Goal: Task Accomplishment & Management: Manage account settings

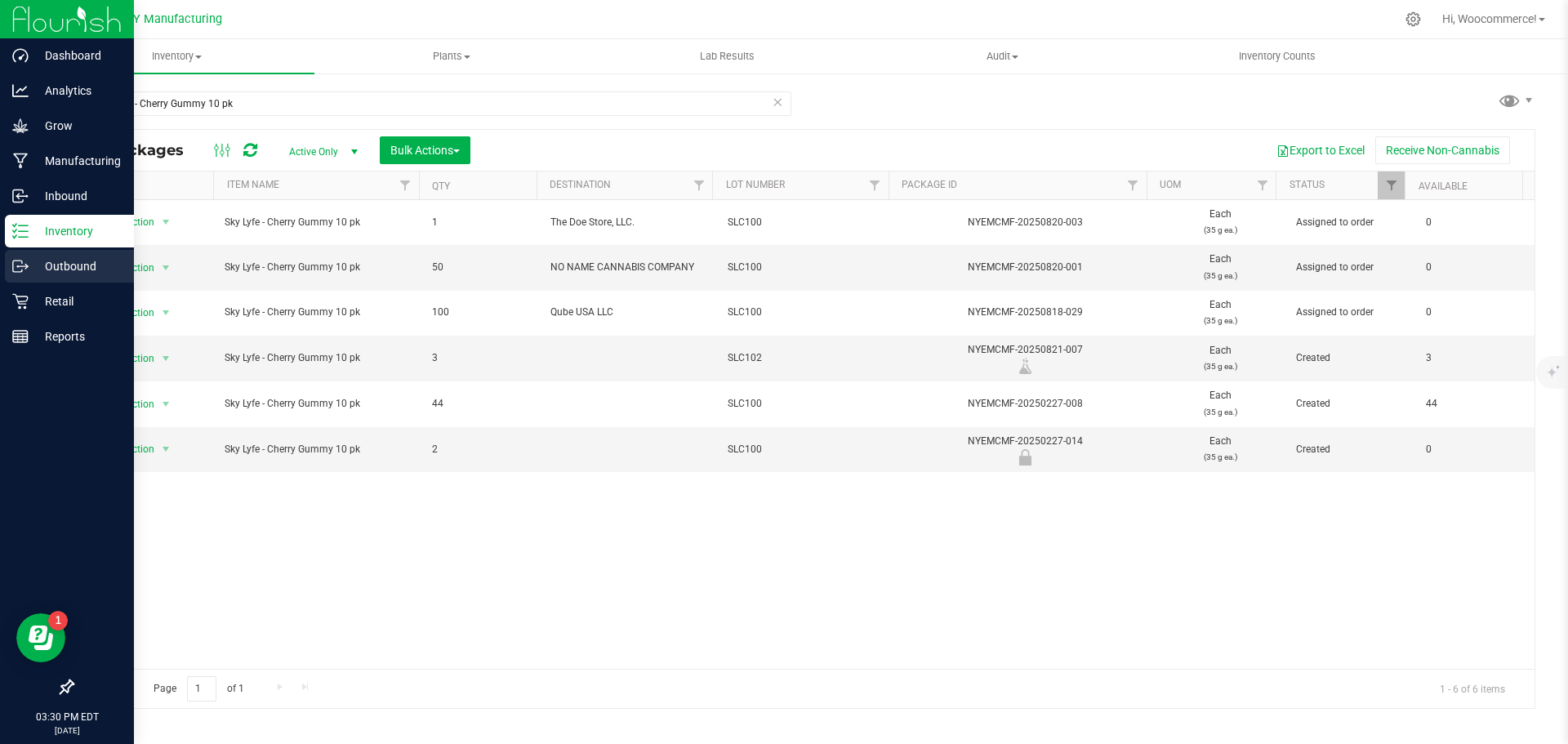
click at [65, 274] on p "Outbound" at bounding box center [77, 266] width 98 height 20
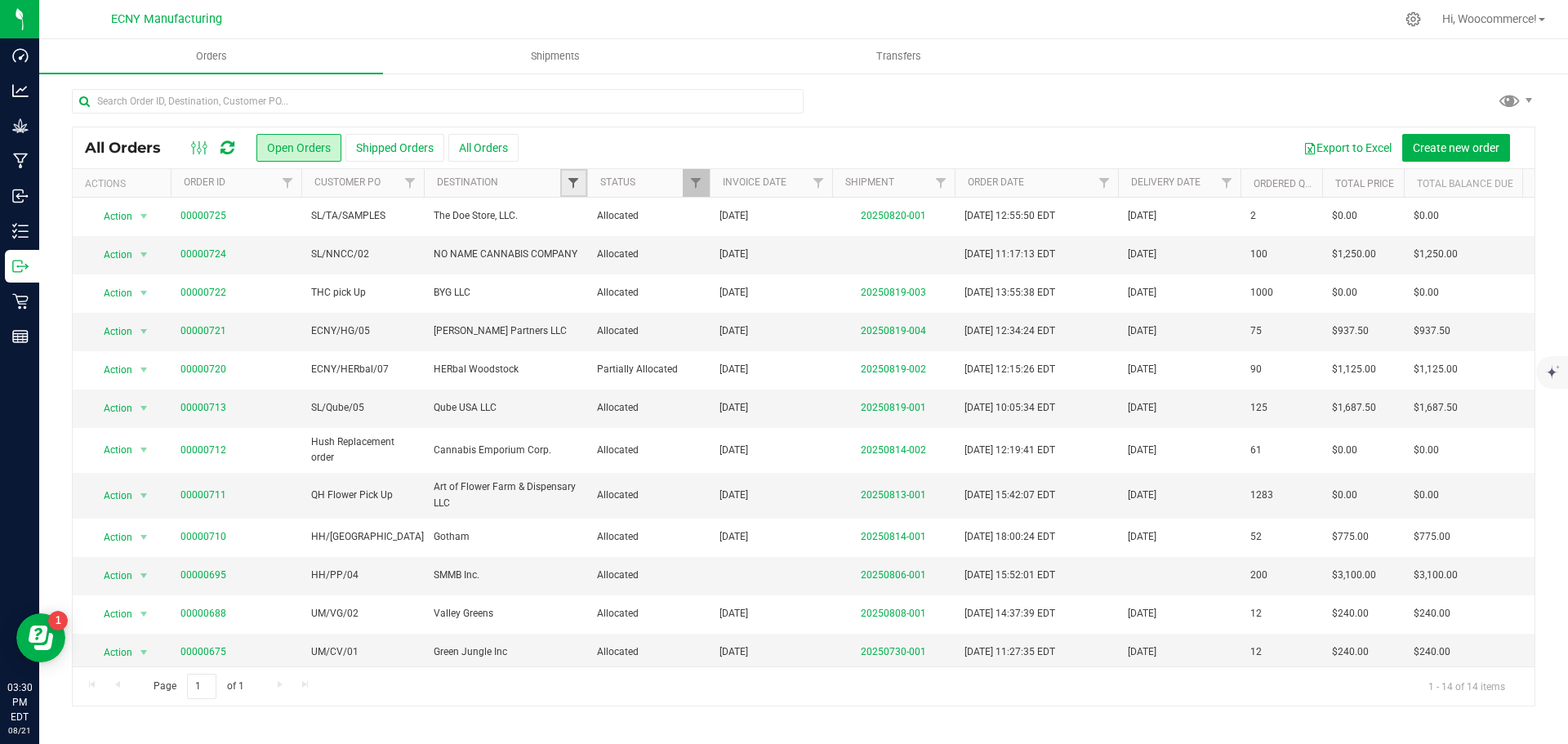
click at [570, 183] on span "Filter" at bounding box center [572, 183] width 13 height 13
type input "mighty"
click at [617, 259] on span "Mighty Lucky Inc." at bounding box center [634, 258] width 78 height 10
click at [587, 259] on input "Mighty Lucky Inc." at bounding box center [582, 257] width 11 height 11
checkbox input "true"
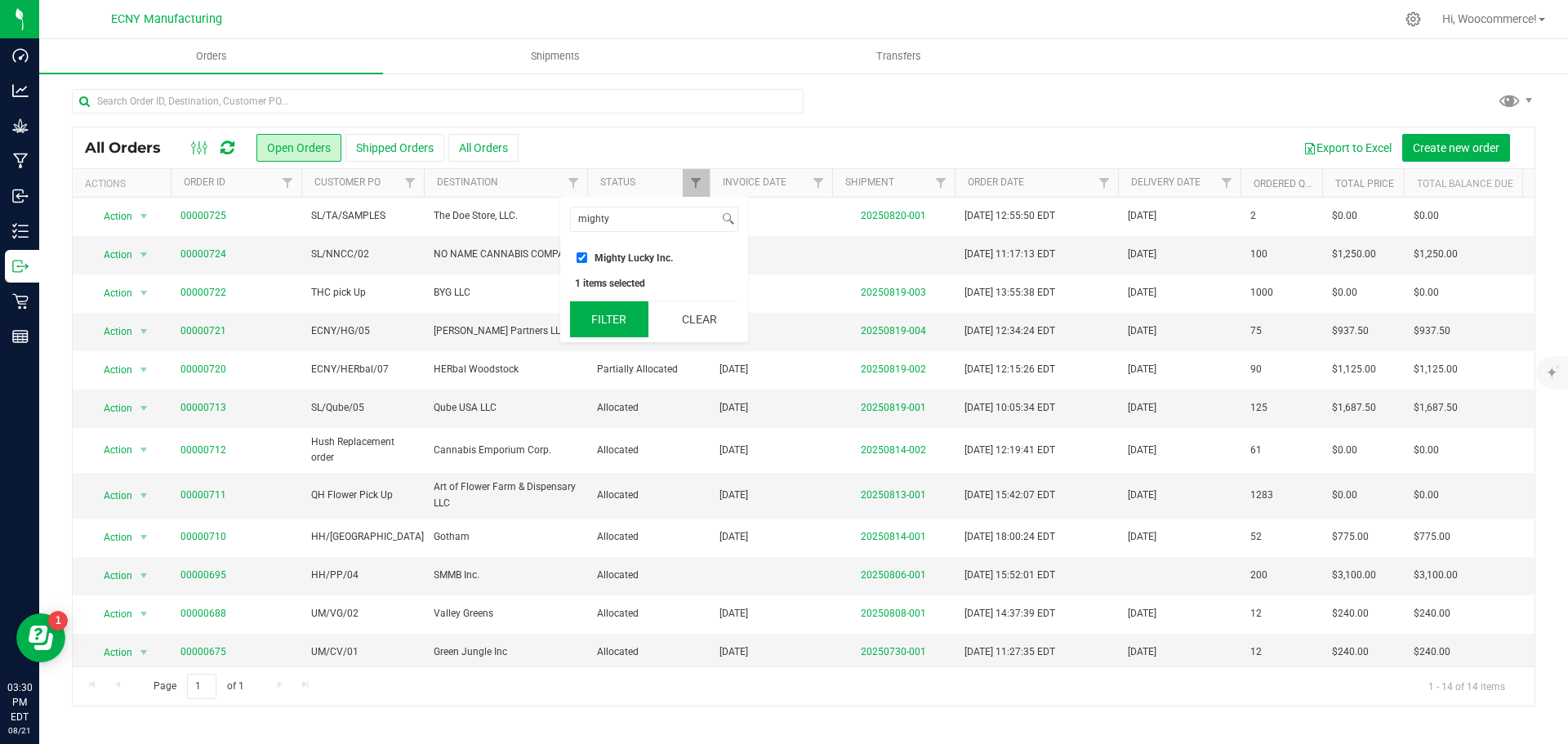
click at [619, 328] on button "Filter" at bounding box center [609, 319] width 78 height 36
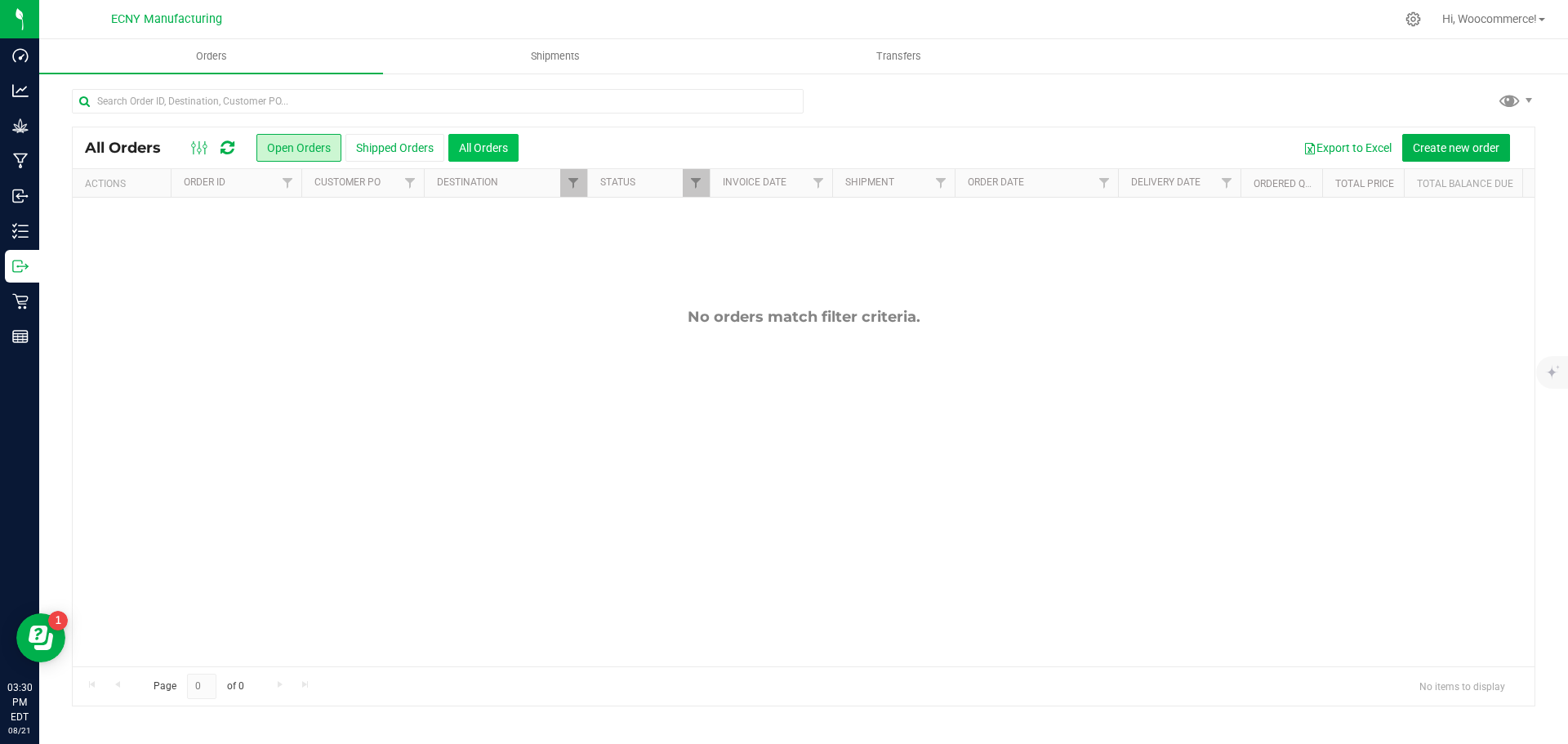
click at [477, 149] on button "All Orders" at bounding box center [483, 148] width 71 height 28
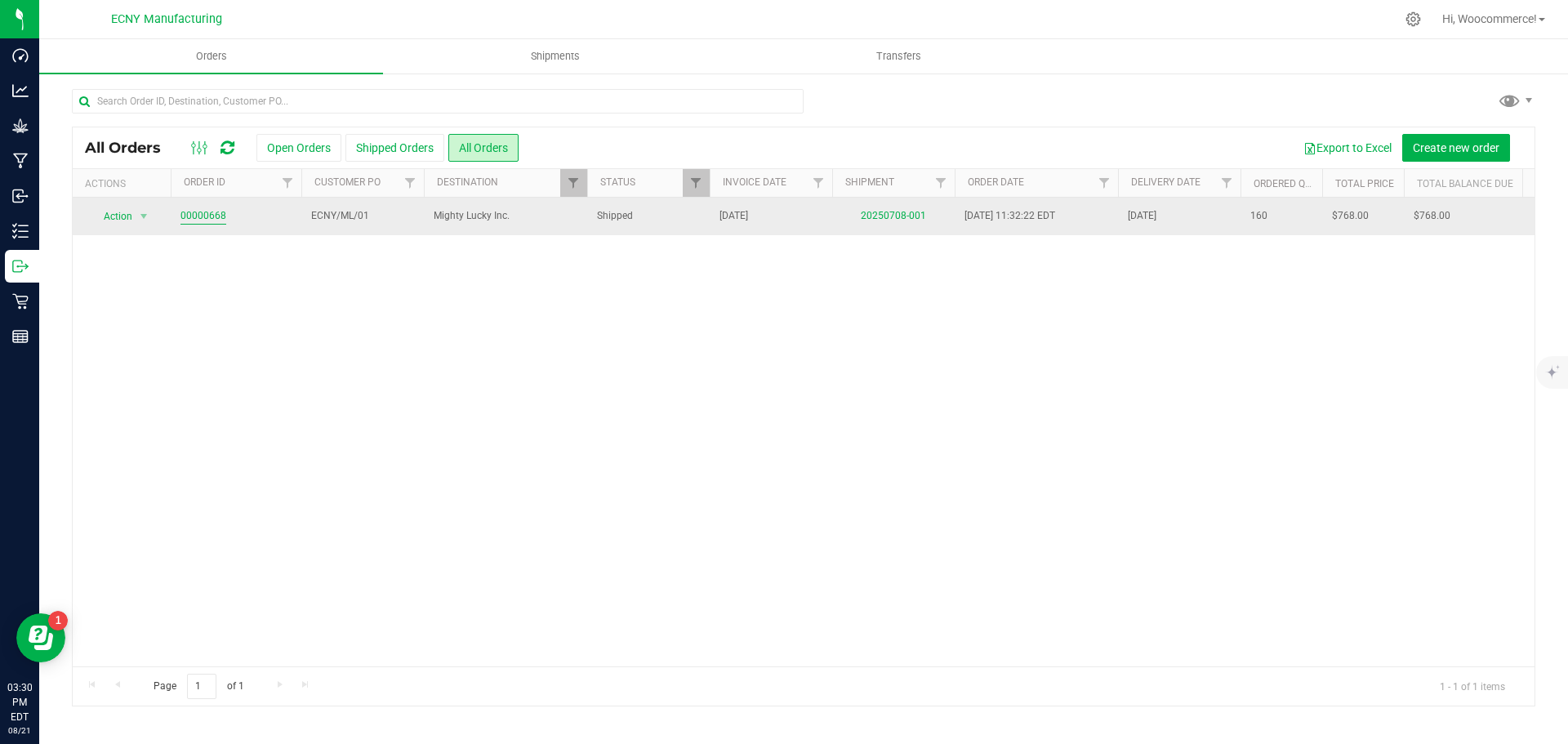
click at [193, 216] on link "00000668" at bounding box center [204, 216] width 46 height 15
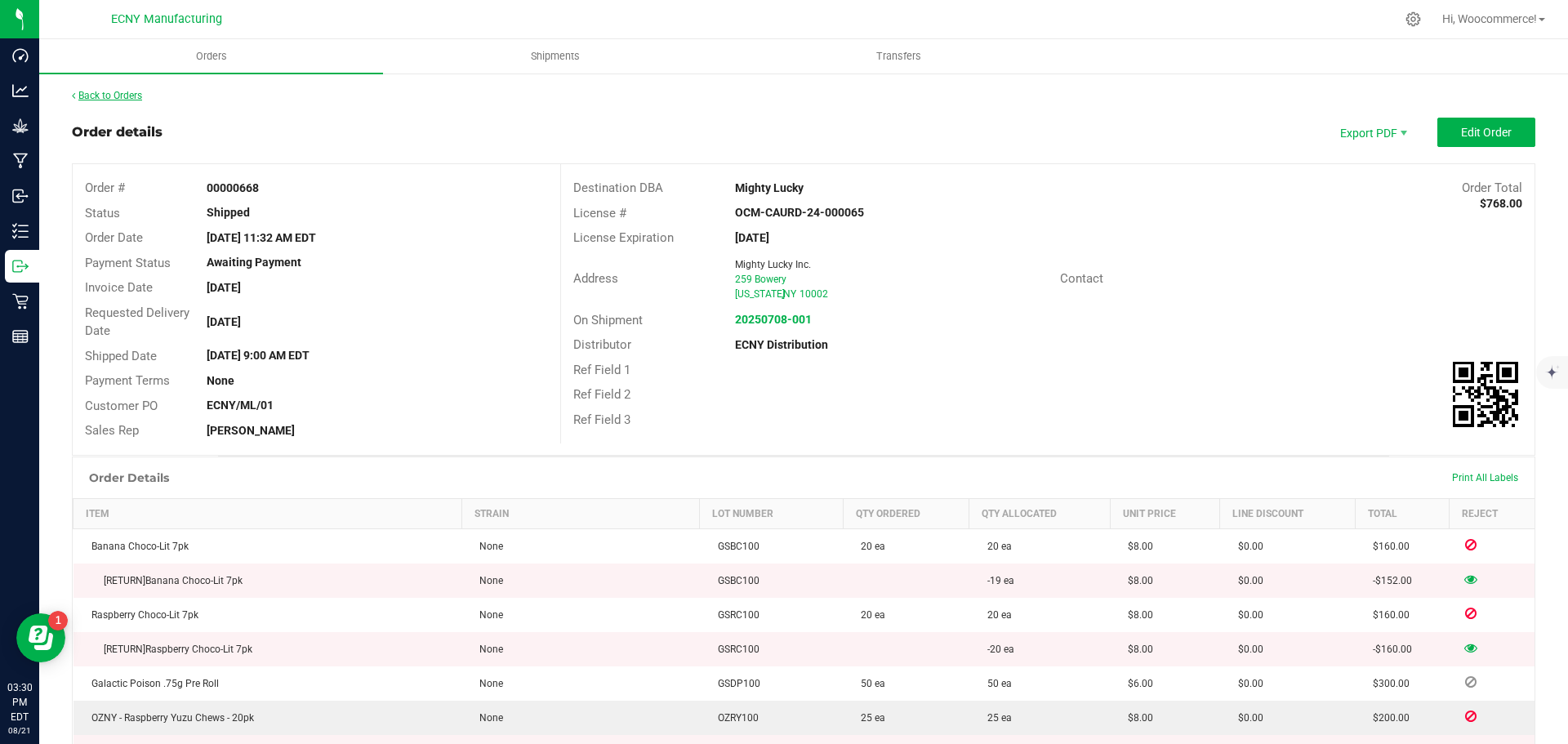
click at [127, 95] on link "Back to Orders" at bounding box center [107, 95] width 71 height 11
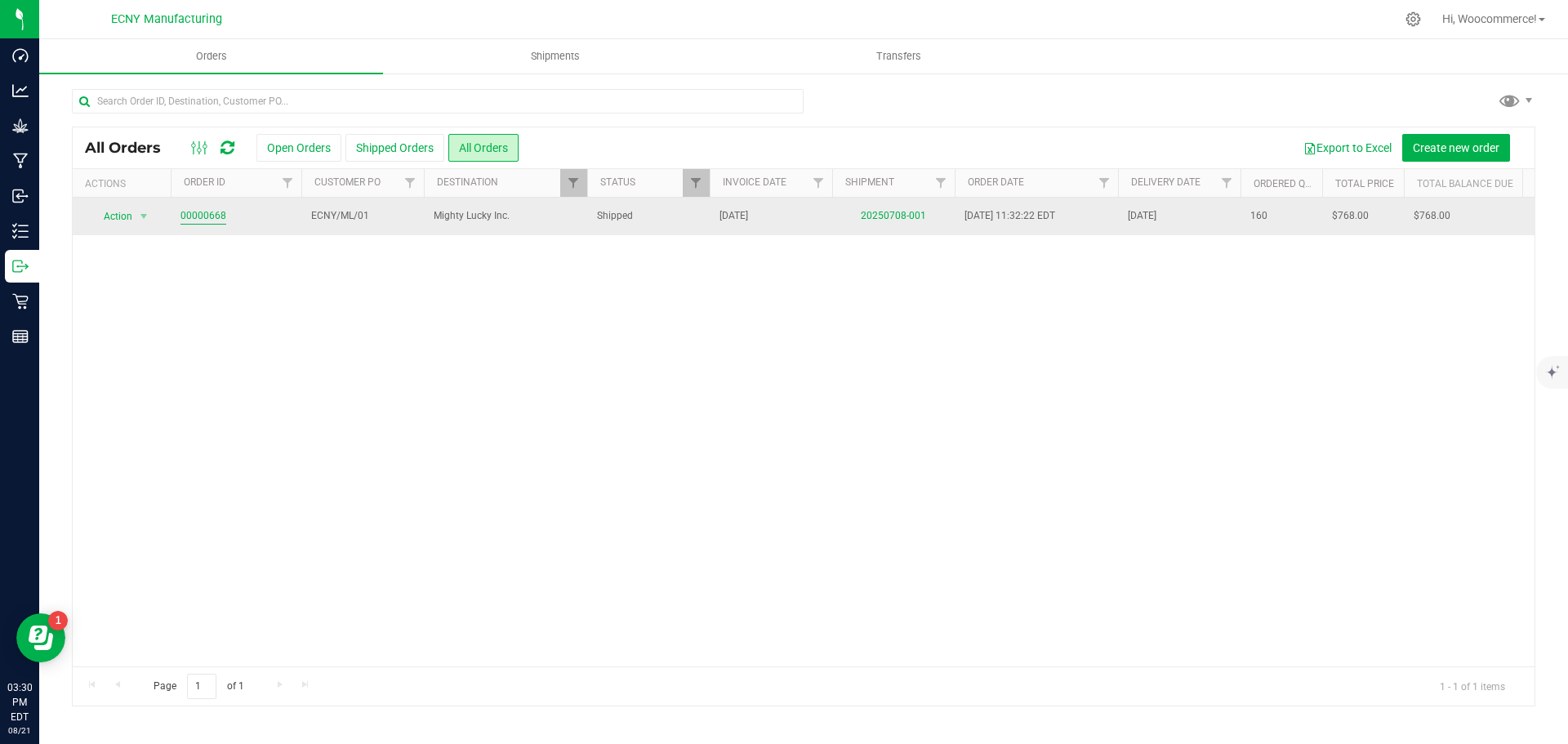
click at [196, 217] on link "00000668" at bounding box center [204, 216] width 46 height 15
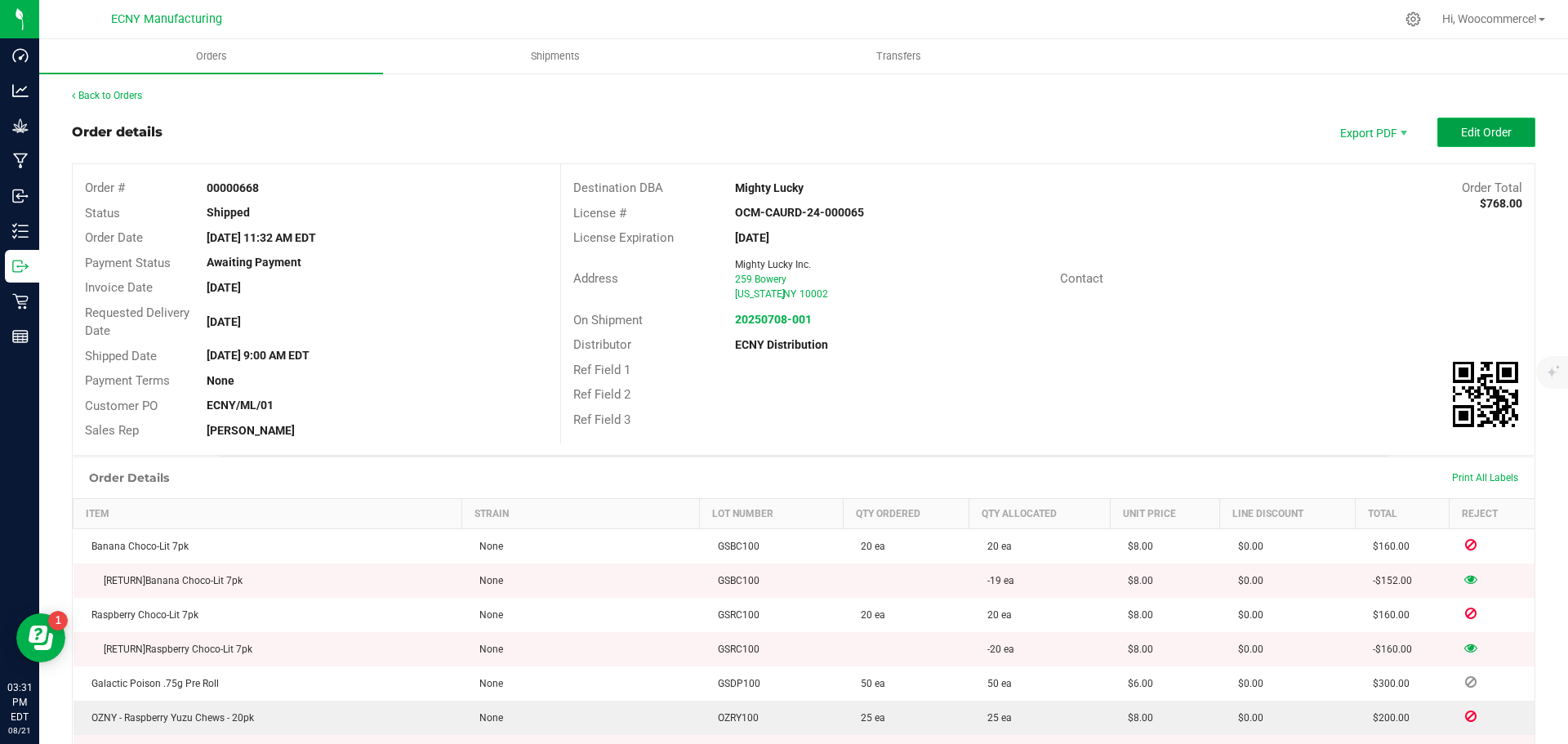
click at [1447, 137] on button "Edit Order" at bounding box center [1486, 132] width 98 height 30
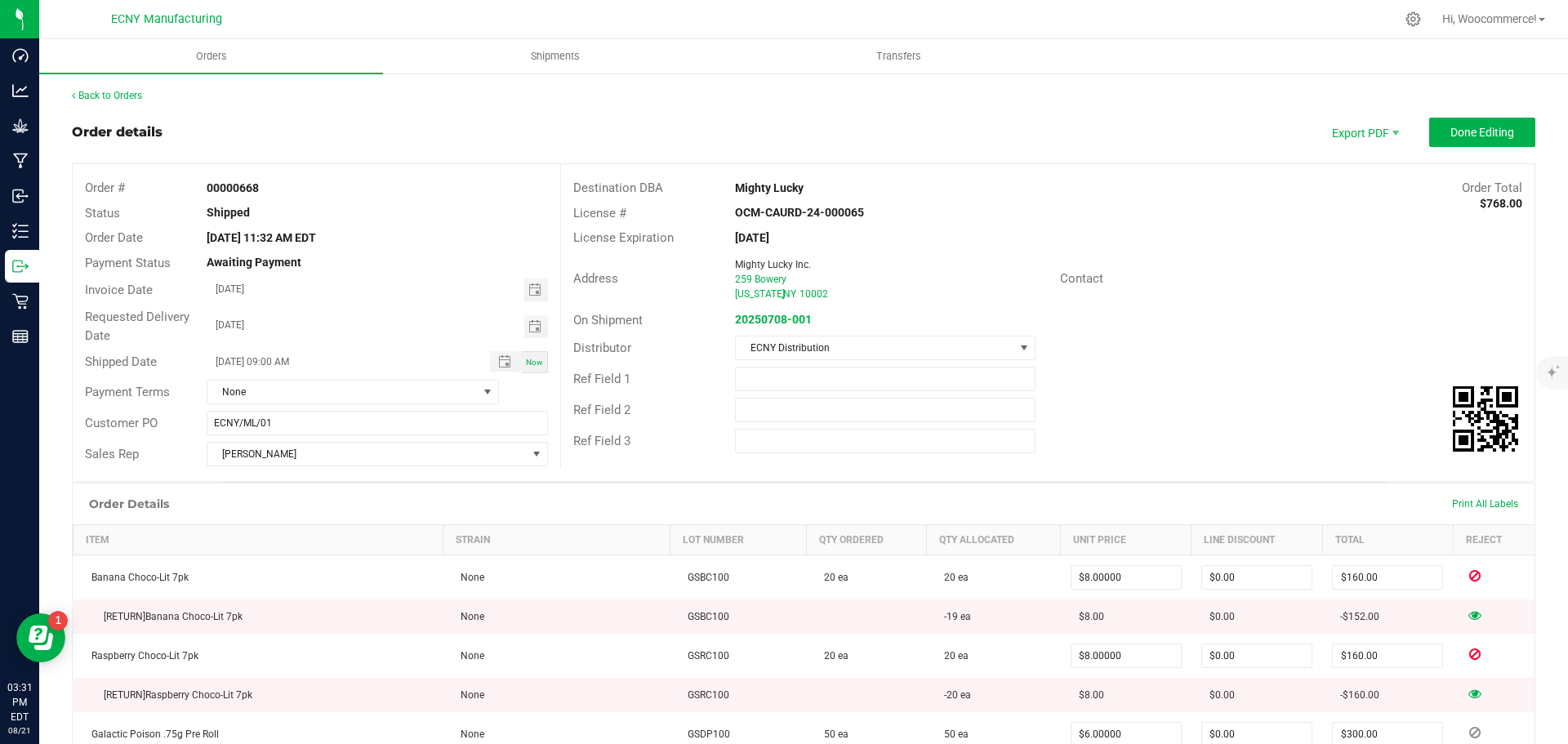
scroll to position [82, 0]
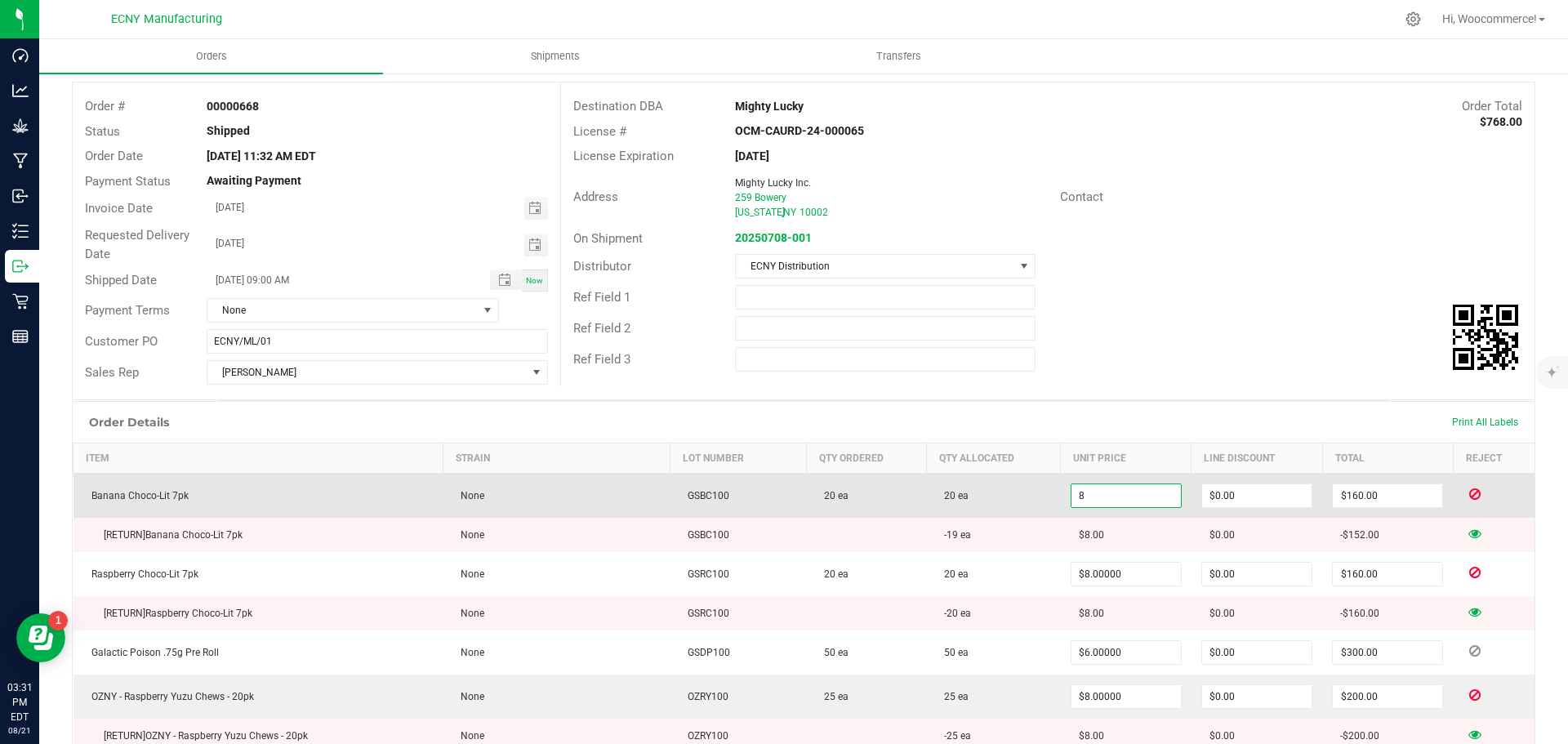
click at [1120, 494] on input "8" at bounding box center [1126, 495] width 110 height 23
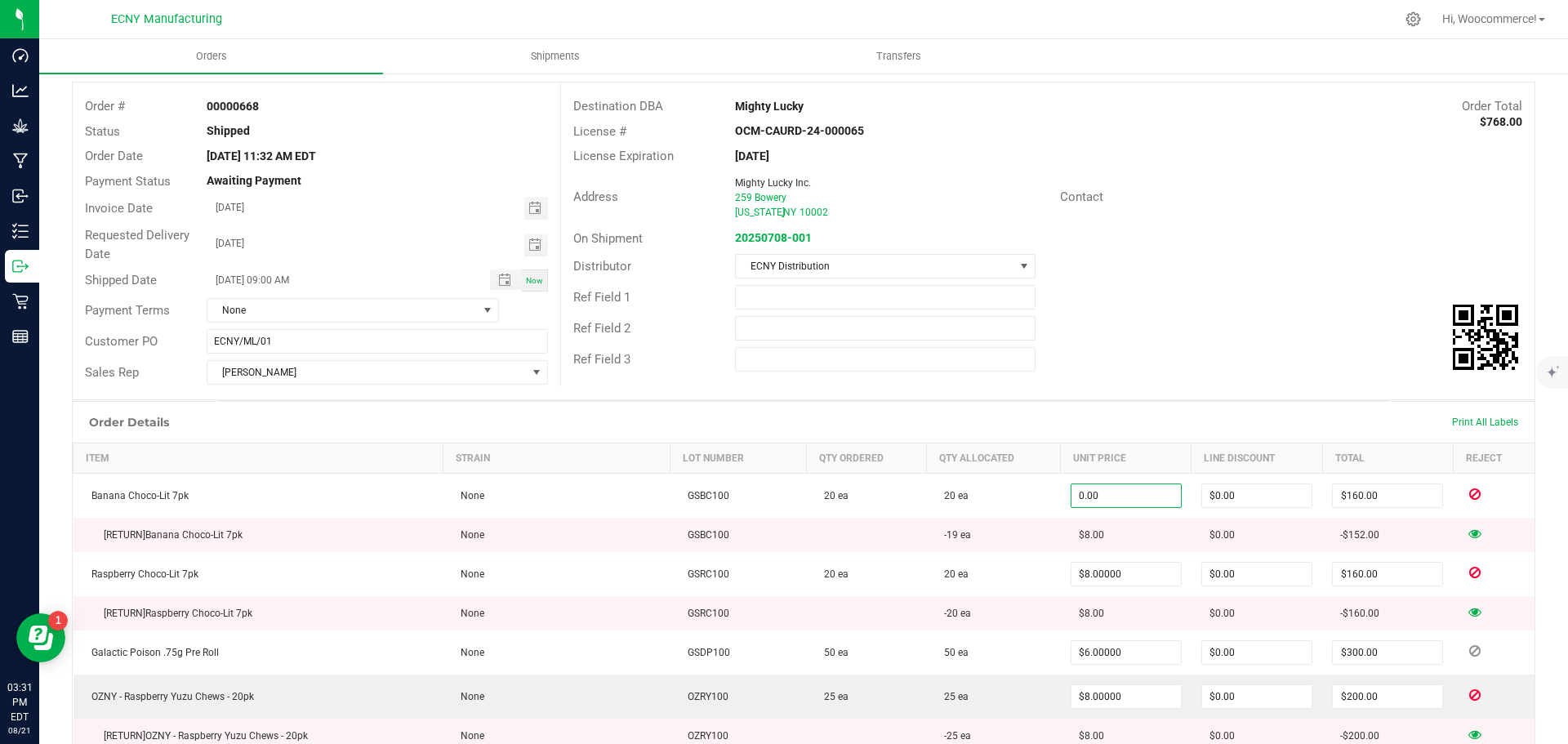
type input "$0.00000"
type input "$0.00"
click at [1148, 353] on div "Ref Field 3" at bounding box center [1048, 359] width 973 height 31
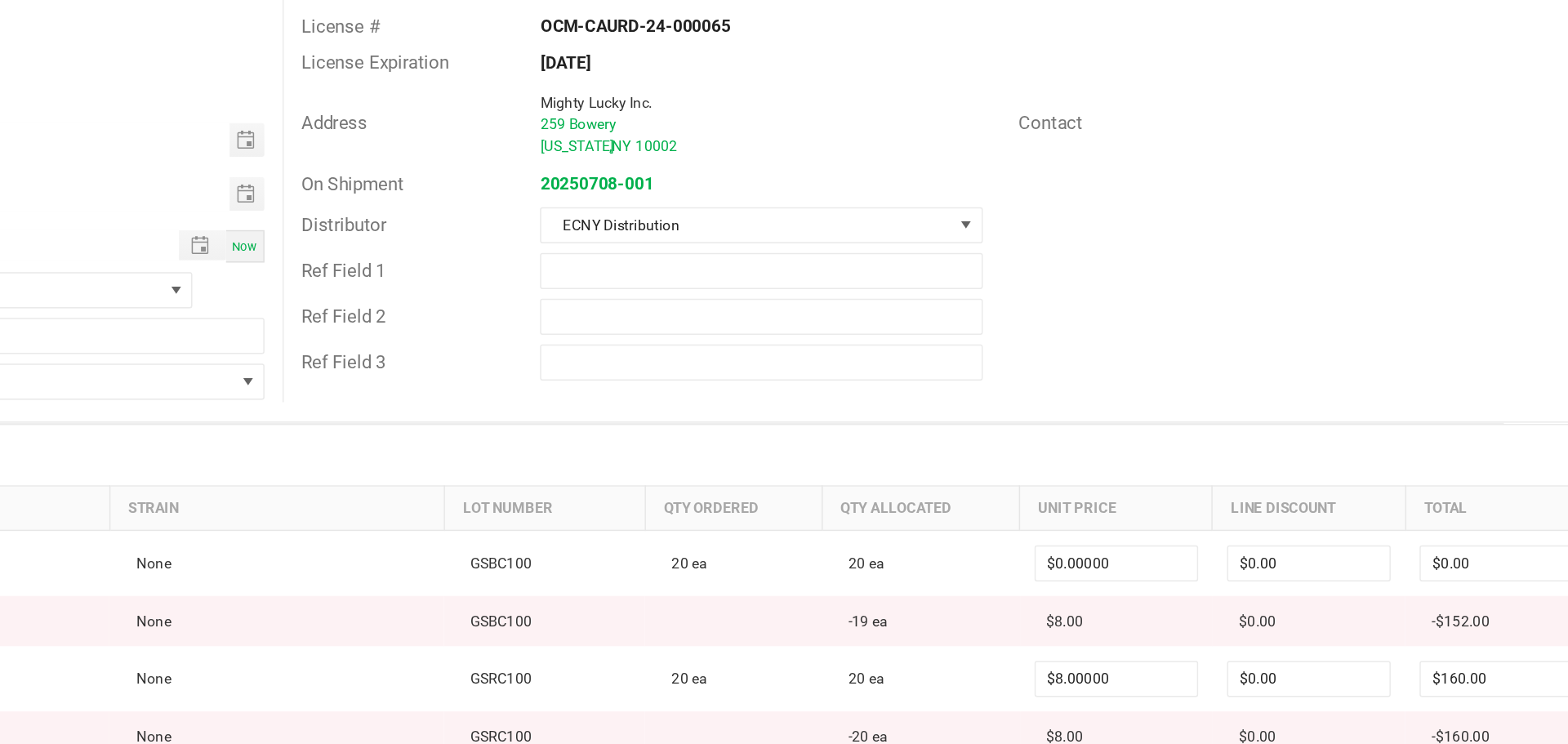
drag, startPoint x: 1148, startPoint y: 353, endPoint x: 1126, endPoint y: 323, distance: 37.2
click at [1126, 323] on div "Ref Field 2" at bounding box center [1048, 328] width 973 height 31
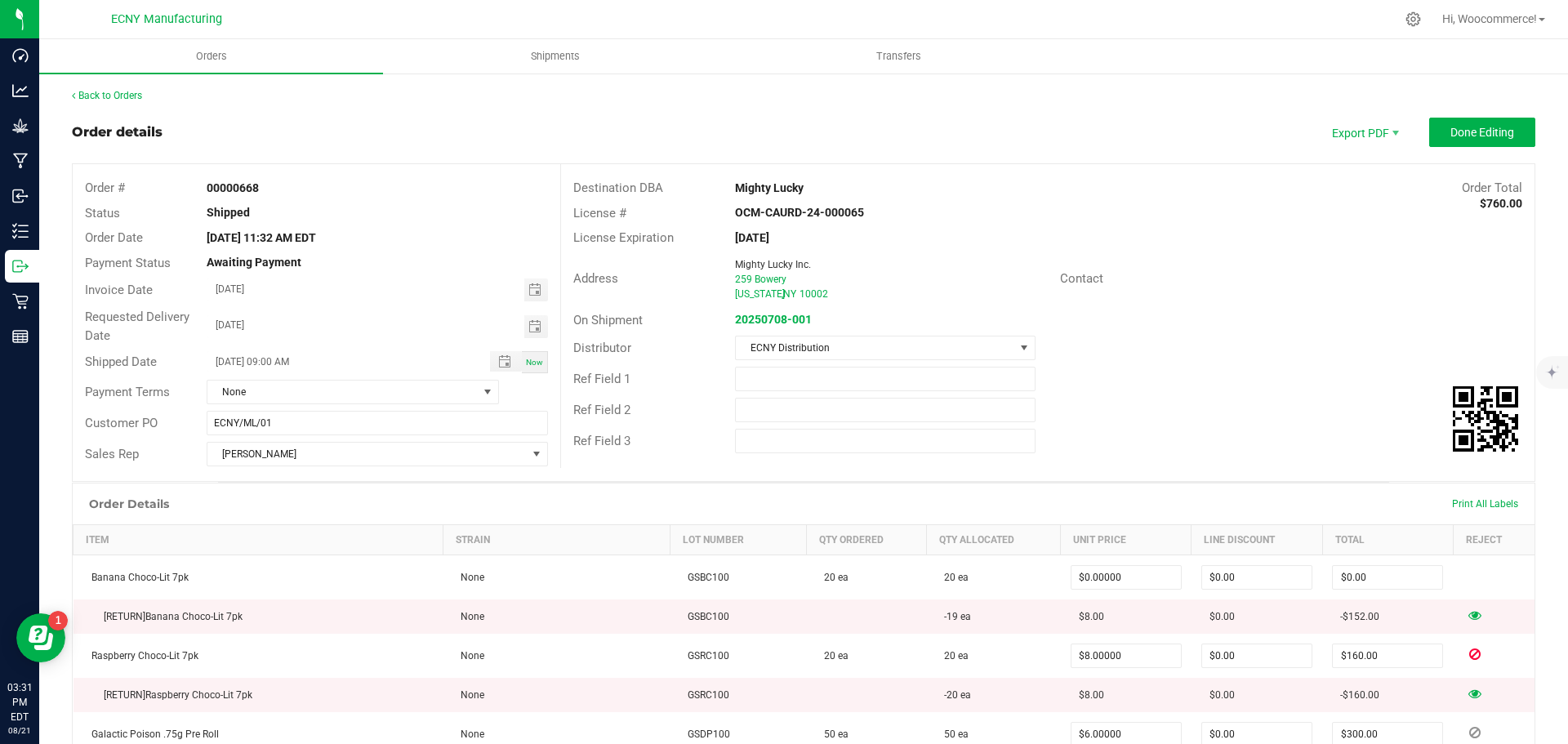
scroll to position [1, 0]
click at [1435, 131] on button "Done Editing" at bounding box center [1482, 132] width 106 height 30
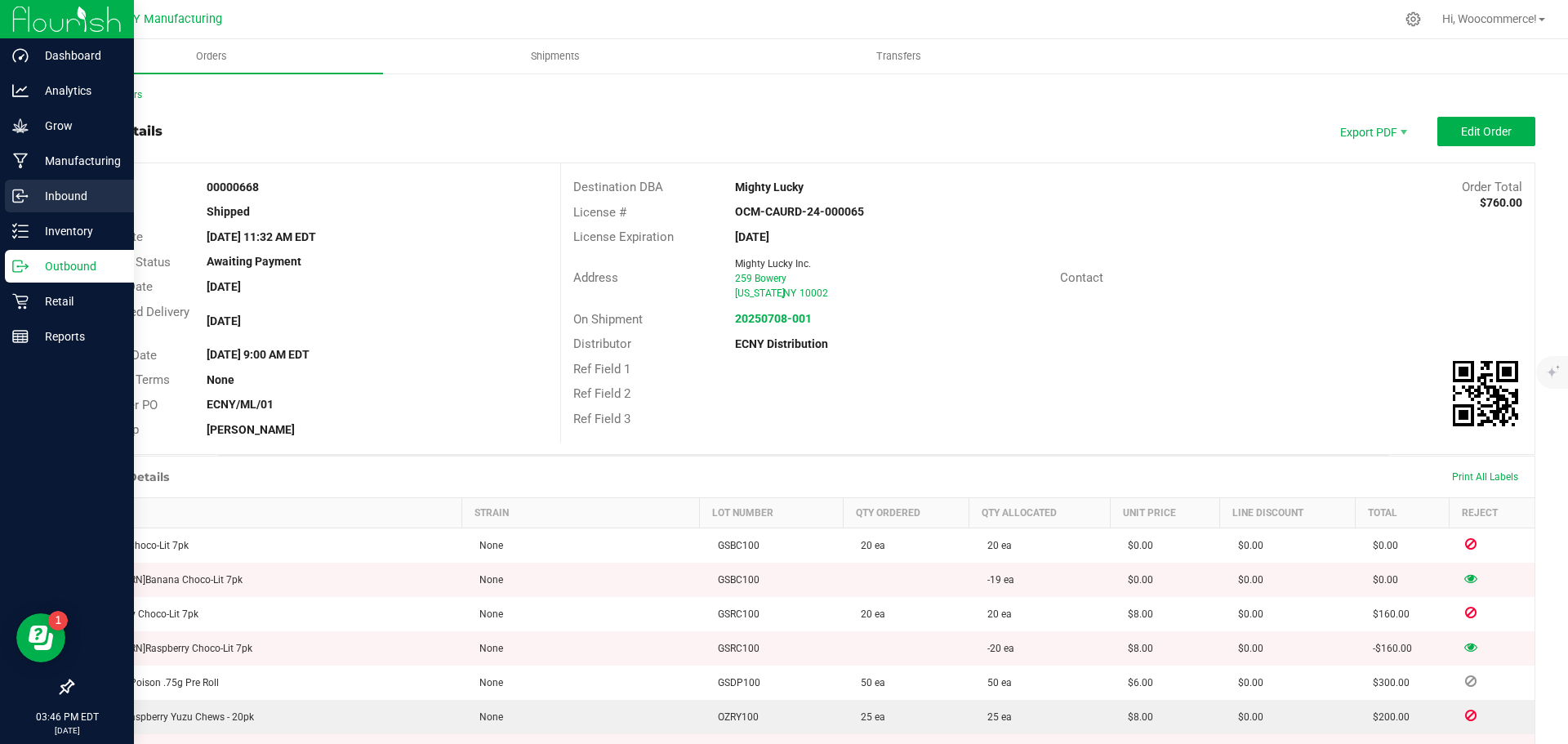
click at [34, 202] on p "Inbound" at bounding box center [77, 195] width 98 height 20
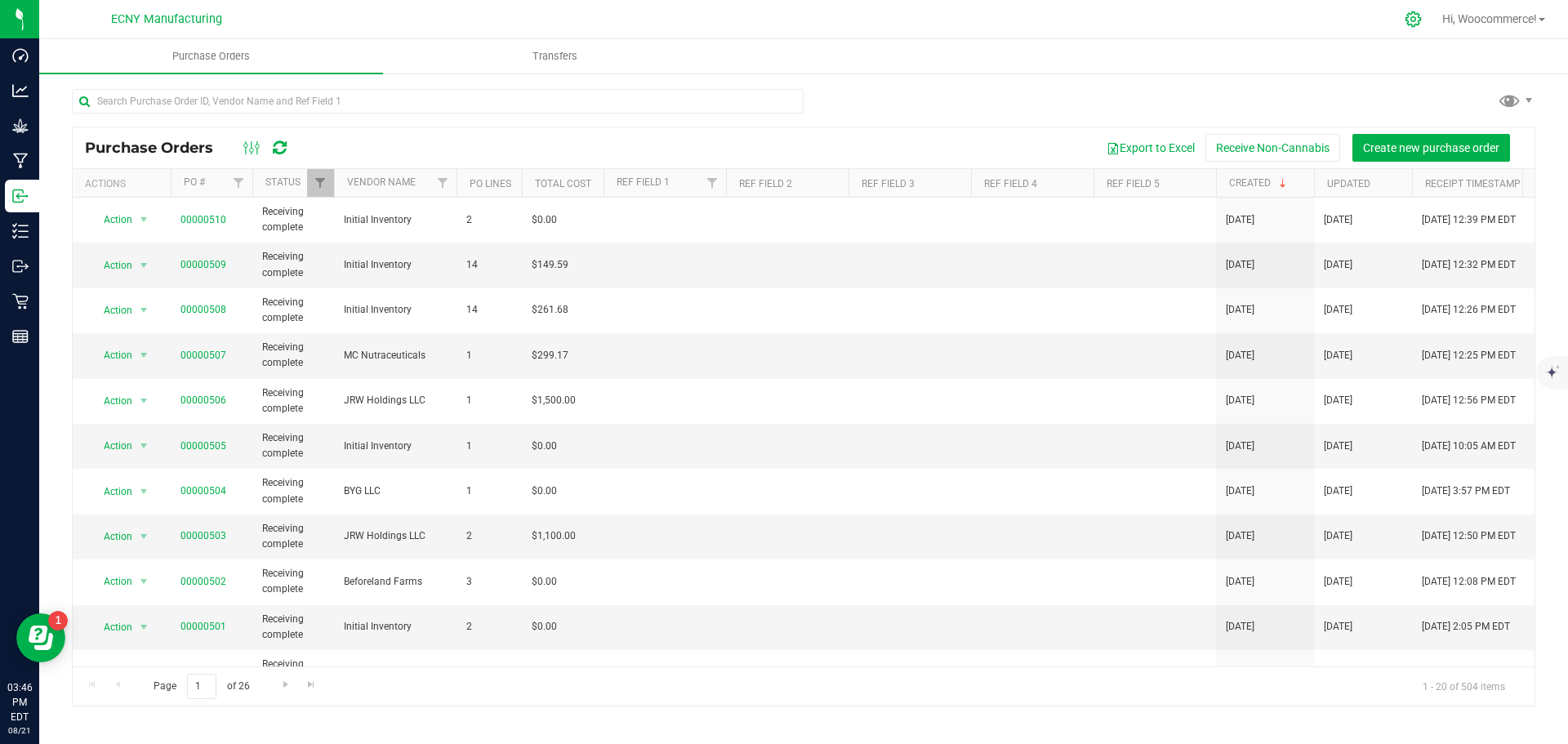
click at [1409, 11] on div at bounding box center [1413, 19] width 41 height 35
click at [1425, 24] on div at bounding box center [1413, 19] width 41 height 35
click at [1412, 20] on icon at bounding box center [1413, 20] width 17 height 17
click at [1413, 20] on icon at bounding box center [1413, 20] width 17 height 17
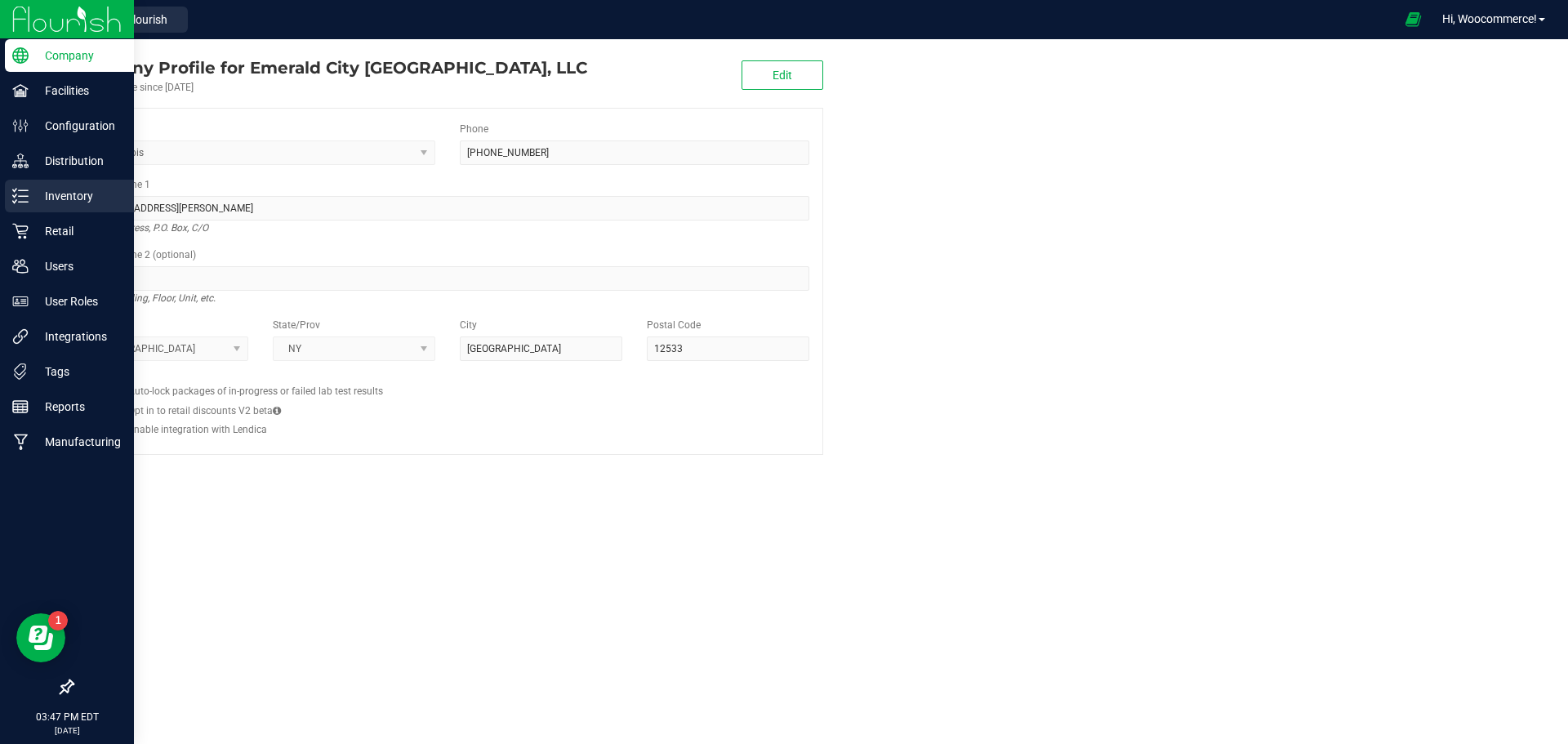
click at [61, 189] on p "Inventory" at bounding box center [77, 195] width 98 height 20
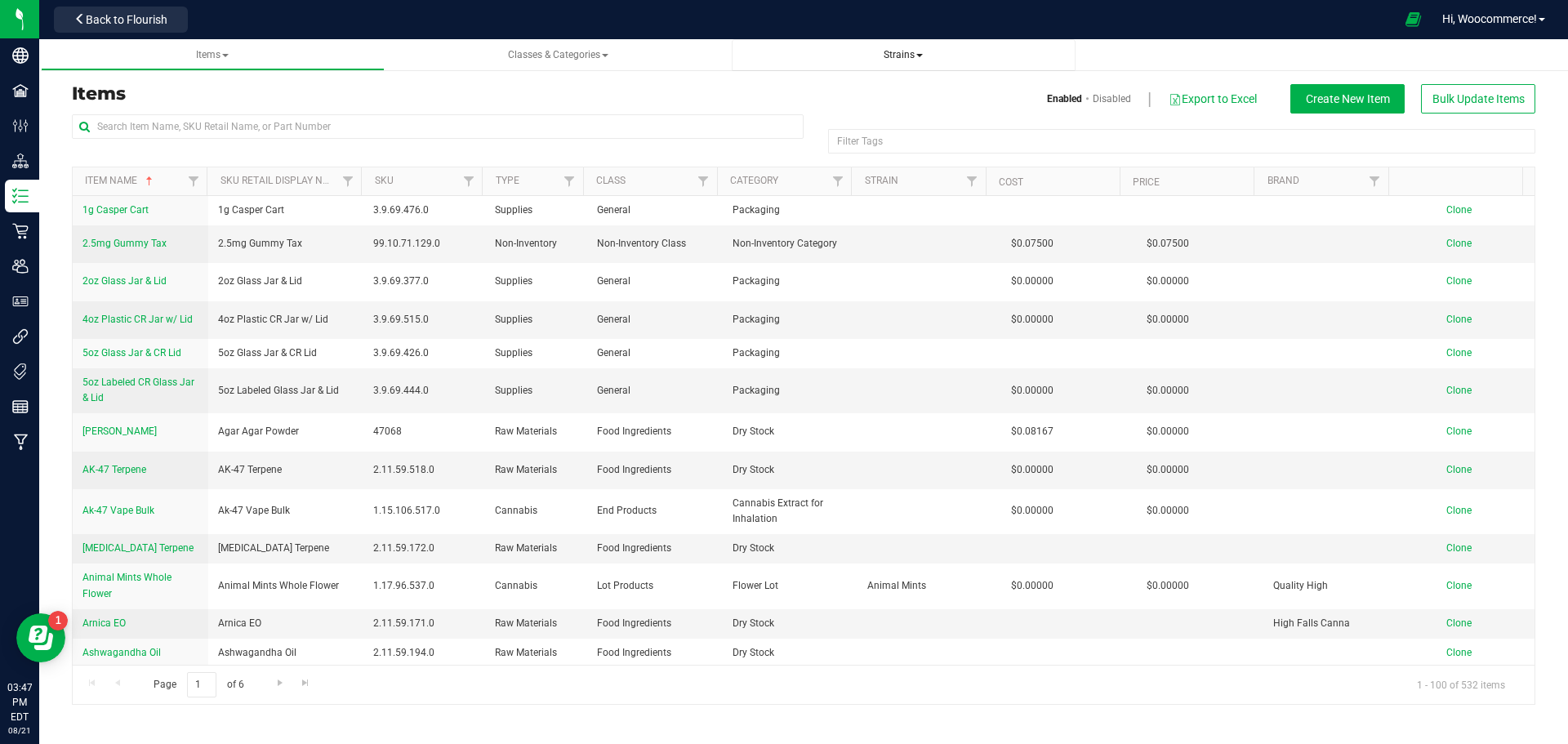
click at [925, 54] on span "Strains" at bounding box center [904, 55] width 318 height 14
click at [903, 54] on span "Strains" at bounding box center [903, 54] width 39 height 11
click at [807, 120] on span "Create new strain" at bounding box center [800, 122] width 89 height 13
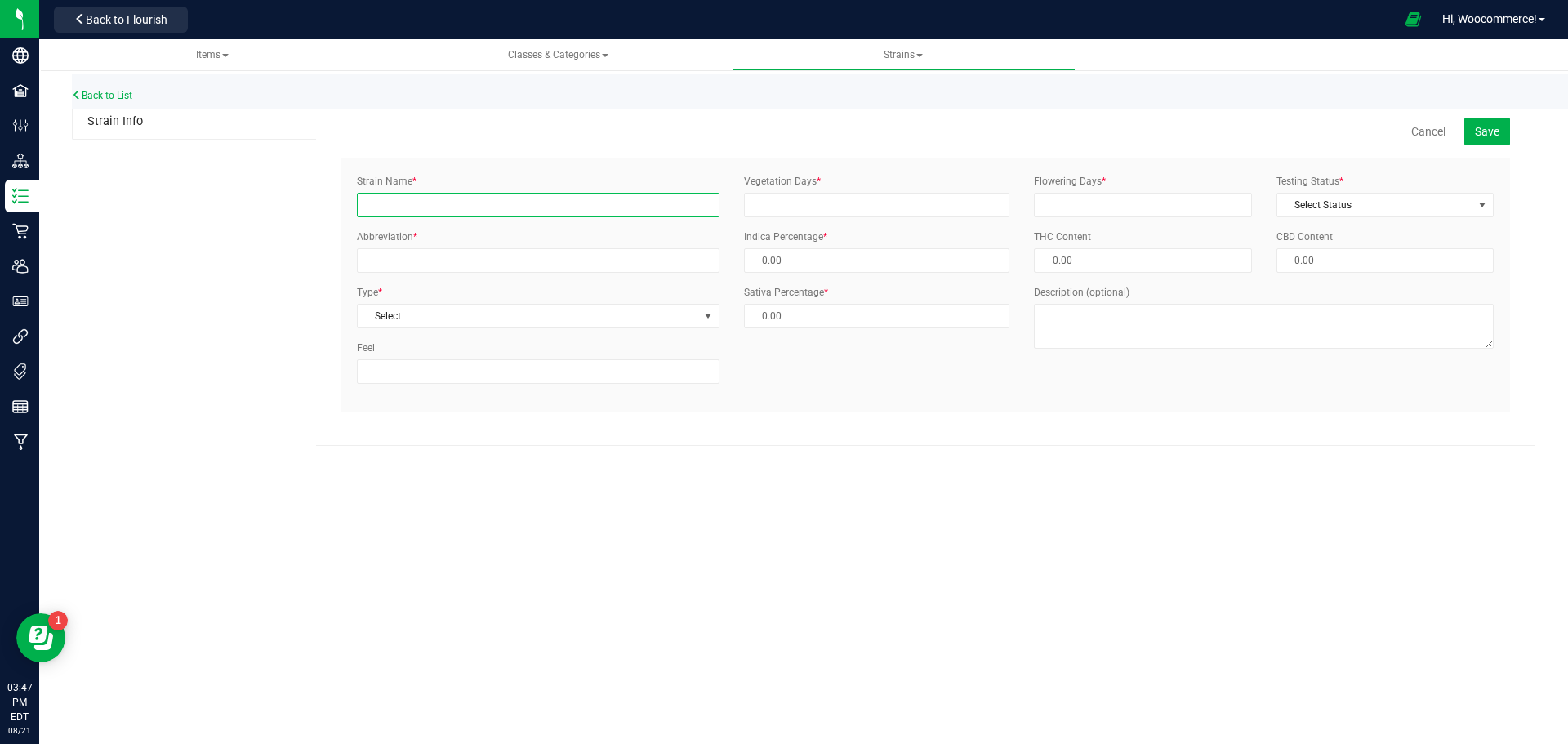
click at [494, 206] on input "Strain Name *" at bounding box center [538, 205] width 363 height 25
type input "Poptart"
click at [628, 254] on input "Abbreviation *" at bounding box center [538, 260] width 363 height 25
type input "PT"
click at [576, 315] on span "Select" at bounding box center [527, 316] width 341 height 23
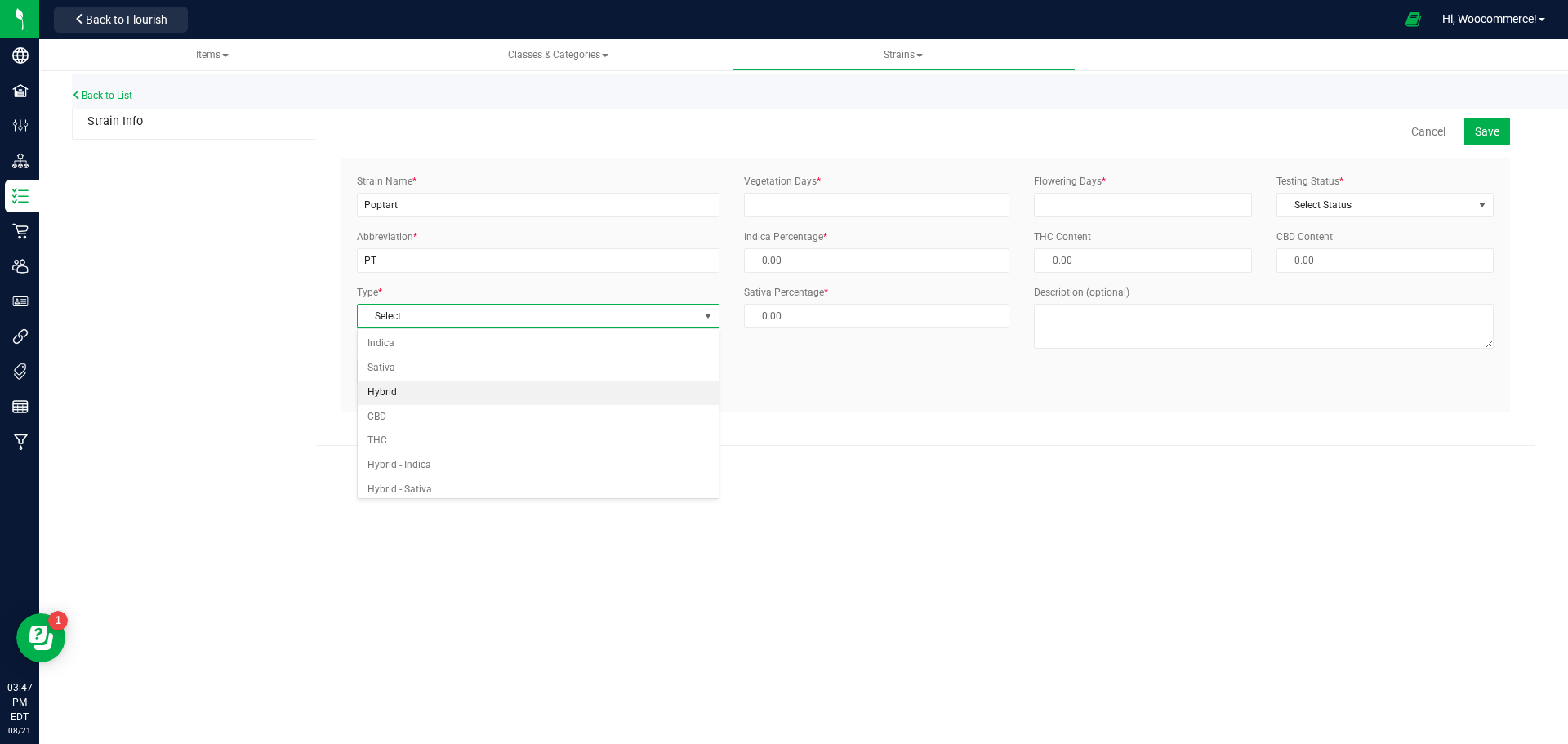
click at [403, 385] on li "Hybrid" at bounding box center [538, 392] width 361 height 25
type input "50.00 %"
click at [1164, 203] on input "Flowering Days *" at bounding box center [1142, 205] width 217 height 25
type input "2"
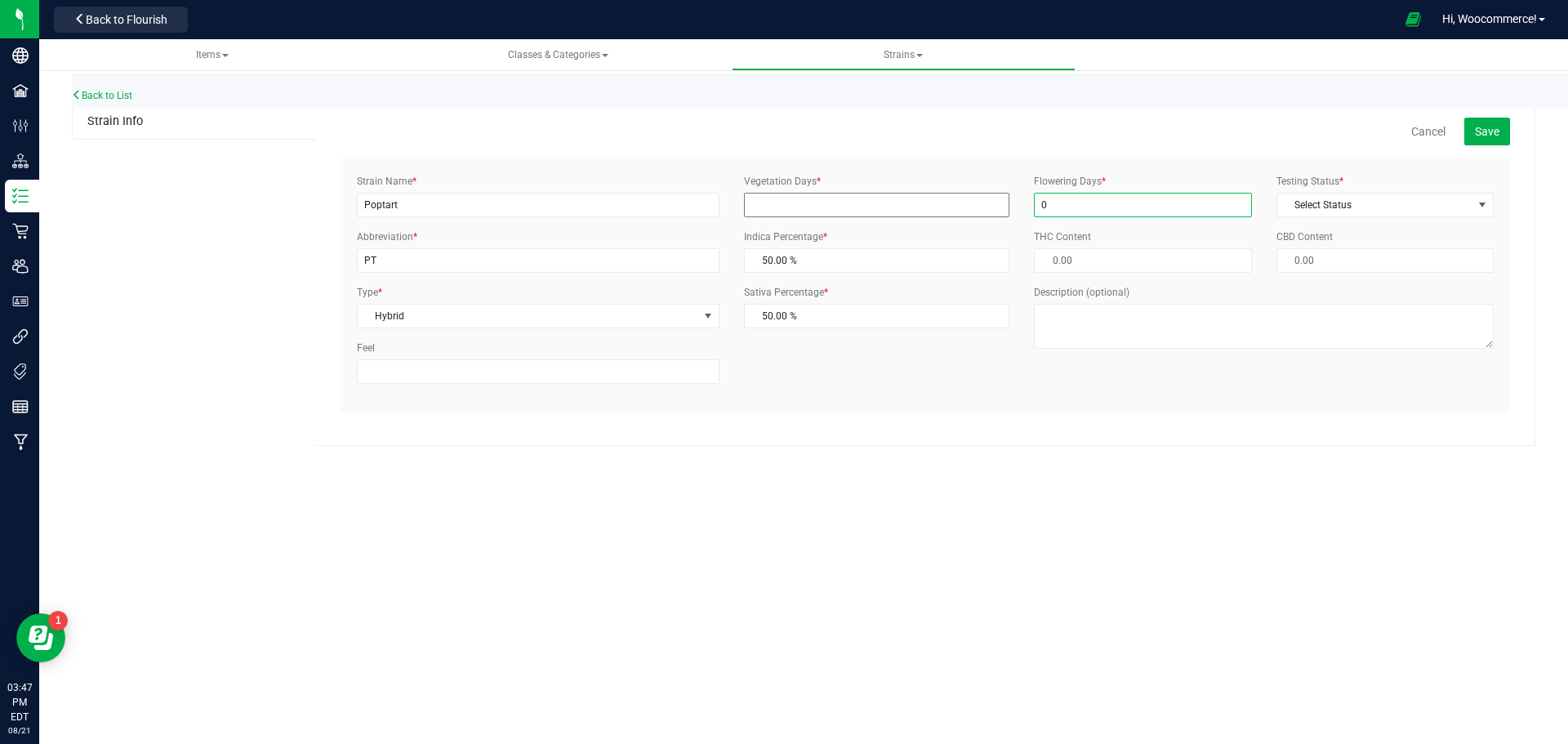
type input "0"
click at [962, 205] on input "Vegetation Days *" at bounding box center [877, 205] width 266 height 25
type input "0"
click at [1434, 199] on span "Select Status" at bounding box center [1375, 205] width 195 height 23
click at [1362, 252] on li "ThirdParty" at bounding box center [1385, 256] width 216 height 25
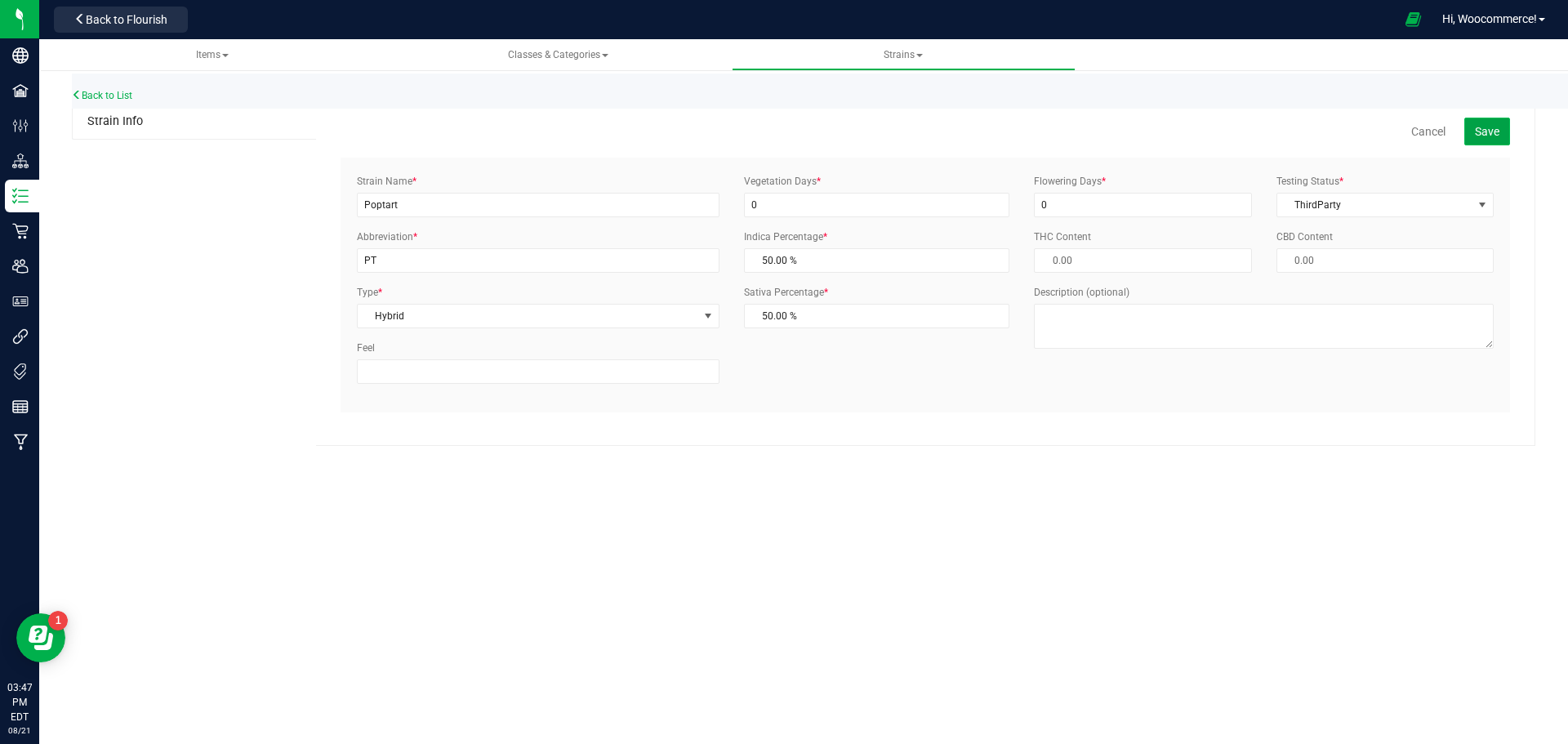
click at [1493, 143] on button "Save" at bounding box center [1487, 131] width 46 height 28
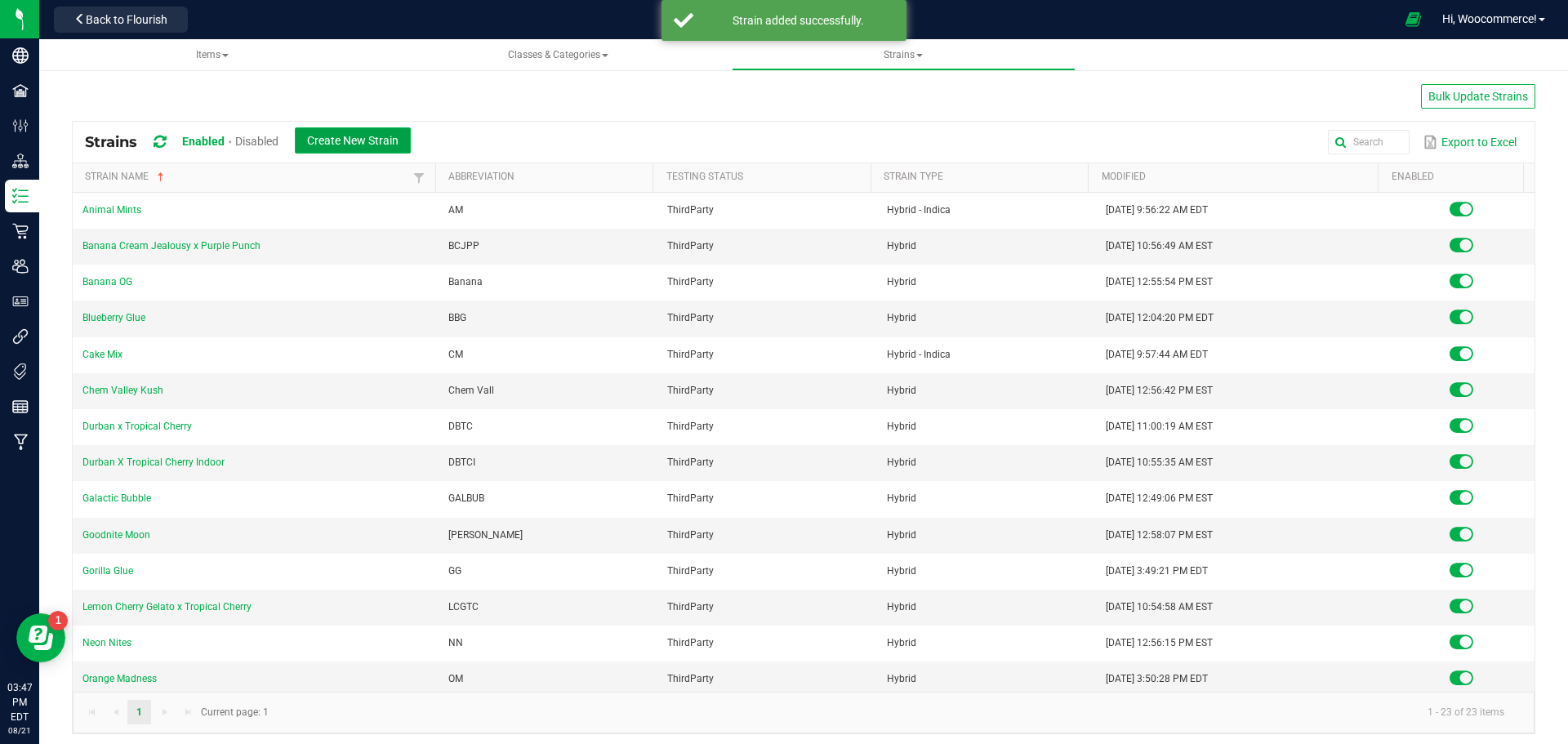
click at [406, 148] on button "Create New Strain" at bounding box center [353, 140] width 116 height 26
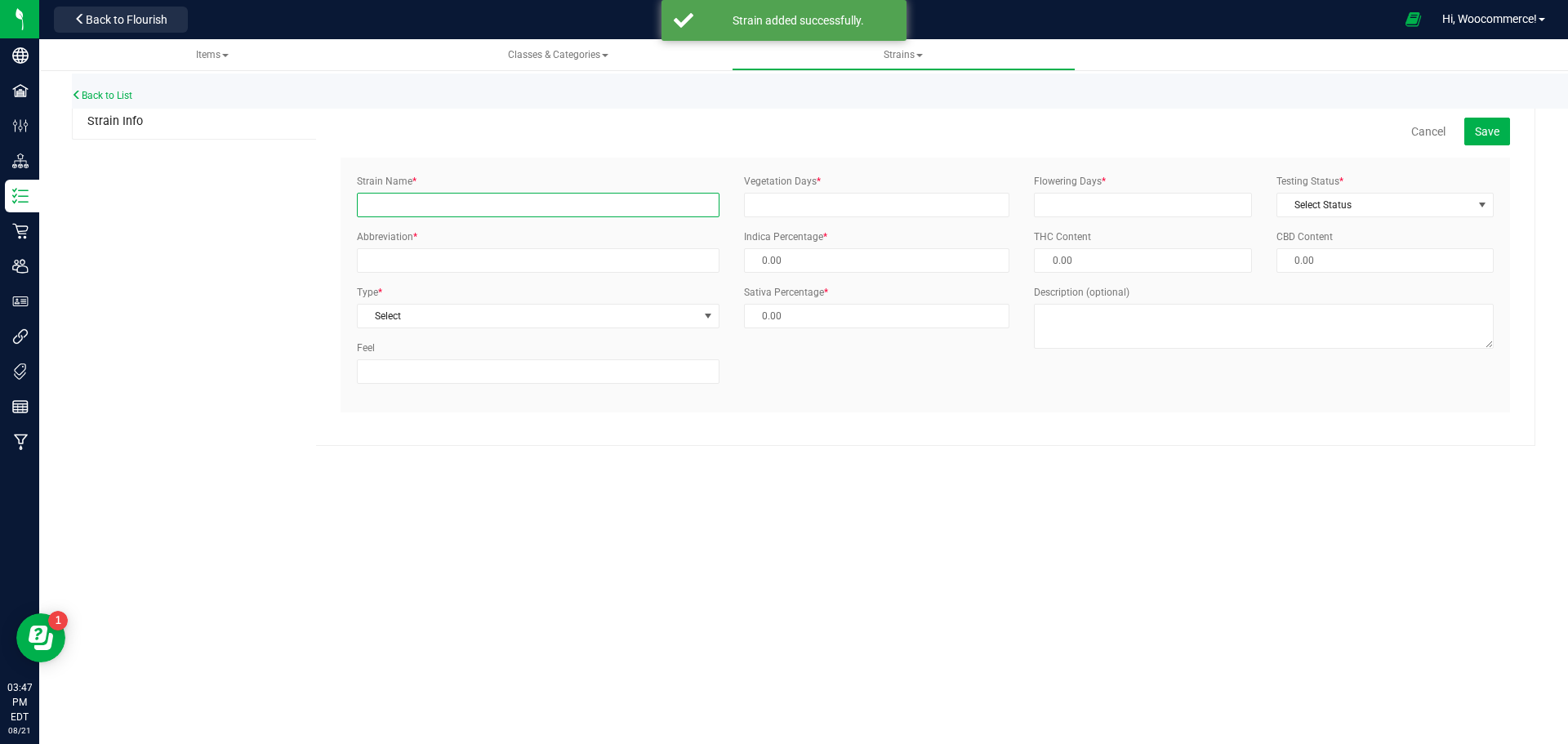
click at [381, 200] on input "Strain Name *" at bounding box center [538, 205] width 363 height 25
type input "Chardonnay x Cherry Vine"
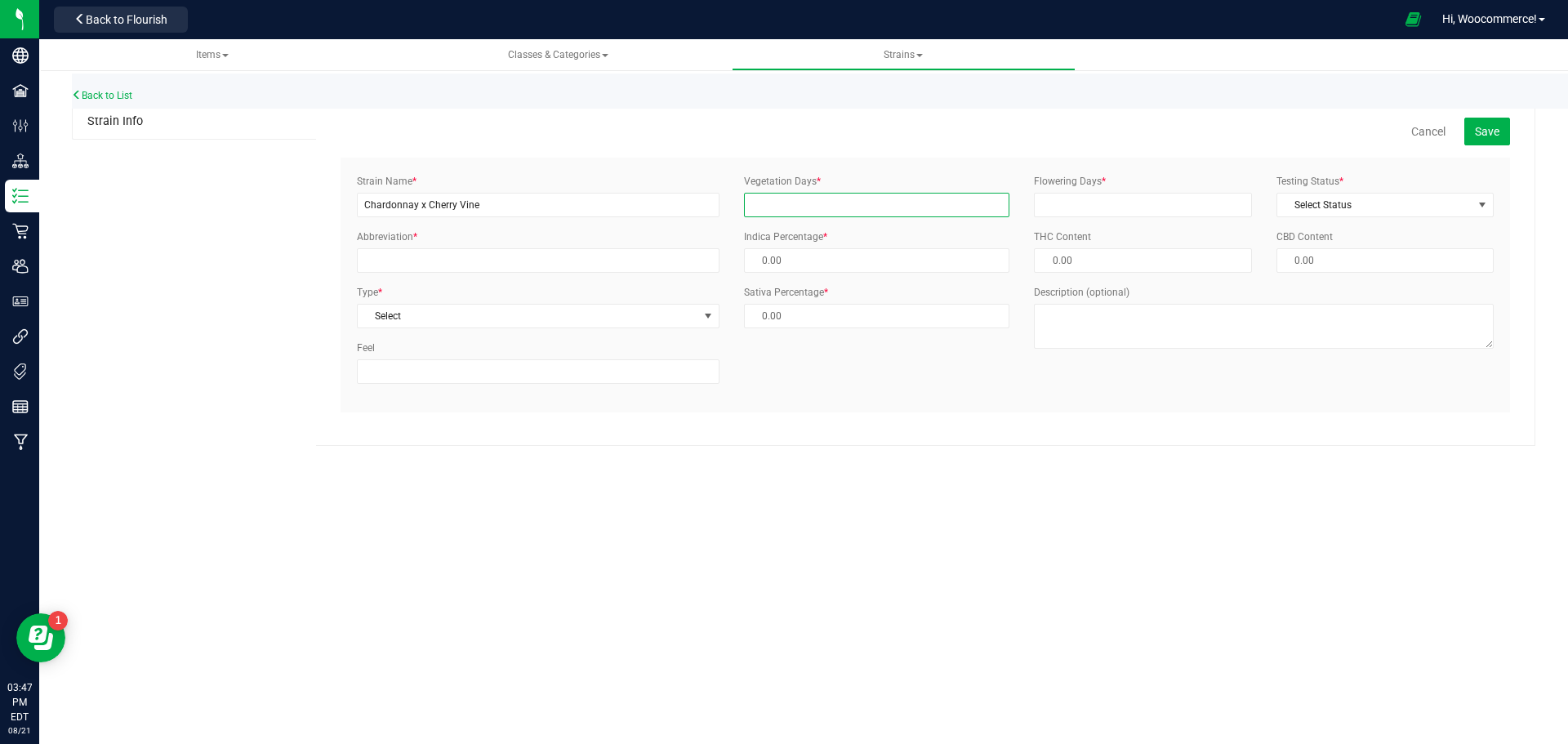
click at [781, 211] on input "Vegetation Days *" at bounding box center [877, 205] width 266 height 25
type input "0"
click at [486, 261] on input "Abbreviation *" at bounding box center [538, 260] width 363 height 25
type input "CCV"
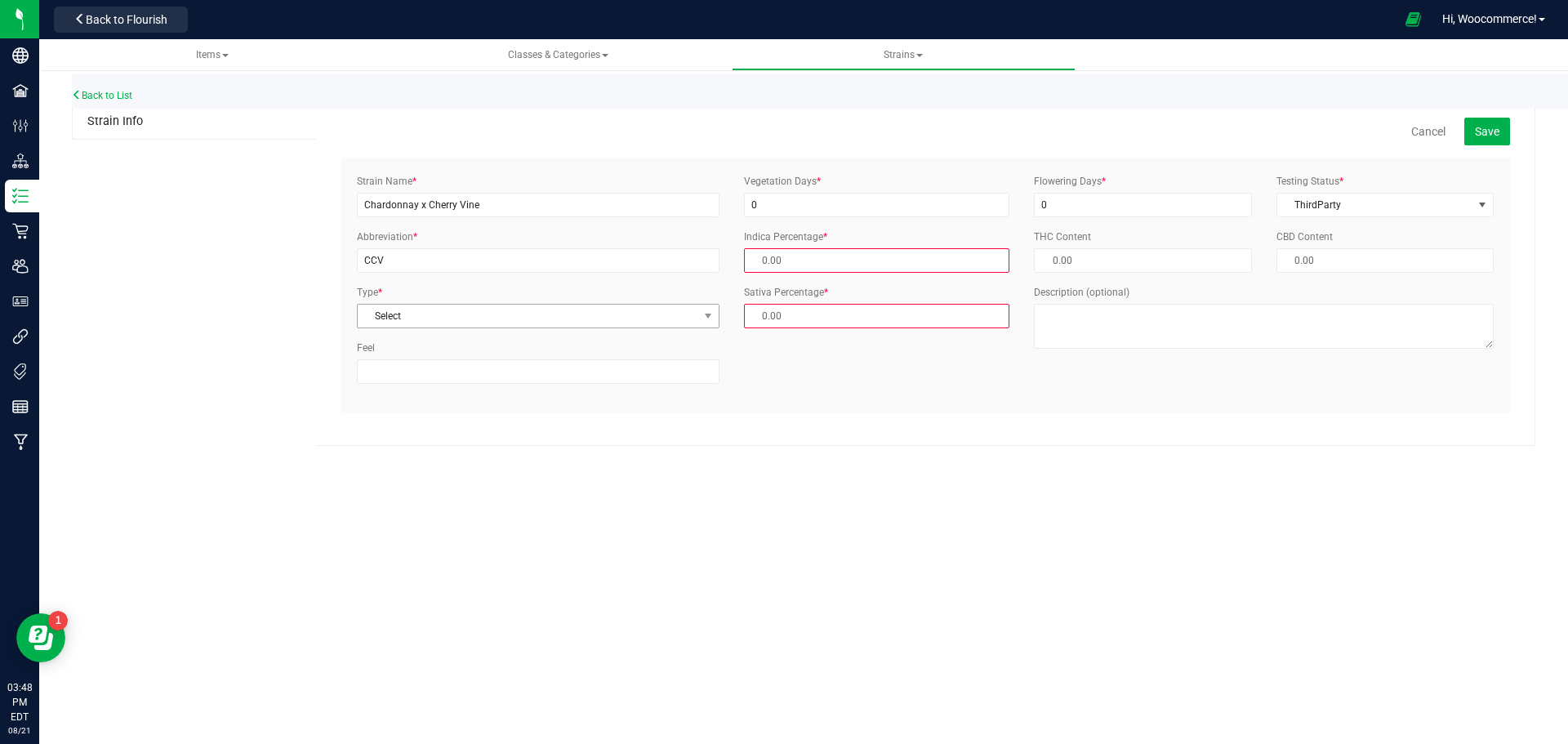
click at [393, 310] on span "Select" at bounding box center [527, 316] width 341 height 23
click at [381, 388] on li "Hybrid" at bounding box center [538, 392] width 361 height 25
type input "50.00 %"
click at [1492, 131] on span "Save" at bounding box center [1487, 131] width 25 height 13
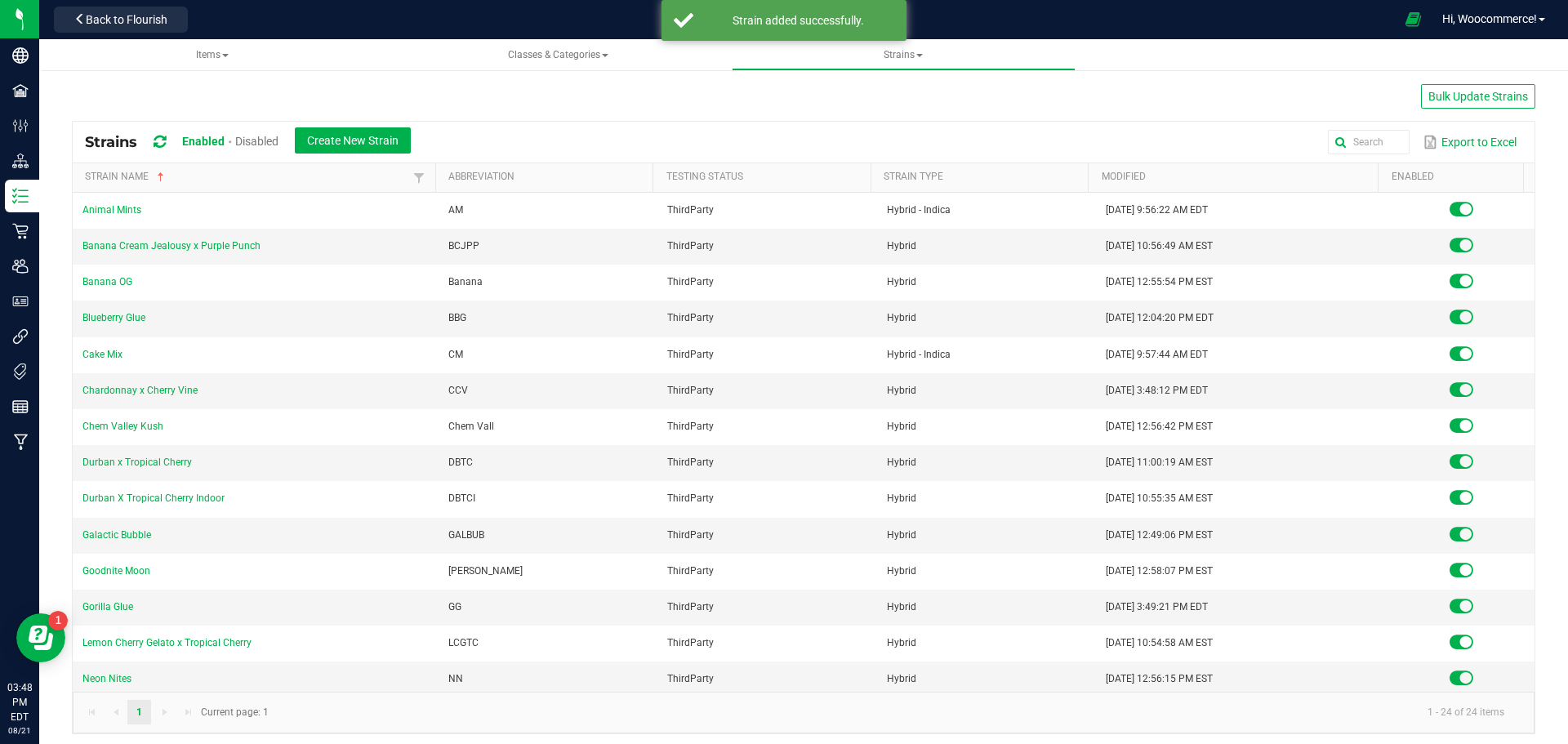
click at [197, 74] on div "Bulk Update Strains Strains Enabled Disabled Create New Strain Export to Excel …" at bounding box center [804, 398] width 1464 height 670
click at [192, 57] on span "Items" at bounding box center [212, 55] width 318 height 14
click at [206, 52] on span "Items" at bounding box center [212, 54] width 32 height 11
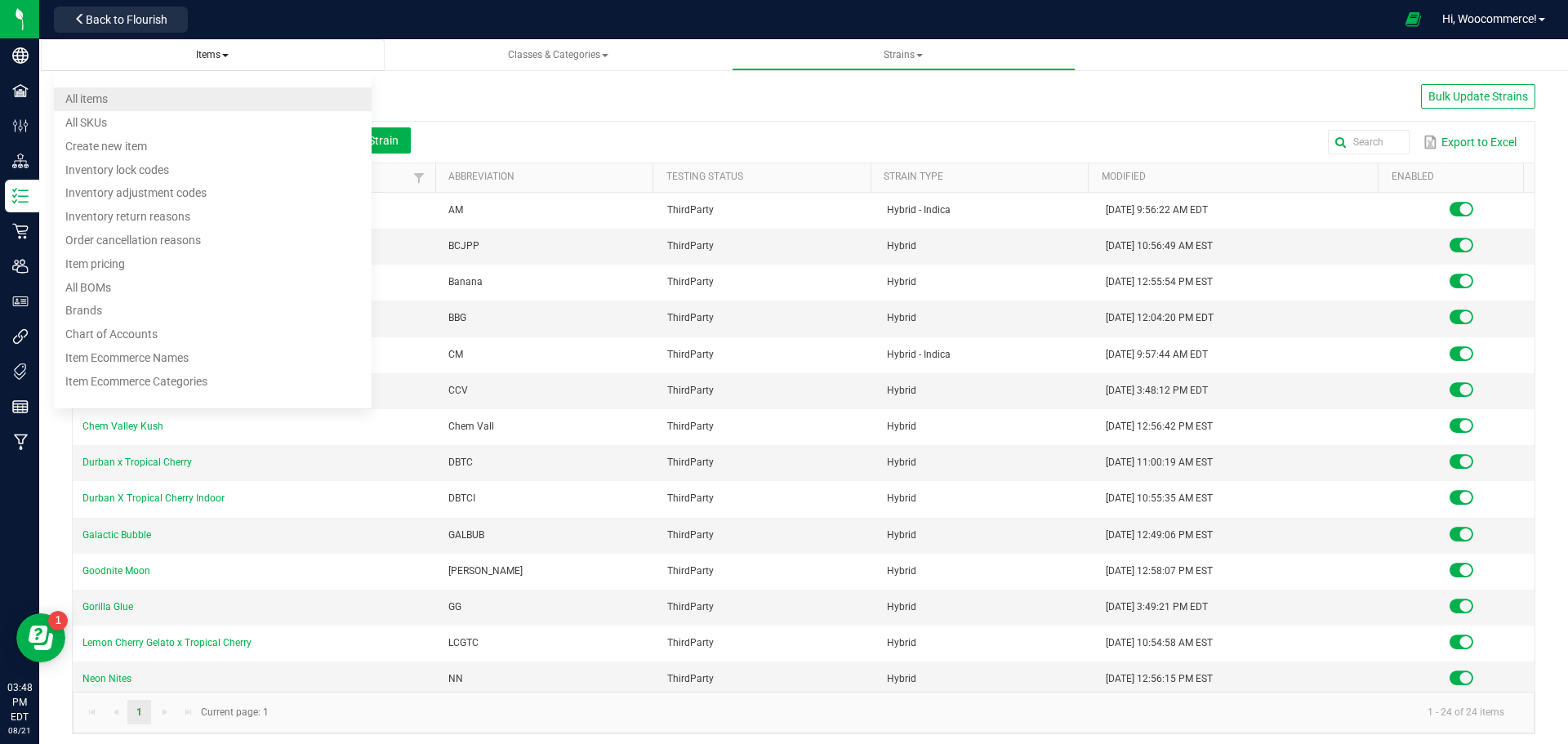
click at [87, 99] on span "All items" at bounding box center [87, 99] width 42 height 13
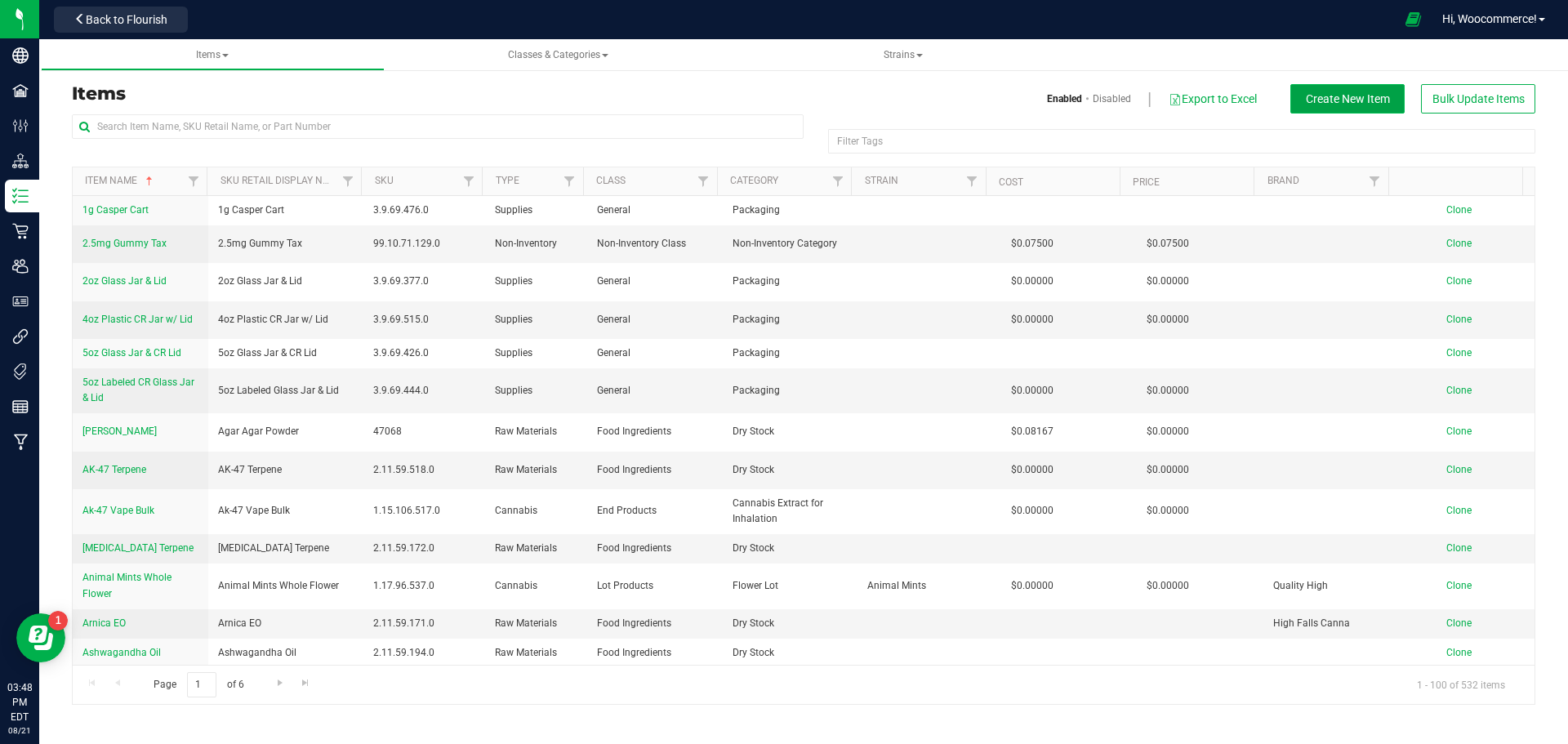
click at [1308, 93] on span "Create New Item" at bounding box center [1348, 99] width 84 height 13
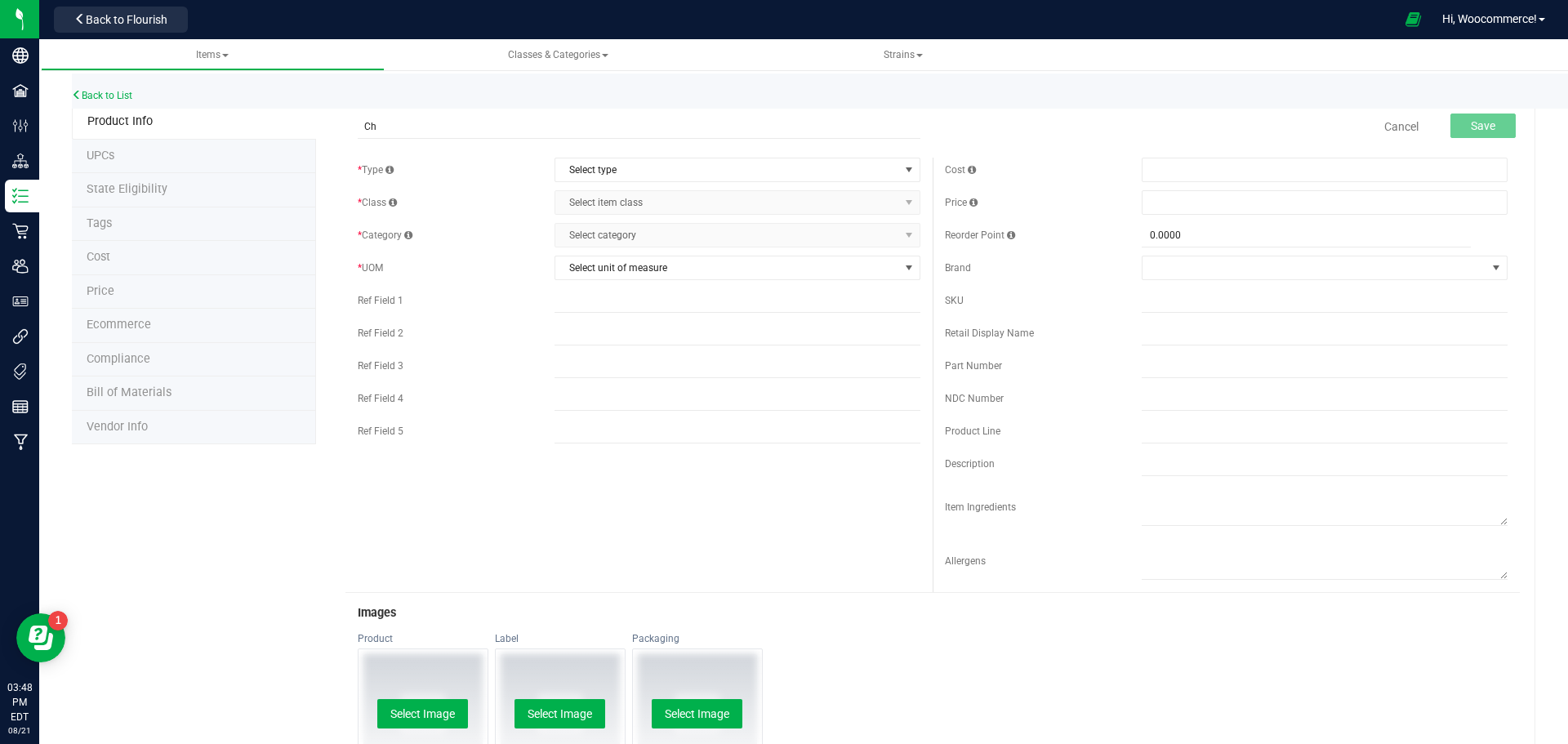
type input "C"
click at [116, 94] on link "Back to List" at bounding box center [102, 95] width 60 height 11
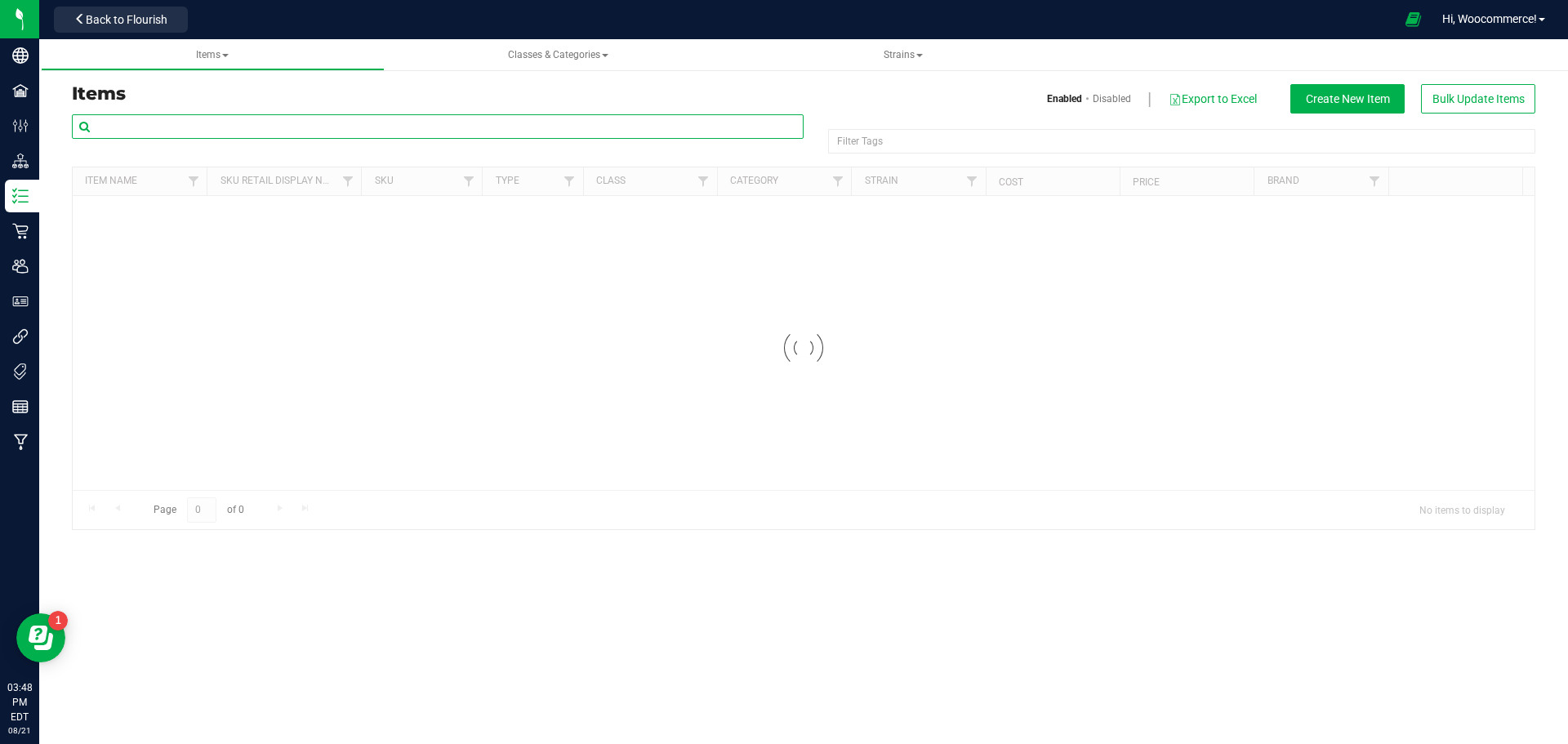
click at [157, 118] on input "text" at bounding box center [438, 127] width 732 height 25
type input "THC Flower"
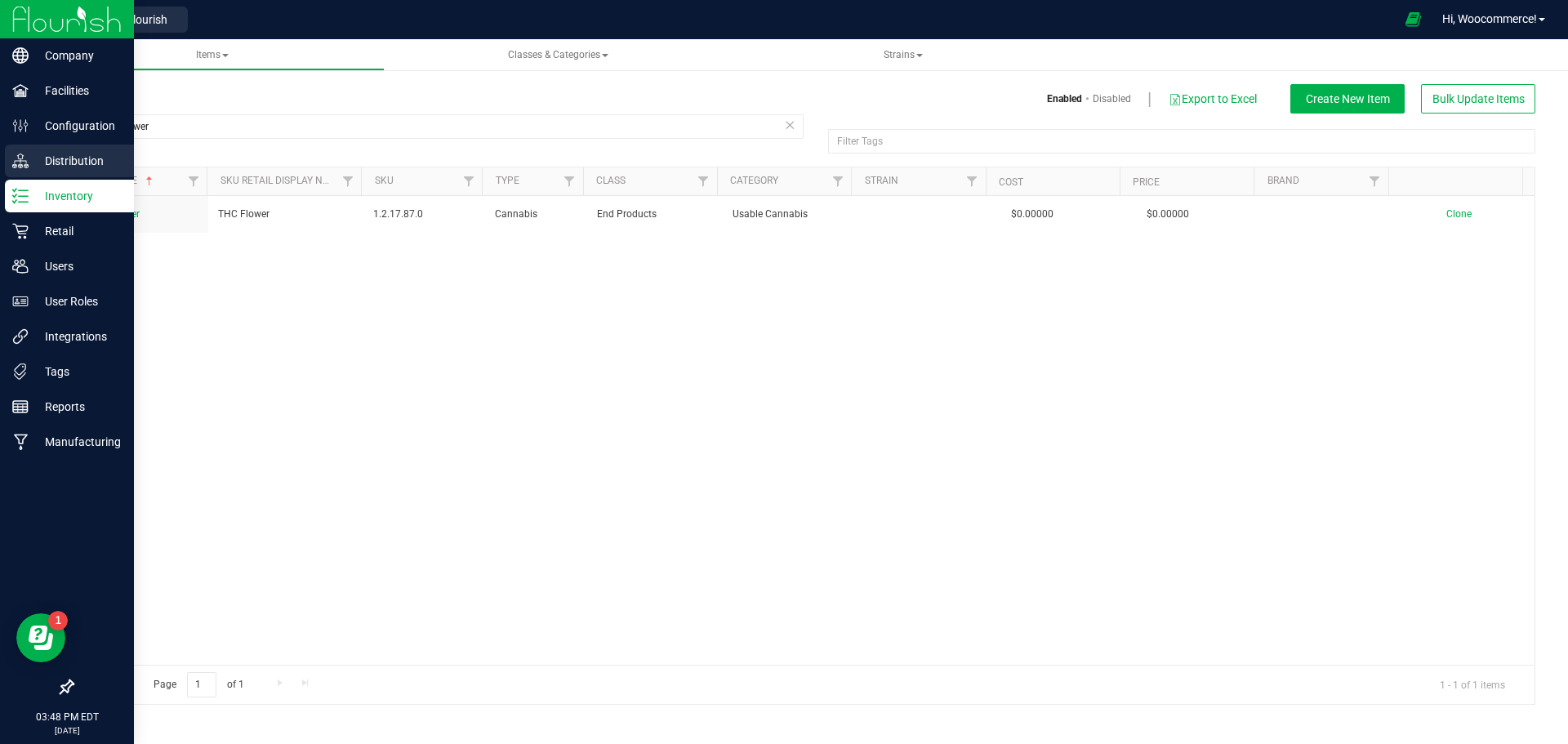
click at [57, 149] on div "Distribution" at bounding box center [70, 161] width 129 height 32
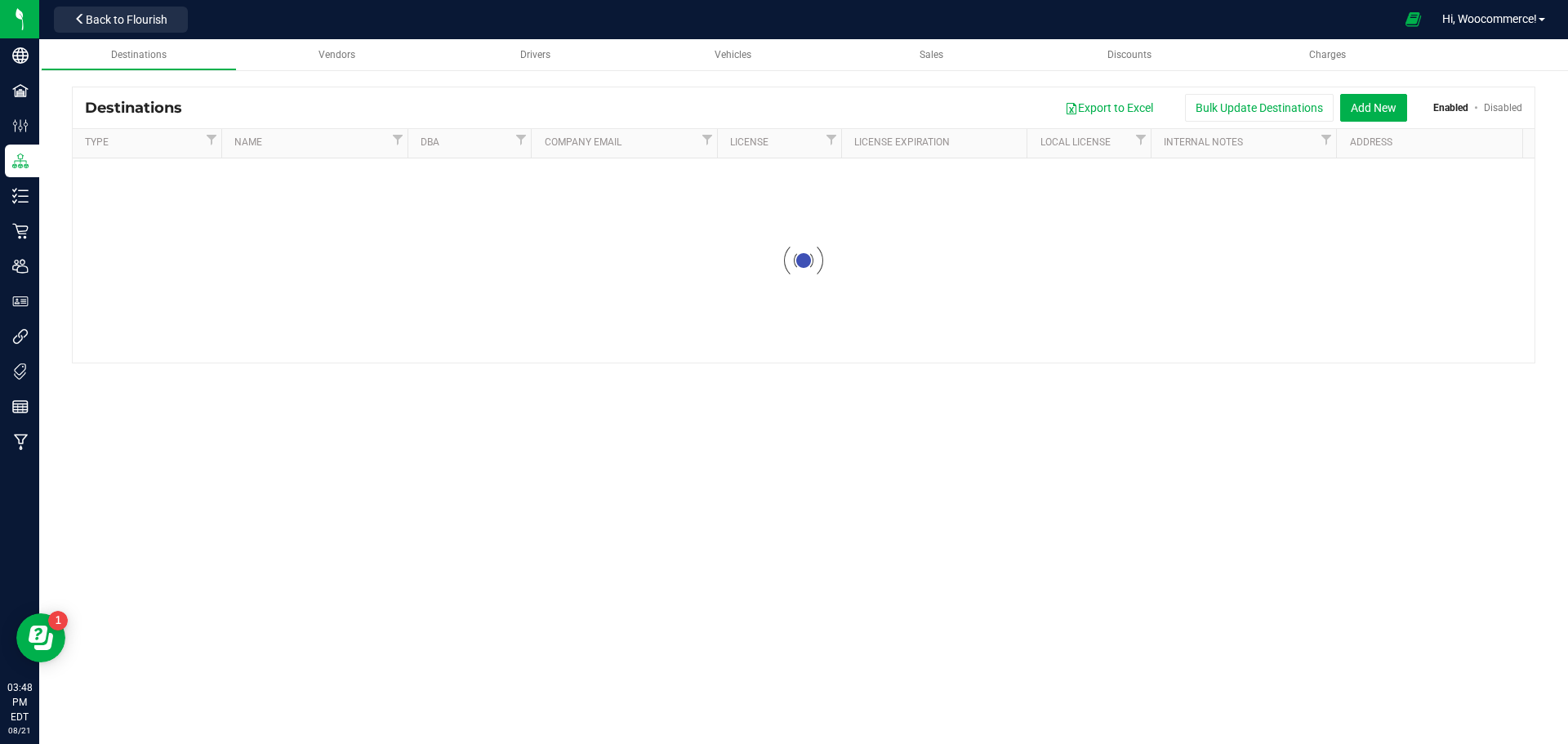
click at [397, 74] on div "Destinations Export to Excel Bulk Update Destinations Add New Enabled Disabled …" at bounding box center [804, 225] width 1529 height 309
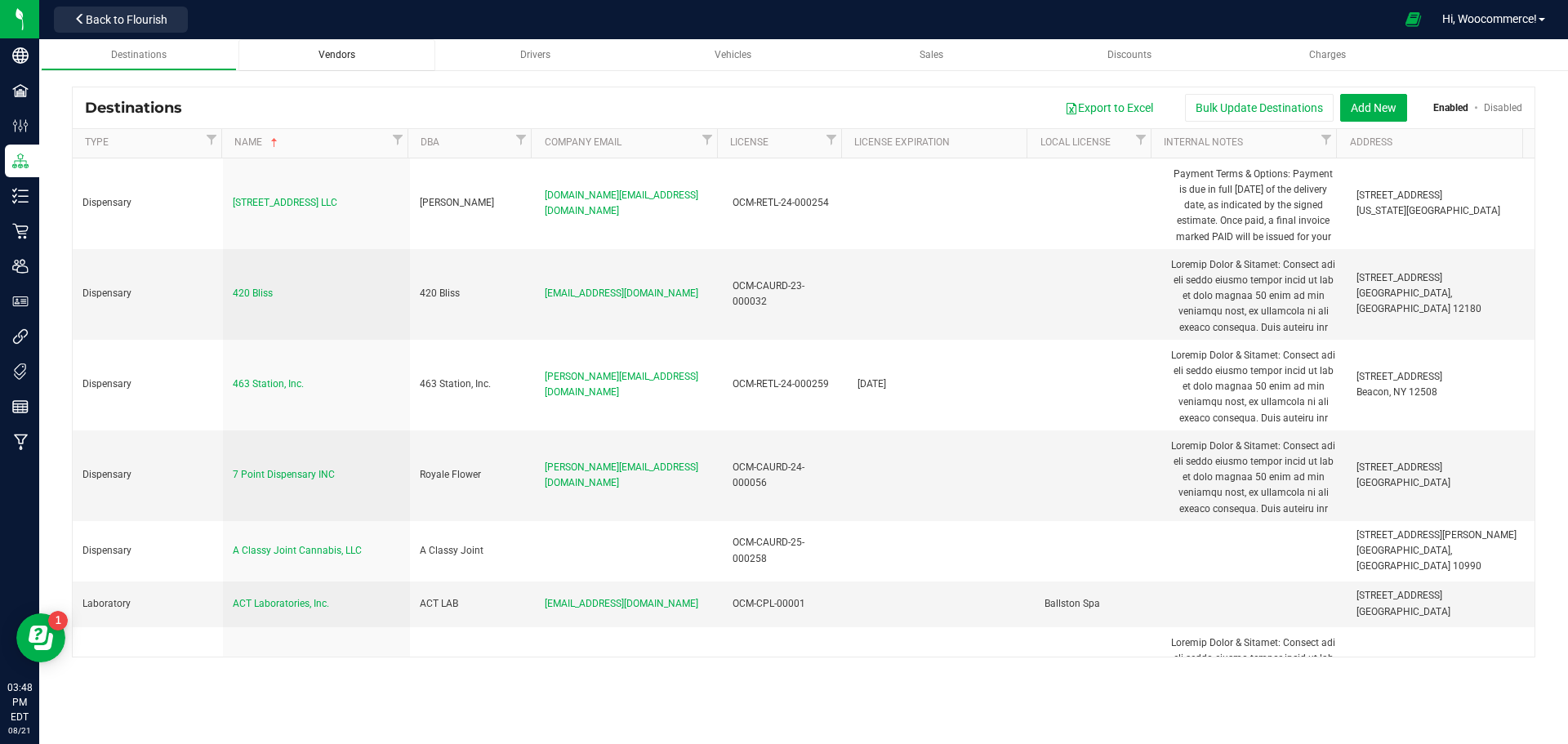
click at [368, 50] on div "Vendors" at bounding box center [336, 55] width 171 height 14
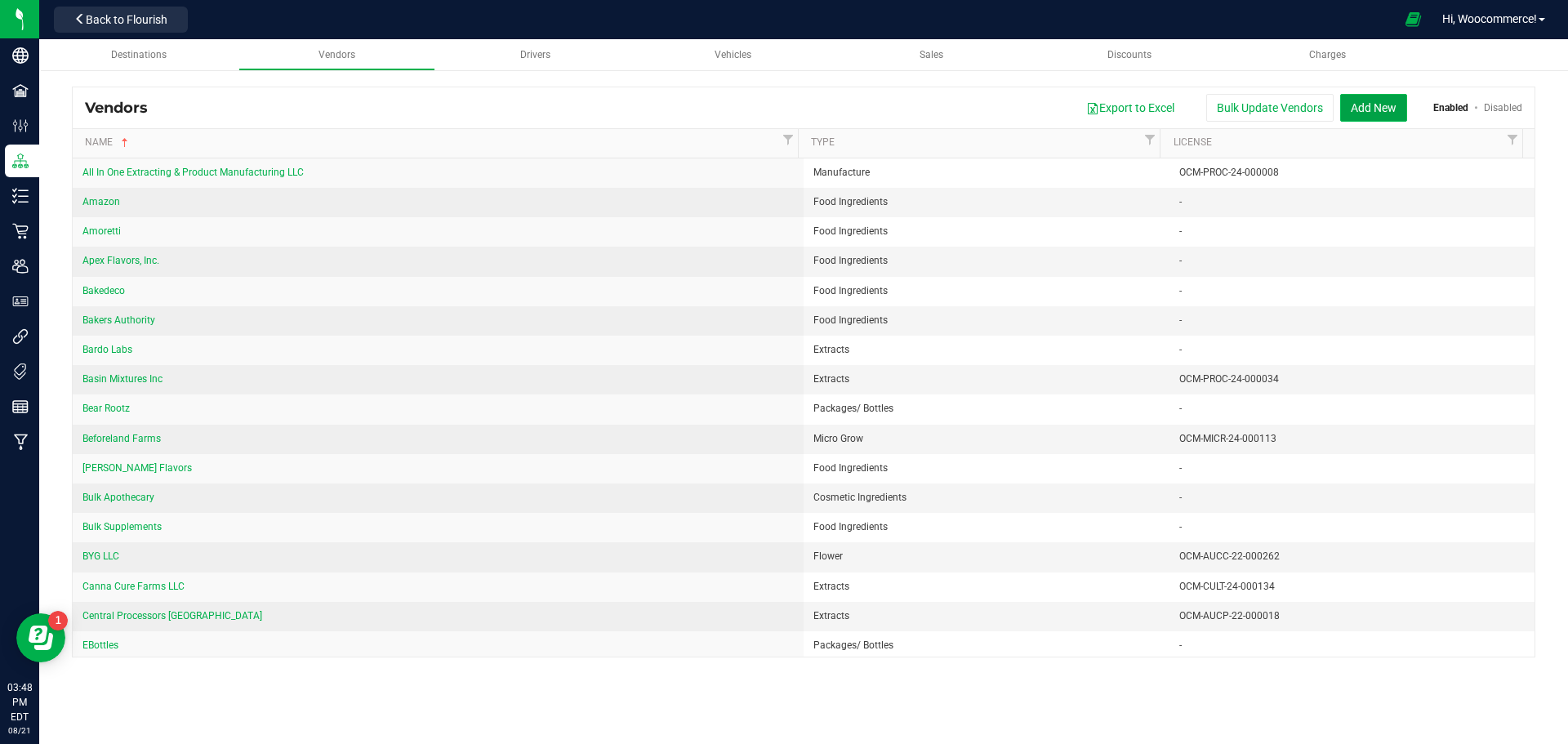
click at [1375, 113] on button "Add New" at bounding box center [1373, 108] width 67 height 28
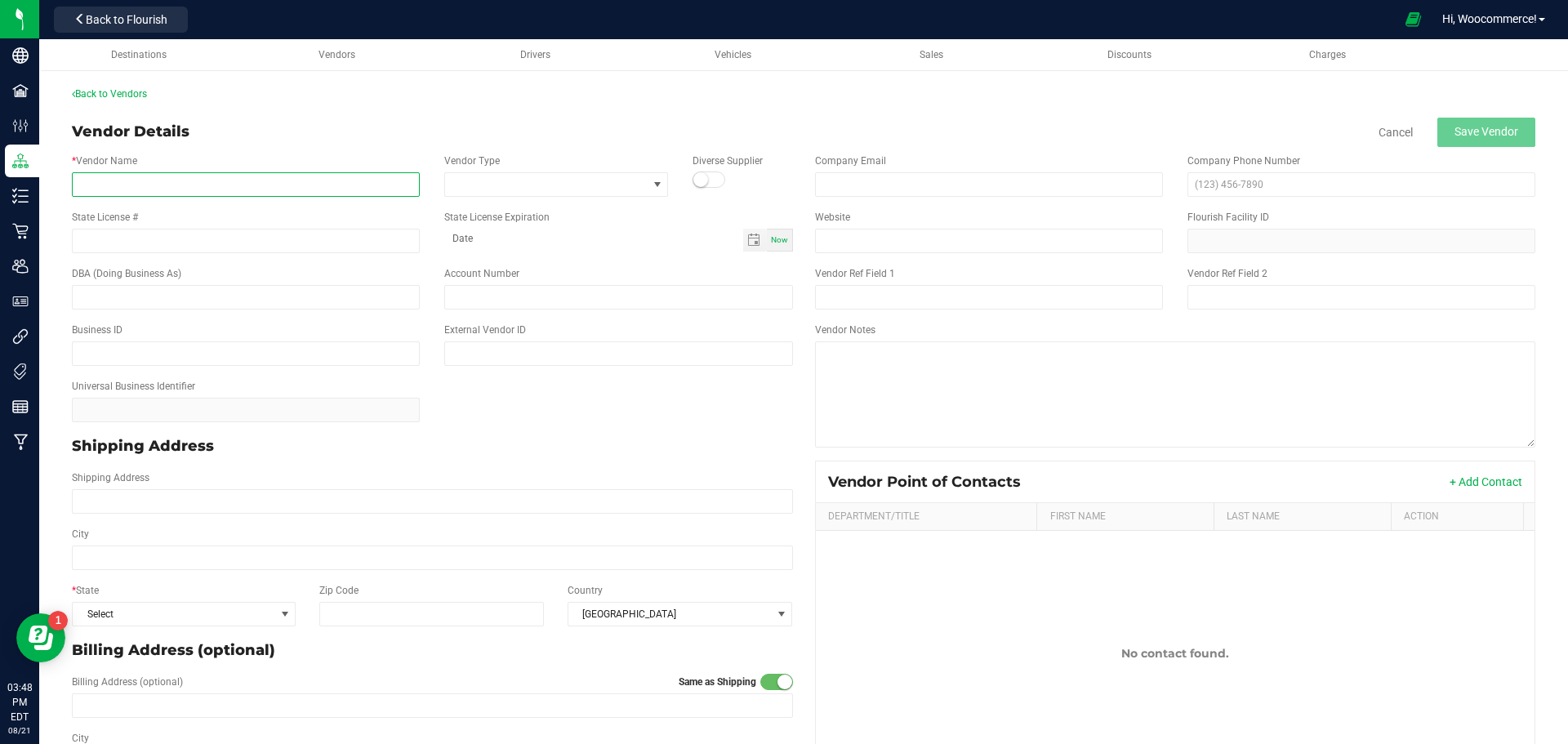
click at [336, 182] on input "* Vendor Name" at bounding box center [246, 184] width 348 height 25
type input "Knotweed Farms"
click at [292, 244] on input "State License #" at bounding box center [246, 240] width 348 height 25
paste input "OCM-MICR-24-000095"
type input "OCM-MICR-24-000095"
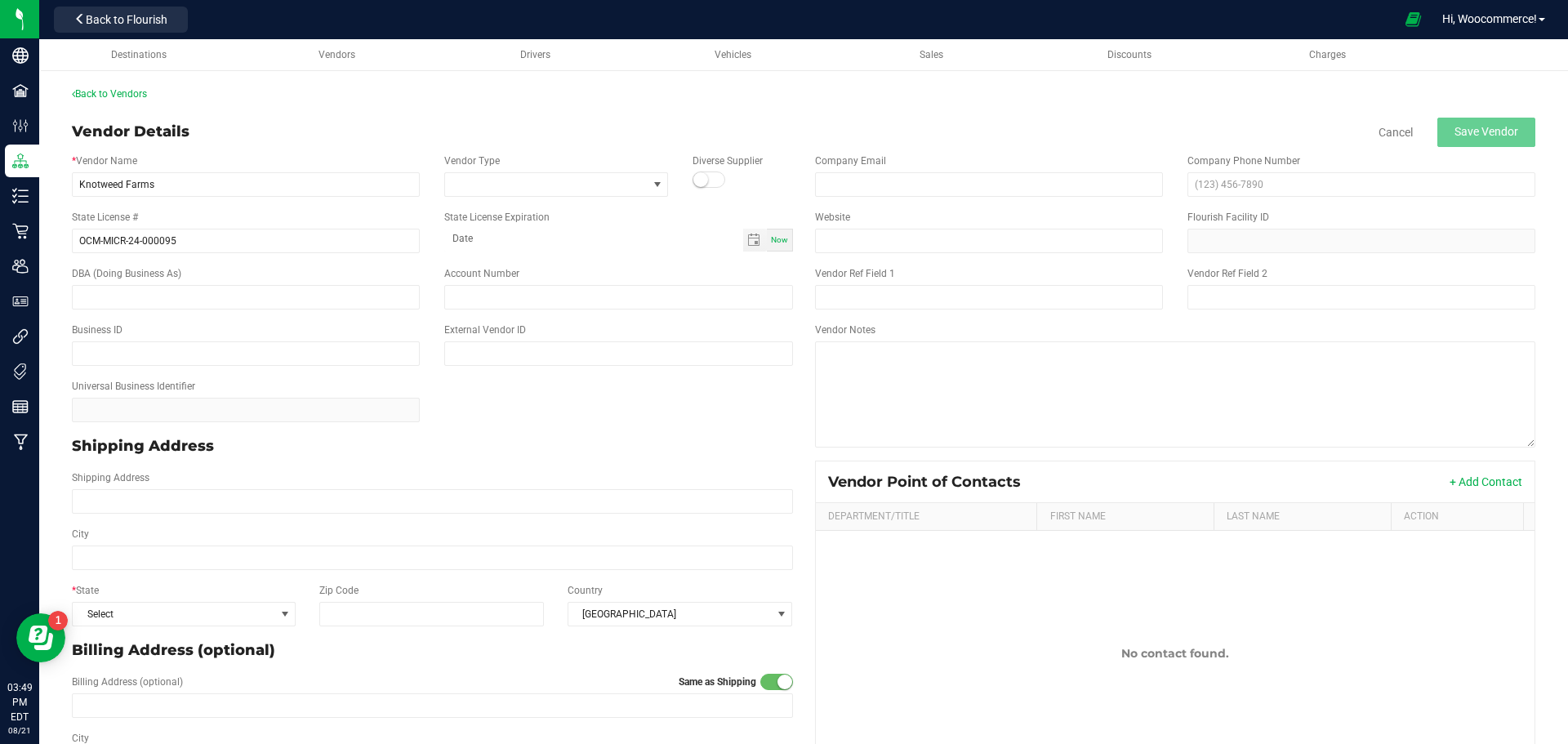
click at [310, 197] on div "* Vendor Name Knotweed Farms Vendor Type Diverse Supplier" at bounding box center [432, 175] width 746 height 56
click at [306, 185] on input "Knotweed Farms" at bounding box center [246, 184] width 348 height 25
paste input "East Branch Holdings LLC"
type input "Knotweed Farms -East Branch Holdings LLC"
click at [509, 178] on span at bounding box center [546, 184] width 202 height 23
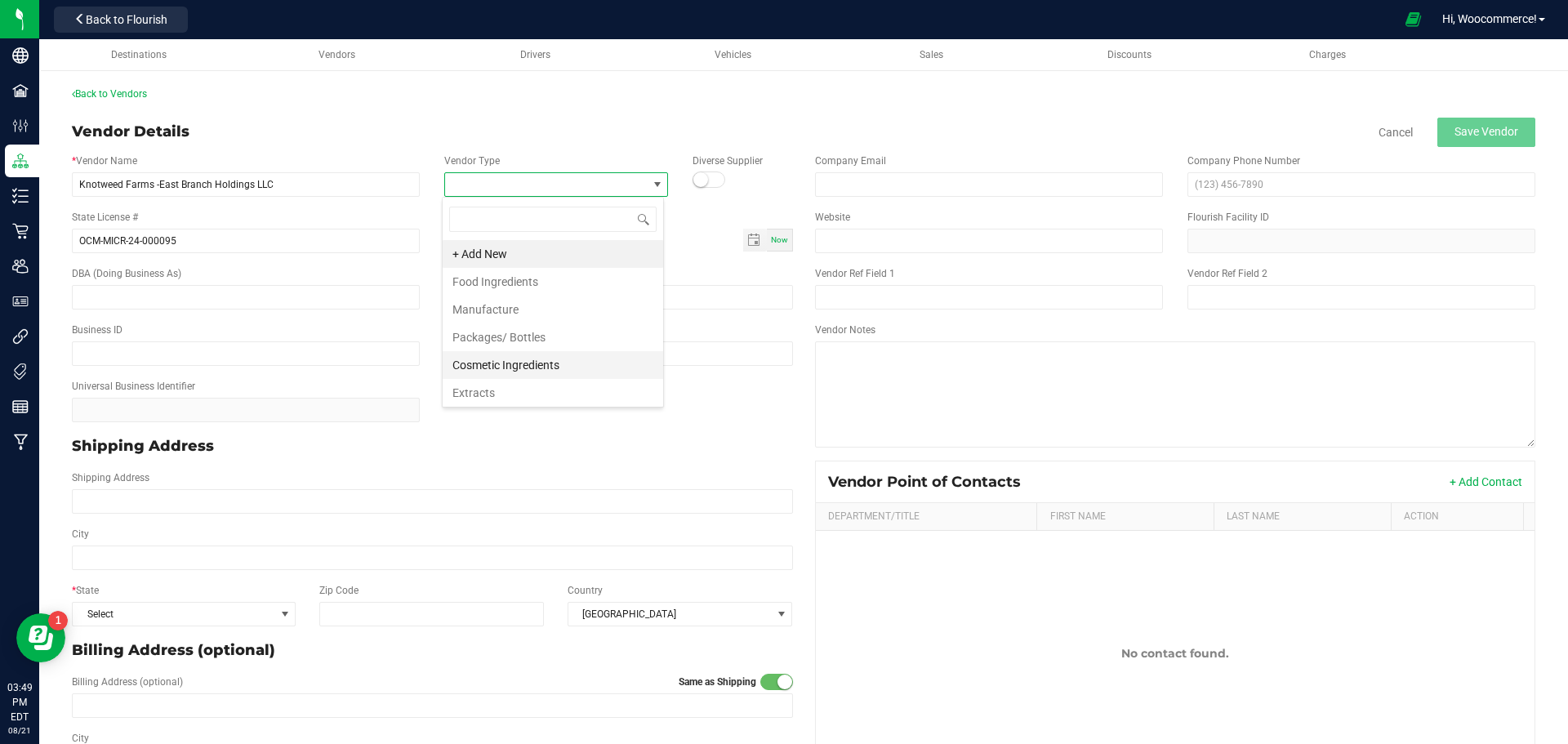
scroll to position [110, 0]
click at [471, 403] on li "Micro Grow" at bounding box center [553, 394] width 221 height 28
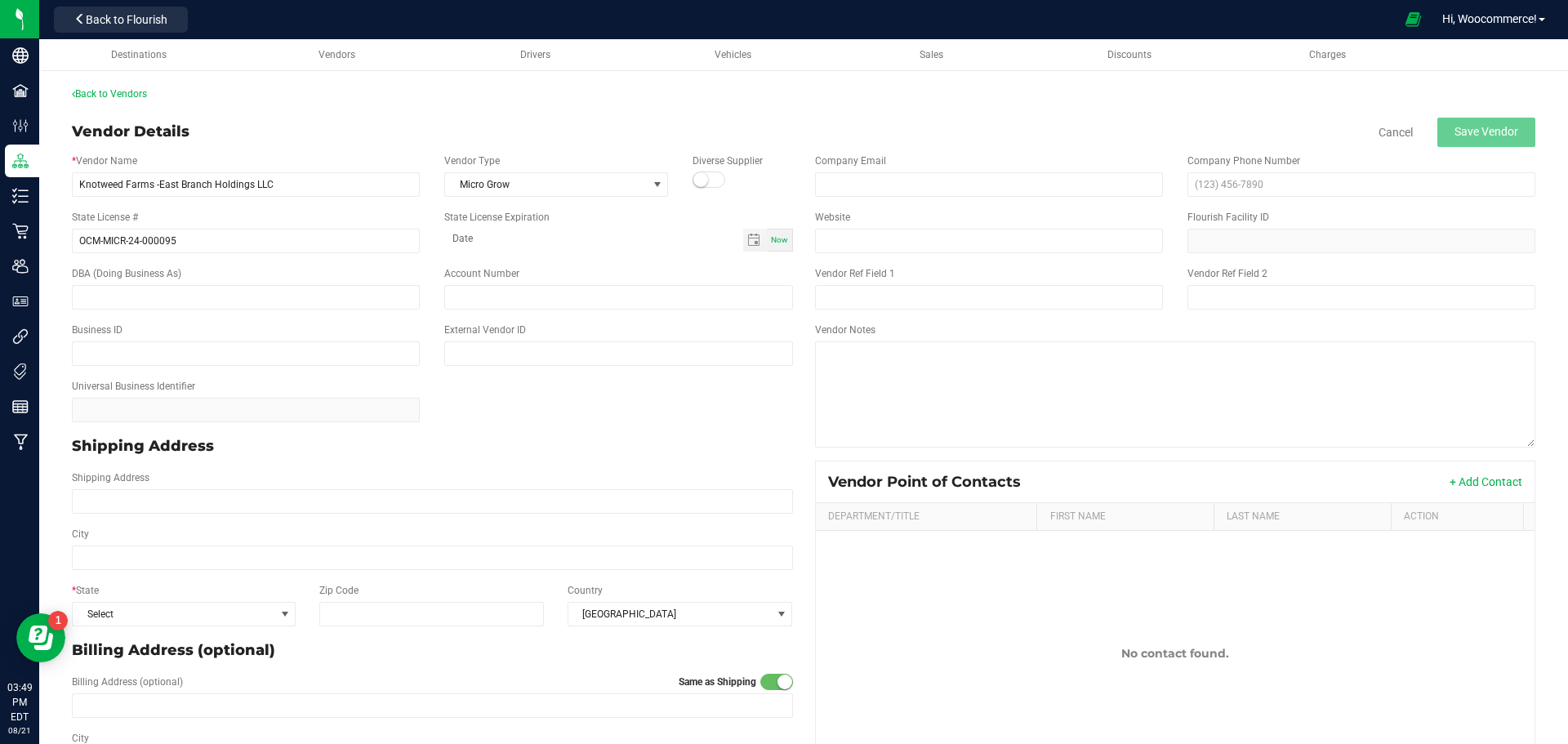
click at [623, 199] on div "* Vendor Name Knotweed Farms -East Branch Holdings LLC Vendor Type Micro Grow D…" at bounding box center [432, 175] width 746 height 56
click at [617, 193] on span "Micro Grow" at bounding box center [546, 184] width 202 height 23
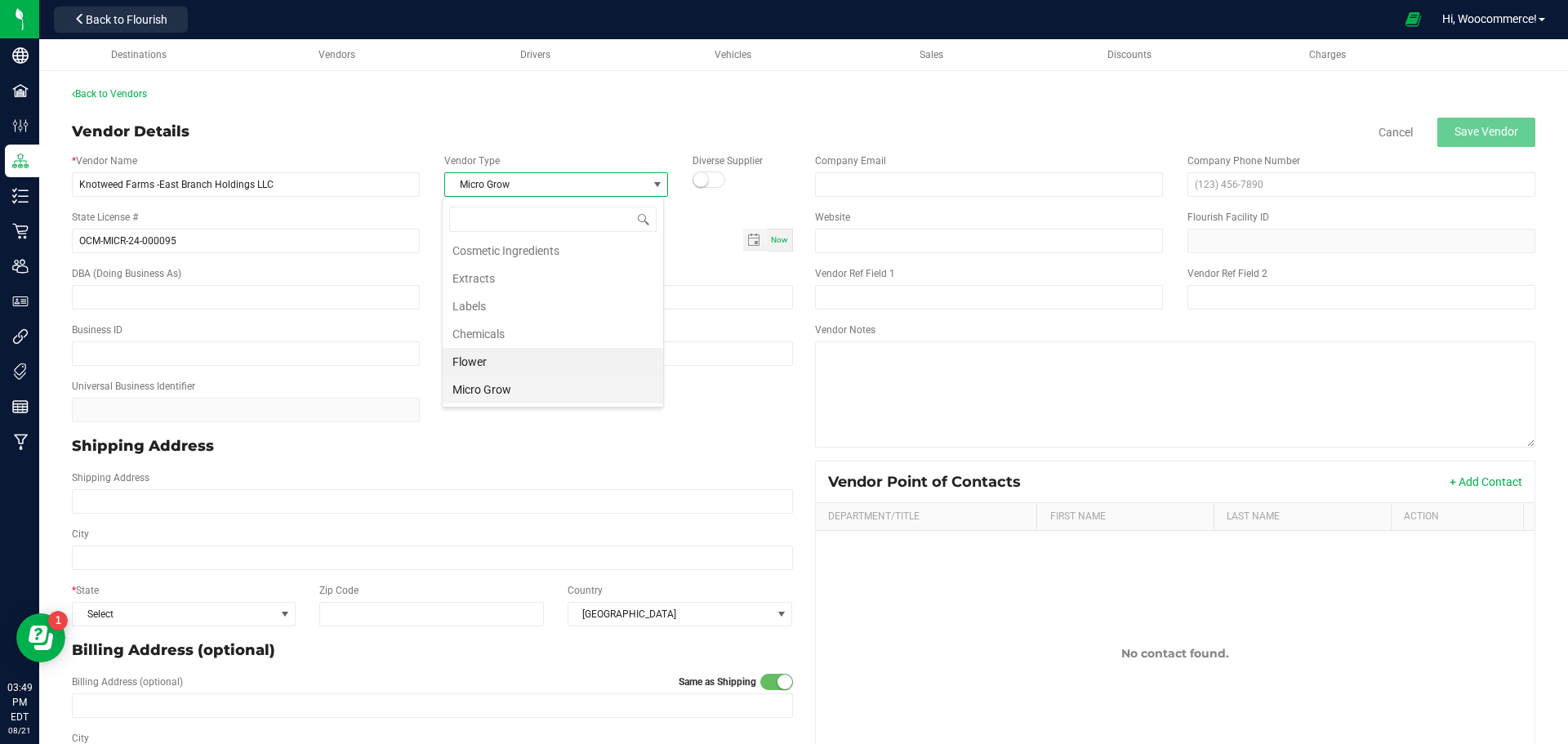
click at [482, 399] on li "Micro Grow" at bounding box center [553, 389] width 221 height 28
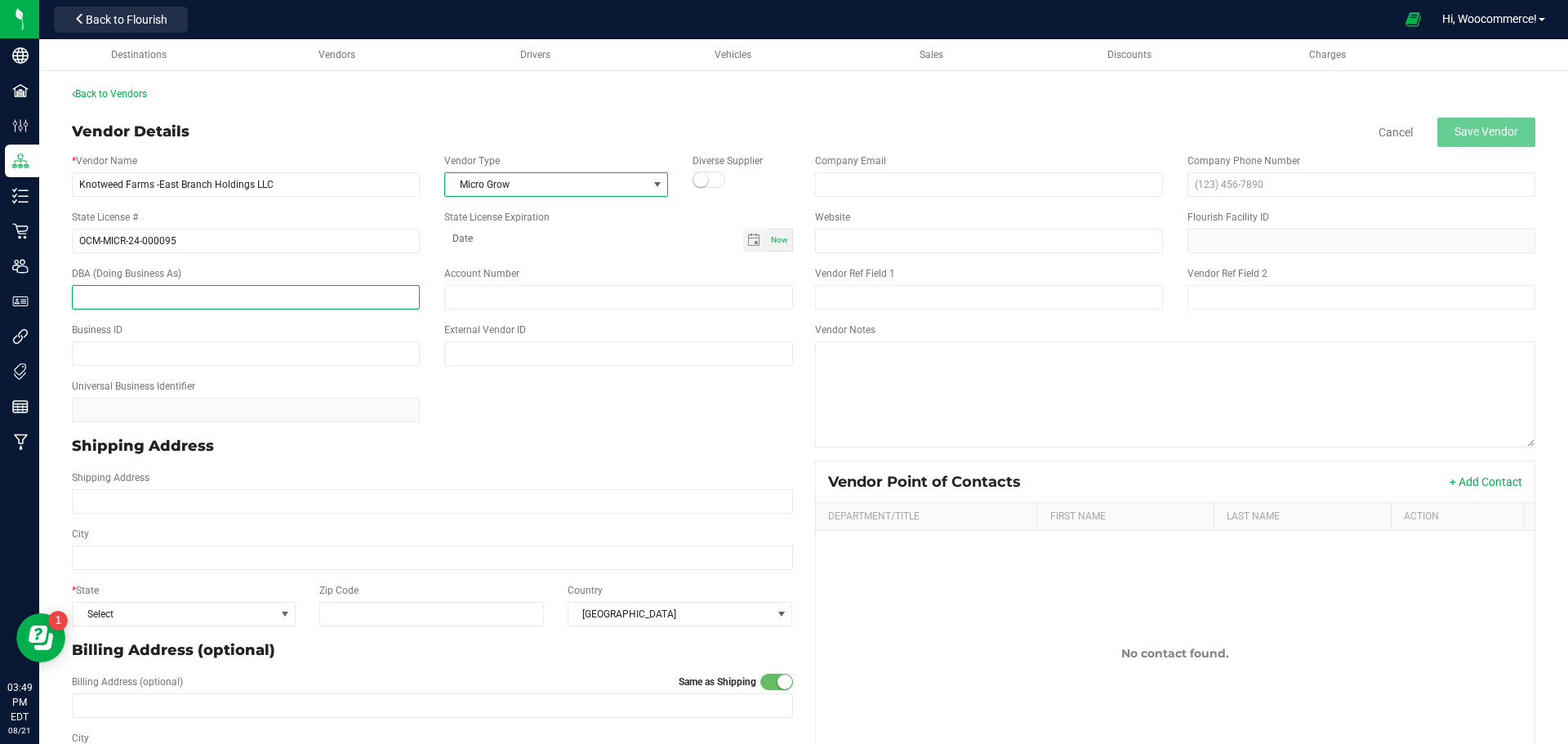
click at [340, 285] on input "text" at bounding box center [246, 297] width 348 height 25
type input "Knotweed Farms"
click at [530, 377] on div "Universal Business Identifier" at bounding box center [432, 400] width 746 height 56
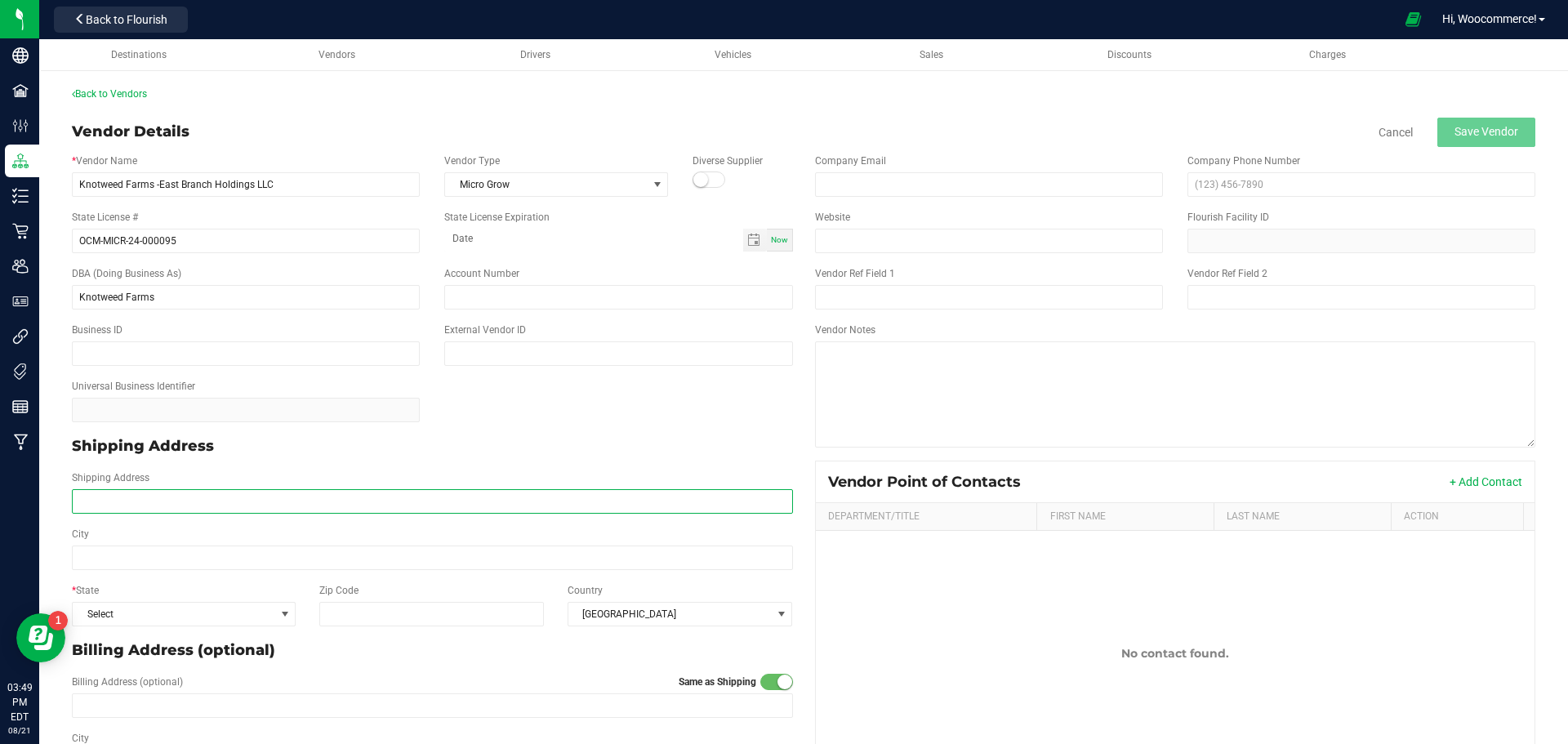
click at [149, 496] on input "Shipping Address" at bounding box center [432, 501] width 721 height 25
paste input "[STREET_ADDRESS]"
type input "[STREET_ADDRESS]"
click at [90, 561] on input "City" at bounding box center [432, 557] width 721 height 25
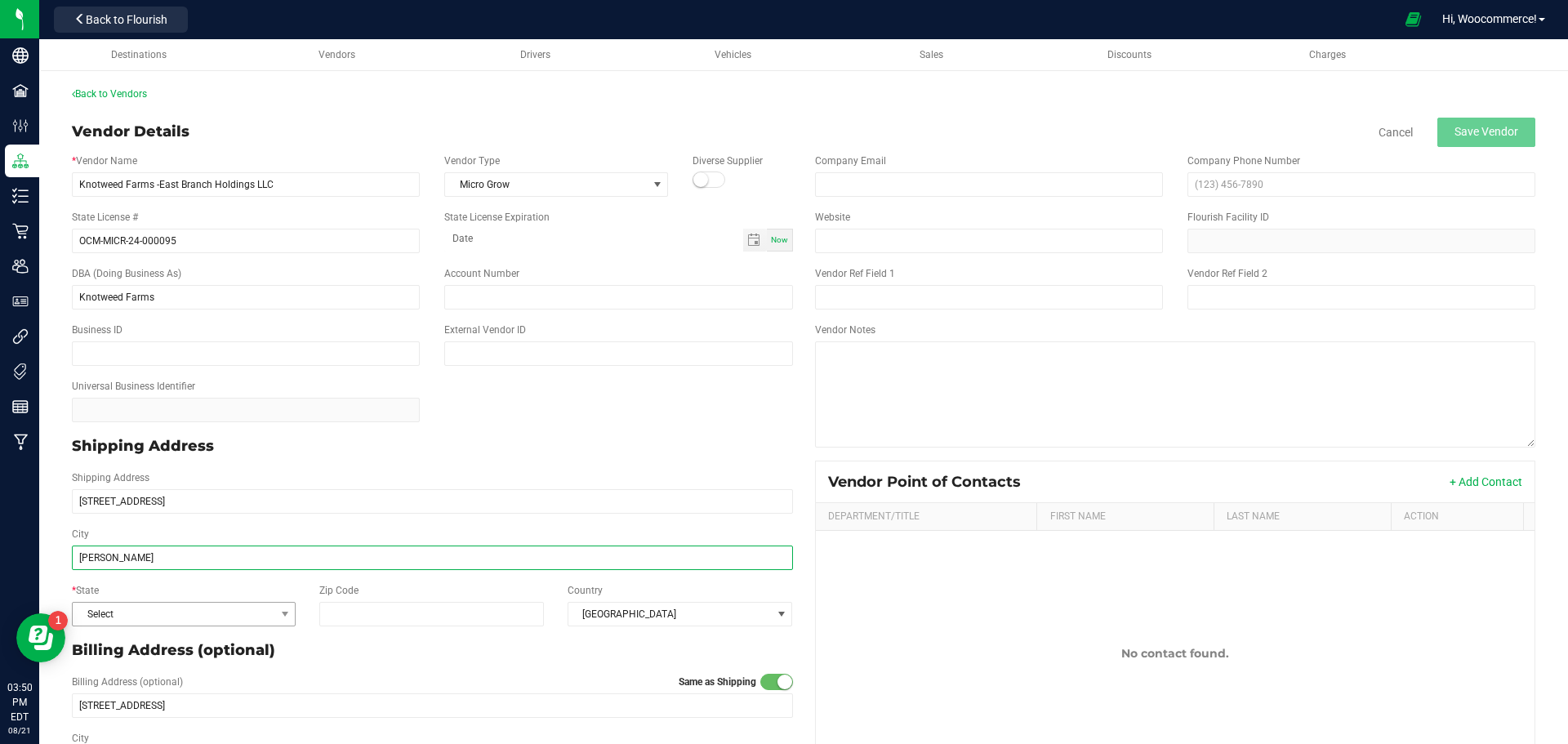
type input "[PERSON_NAME]"
click at [135, 609] on span "Select" at bounding box center [174, 614] width 202 height 23
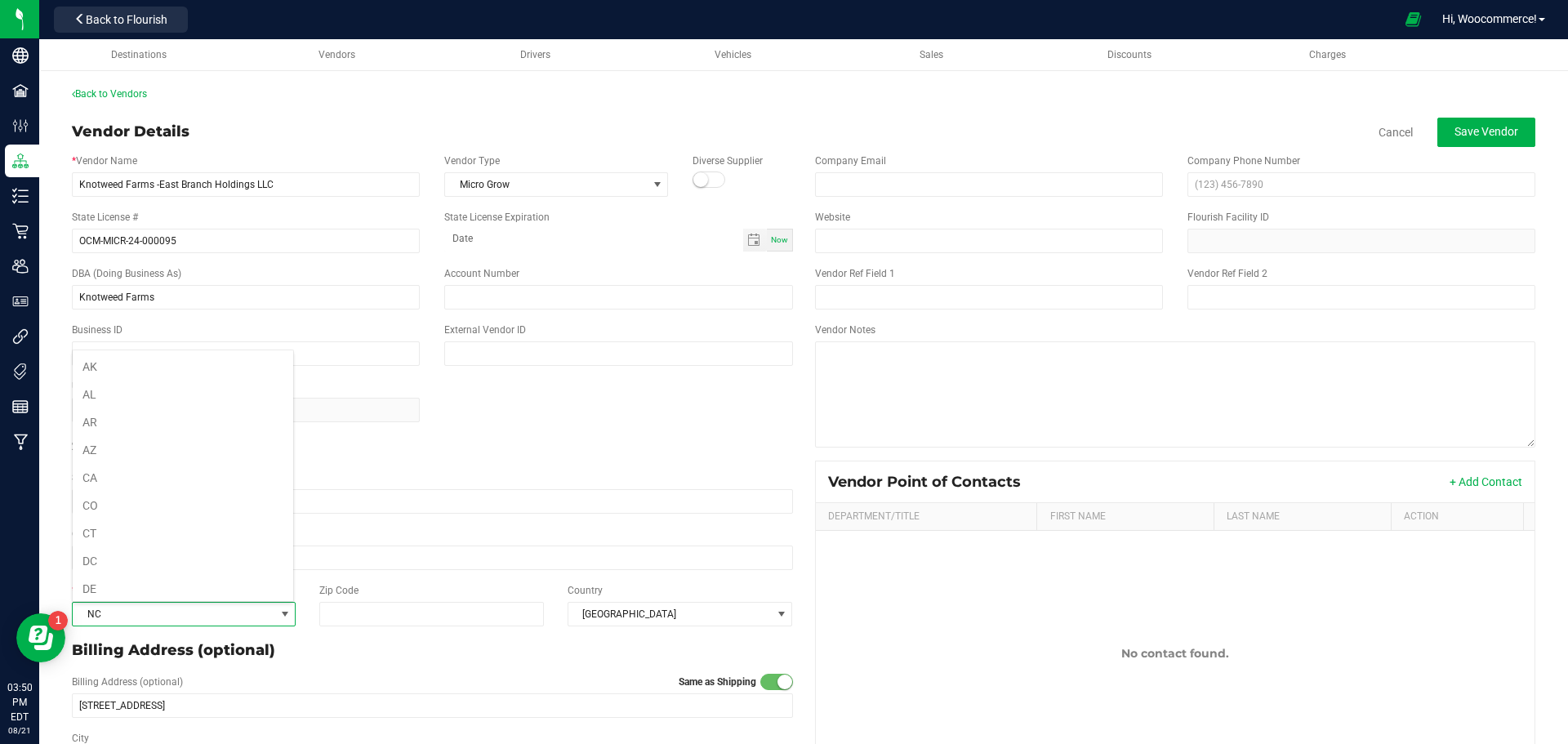
scroll to position [727, 0]
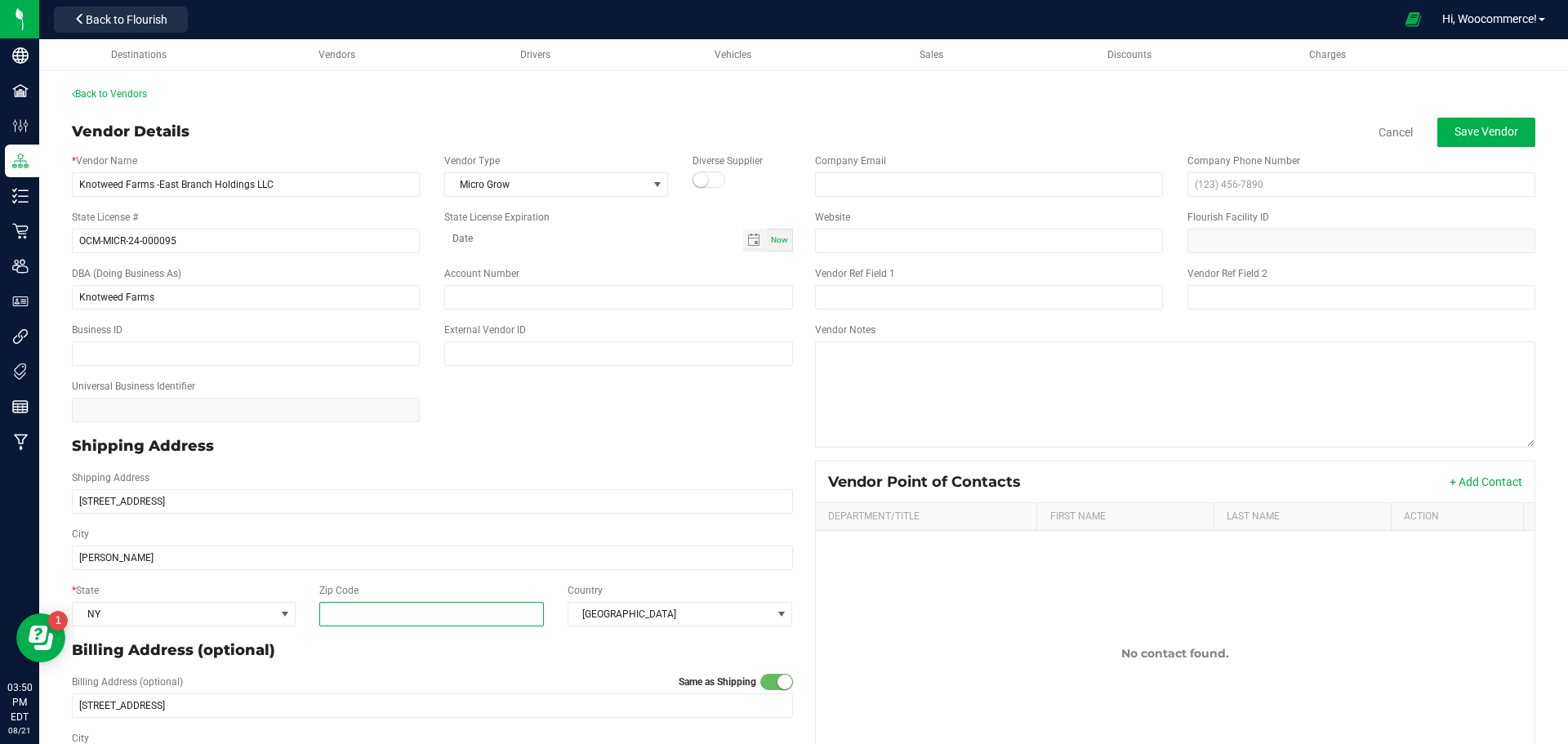
paste input "13783"
type input "13783"
click at [855, 178] on input "email" at bounding box center [990, 184] width 348 height 25
paste input "[EMAIL_ADDRESS][DOMAIN_NAME]"
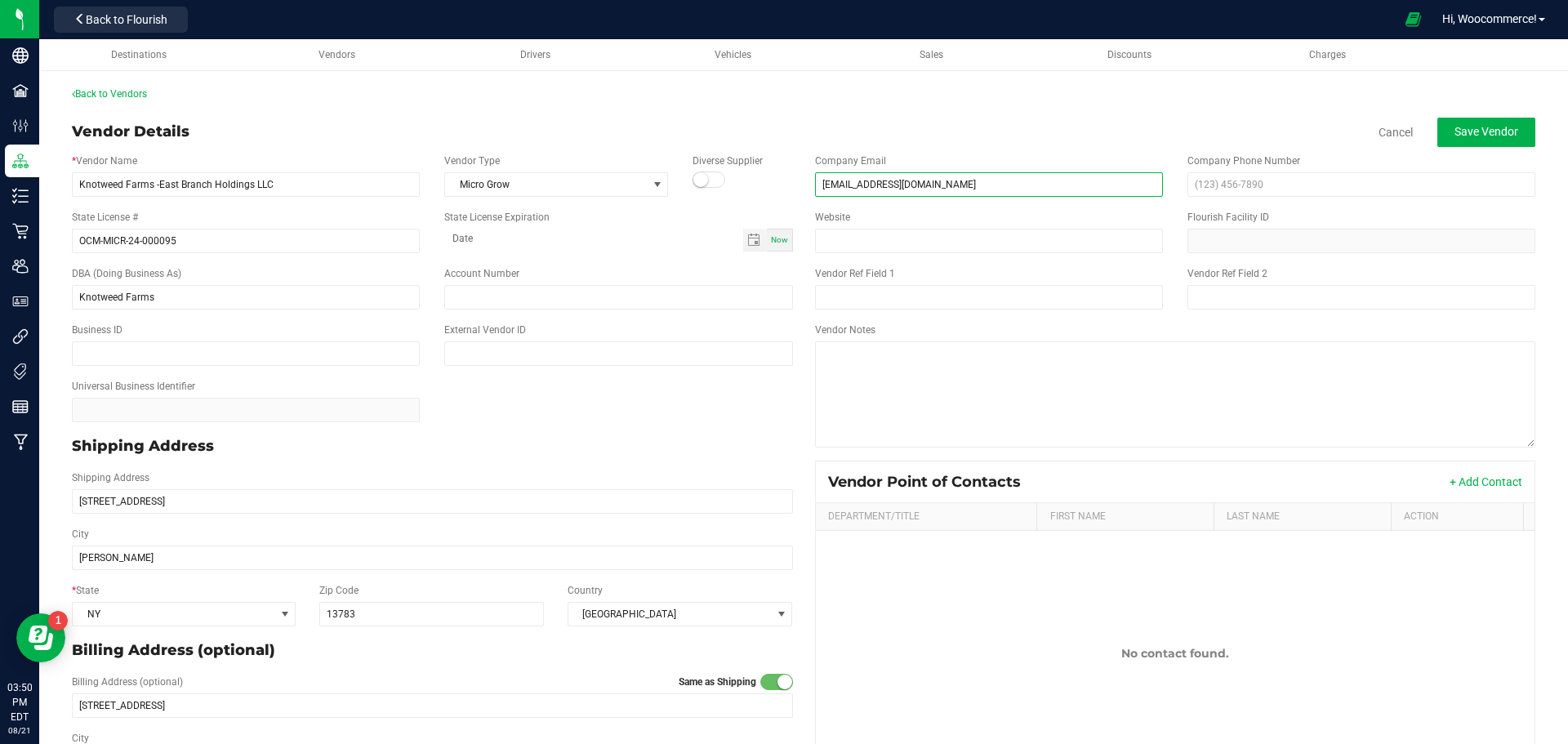
type input "[EMAIL_ADDRESS][DOMAIN_NAME]"
click at [1213, 191] on input "text" at bounding box center [1362, 184] width 348 height 25
paste input "[PHONE_NUMBER]"
type input "[PHONE_NUMBER]"
click at [1462, 131] on span "Save Vendor" at bounding box center [1486, 131] width 64 height 13
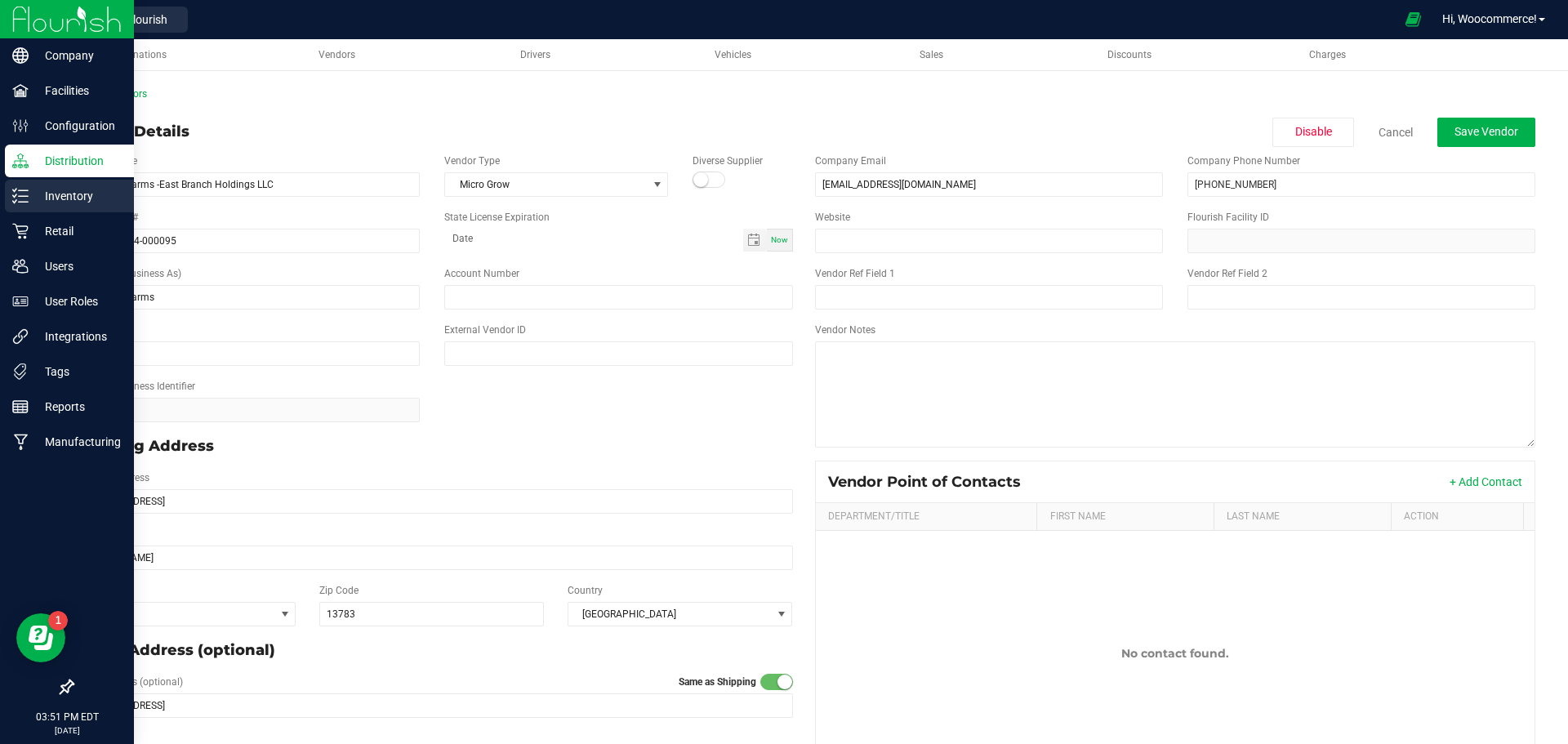
click at [37, 207] on div "Inventory" at bounding box center [70, 196] width 129 height 32
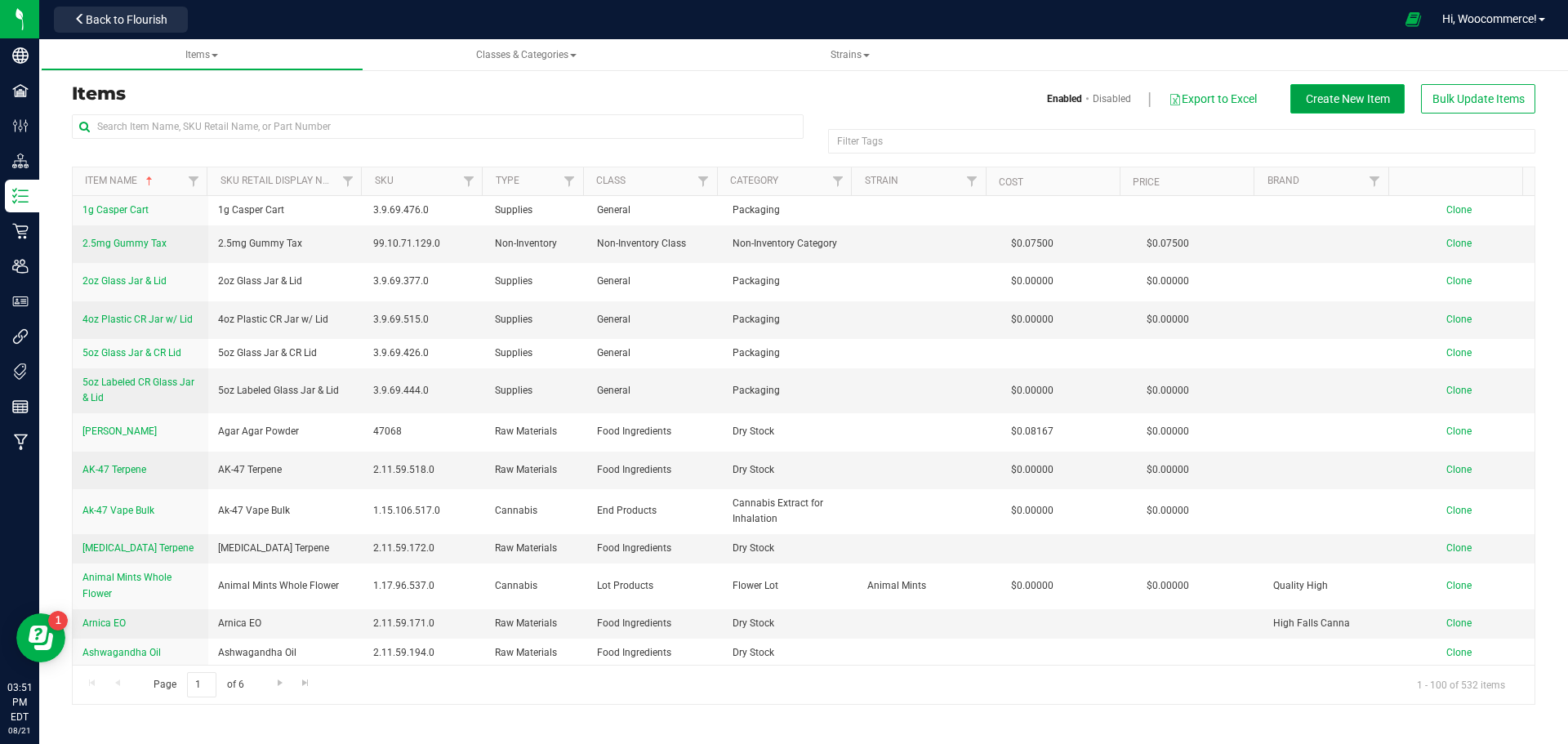
click at [1324, 102] on span "Create New Item" at bounding box center [1348, 99] width 84 height 13
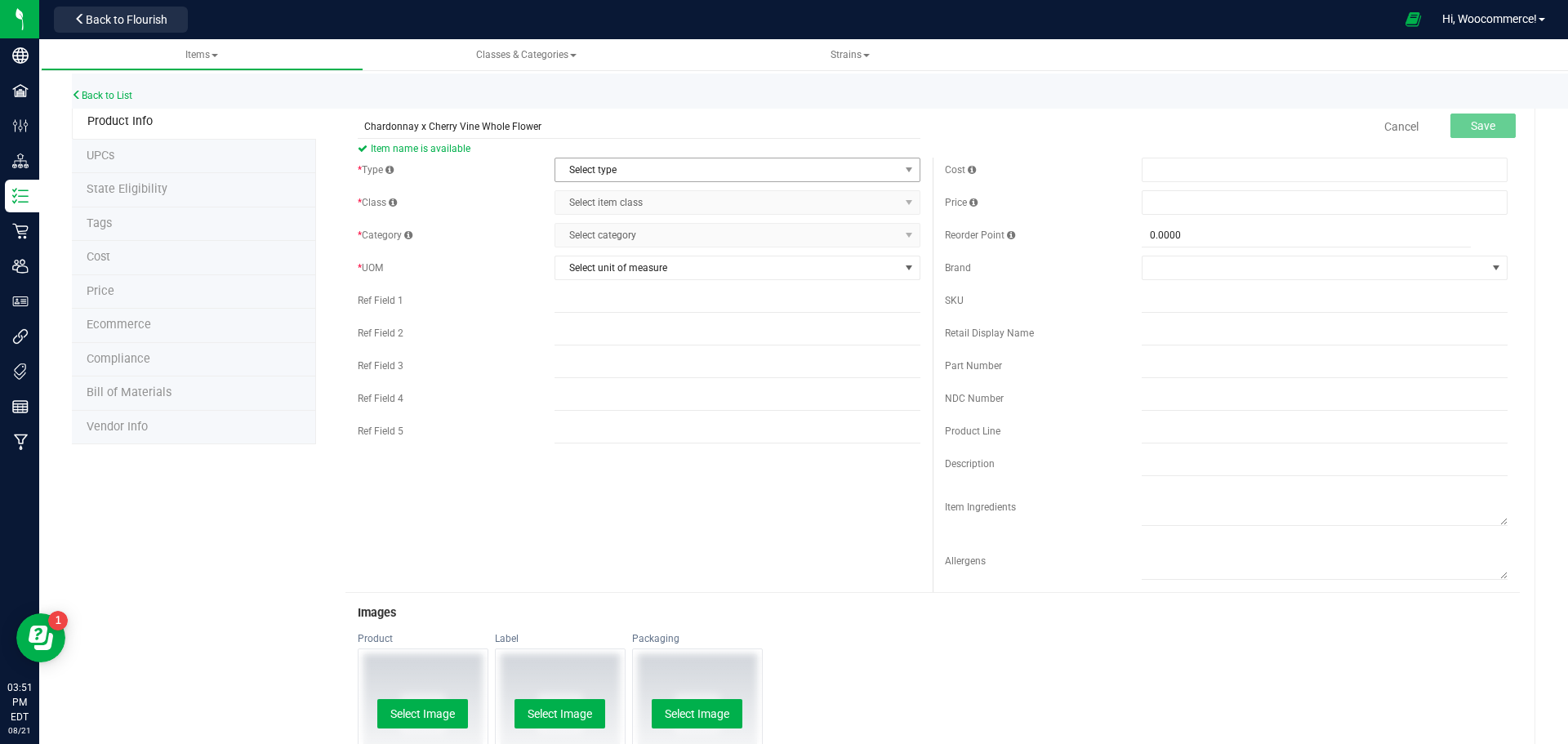
type input "Chardonnay x Cherry Vine Whole Flower"
click at [595, 160] on span "Select type" at bounding box center [727, 170] width 344 height 23
click at [561, 203] on li "Cannabis" at bounding box center [731, 197] width 361 height 25
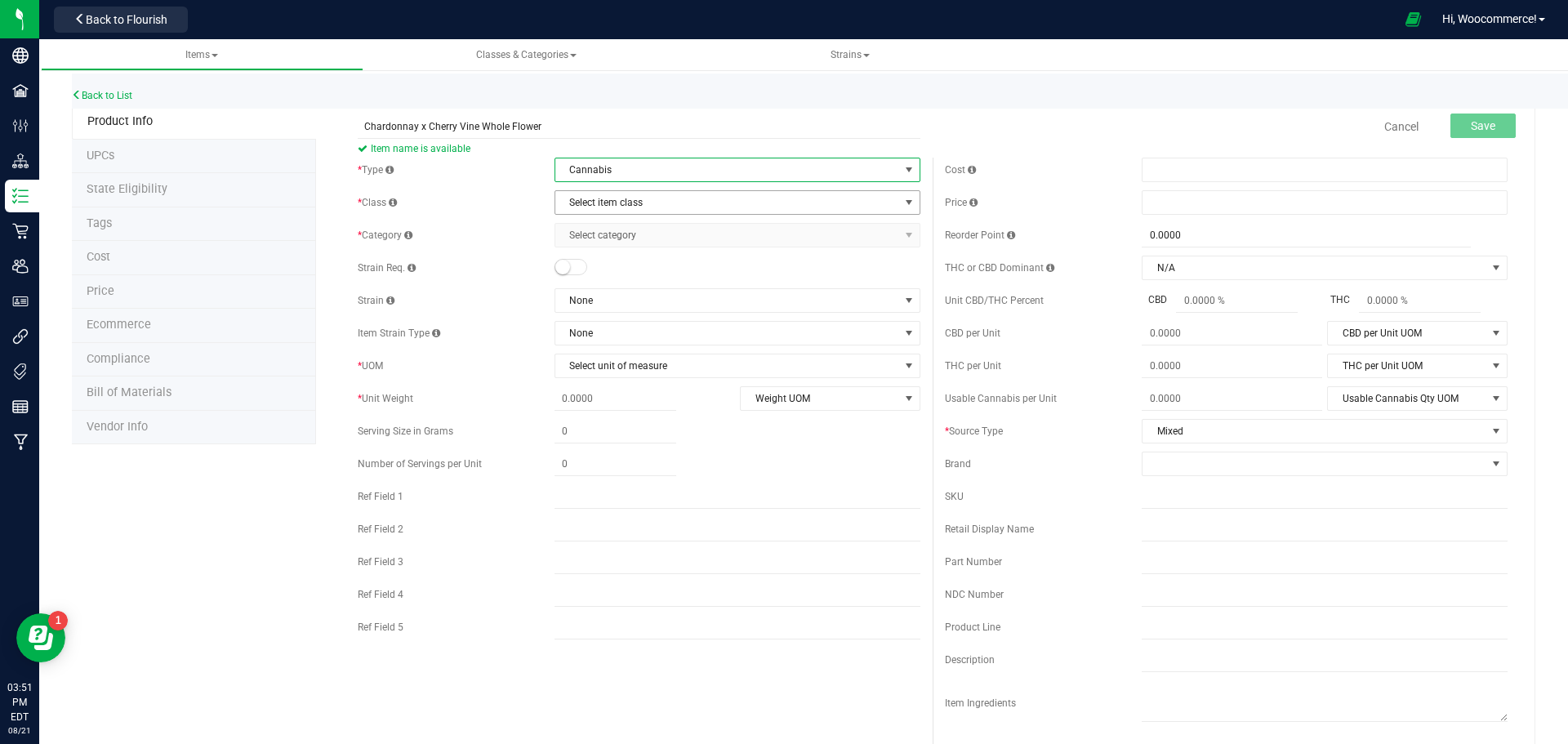
click at [561, 203] on span "Select item class" at bounding box center [727, 202] width 344 height 23
click at [584, 267] on li "Flower" at bounding box center [731, 279] width 361 height 25
click at [586, 230] on span "Select category" at bounding box center [727, 234] width 344 height 23
click at [607, 238] on span "Select category" at bounding box center [727, 234] width 344 height 23
click at [607, 207] on span "Flower" at bounding box center [727, 202] width 344 height 23
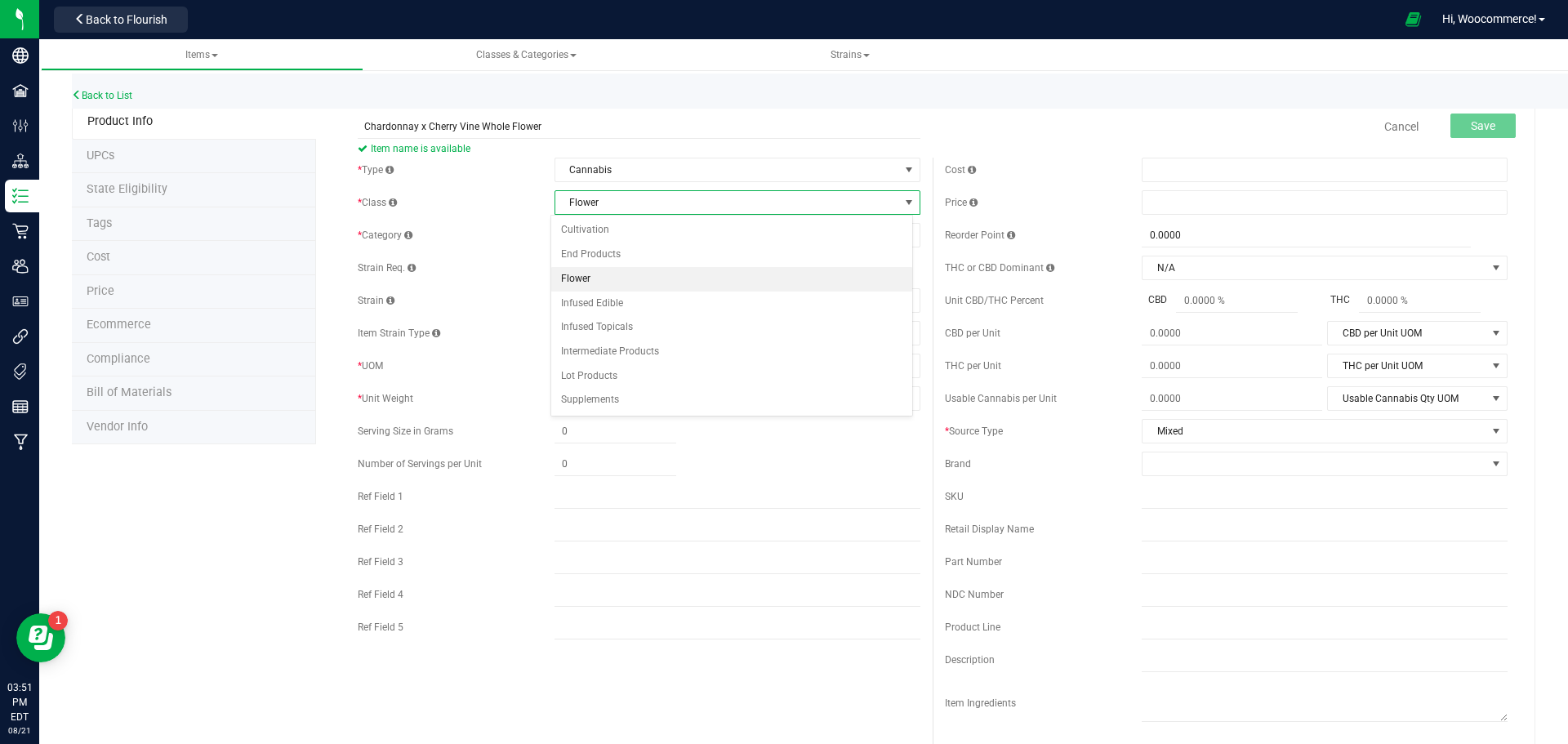
click at [627, 285] on li "Flower" at bounding box center [731, 279] width 361 height 25
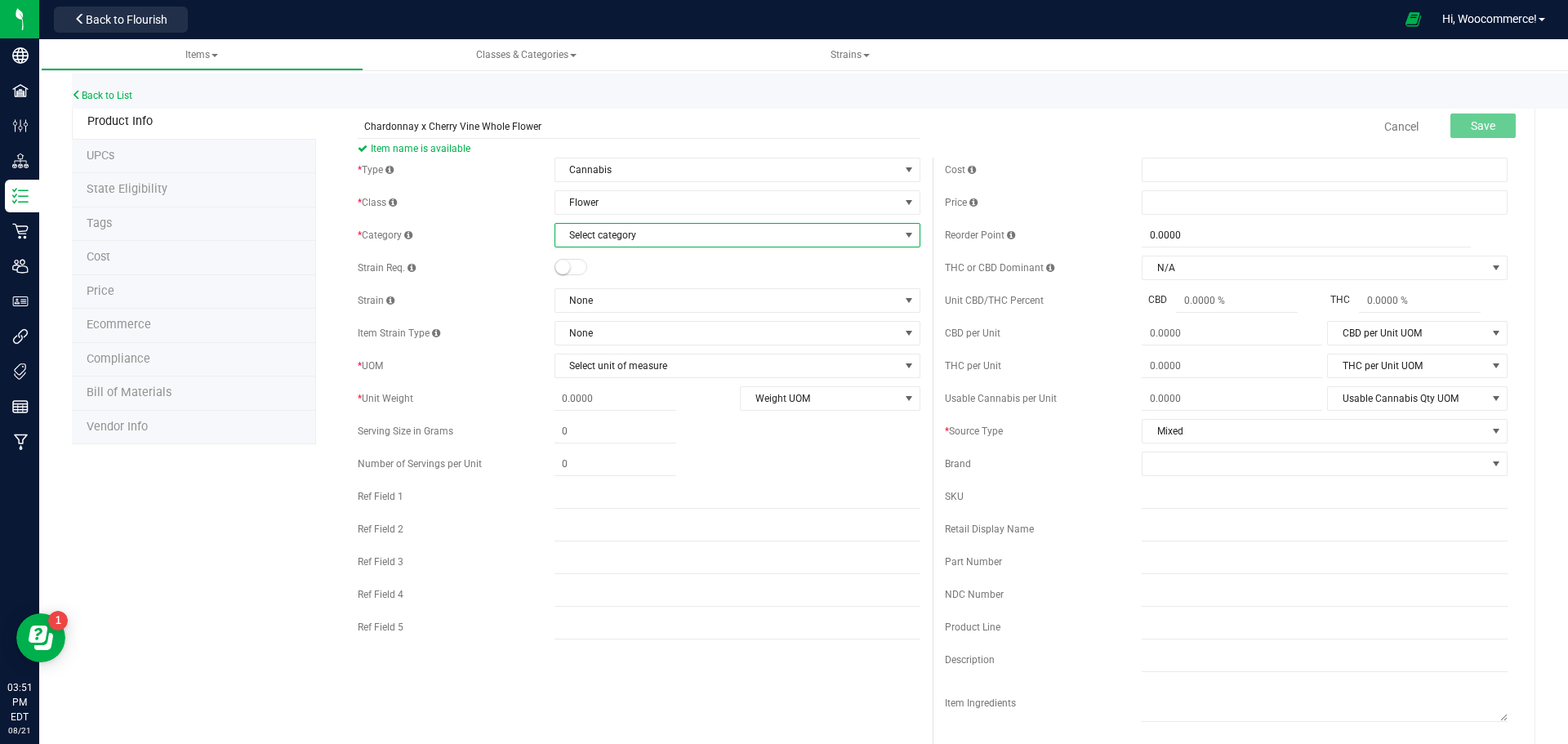
click at [625, 245] on span "Select category" at bounding box center [727, 234] width 344 height 23
click at [117, 104] on div "Back to List" at bounding box center [856, 91] width 1568 height 35
click at [112, 97] on link "Back to List" at bounding box center [102, 95] width 60 height 11
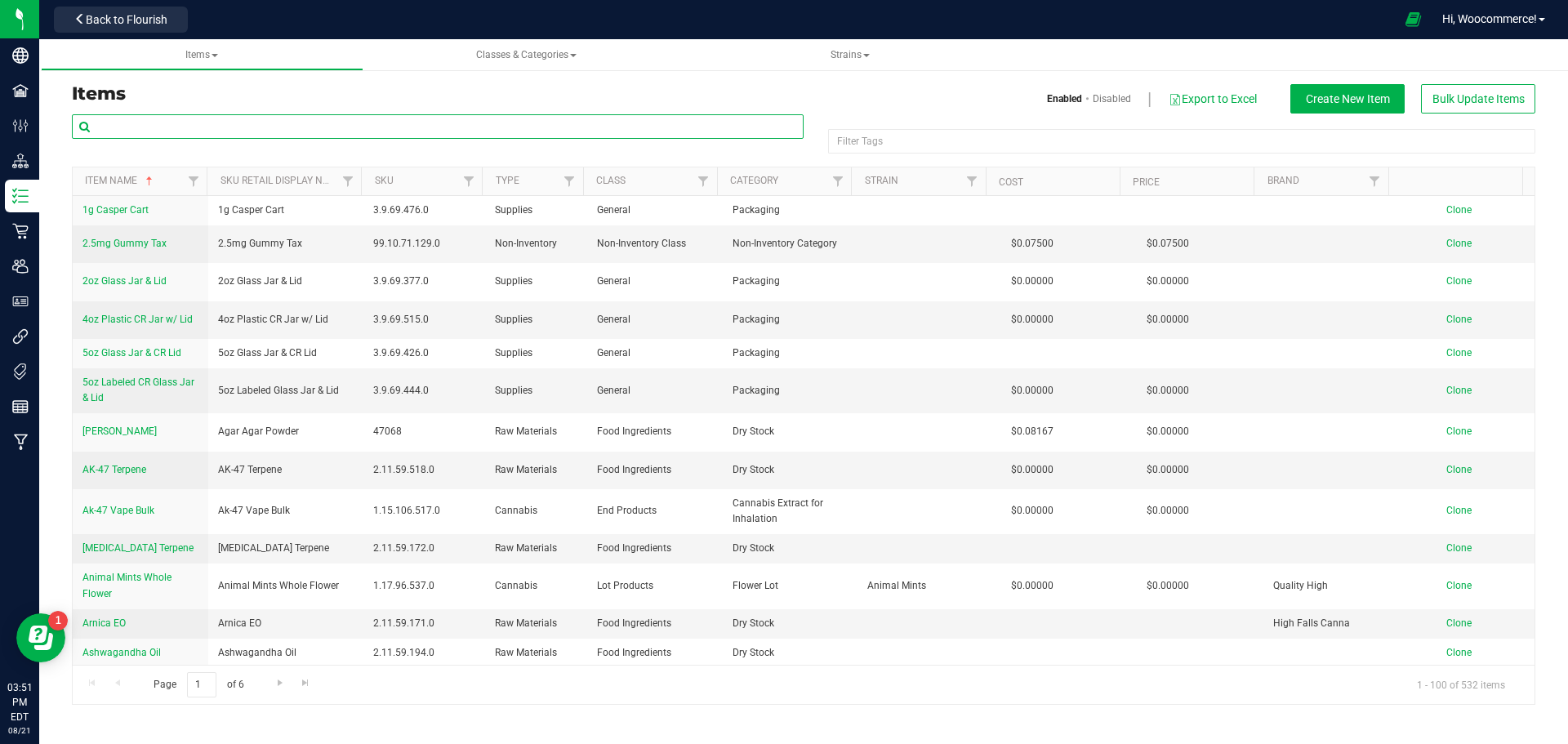
click at [258, 127] on input "text" at bounding box center [438, 127] width 732 height 25
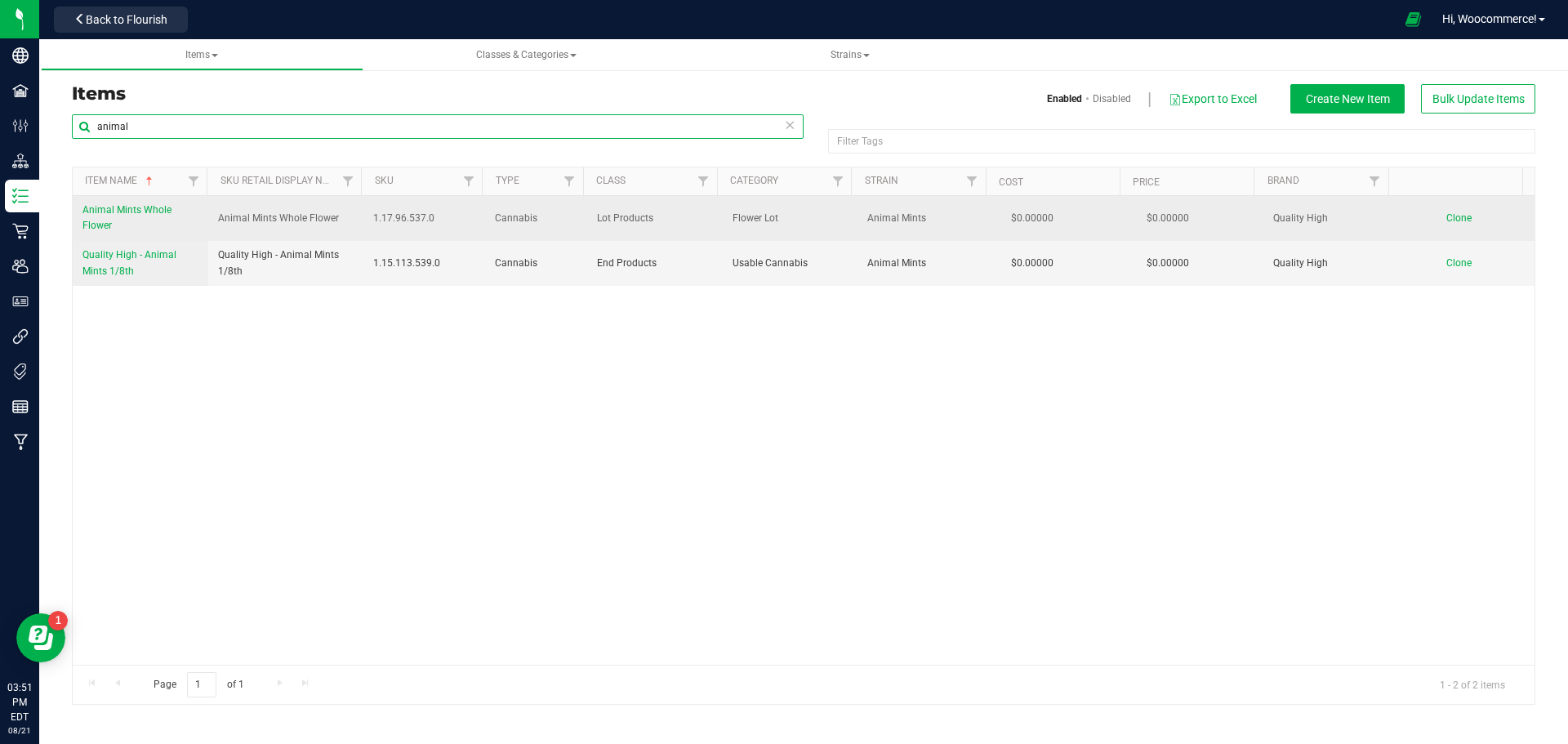
type input "animal"
click at [145, 211] on span "Animal Mints Whole Flower" at bounding box center [127, 217] width 89 height 27
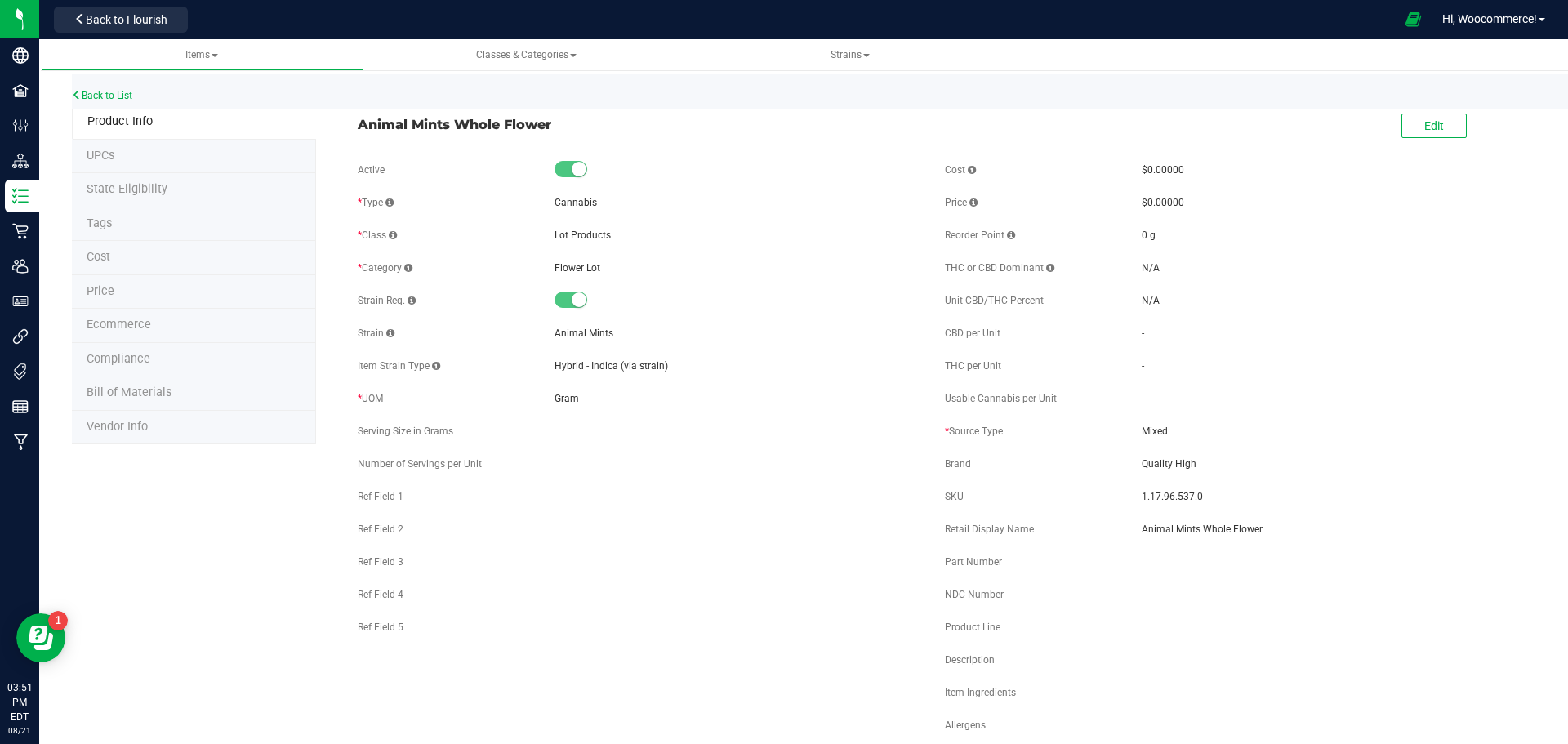
click at [121, 101] on div "Back to List" at bounding box center [856, 91] width 1568 height 35
click at [120, 98] on link "Back to List" at bounding box center [102, 95] width 60 height 11
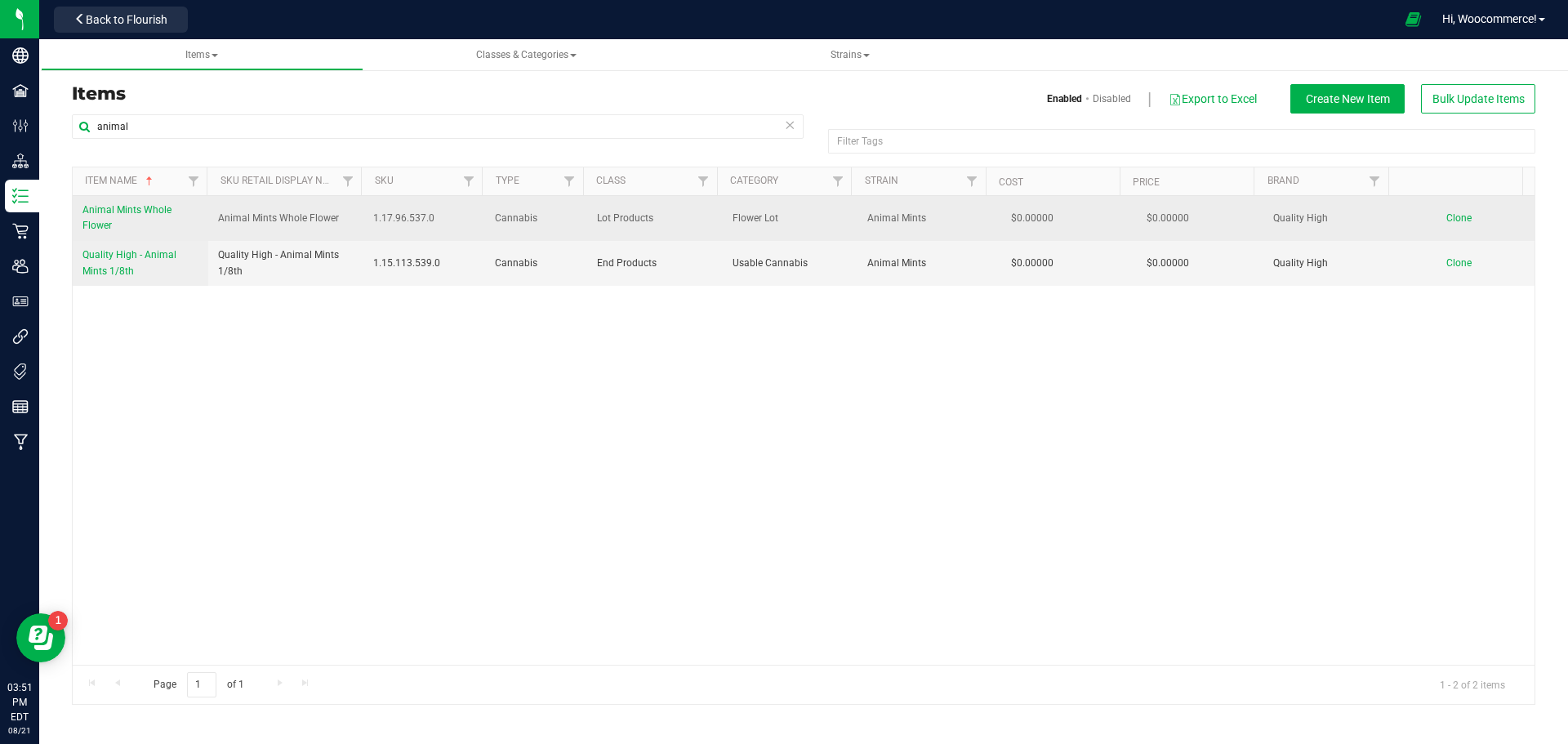
click at [1447, 215] on span "Clone" at bounding box center [1459, 217] width 25 height 11
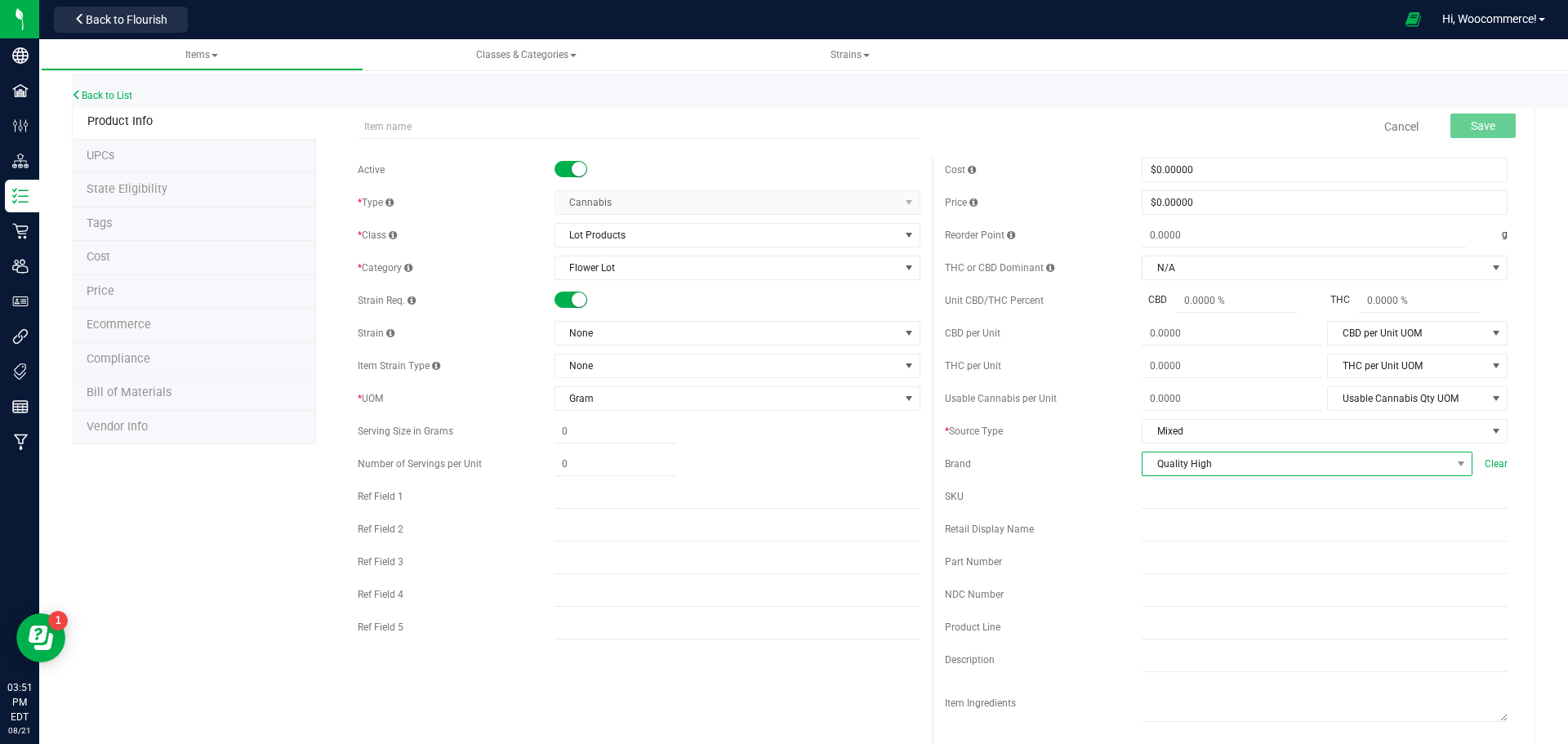
click at [1338, 461] on span "Quality High" at bounding box center [1296, 464] width 308 height 23
type input "knotw"
click at [1214, 545] on li "+ Add New" at bounding box center [1297, 534] width 326 height 28
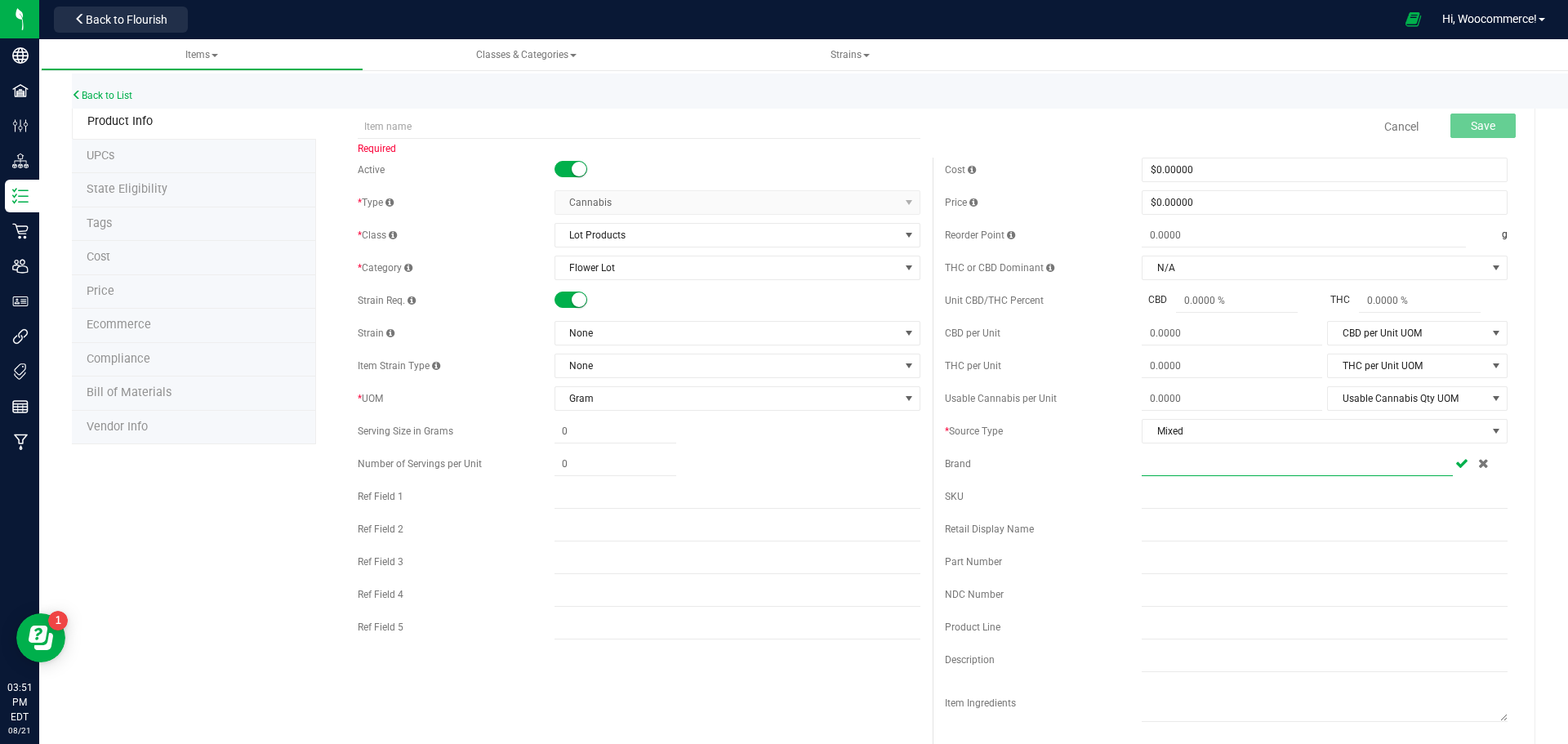
click at [1206, 471] on input "text" at bounding box center [1297, 464] width 311 height 25
type input "Knotweed Farms"
click at [1456, 465] on icon at bounding box center [1462, 463] width 13 height 10
click at [629, 133] on input "text" at bounding box center [639, 127] width 563 height 25
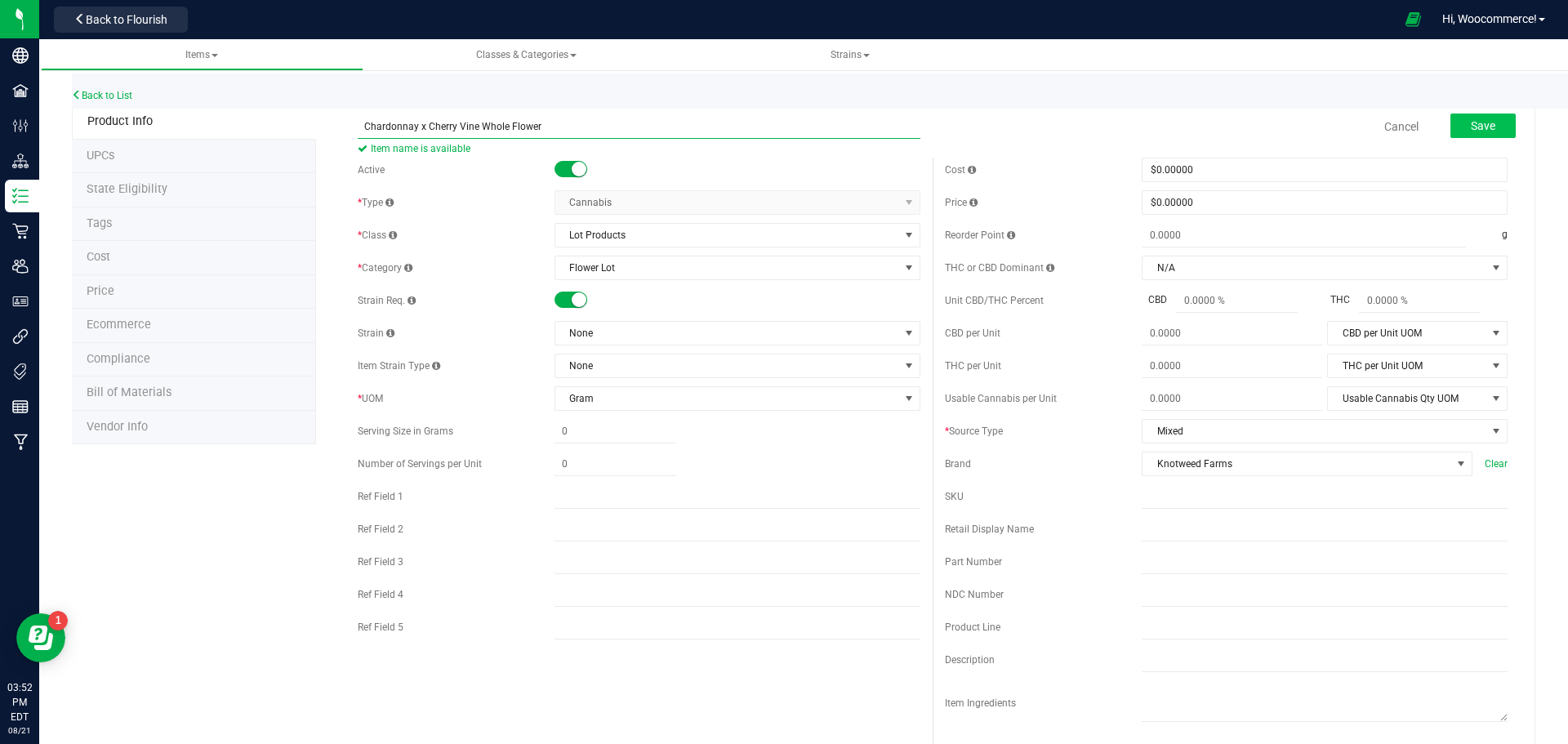
type input "Chardonnay x Cherry Vine Whole Flower"
click at [1455, 131] on button "Save" at bounding box center [1483, 126] width 65 height 25
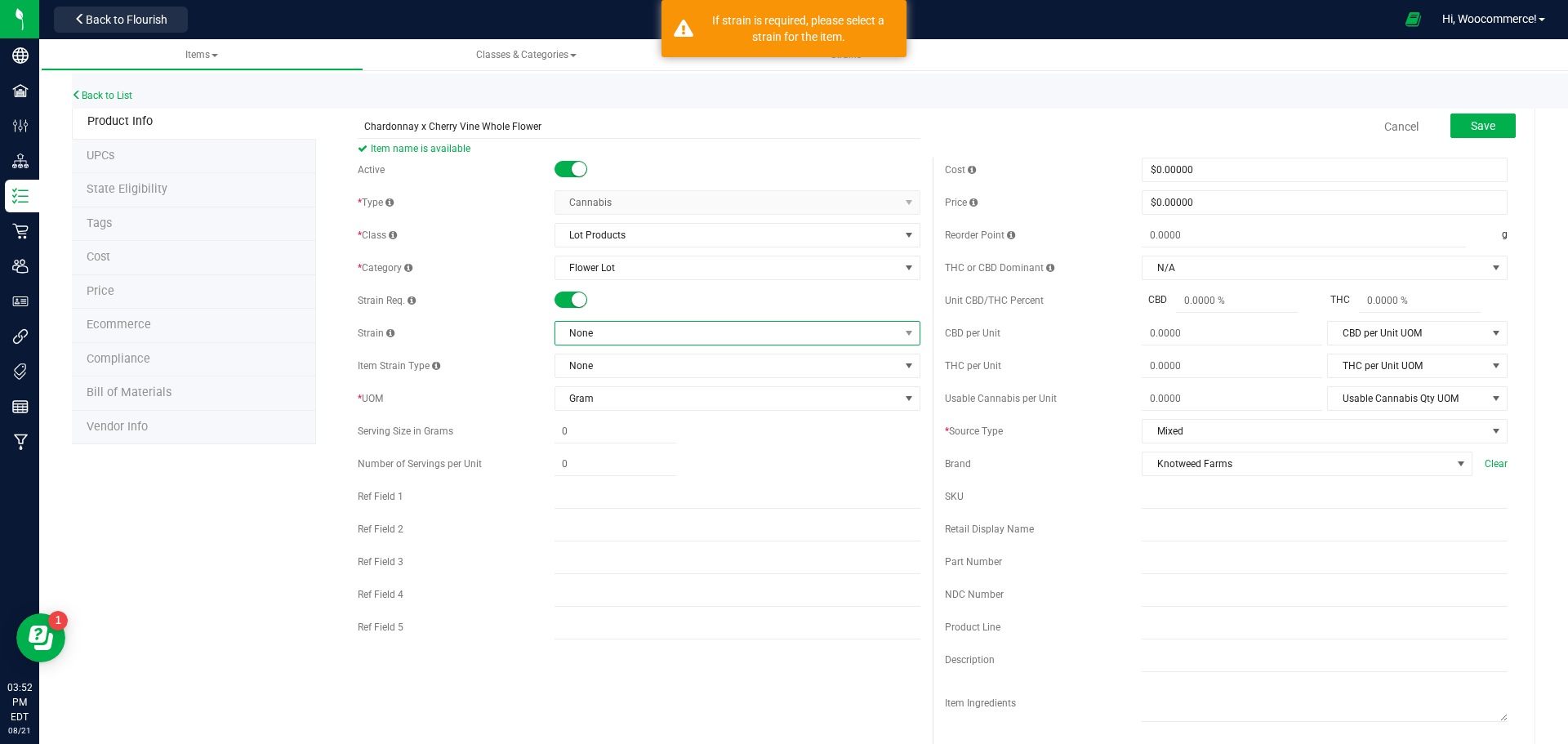
click at [573, 340] on span "None" at bounding box center [727, 333] width 344 height 23
click at [657, 337] on span "None" at bounding box center [727, 333] width 344 height 23
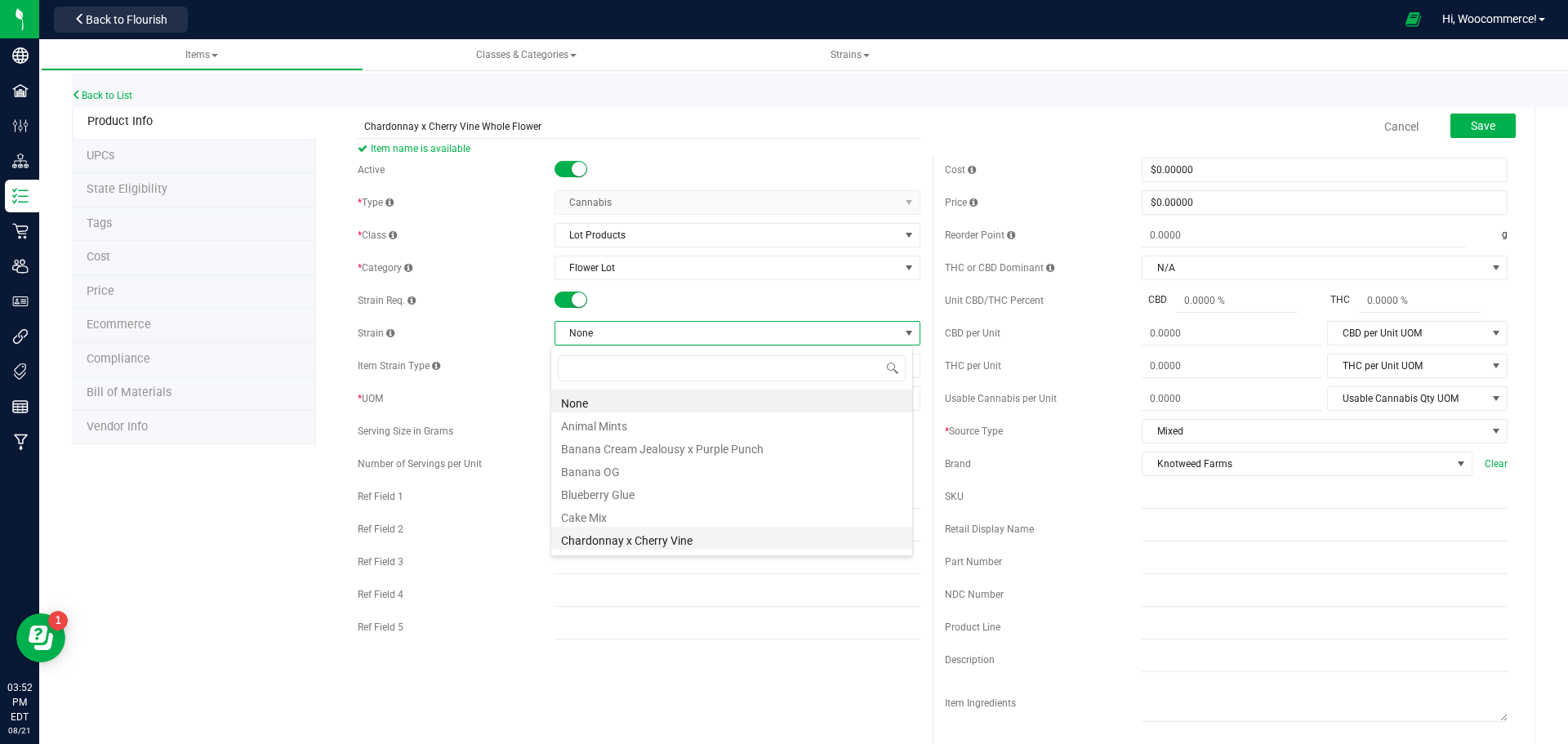
click at [646, 534] on li "Chardonnay x Cherry Vine" at bounding box center [731, 538] width 361 height 23
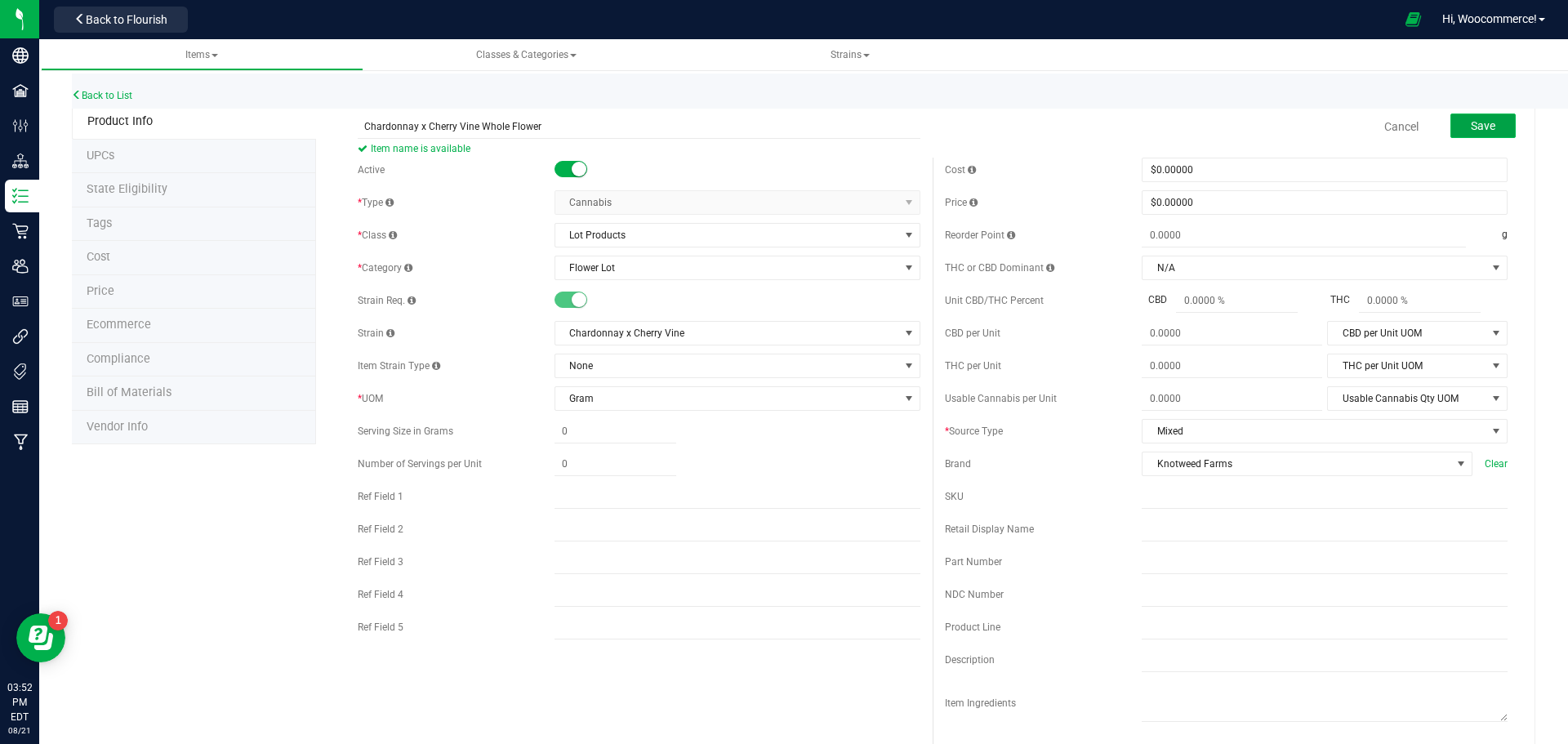
click at [1457, 129] on button "Save" at bounding box center [1483, 126] width 65 height 25
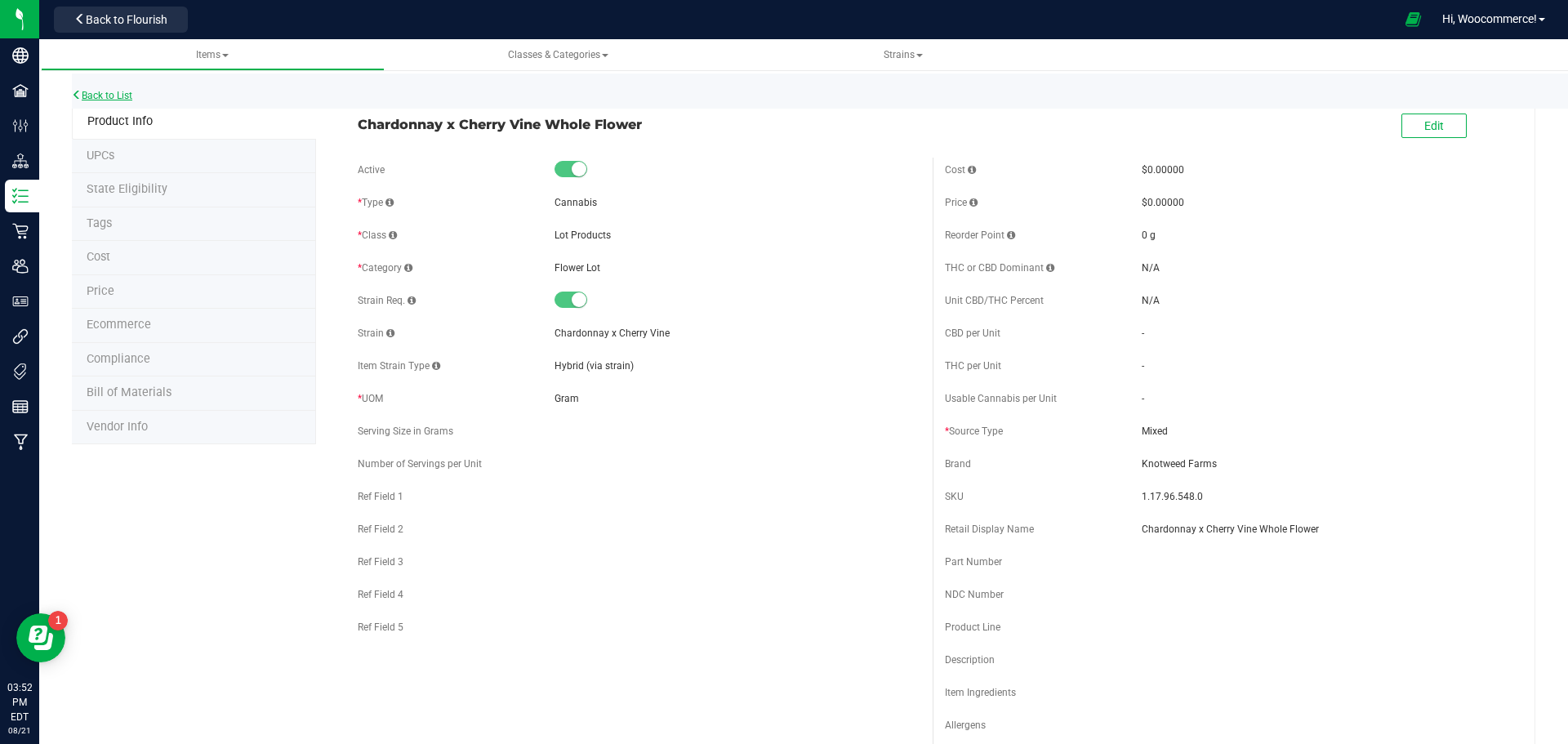
click at [127, 90] on link "Back to List" at bounding box center [102, 95] width 60 height 11
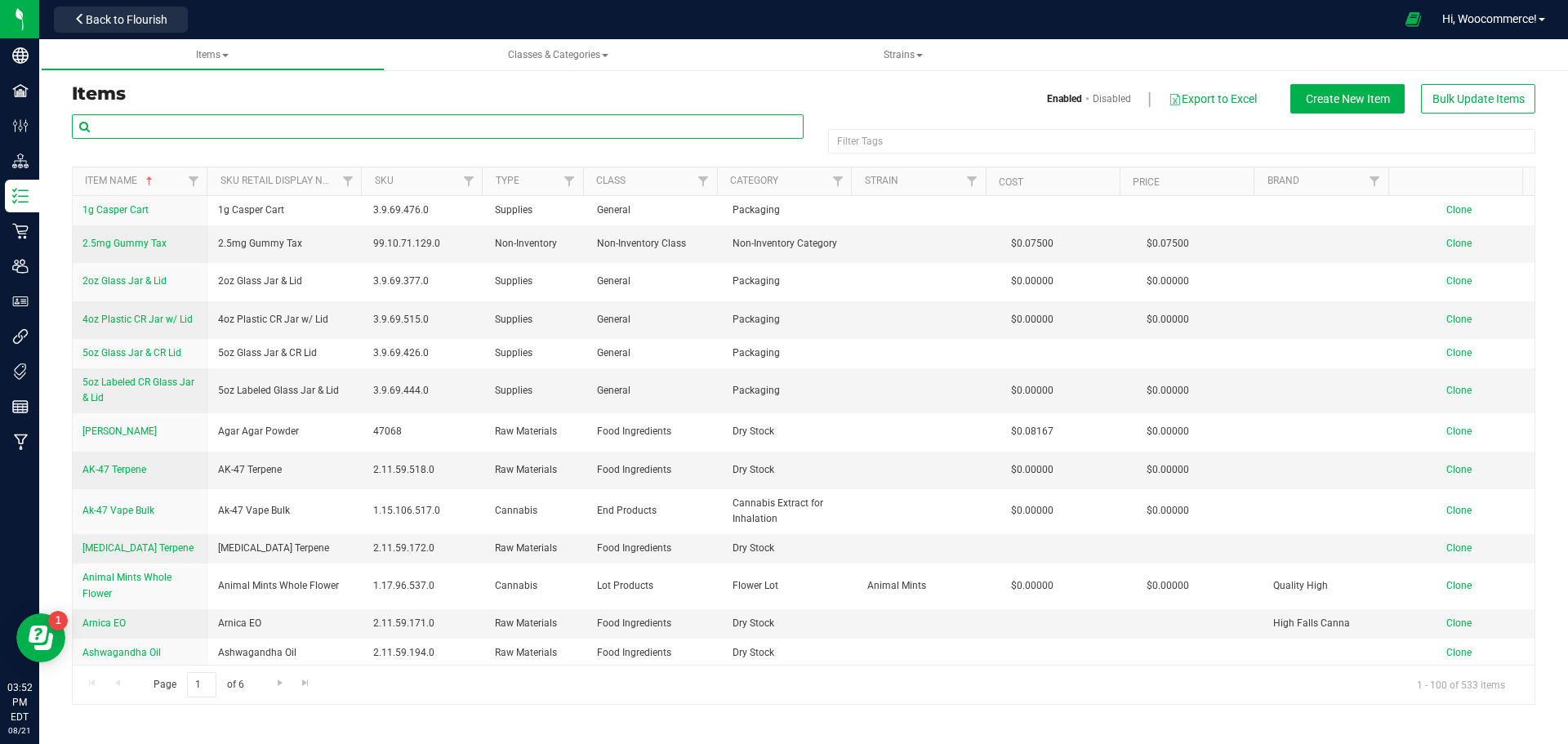
click at [424, 118] on input "text" at bounding box center [438, 127] width 732 height 25
click at [1314, 104] on span "Create New Item" at bounding box center [1348, 99] width 84 height 13
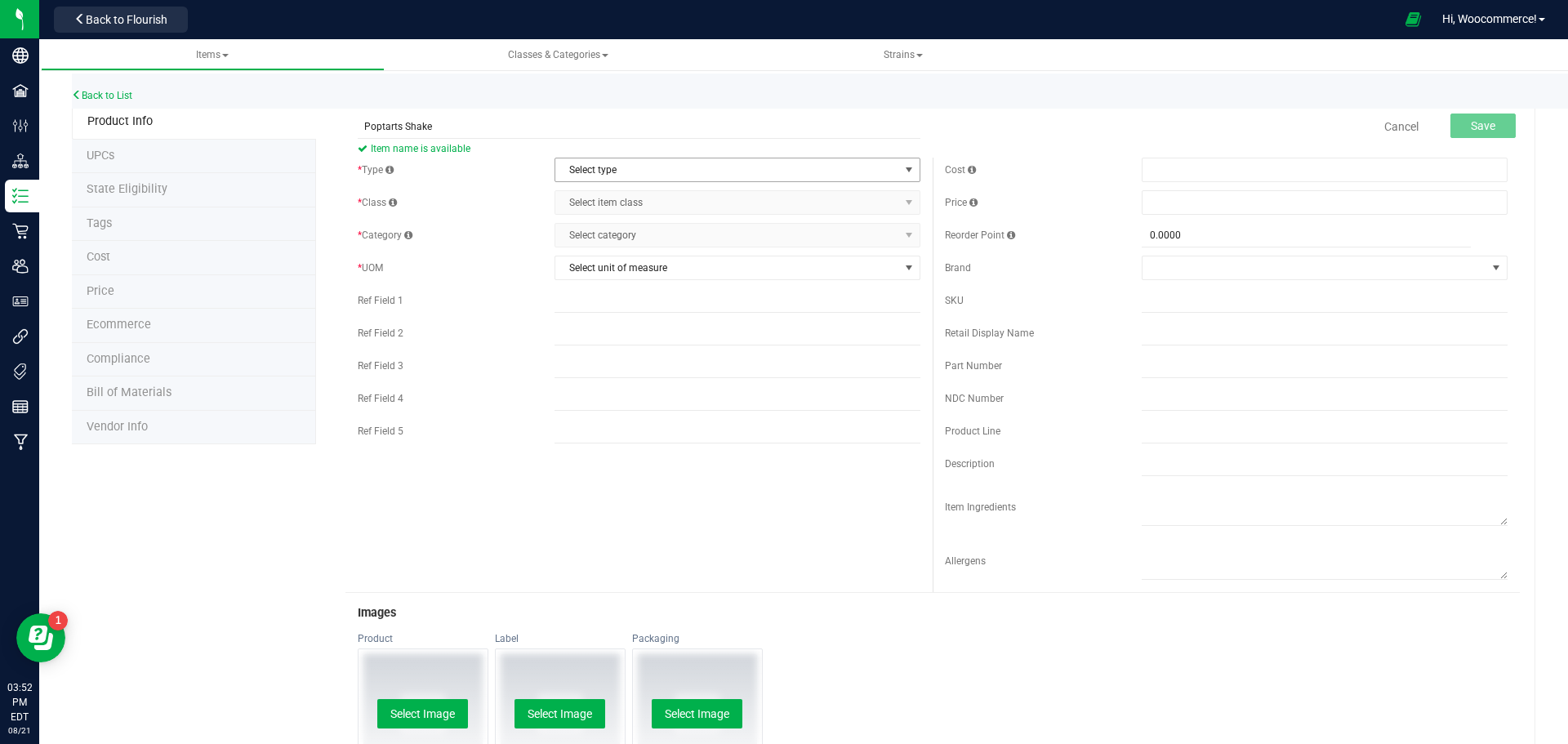
type input "Poptarts Shake"
click at [584, 175] on span "Select type" at bounding box center [727, 170] width 344 height 23
click at [584, 203] on li "Cannabis" at bounding box center [731, 197] width 361 height 25
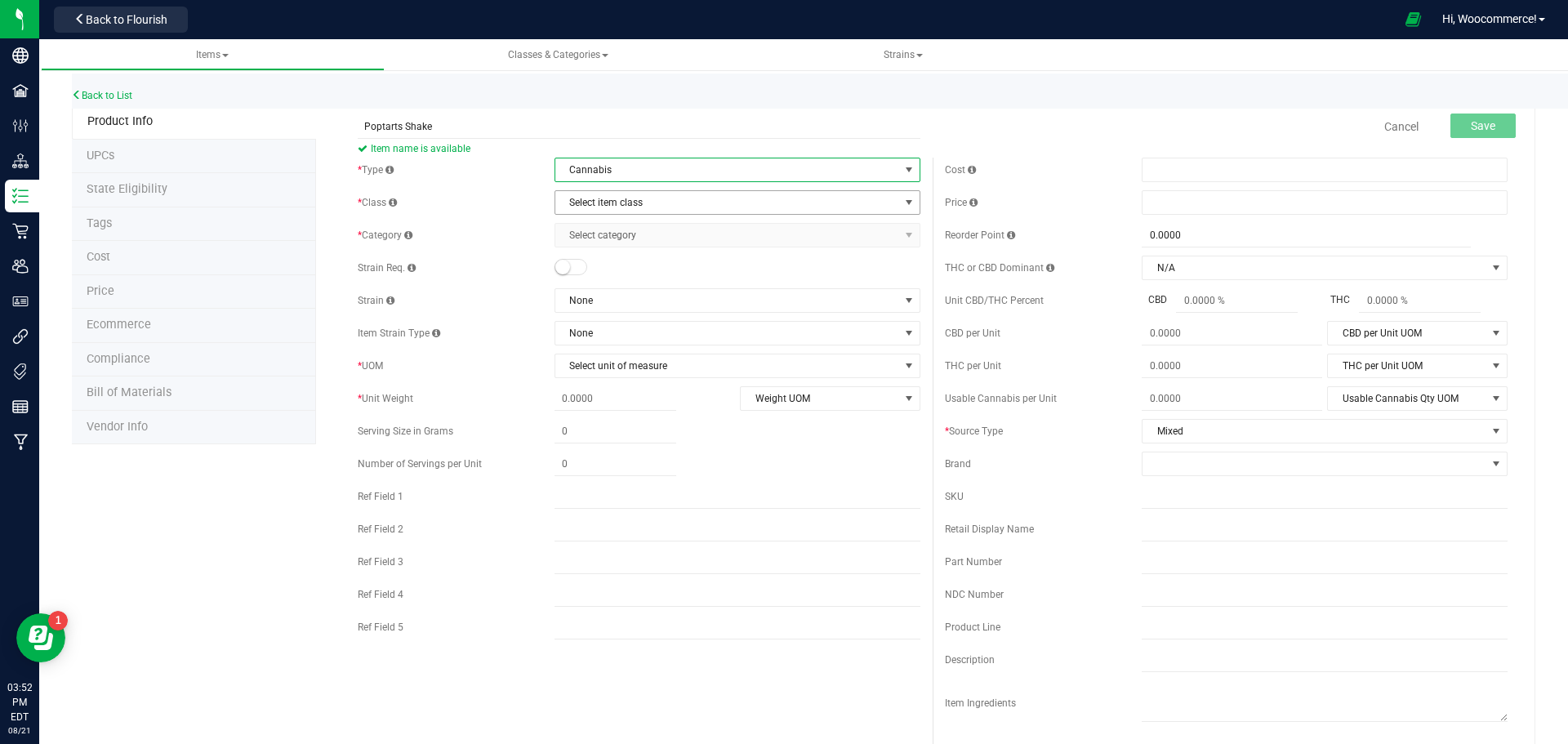
click at [584, 203] on span "Select item class" at bounding box center [727, 202] width 344 height 23
click at [581, 372] on li "Lot Products" at bounding box center [731, 376] width 361 height 25
click at [608, 242] on span "Select category" at bounding box center [727, 234] width 344 height 23
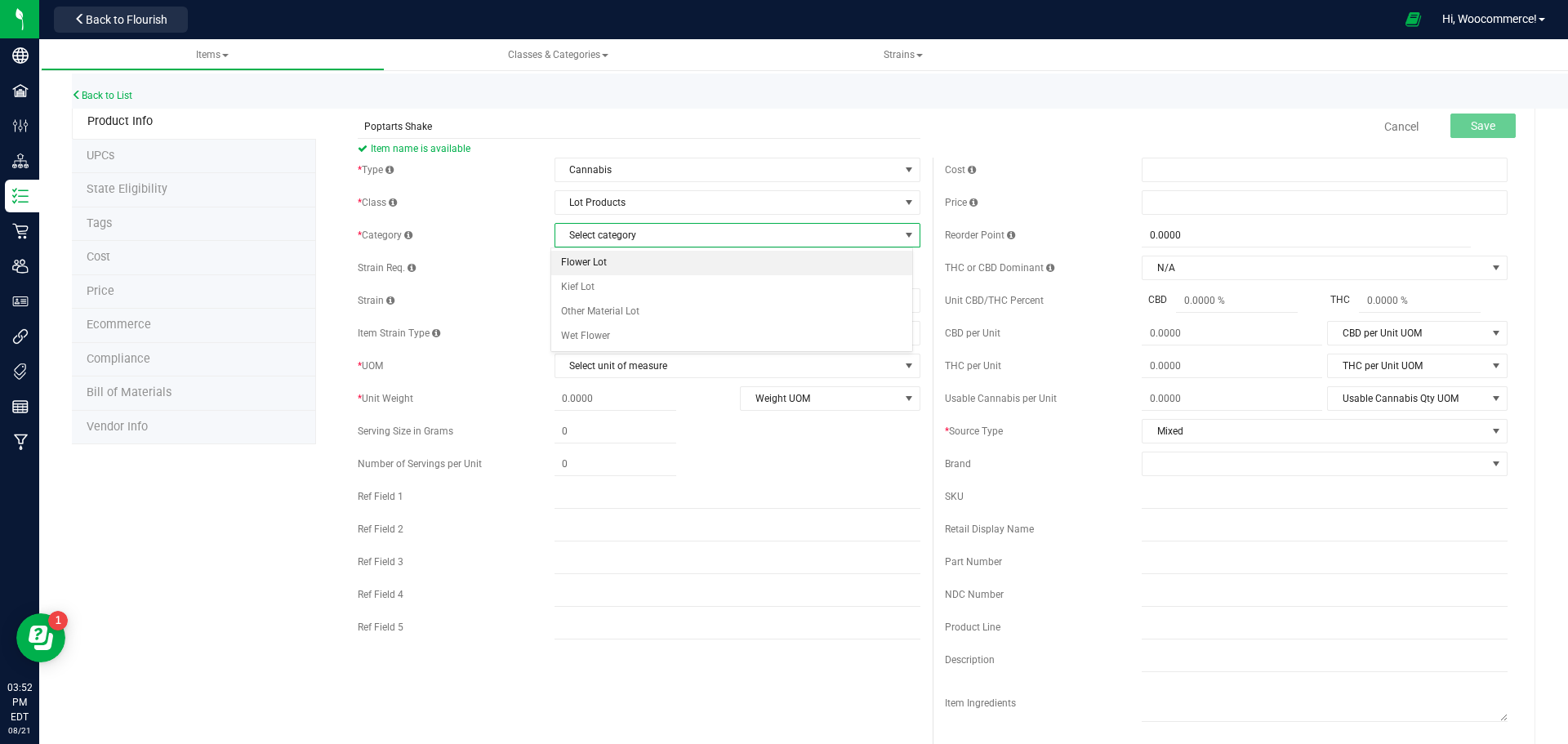
click at [590, 262] on li "Flower Lot" at bounding box center [731, 262] width 361 height 25
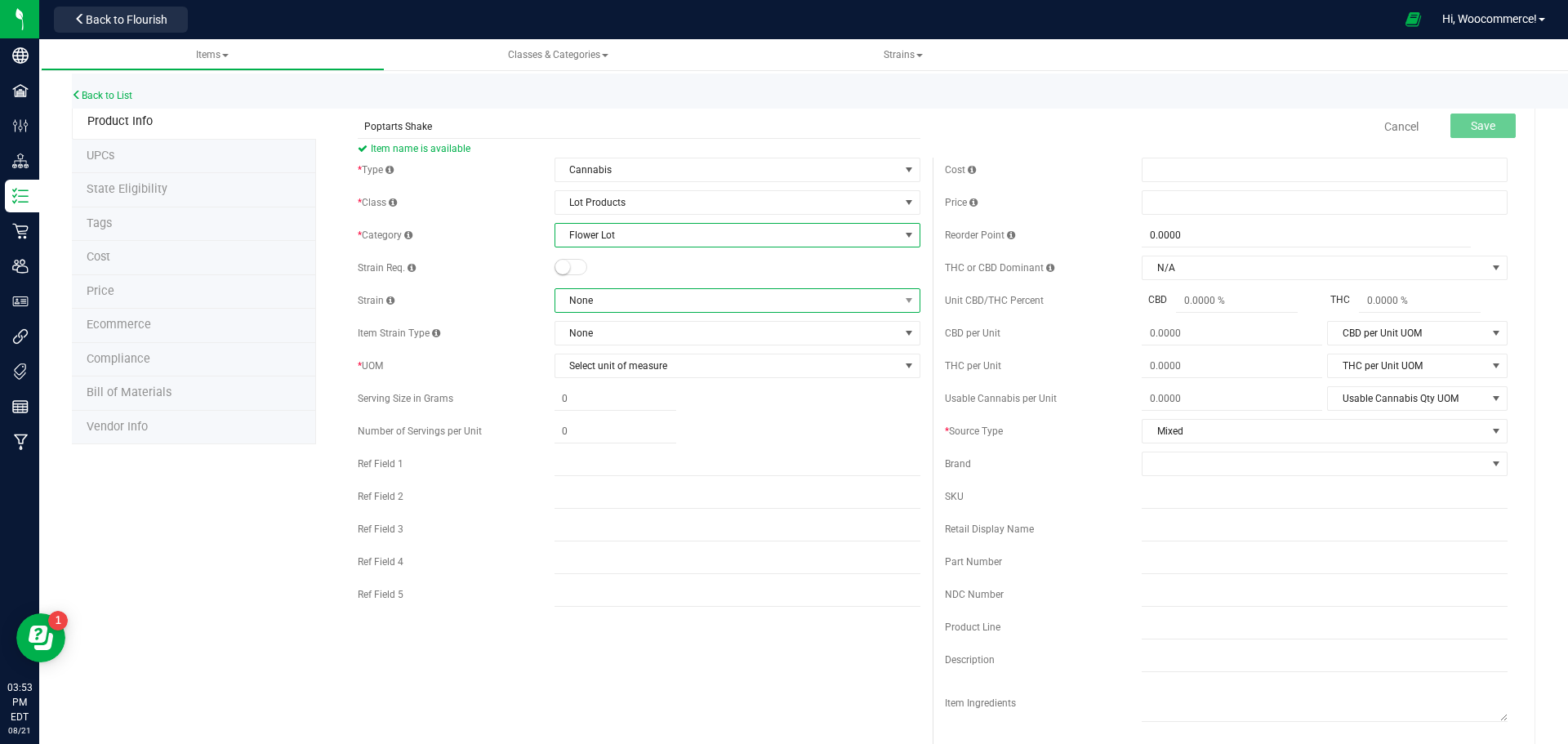
click at [570, 302] on span "None" at bounding box center [727, 300] width 344 height 23
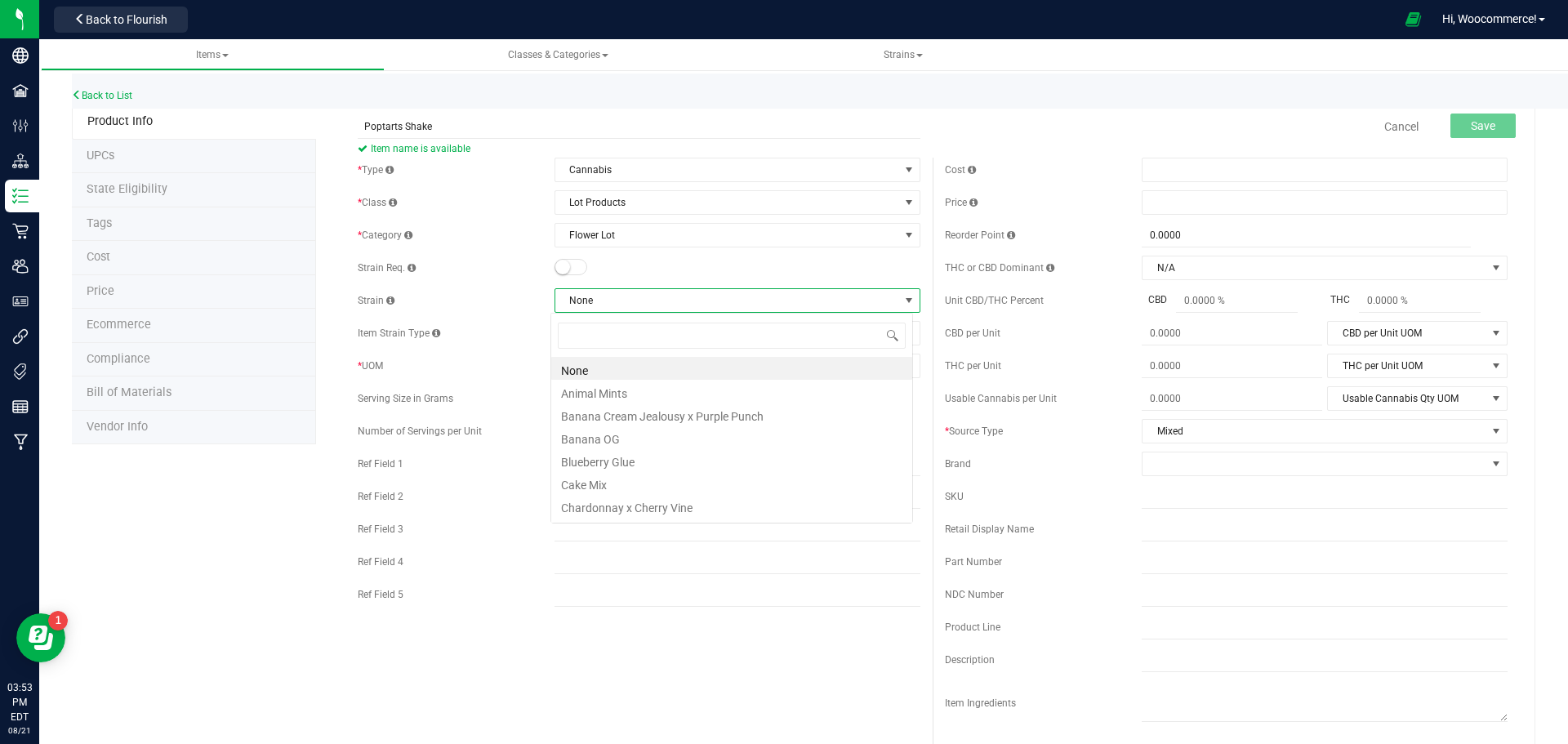
scroll to position [25, 363]
type input "p"
click at [600, 479] on li "Poptart" at bounding box center [731, 482] width 361 height 23
click at [736, 368] on span "Select unit of measure" at bounding box center [727, 365] width 344 height 23
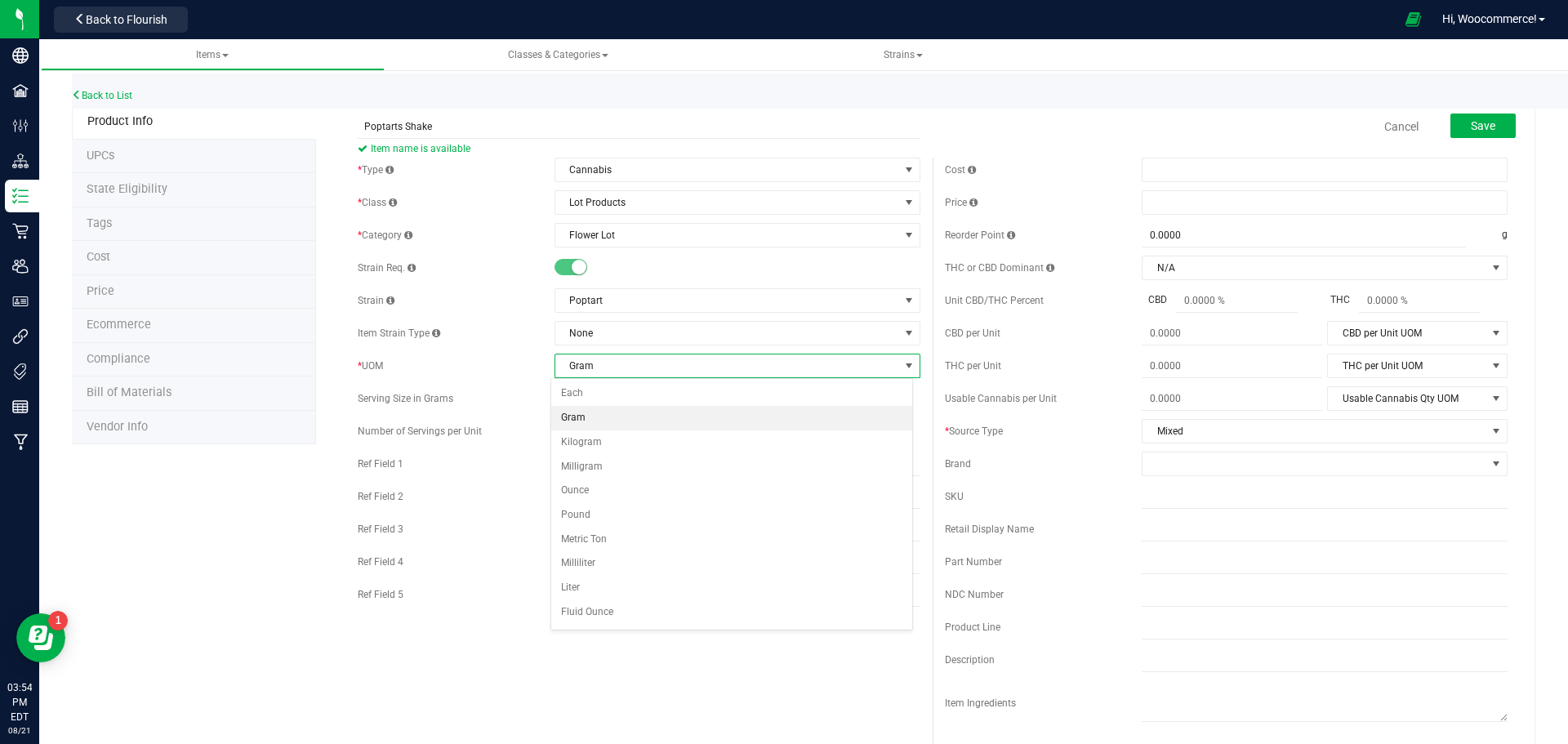
click at [619, 417] on li "Gram" at bounding box center [731, 418] width 361 height 25
click at [1480, 113] on div "Save" at bounding box center [1471, 127] width 90 height 33
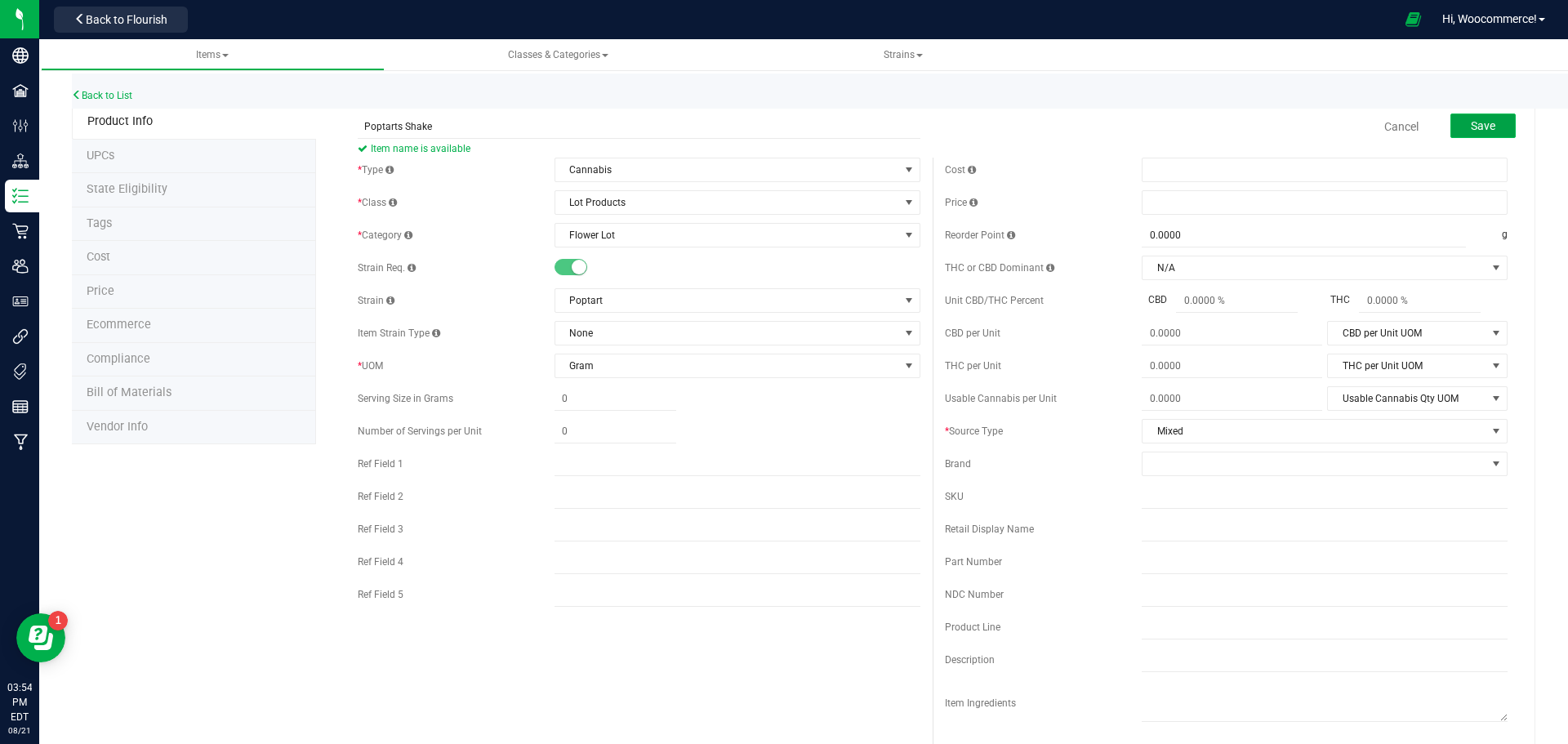
click at [1471, 123] on span "Save" at bounding box center [1483, 125] width 25 height 13
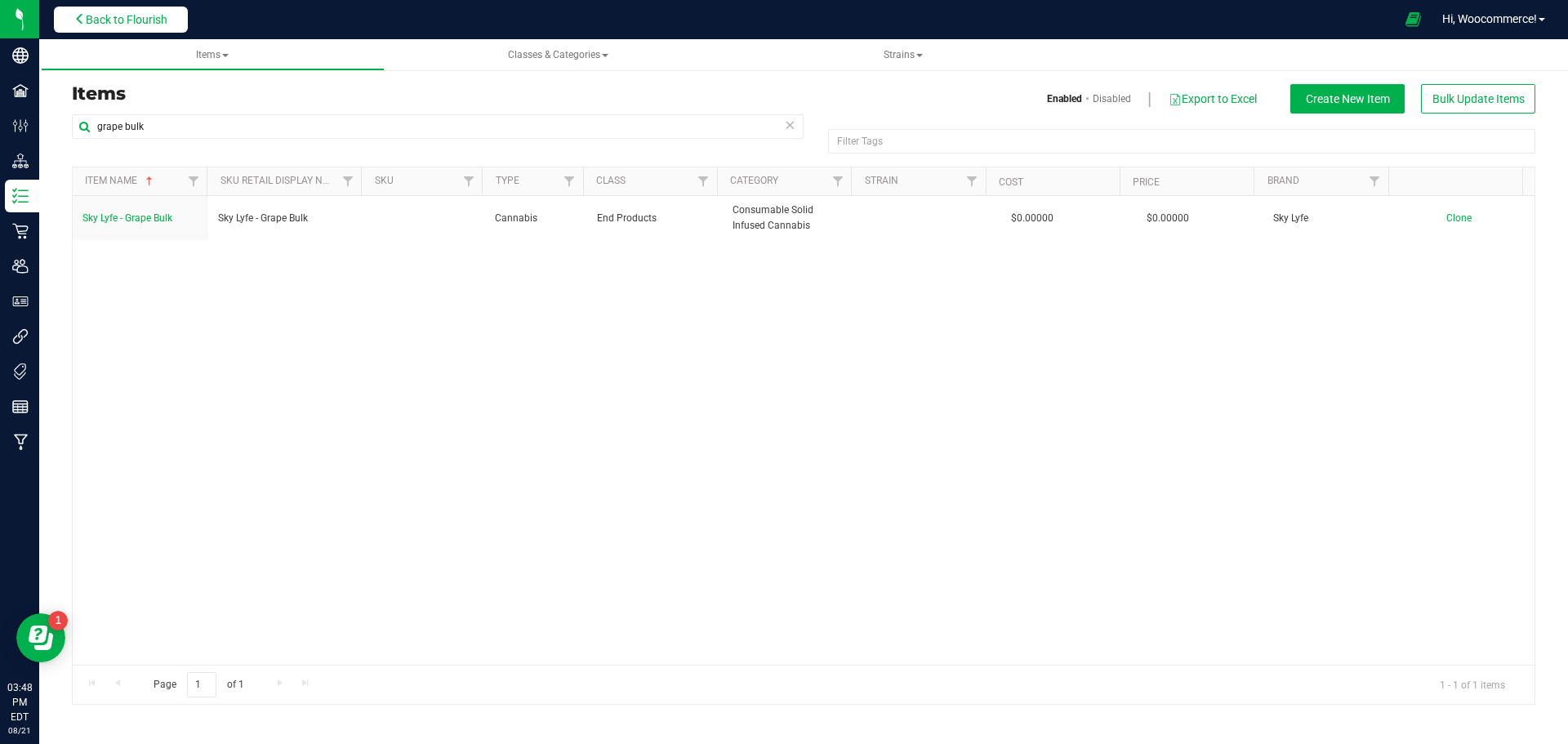
click at [153, 30] on button "Back to Flourish" at bounding box center [121, 20] width 134 height 26
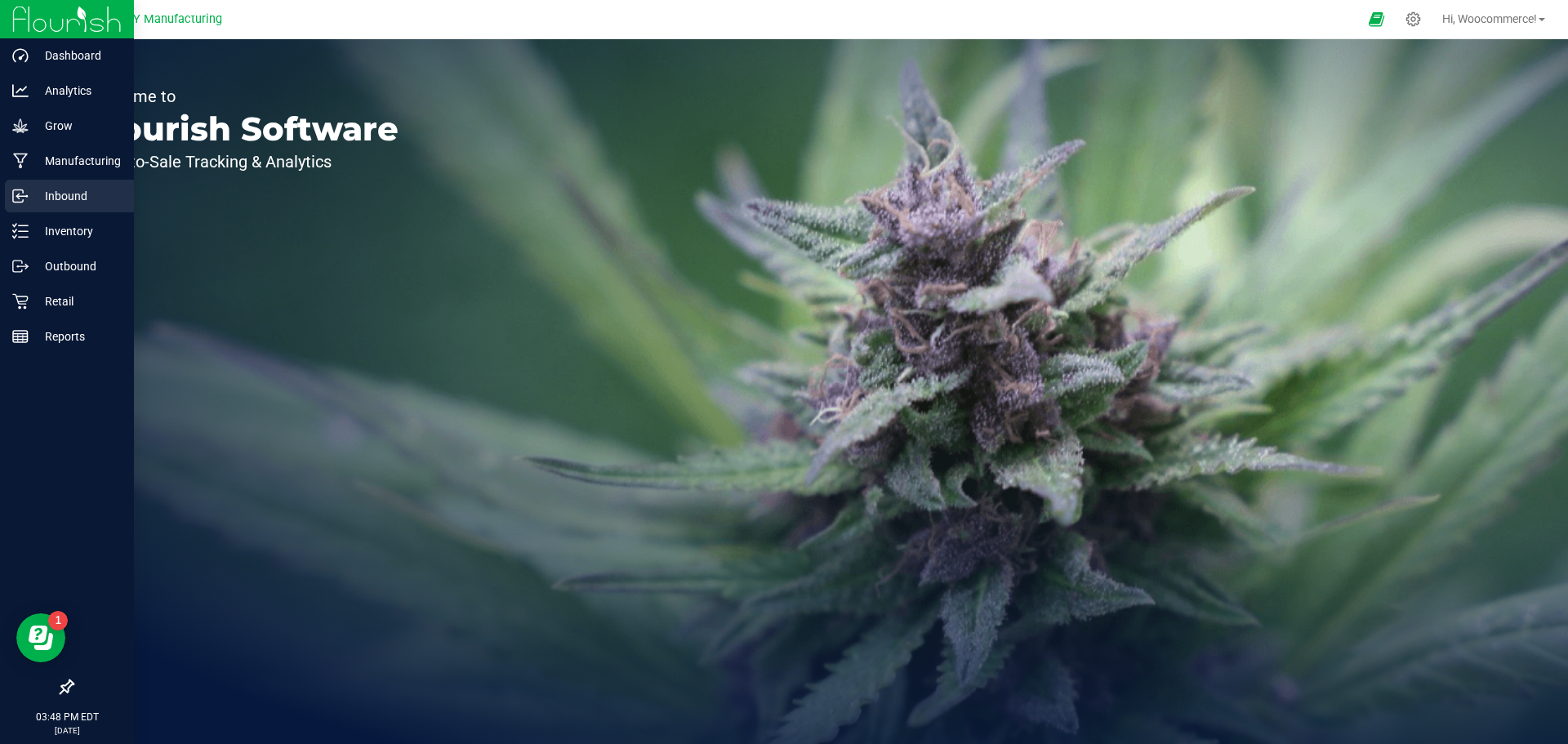
click at [67, 208] on div "Inbound" at bounding box center [70, 196] width 129 height 32
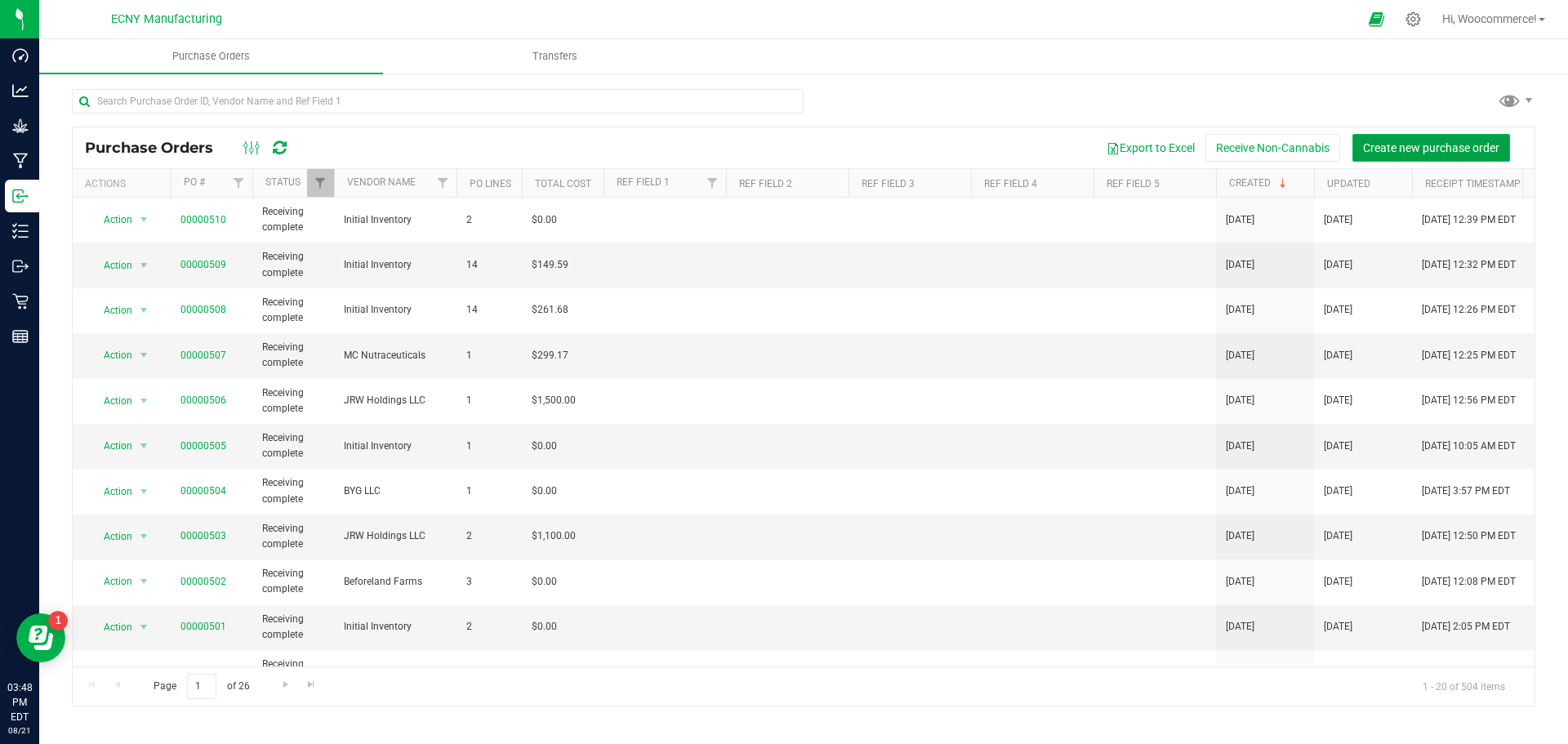
click at [1357, 155] on button "Create new purchase order" at bounding box center [1431, 148] width 158 height 28
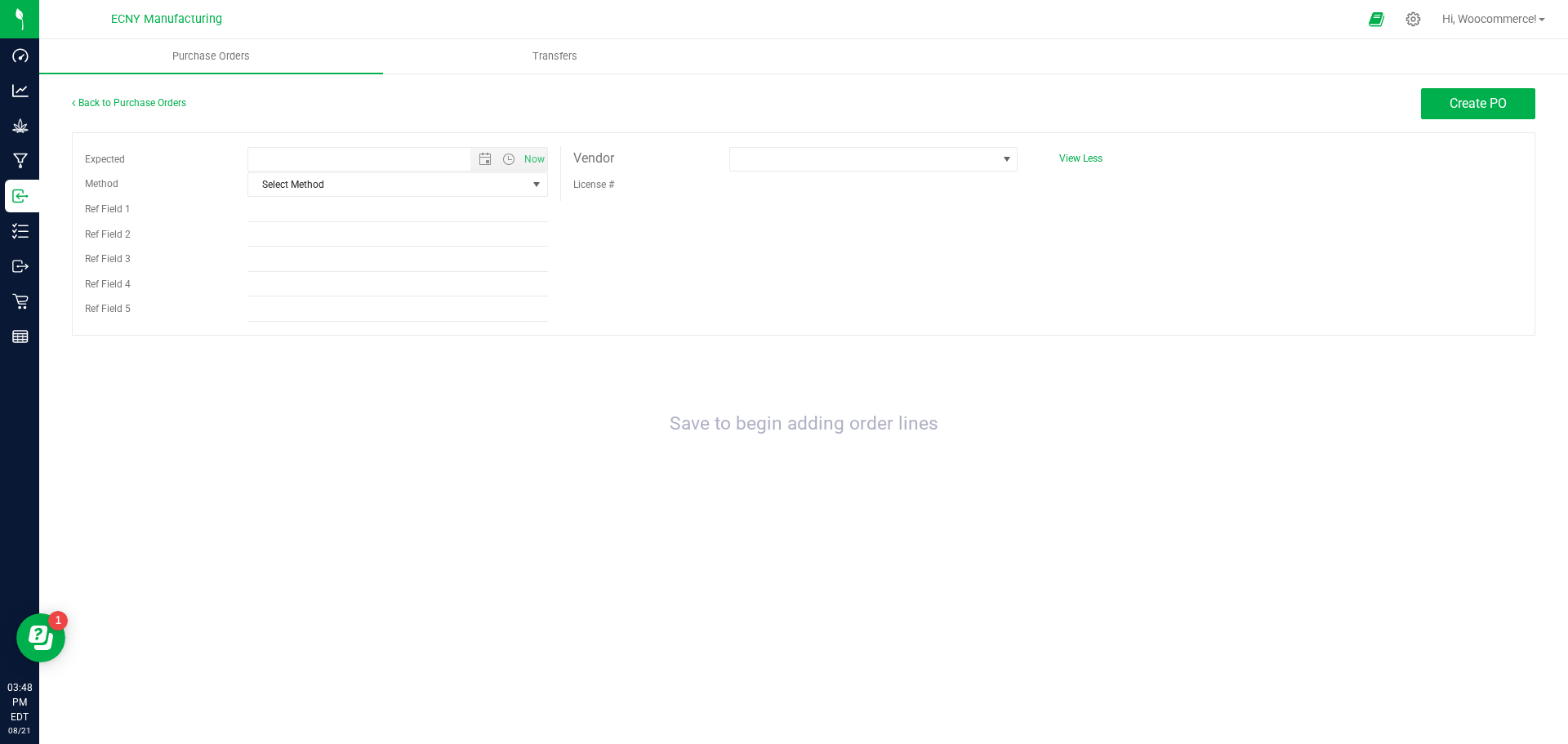
type input "8/21/2025 3:48 PM"
click at [736, 166] on span at bounding box center [863, 159] width 266 height 23
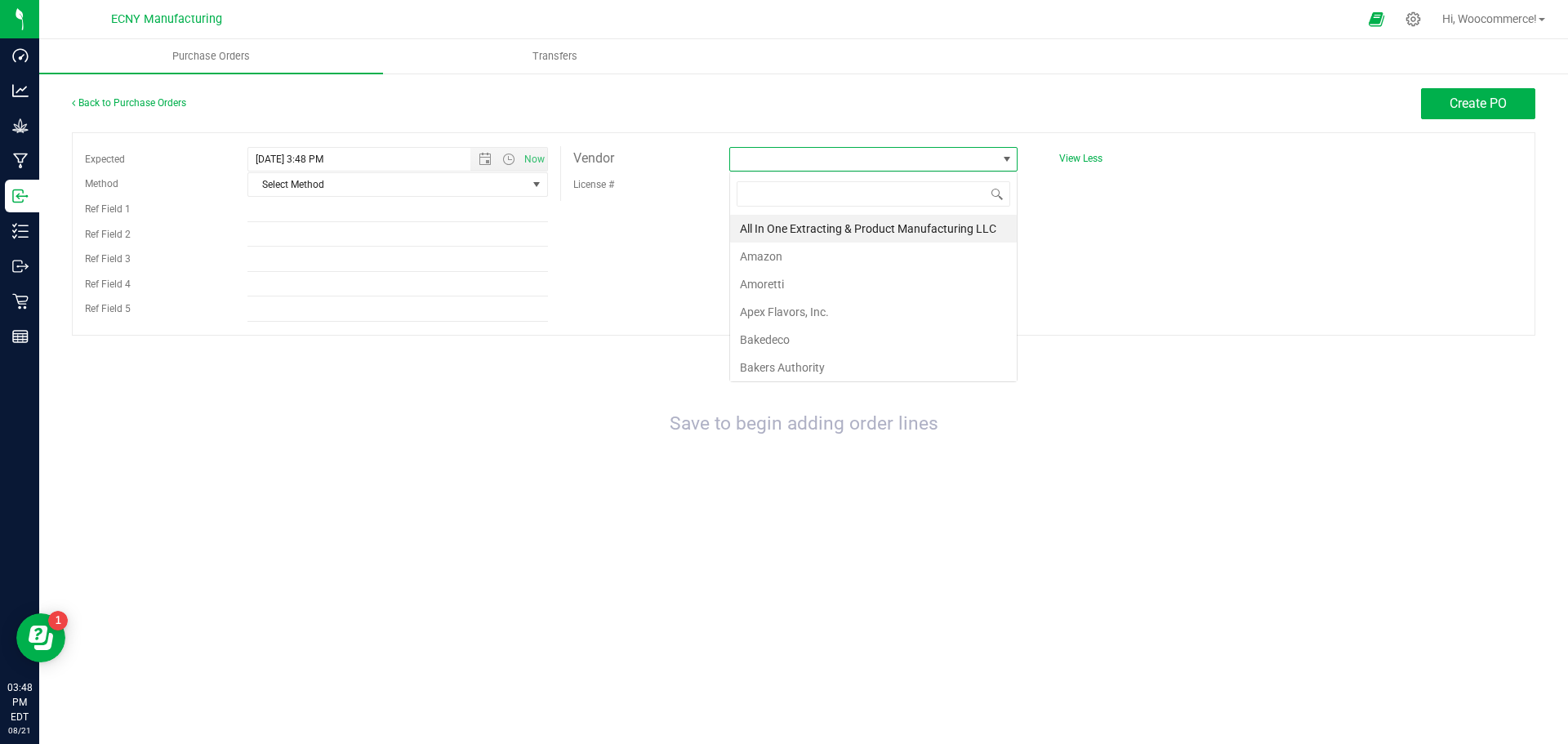
scroll to position [25, 288]
type input "knot"
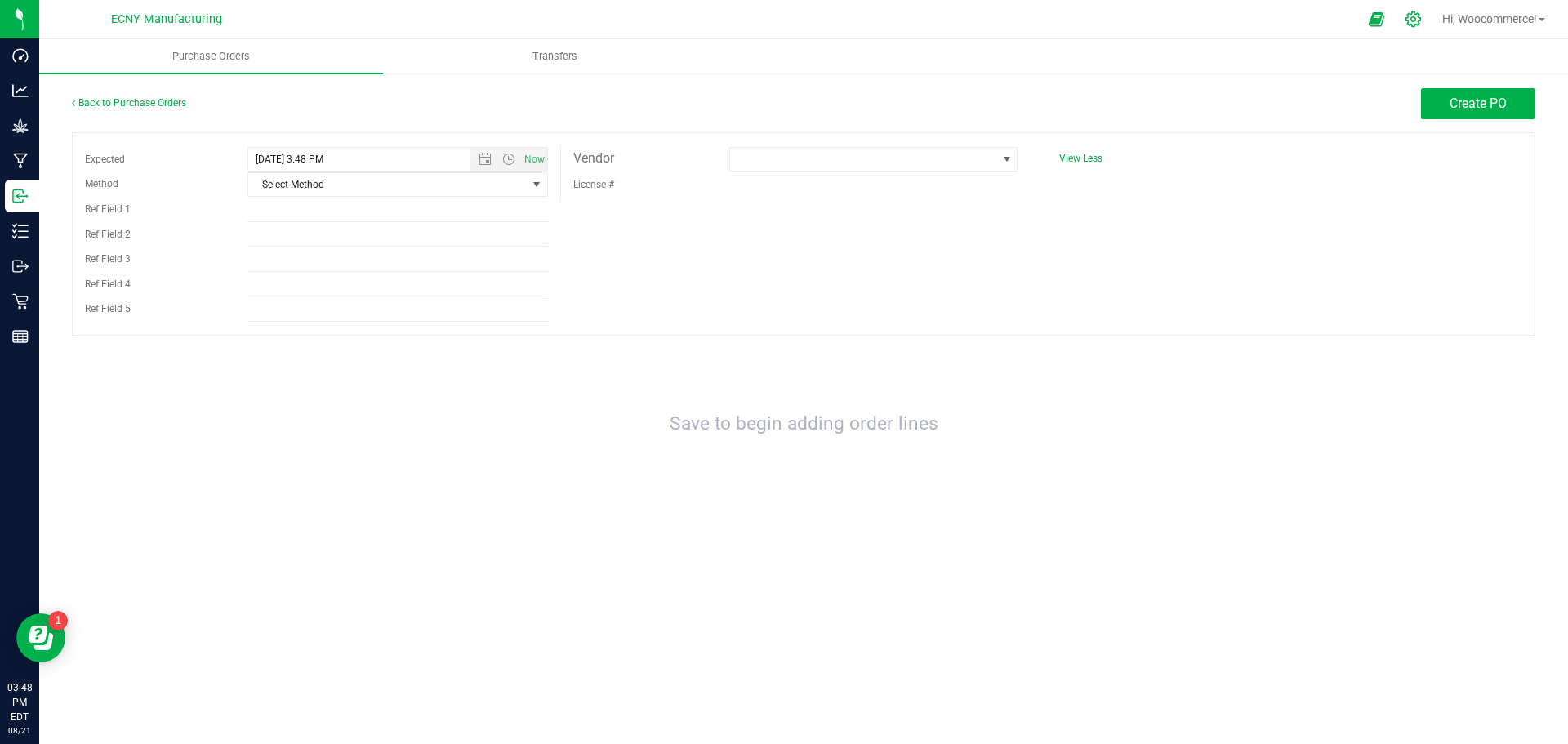
click at [1408, 17] on icon at bounding box center [1413, 19] width 15 height 15
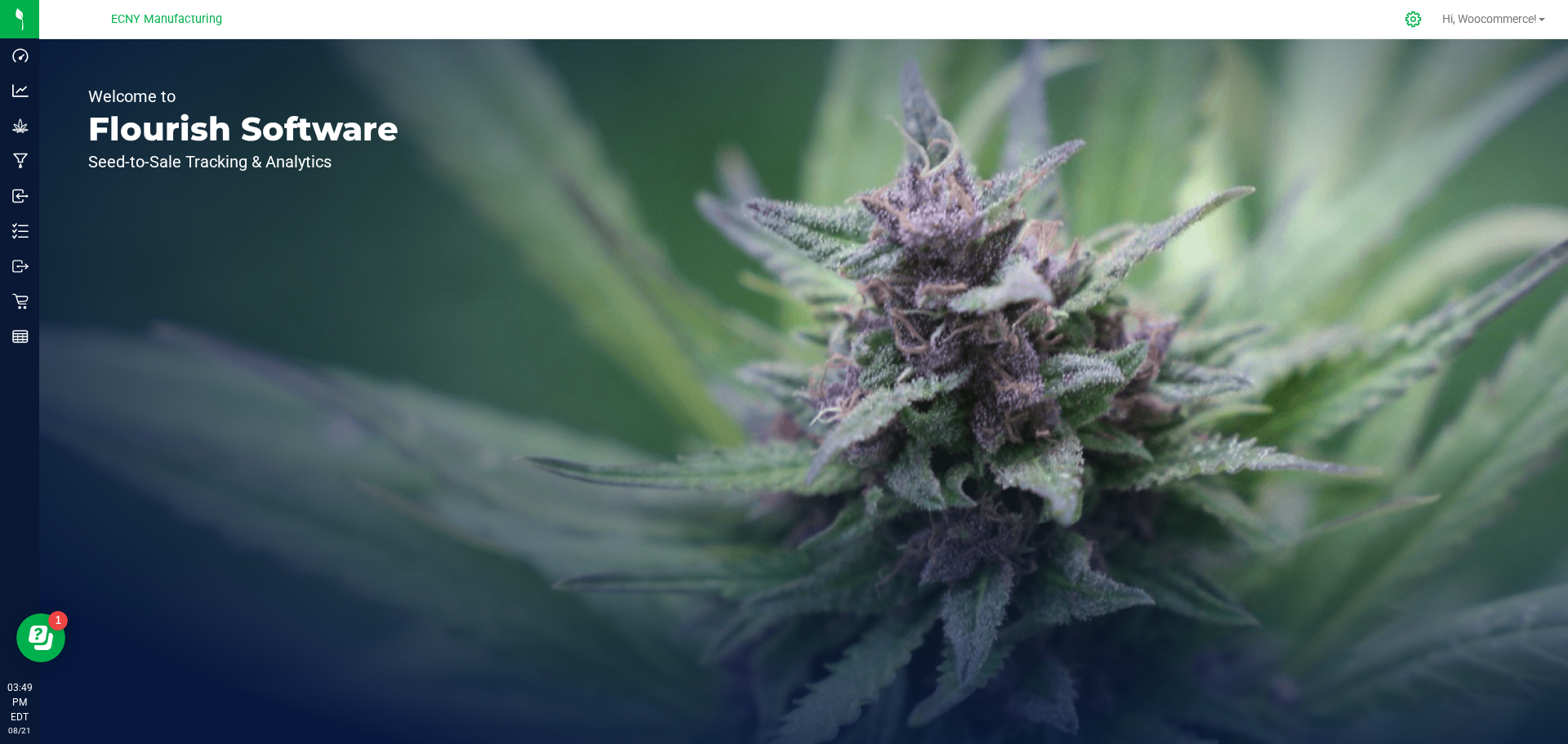
click at [1405, 24] on icon at bounding box center [1413, 20] width 17 height 17
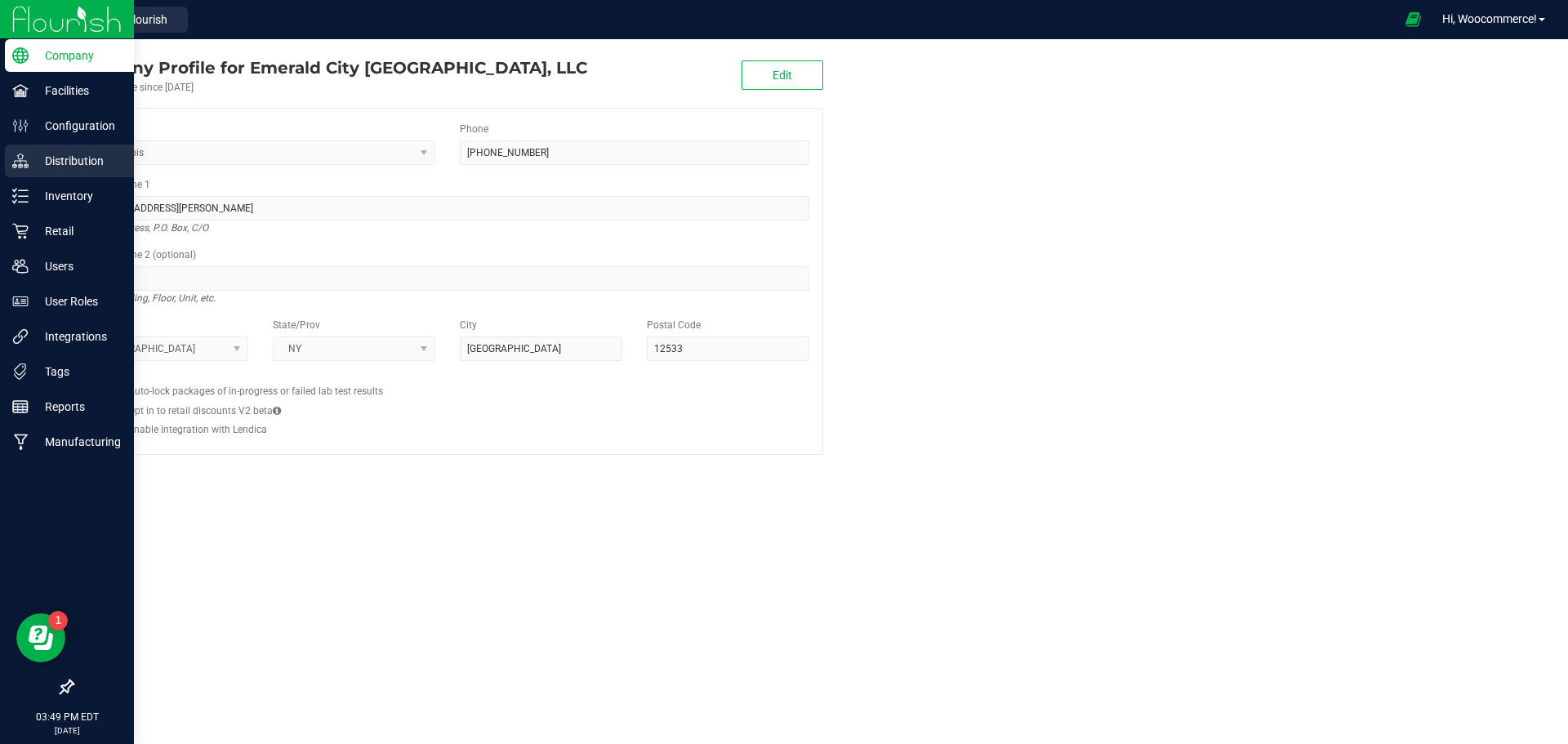
click at [39, 153] on p "Distribution" at bounding box center [77, 161] width 98 height 20
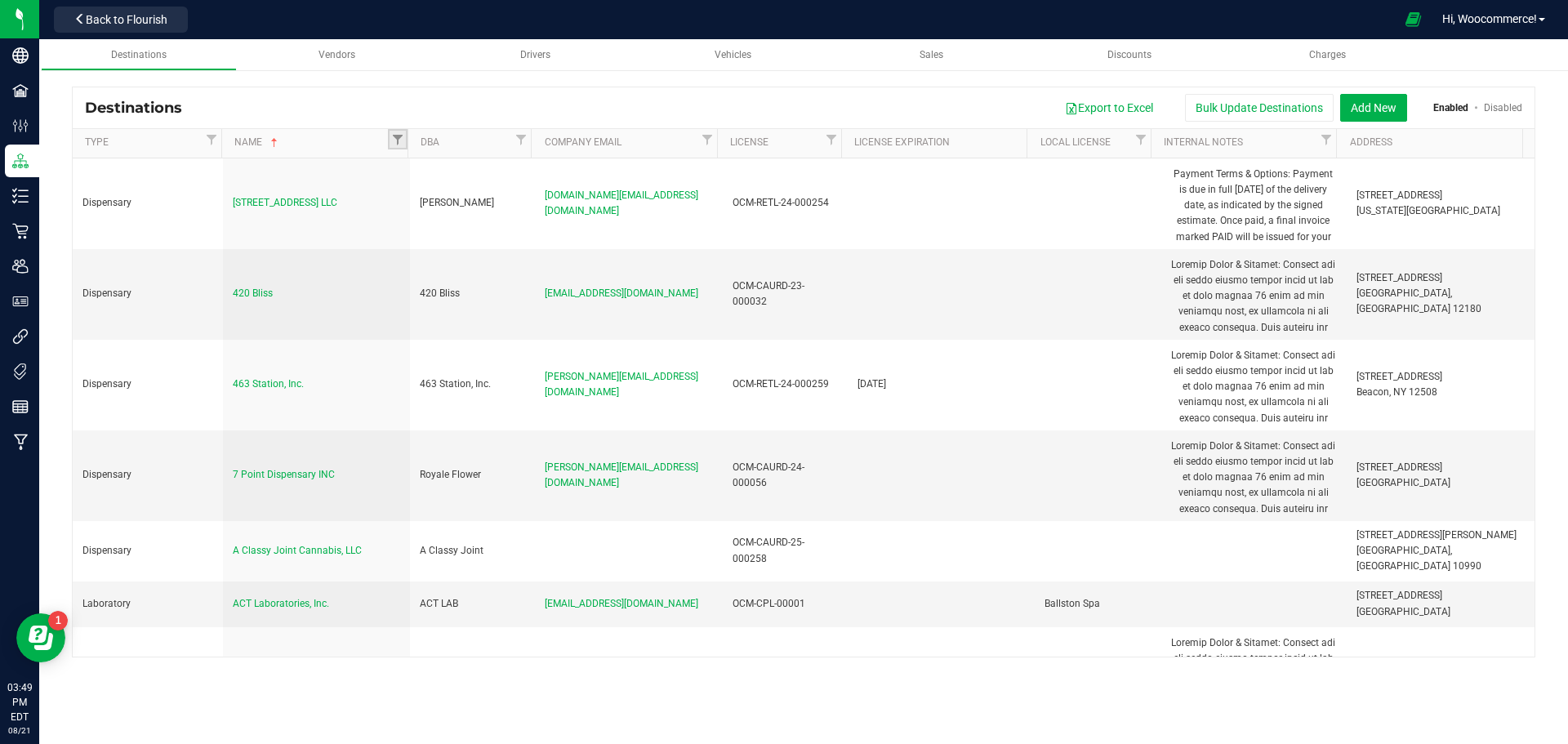
click at [400, 148] on link "Filter" at bounding box center [398, 139] width 20 height 20
type input "knot"
click at [520, 141] on span "Filter" at bounding box center [521, 139] width 13 height 13
type input "knot"
click at [534, 207] on input "Knotweed Farm" at bounding box center [533, 210] width 11 height 11
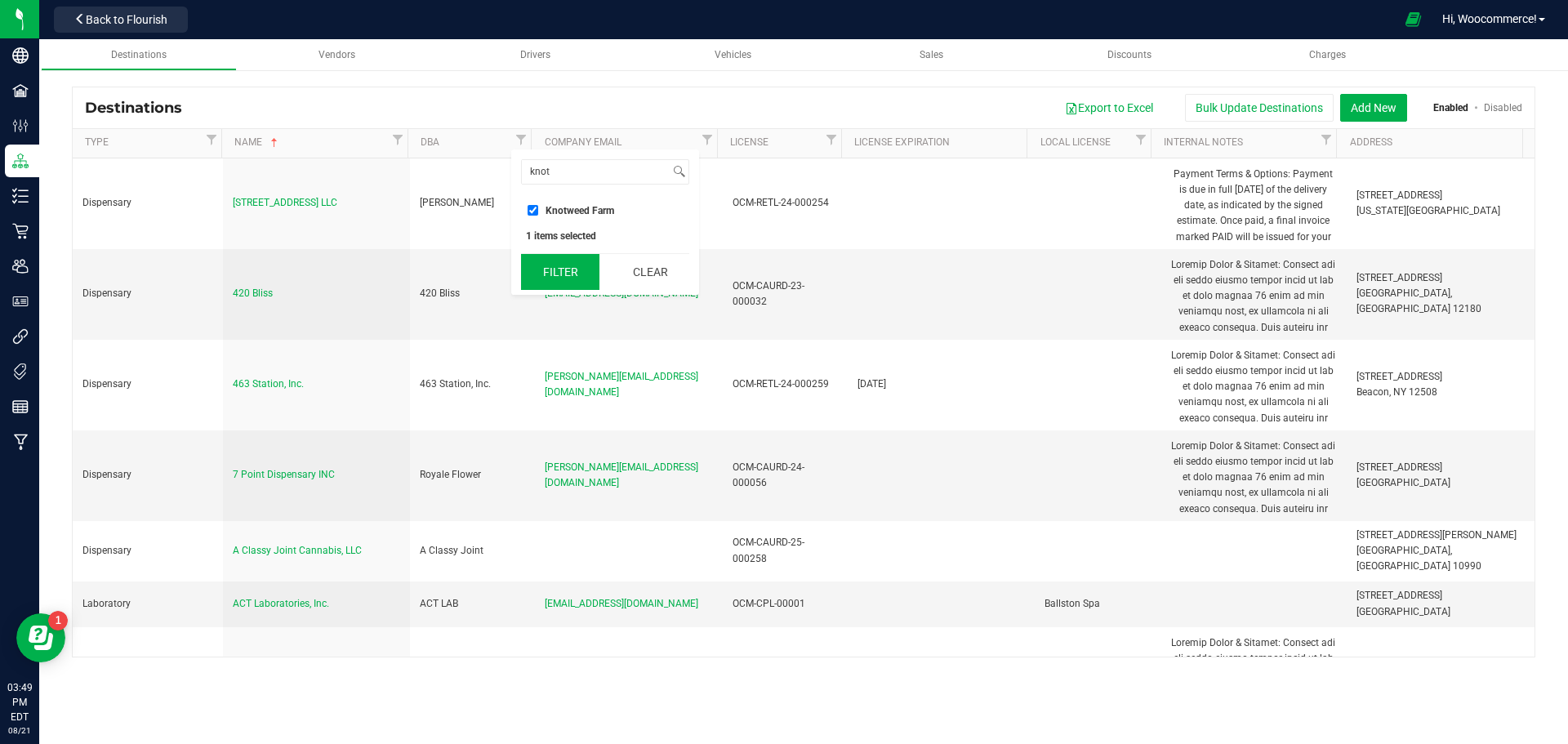
click at [549, 267] on button "Filter" at bounding box center [560, 272] width 78 height 36
checkbox input "true"
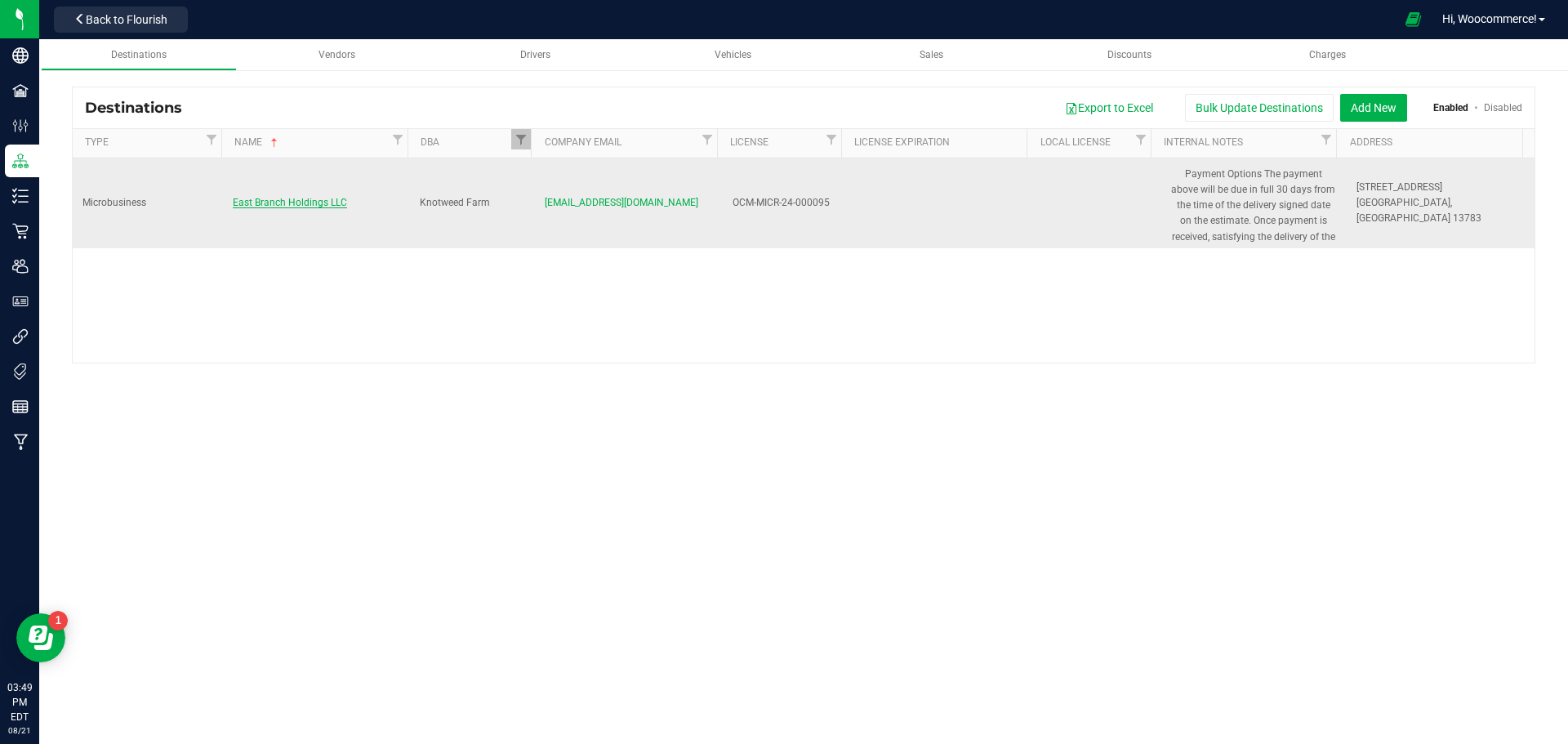
click at [253, 199] on span "East Branch Holdings LLC" at bounding box center [290, 202] width 115 height 11
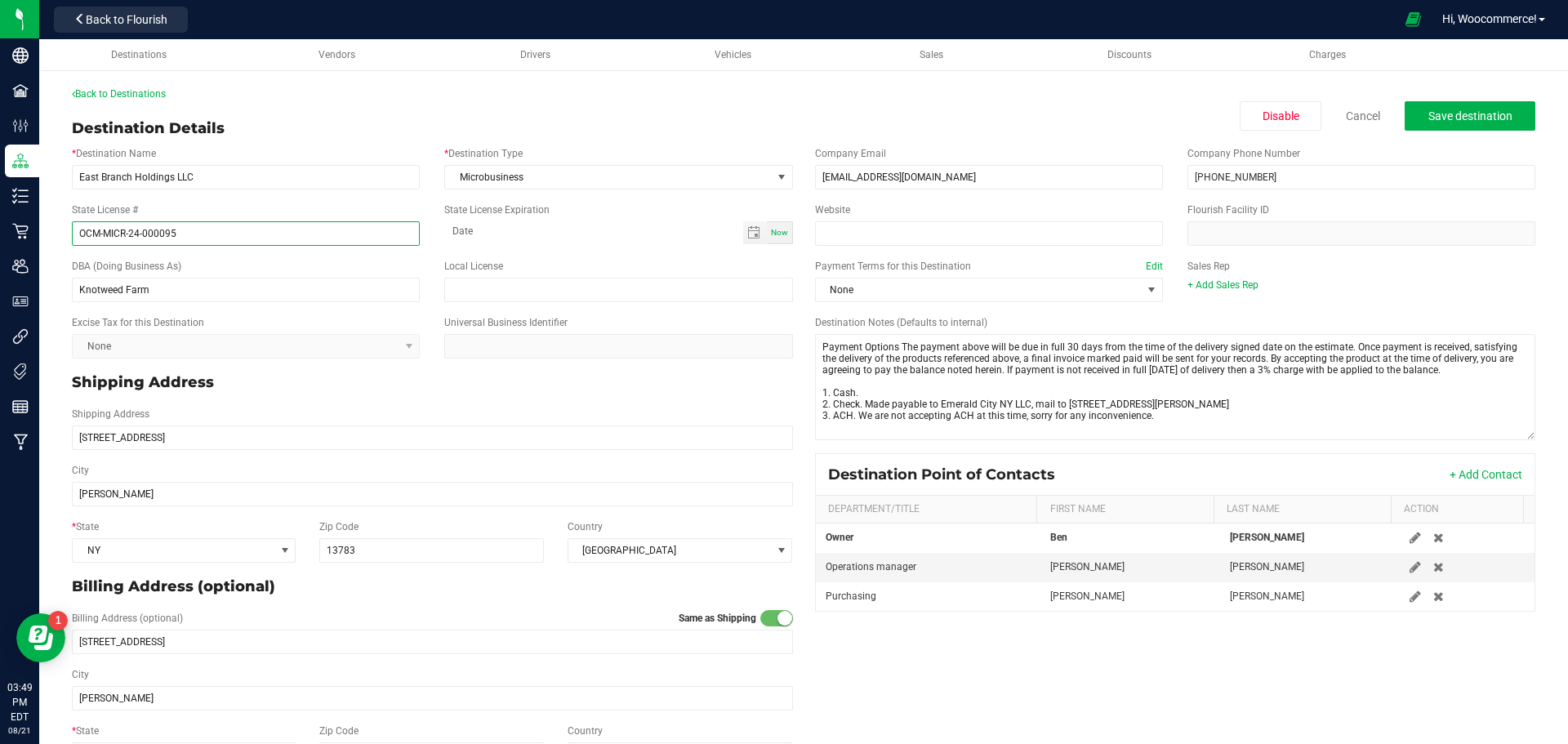
drag, startPoint x: 256, startPoint y: 228, endPoint x: 71, endPoint y: 234, distance: 185.1
click at [71, 234] on div "State License # OCM-MICR-24-000095" at bounding box center [245, 223] width 372 height 43
click at [272, 180] on input "East Branch Holdings LLC" at bounding box center [246, 177] width 348 height 25
drag, startPoint x: 272, startPoint y: 180, endPoint x: 42, endPoint y: 179, distance: 230.0
click at [42, 179] on div "Back to Destinations Destination Details Disable Cancel Save destination * Dest…" at bounding box center [804, 430] width 1529 height 719
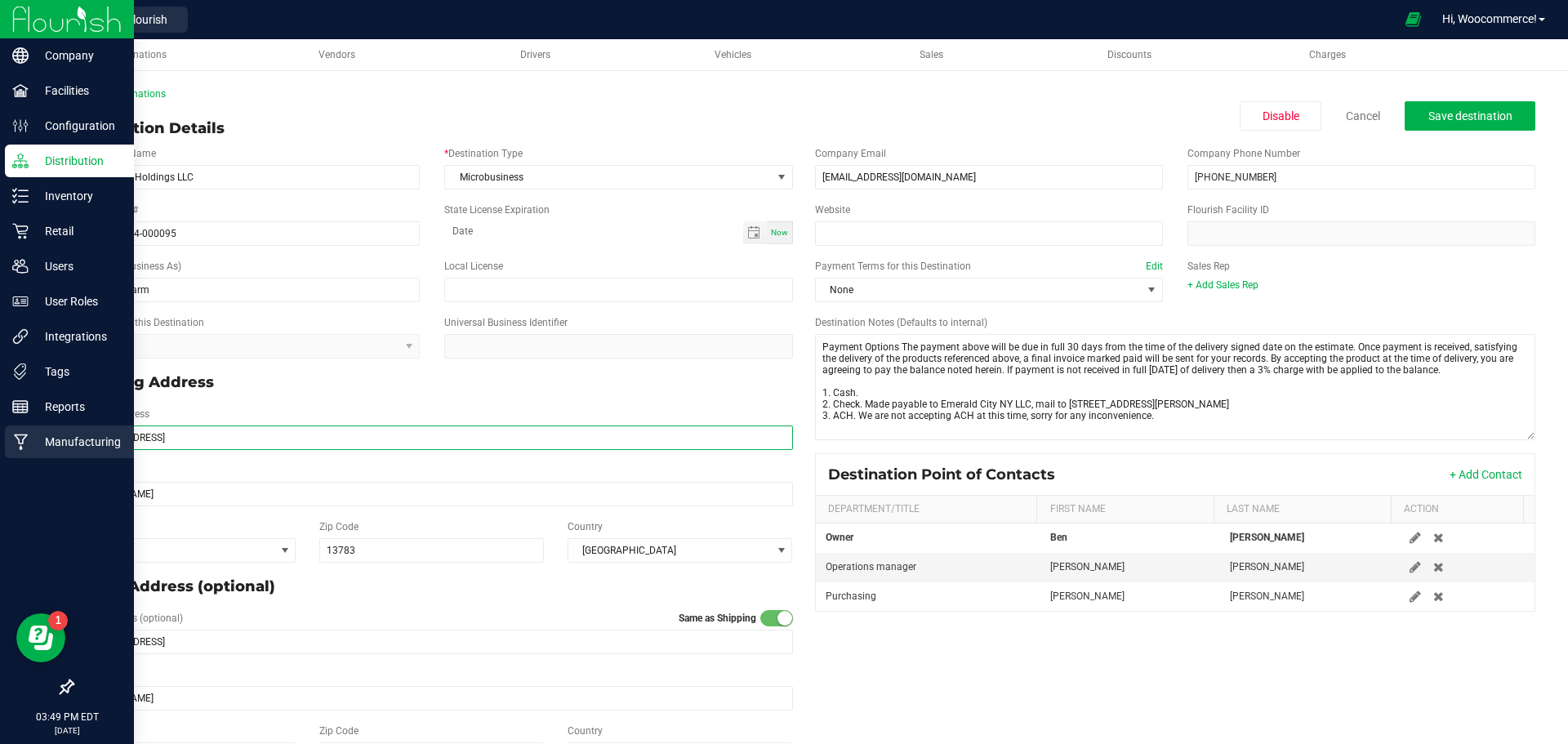
drag, startPoint x: 172, startPoint y: 436, endPoint x: 37, endPoint y: 443, distance: 135.2
click at [37, 443] on div "Company Facilities Configuration Distribution Inventory Retail Users User Roles…" at bounding box center [784, 372] width 1568 height 744
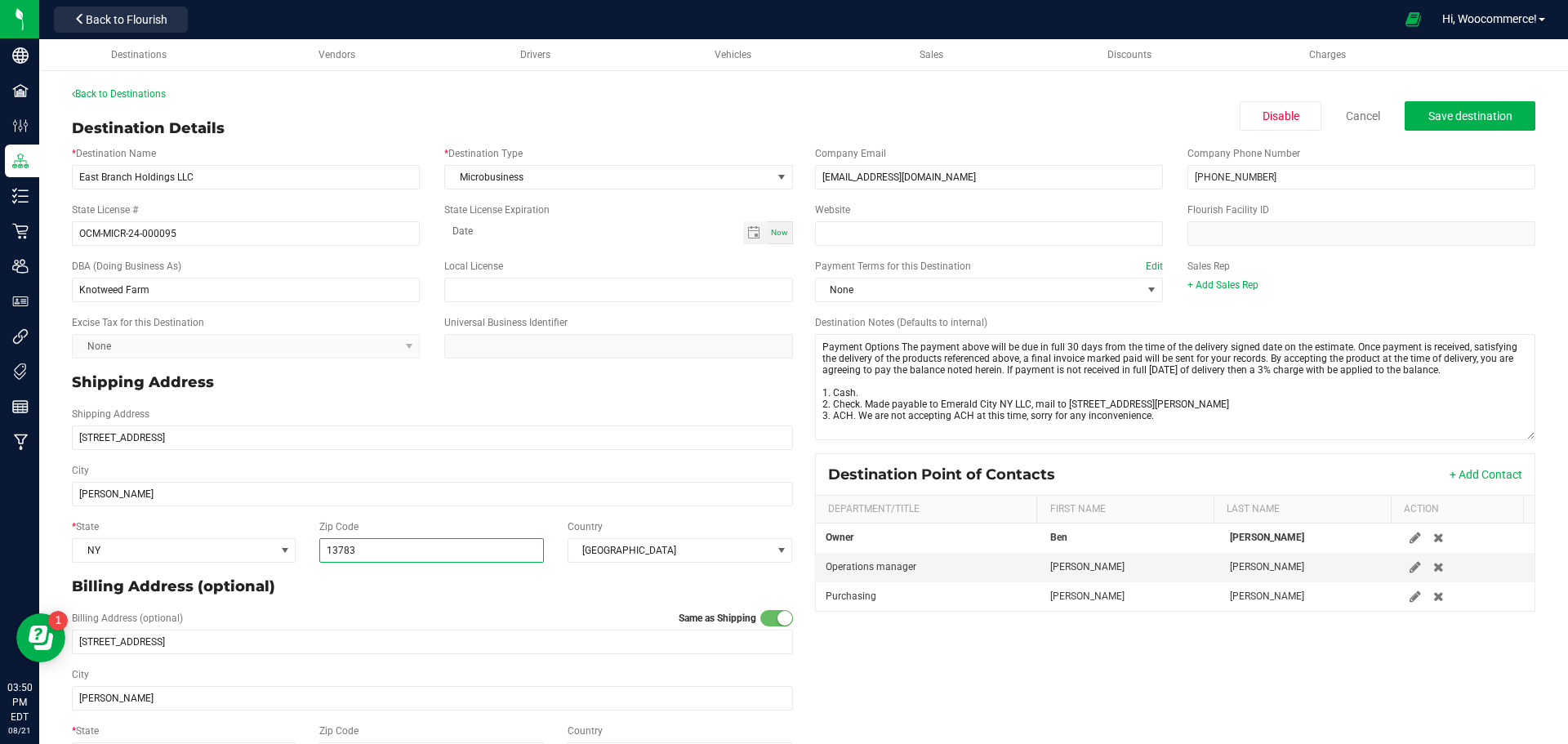
click at [376, 555] on input "13783" at bounding box center [431, 550] width 225 height 25
drag, startPoint x: 376, startPoint y: 555, endPoint x: 292, endPoint y: 561, distance: 84.2
click at [292, 561] on div "* State [US_STATE] Zip Code 13783 Country [GEOGRAPHIC_DATA]" at bounding box center [432, 541] width 746 height 56
drag, startPoint x: 850, startPoint y: 177, endPoint x: 781, endPoint y: 161, distance: 70.8
click at [781, 161] on div "* Destination Name East Branch Holdings LLC * Destination Type Microbusiness St…" at bounding box center [804, 456] width 1488 height 634
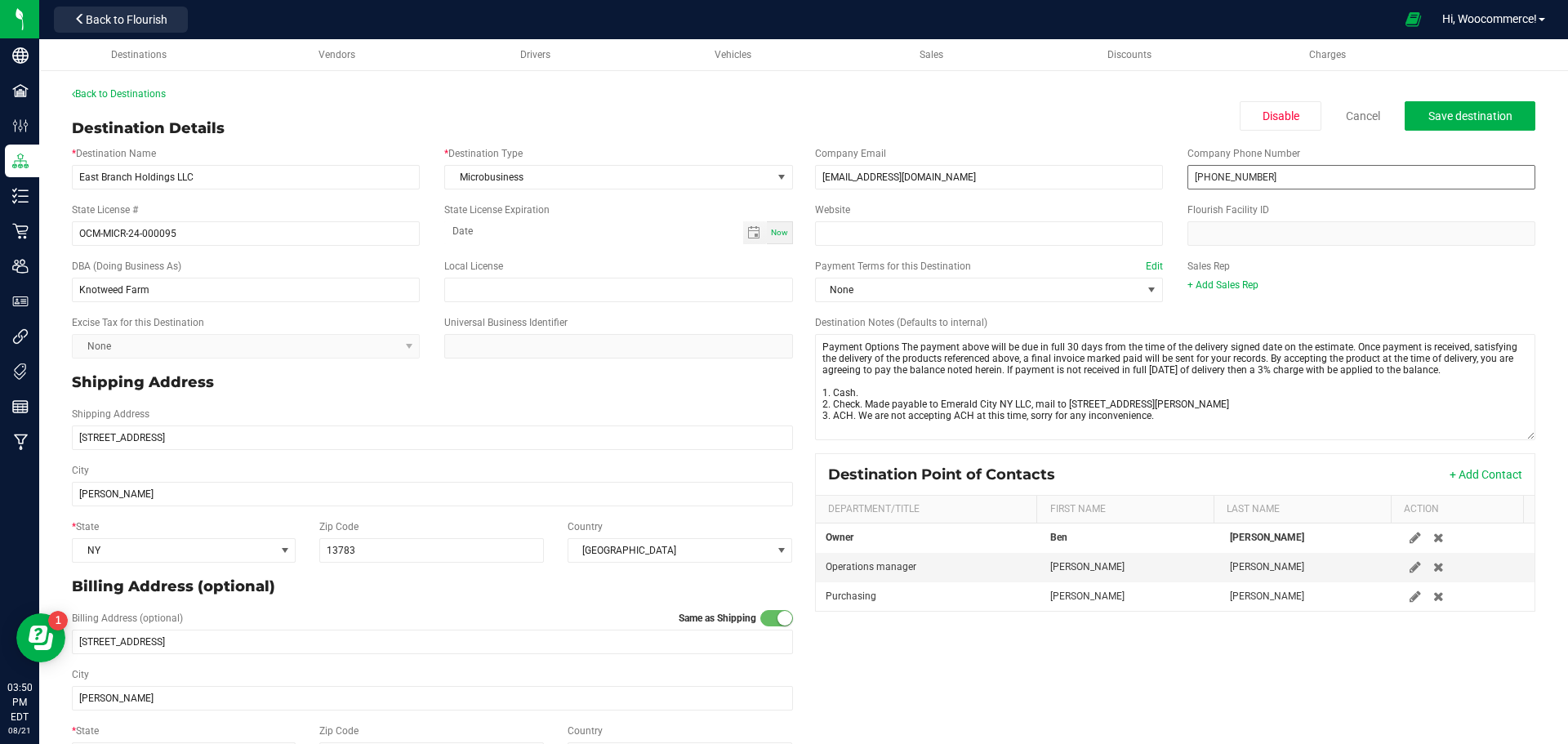
drag, startPoint x: 1285, startPoint y: 162, endPoint x: 1194, endPoint y: 166, distance: 91.1
click at [1194, 166] on div "Company Phone Number [PHONE_NUMBER]" at bounding box center [1362, 167] width 372 height 43
drag, startPoint x: 1251, startPoint y: 186, endPoint x: 1140, endPoint y: 196, distance: 111.4
click at [1140, 196] on div "Company Email [EMAIL_ADDRESS][DOMAIN_NAME] Company Phone Number [PHONE_NUMBER] …" at bounding box center [1176, 378] width 744 height 478
click at [84, 24] on icon at bounding box center [80, 18] width 11 height 11
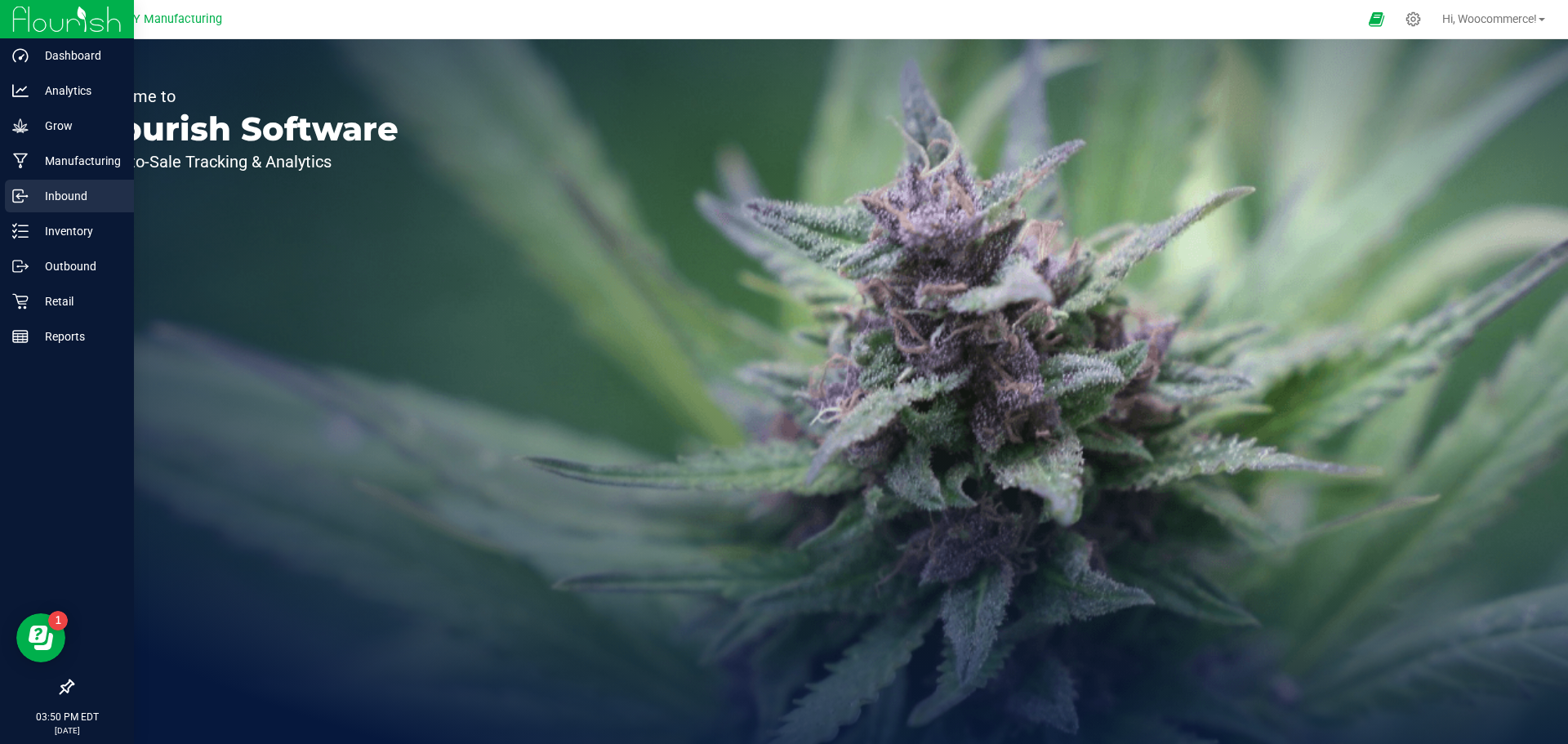
click at [38, 202] on p "Inbound" at bounding box center [77, 195] width 98 height 20
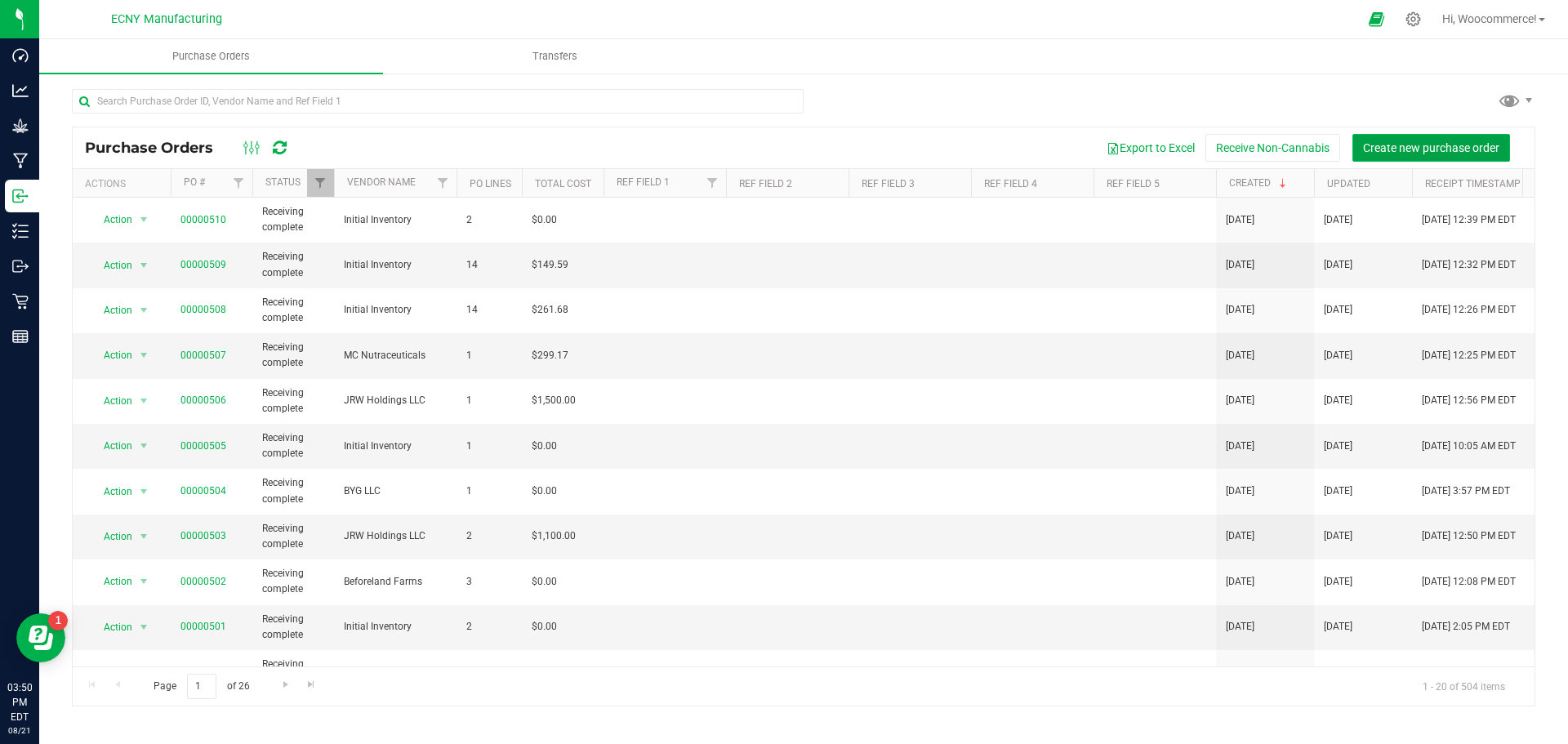
click at [1382, 147] on span "Create new purchase order" at bounding box center [1431, 147] width 137 height 13
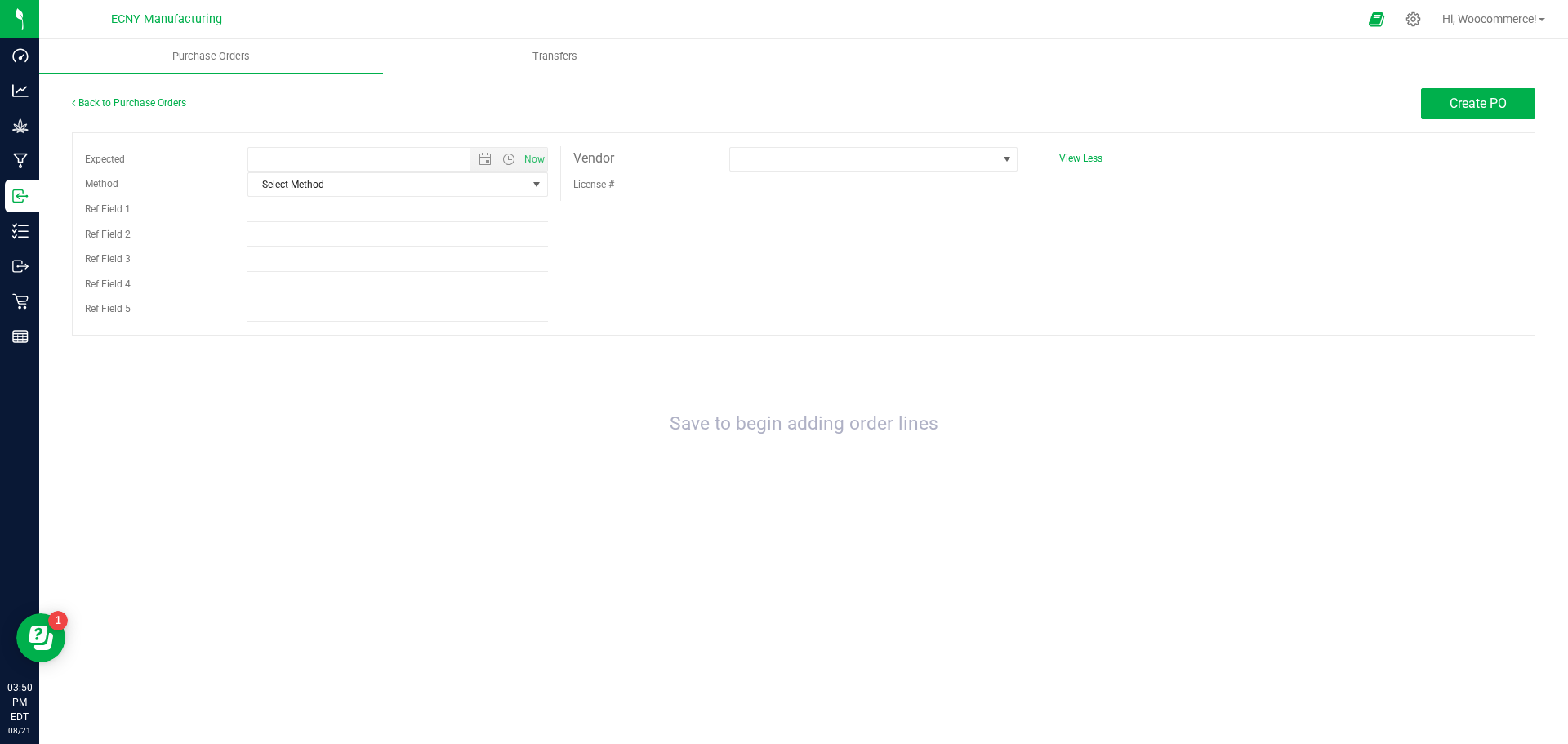
type input "[DATE] 3:50 PM"
click at [761, 166] on span at bounding box center [863, 159] width 266 height 23
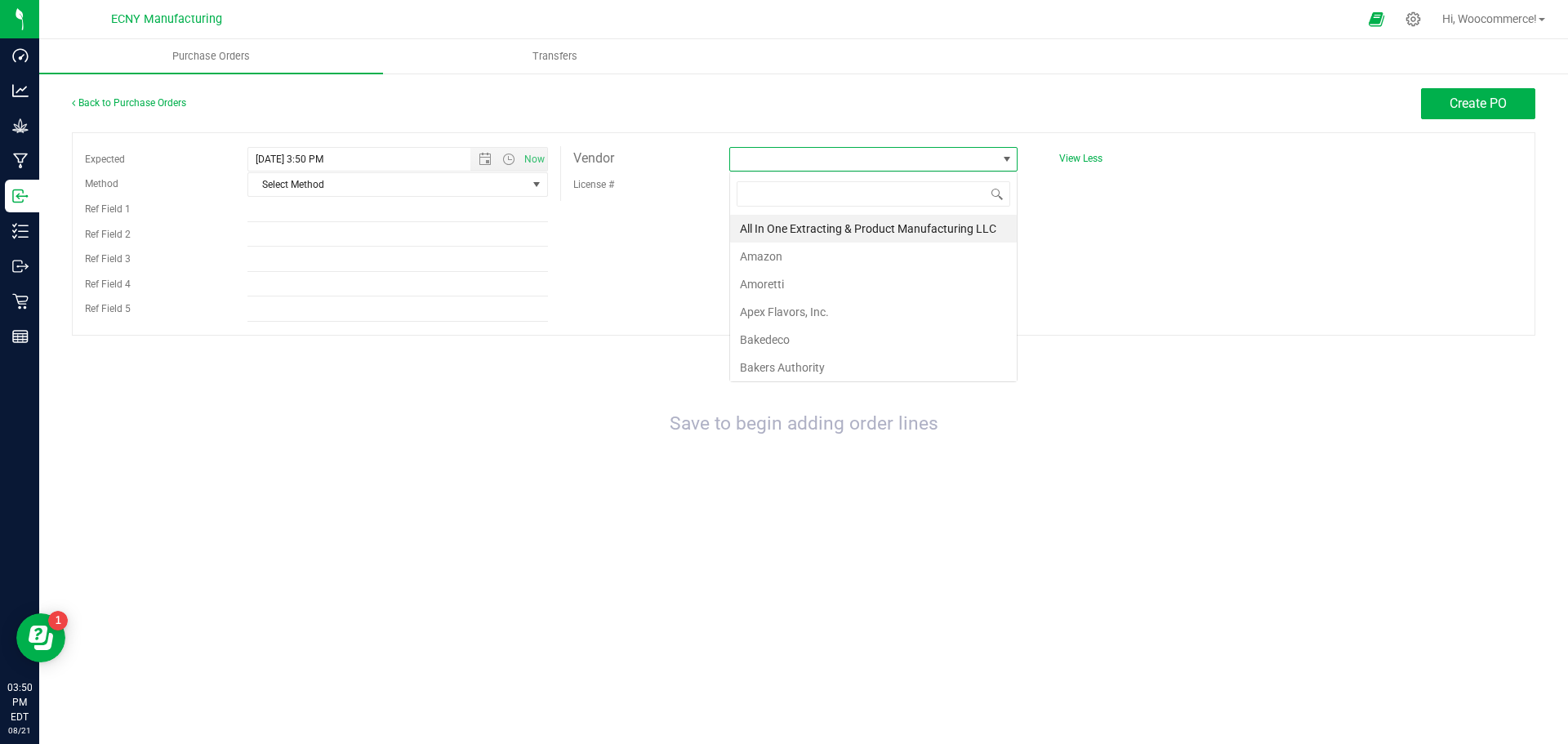
scroll to position [25, 288]
type input "kno"
click at [766, 242] on li "Knotweed Farms -East Branch Holdings LLC" at bounding box center [874, 228] width 287 height 28
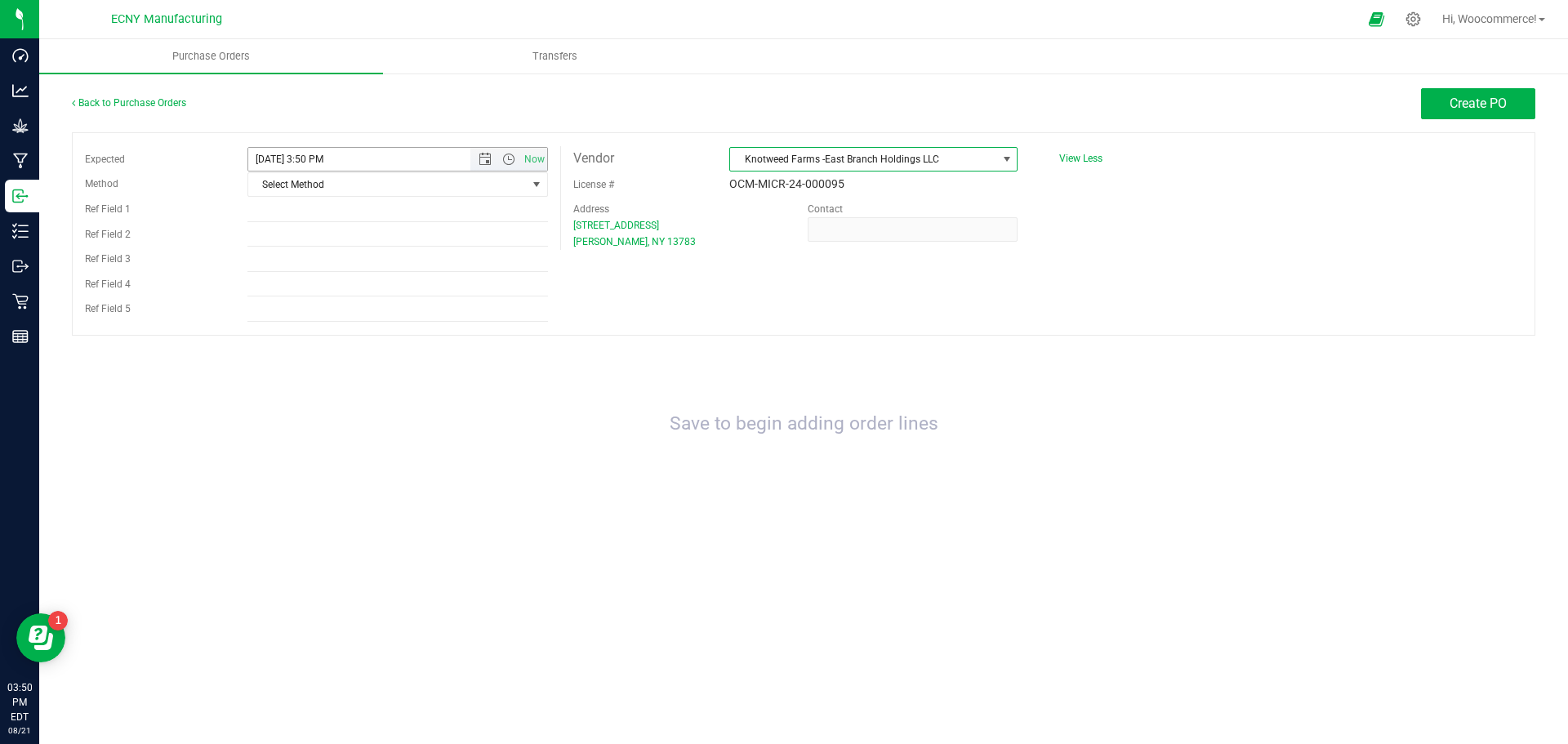
click at [457, 158] on input "[DATE] 3:50 PM" at bounding box center [373, 159] width 250 height 23
click at [478, 164] on span "Open the date view" at bounding box center [484, 159] width 13 height 13
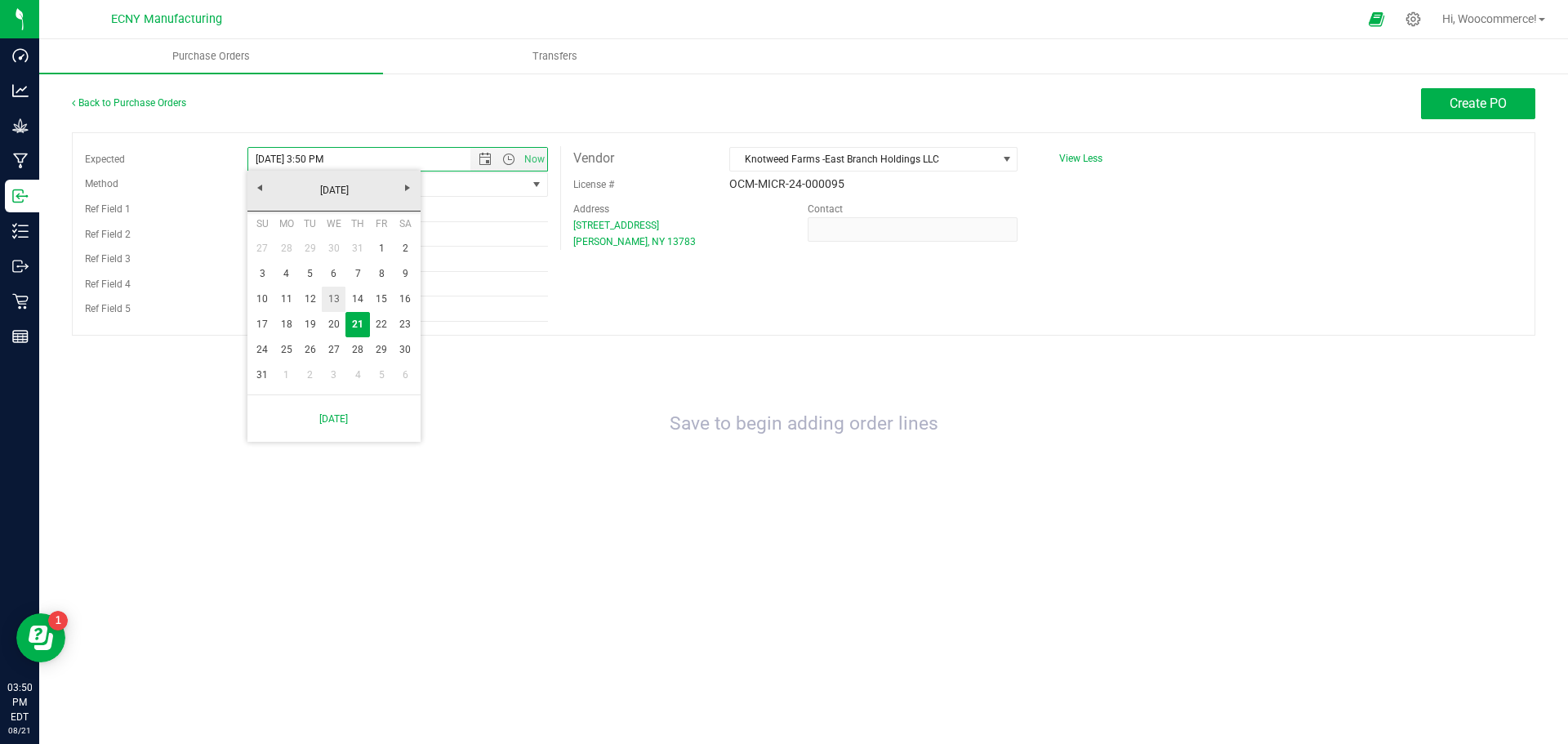
click at [336, 287] on link "13" at bounding box center [334, 300] width 24 height 25
drag, startPoint x: 307, startPoint y: 156, endPoint x: 379, endPoint y: 166, distance: 72.7
click at [379, 166] on input "[DATE] 3:50 PM" at bounding box center [373, 159] width 250 height 23
type input "[DATE] 12:30 PM"
click at [363, 181] on span "Select Method" at bounding box center [387, 184] width 279 height 23
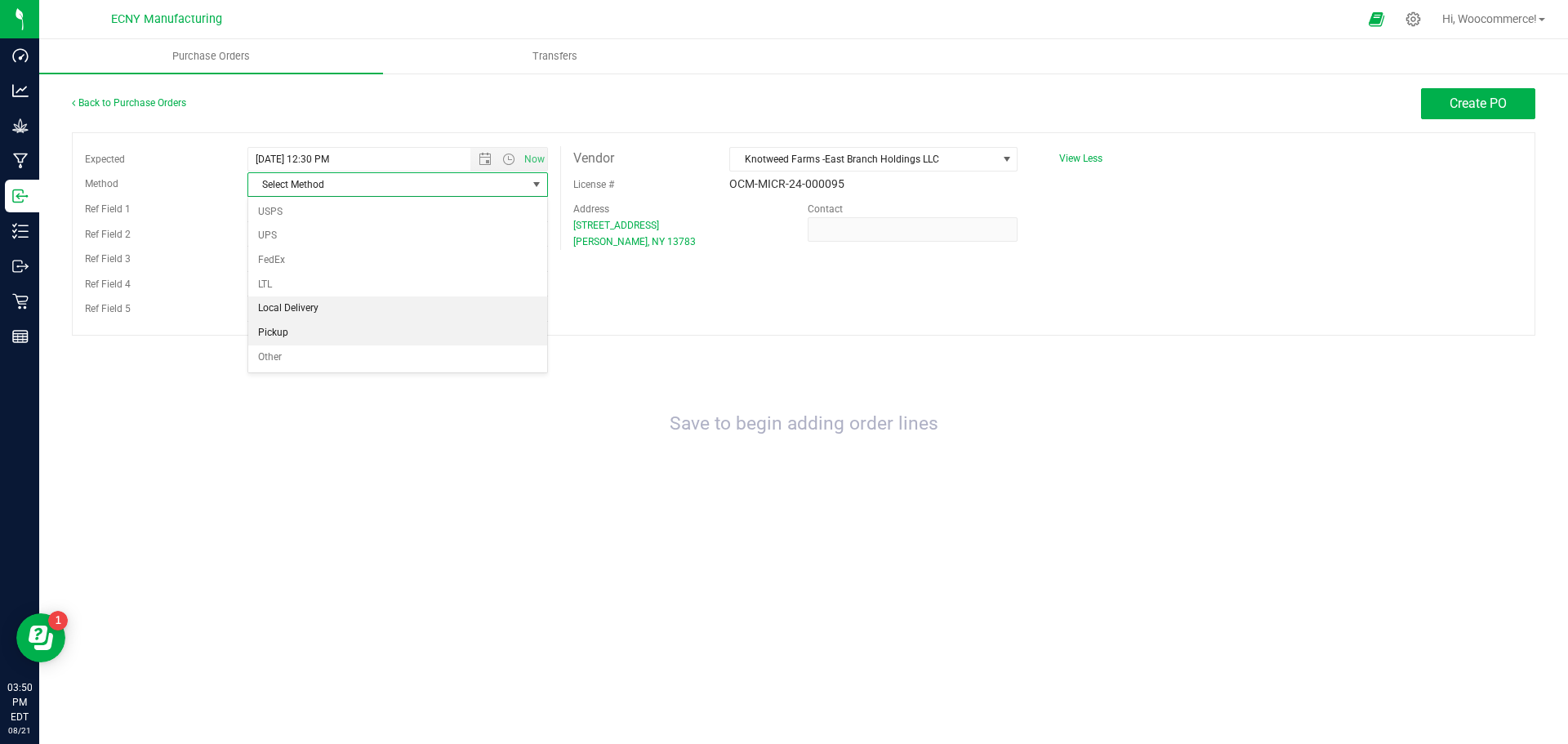
click at [308, 322] on ul "USPS UPS FedEx LTL Local Delivery Pickup Other" at bounding box center [398, 285] width 299 height 170
click at [308, 322] on li "Pickup" at bounding box center [398, 333] width 299 height 25
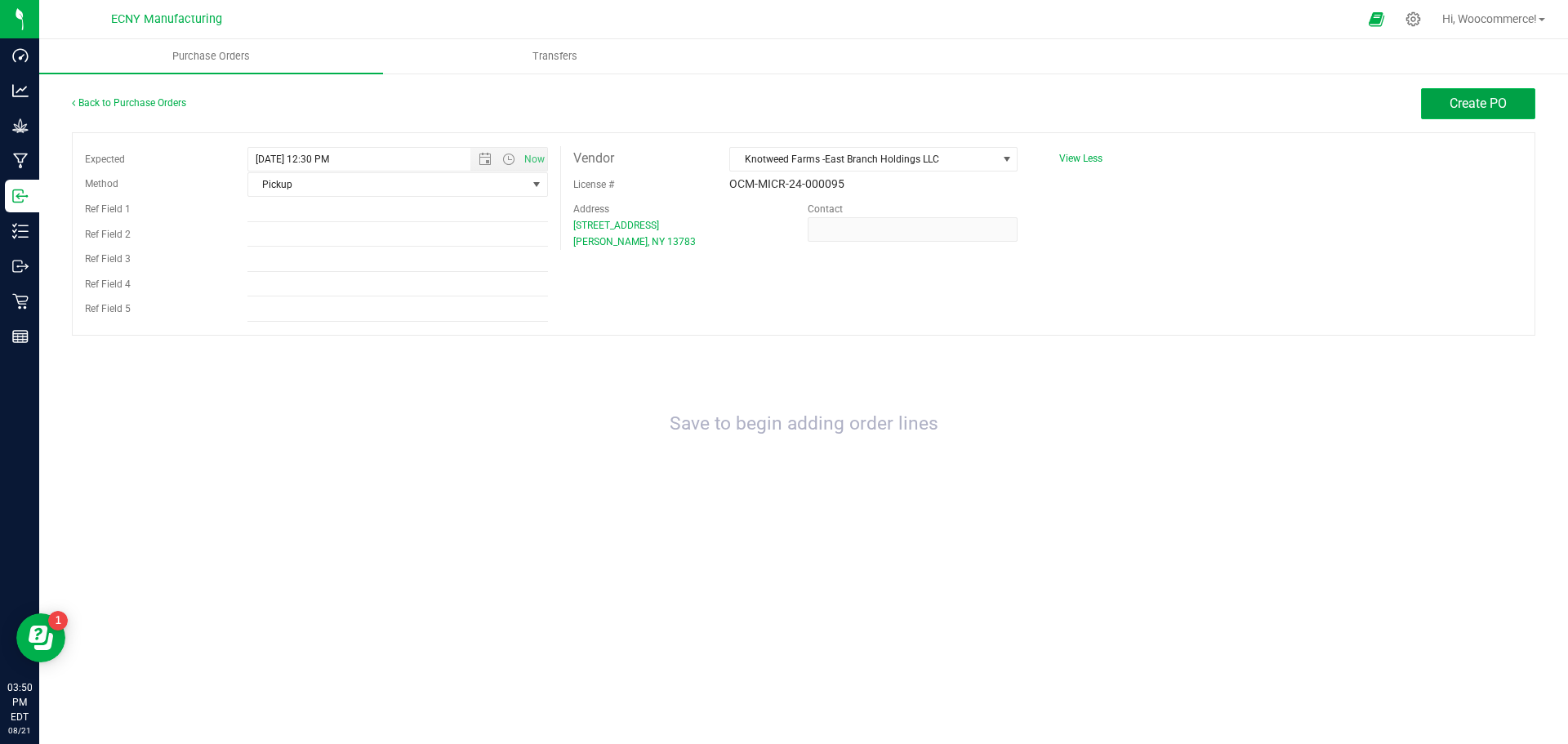
click at [1446, 96] on button "Create PO" at bounding box center [1478, 104] width 115 height 31
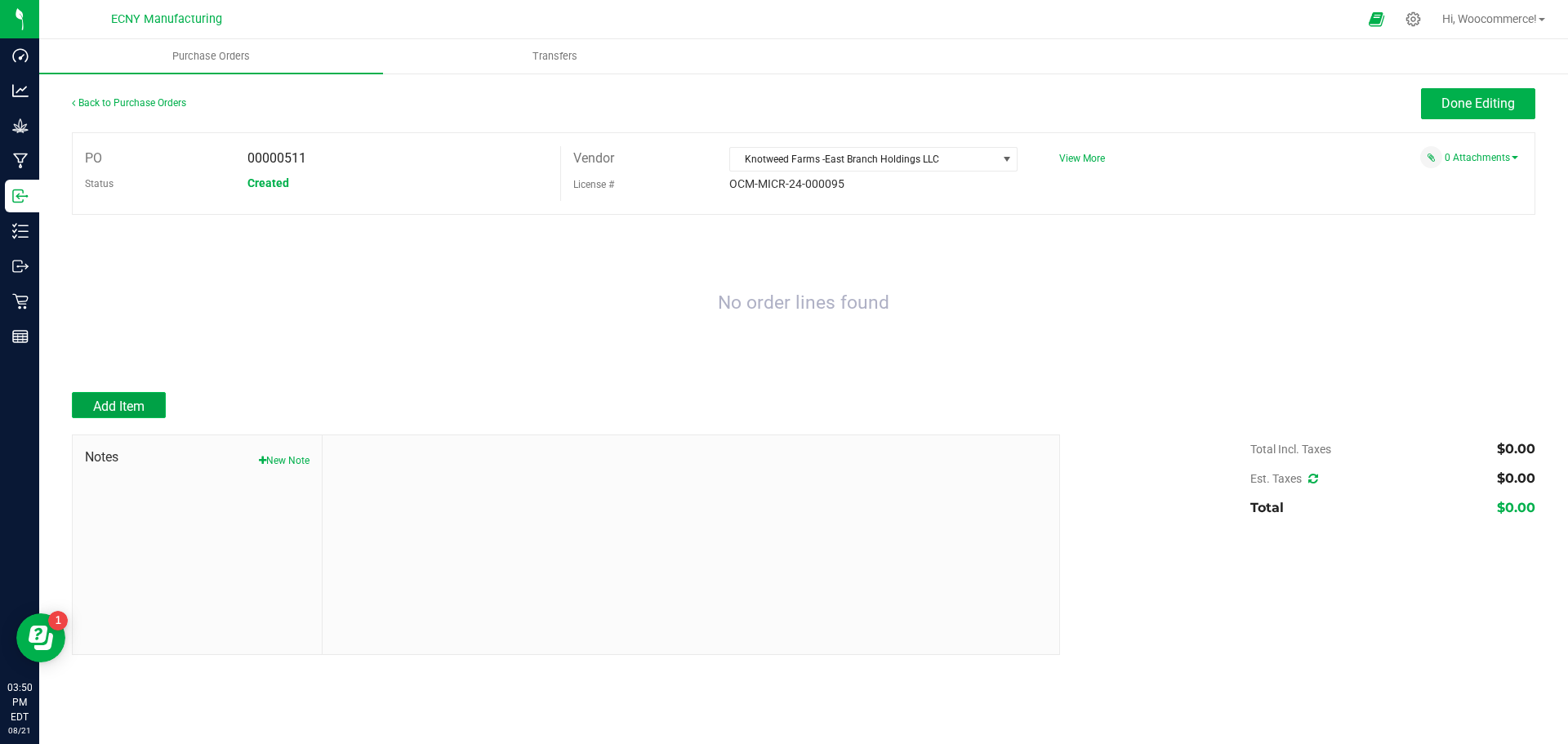
click at [98, 410] on span "Add Item" at bounding box center [119, 406] width 52 height 15
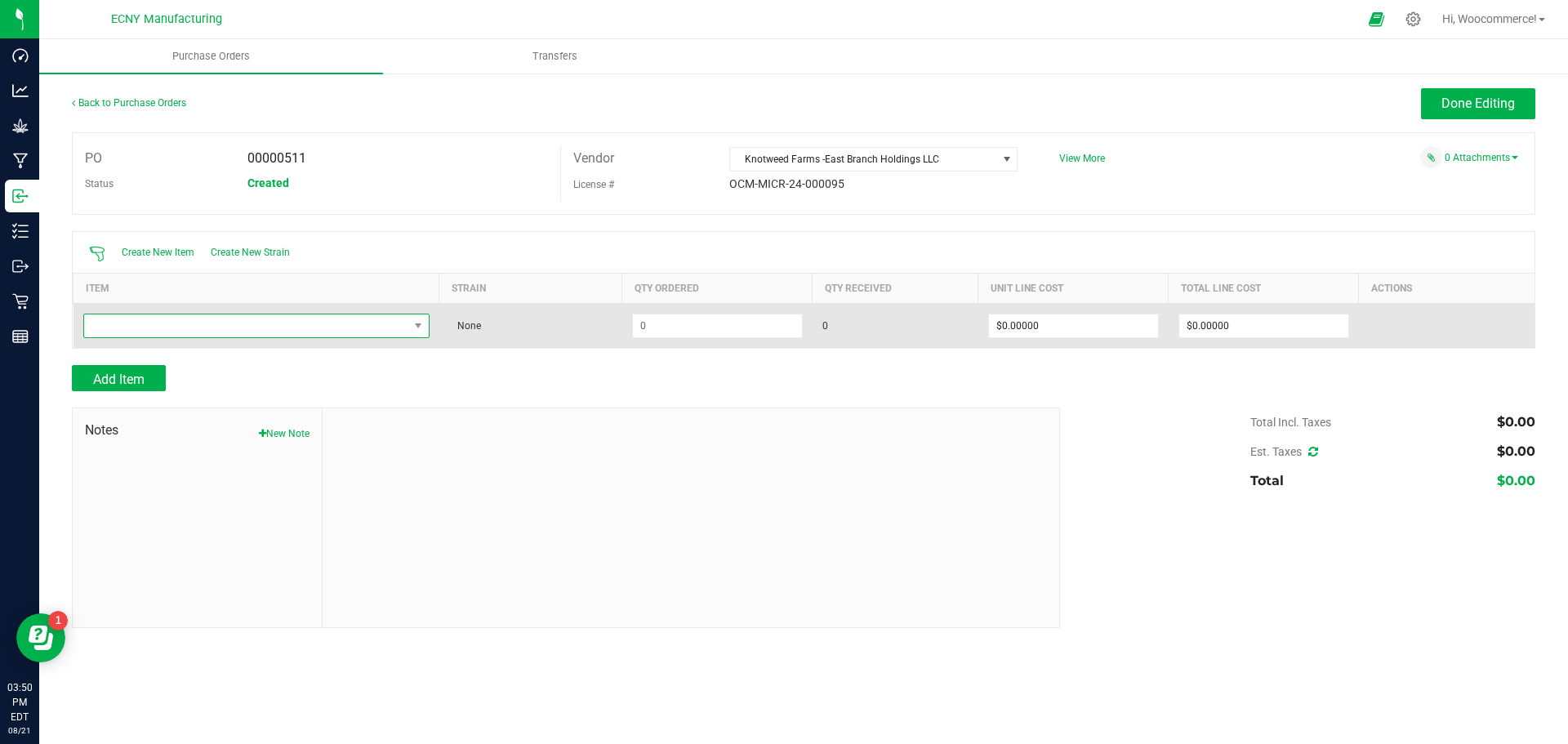
click at [223, 327] on span "NO DATA FOUND" at bounding box center [246, 325] width 324 height 23
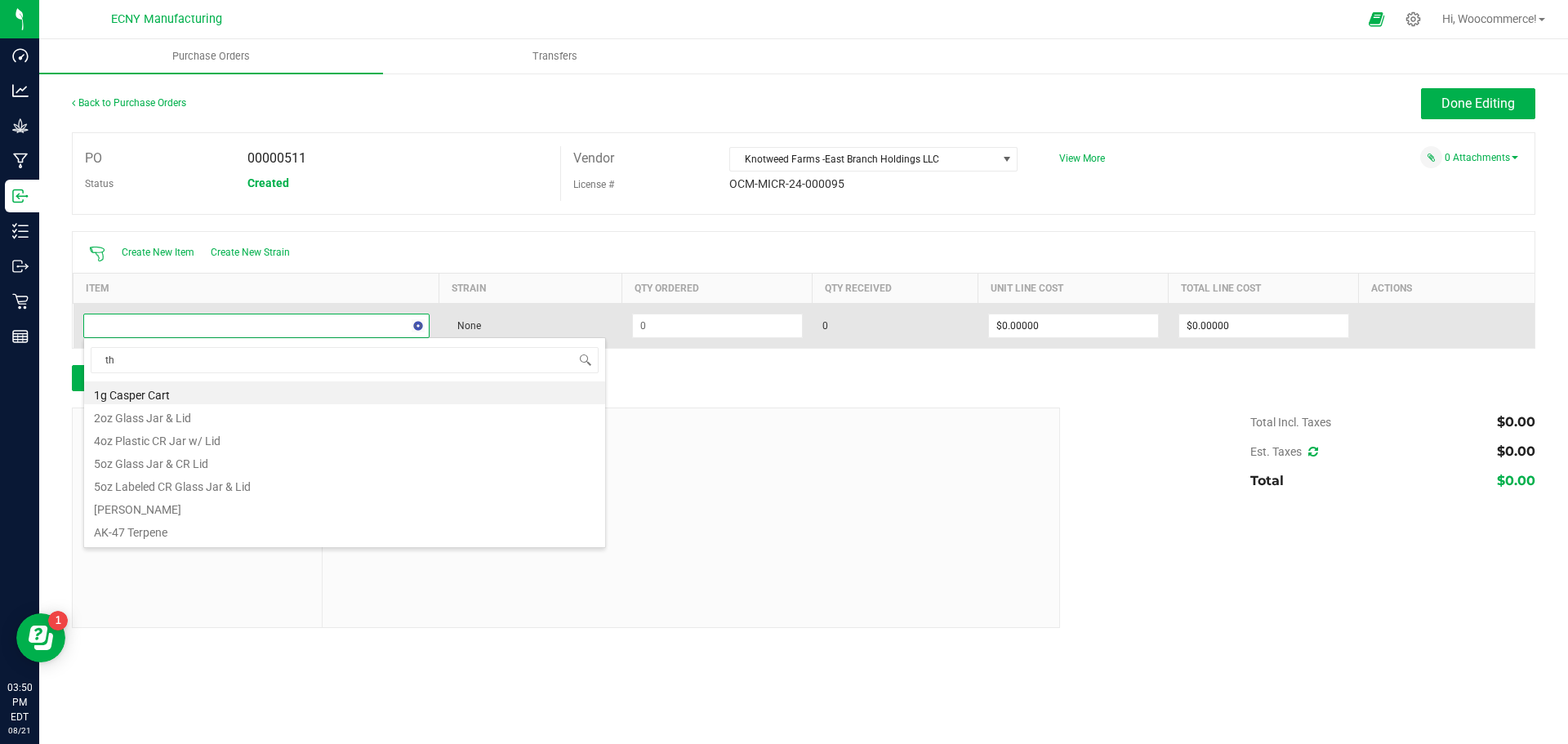
type input "thc"
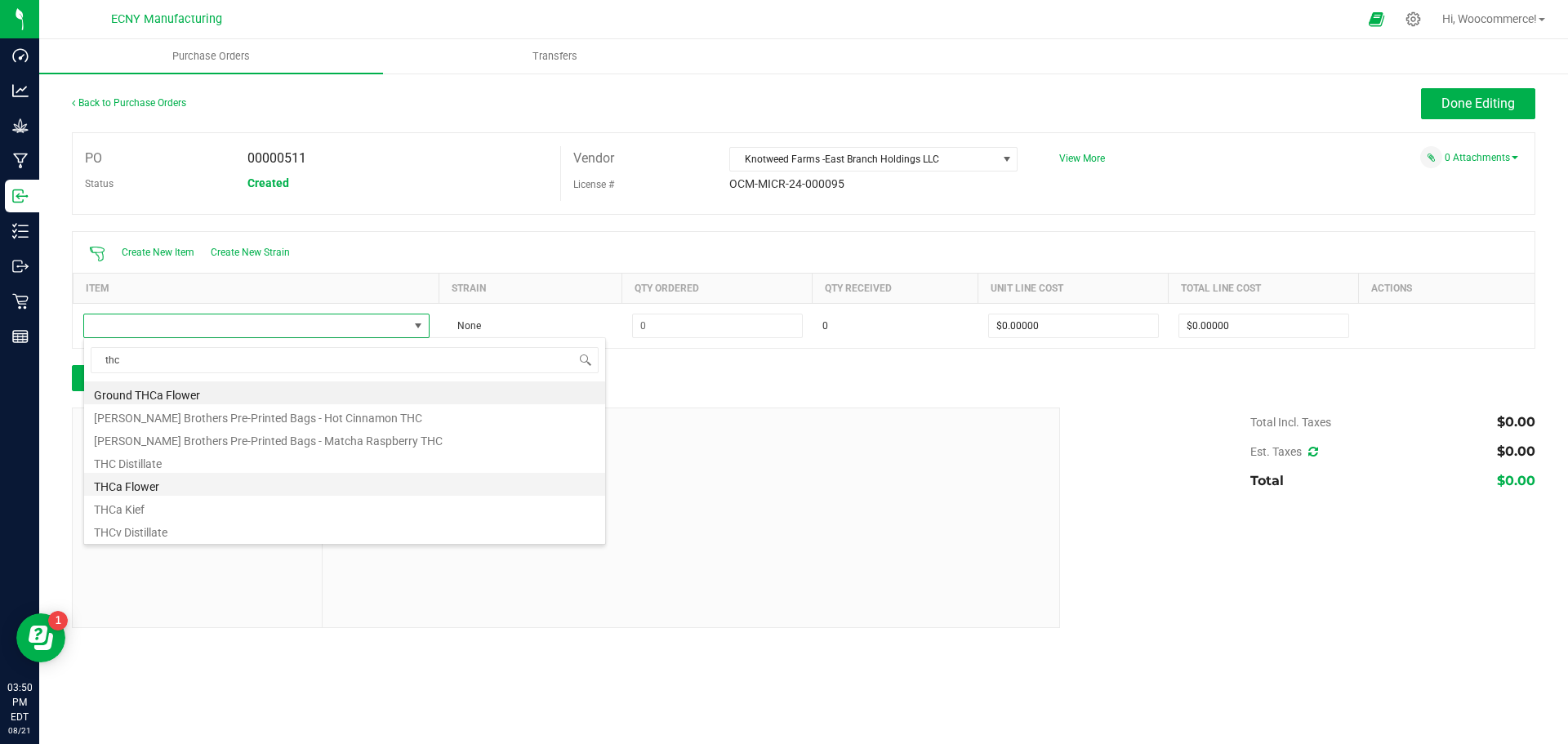
click at [158, 478] on li "THCa Flower" at bounding box center [344, 484] width 521 height 23
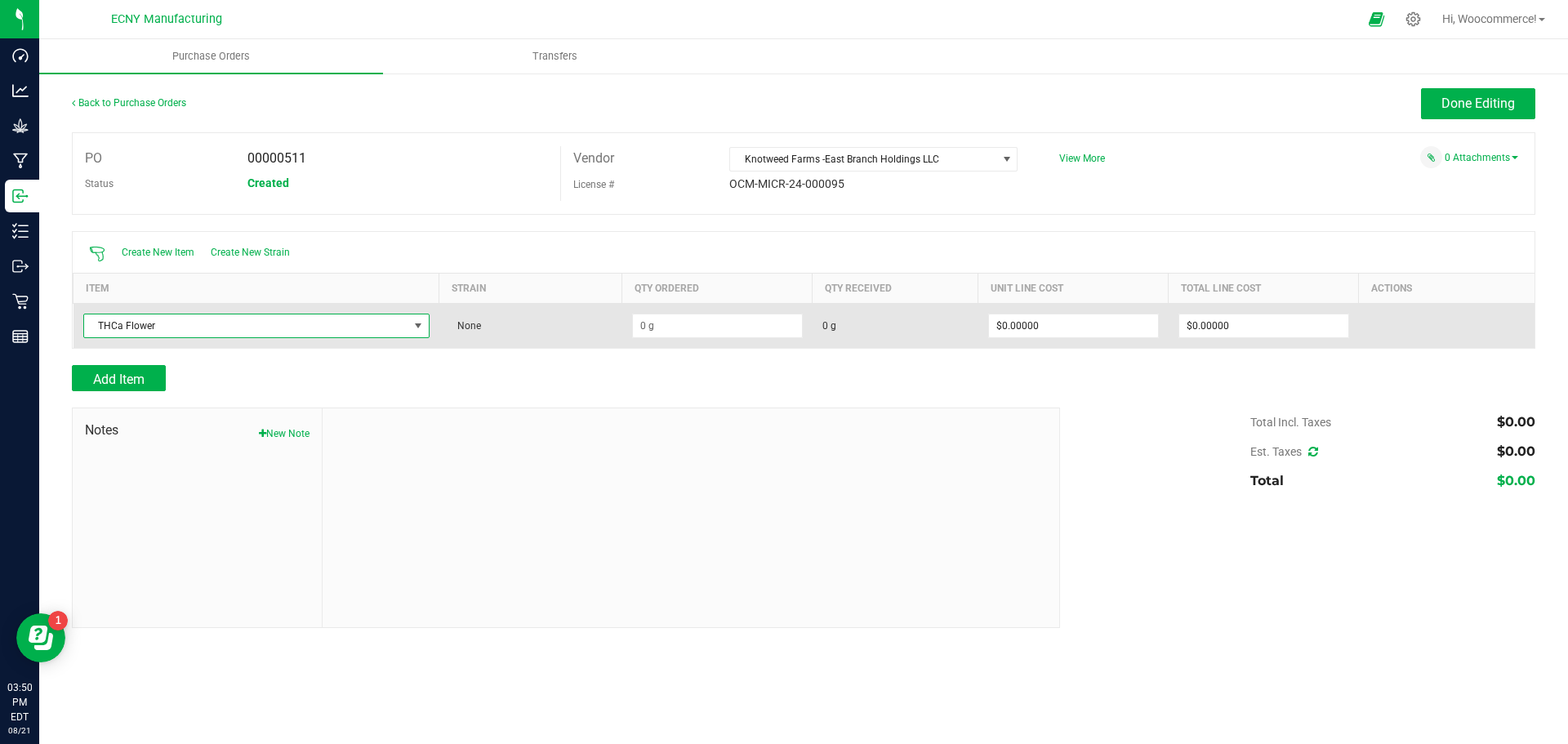
click at [457, 328] on span "None" at bounding box center [465, 325] width 32 height 11
click at [397, 332] on span "THCa Flower" at bounding box center [246, 325] width 324 height 23
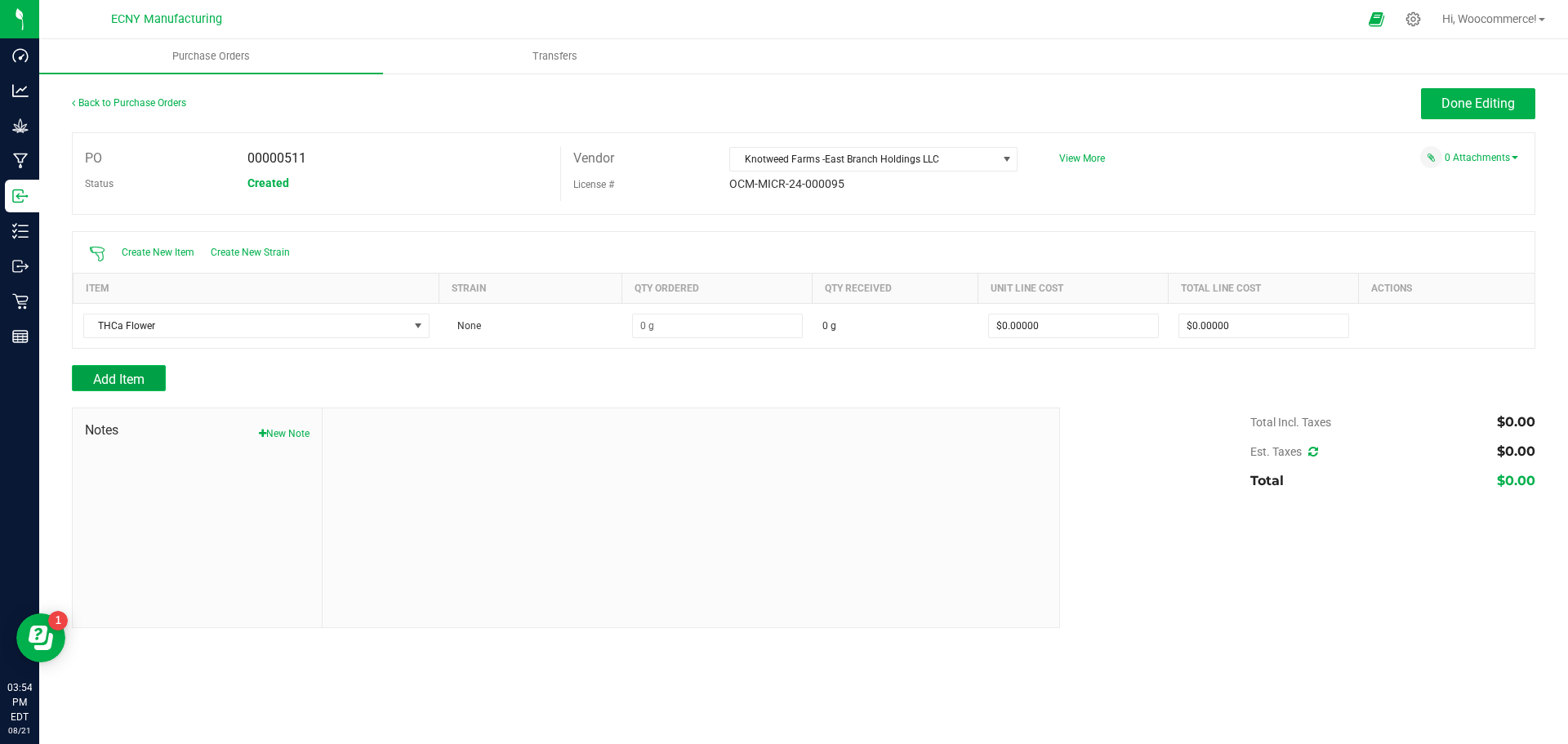
click at [119, 375] on span "Add Item" at bounding box center [119, 380] width 52 height 15
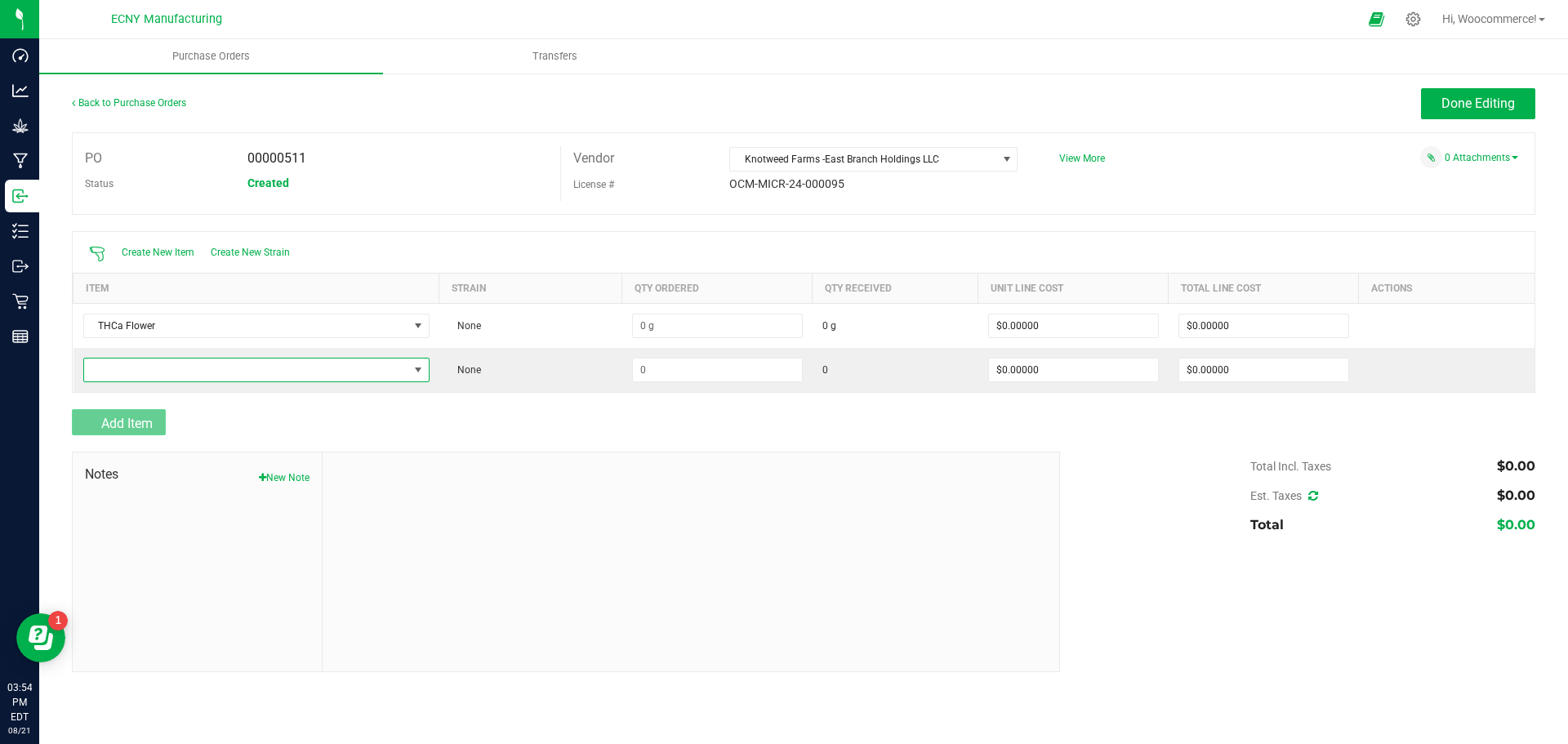
click at [119, 375] on span "NO DATA FOUND" at bounding box center [246, 369] width 324 height 23
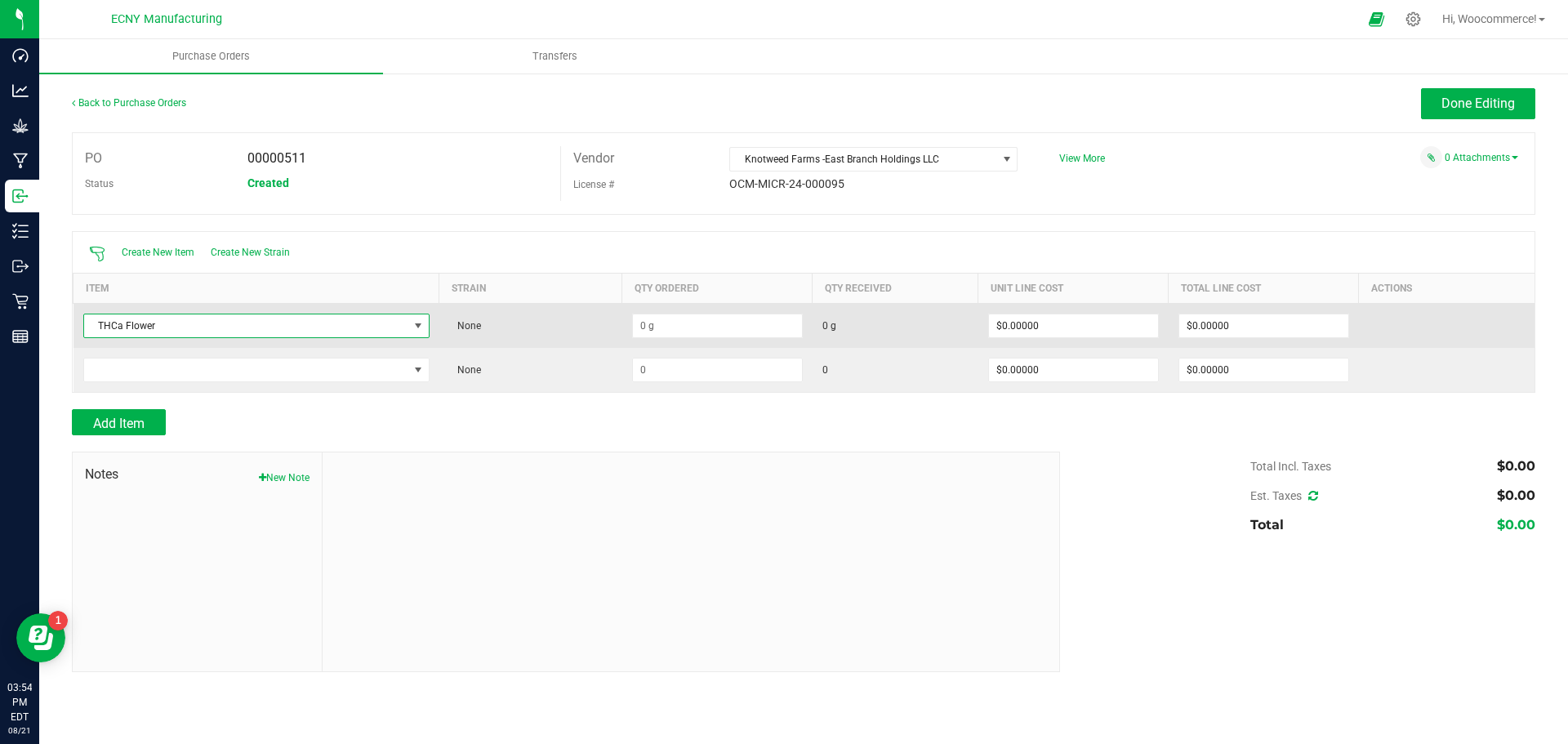
click at [142, 327] on span "THCa Flower" at bounding box center [246, 325] width 324 height 23
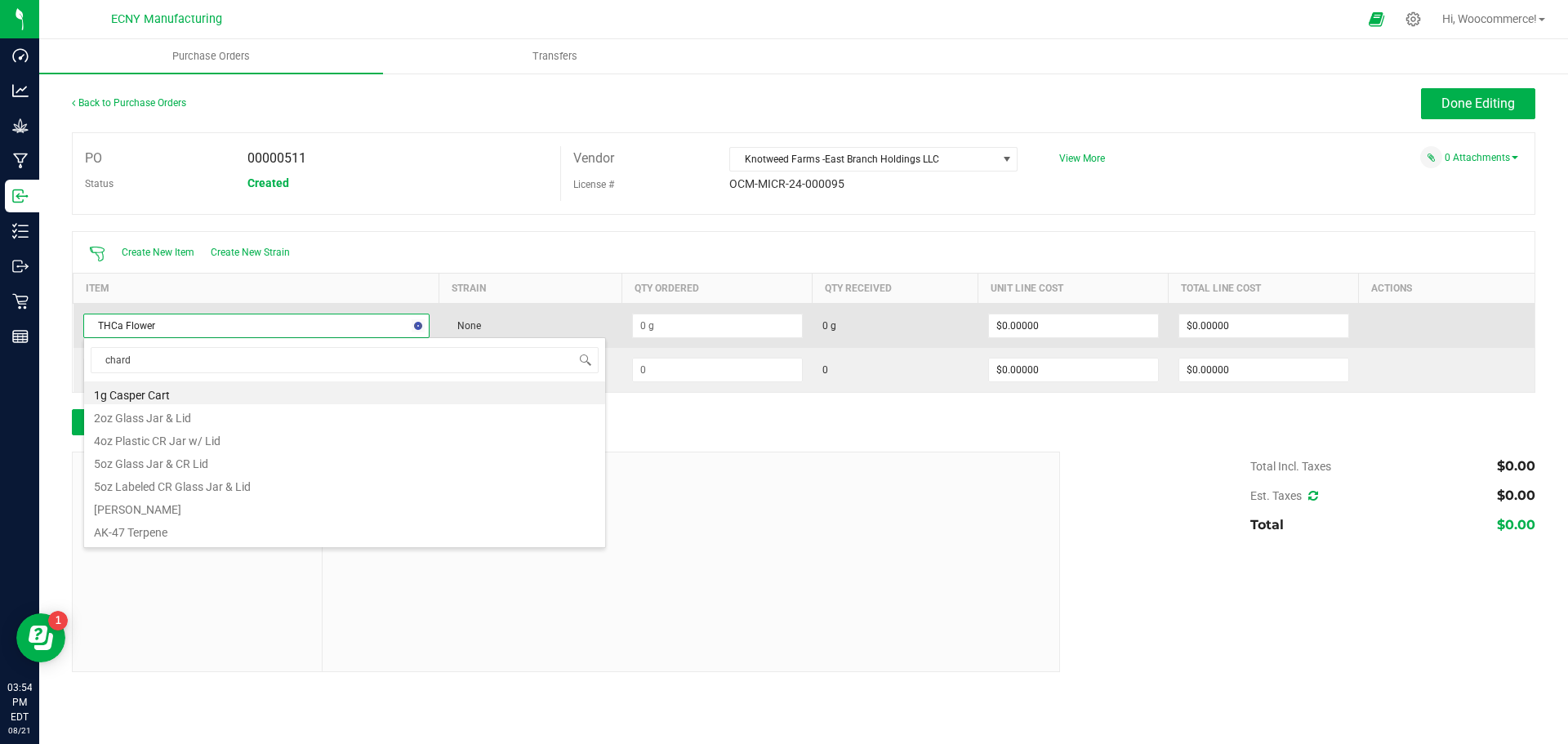
type input "chardo"
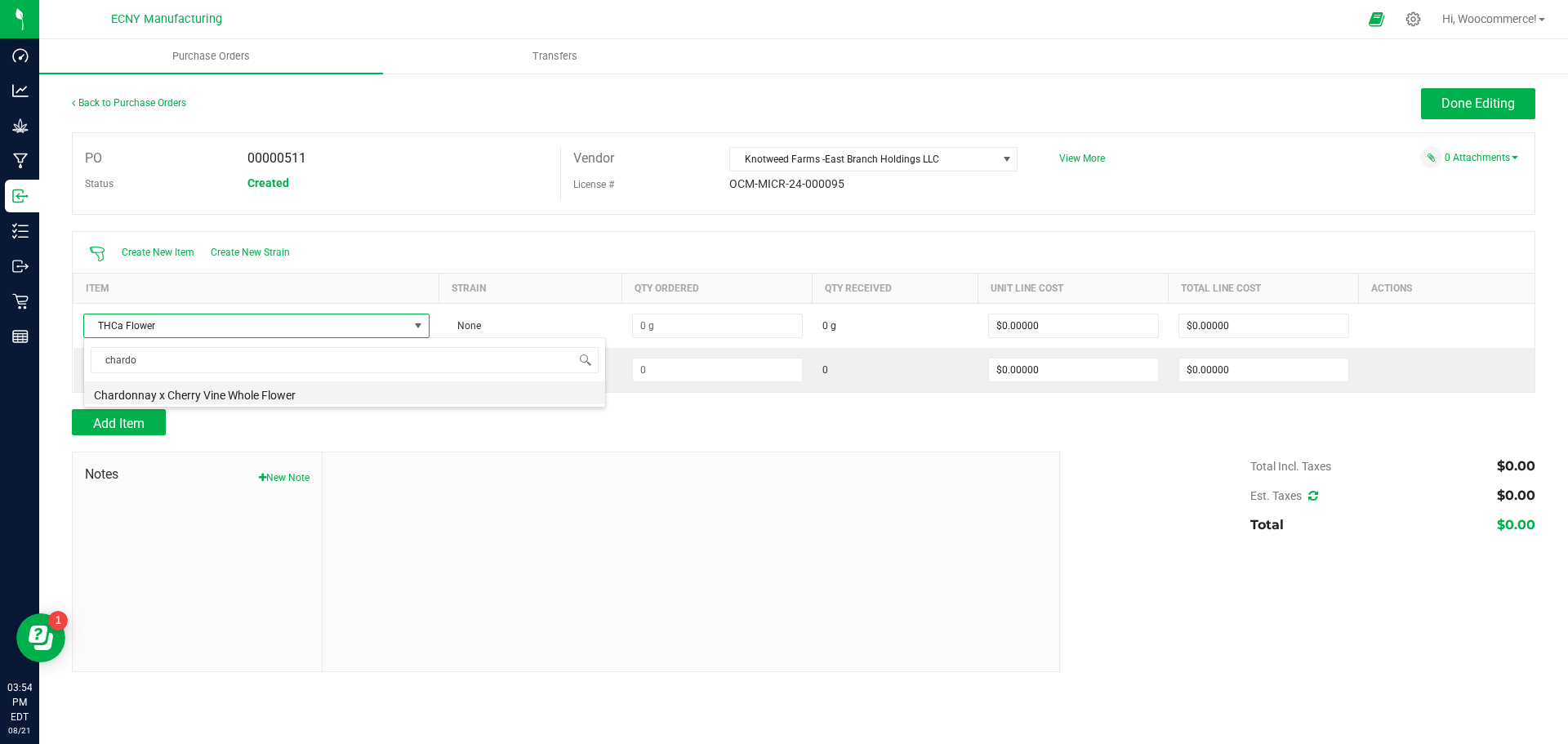
click at [152, 392] on li "Chardonnay x Cherry Vine Whole Flower" at bounding box center [344, 392] width 521 height 23
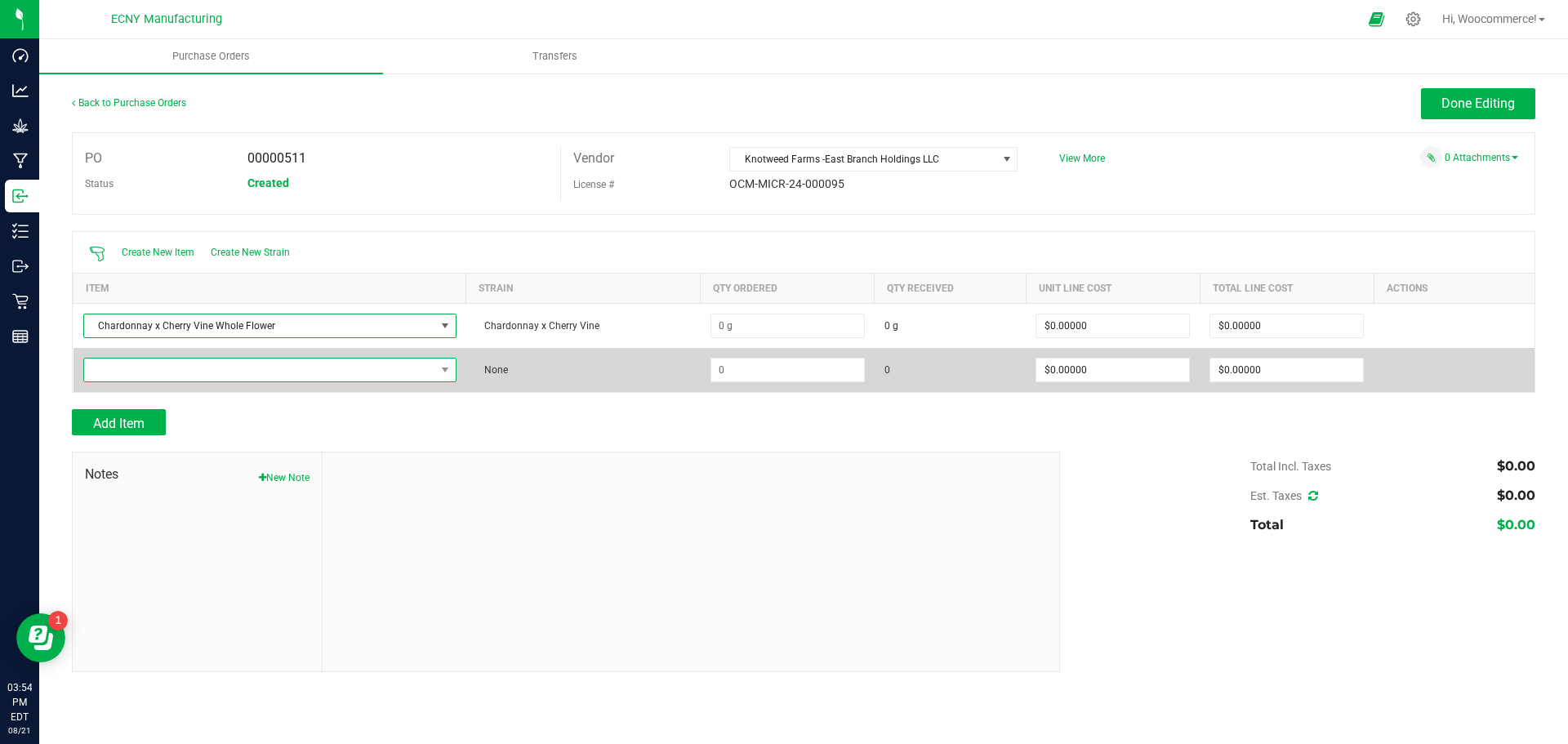
click at [149, 375] on span "NO DATA FOUND" at bounding box center [259, 369] width 351 height 23
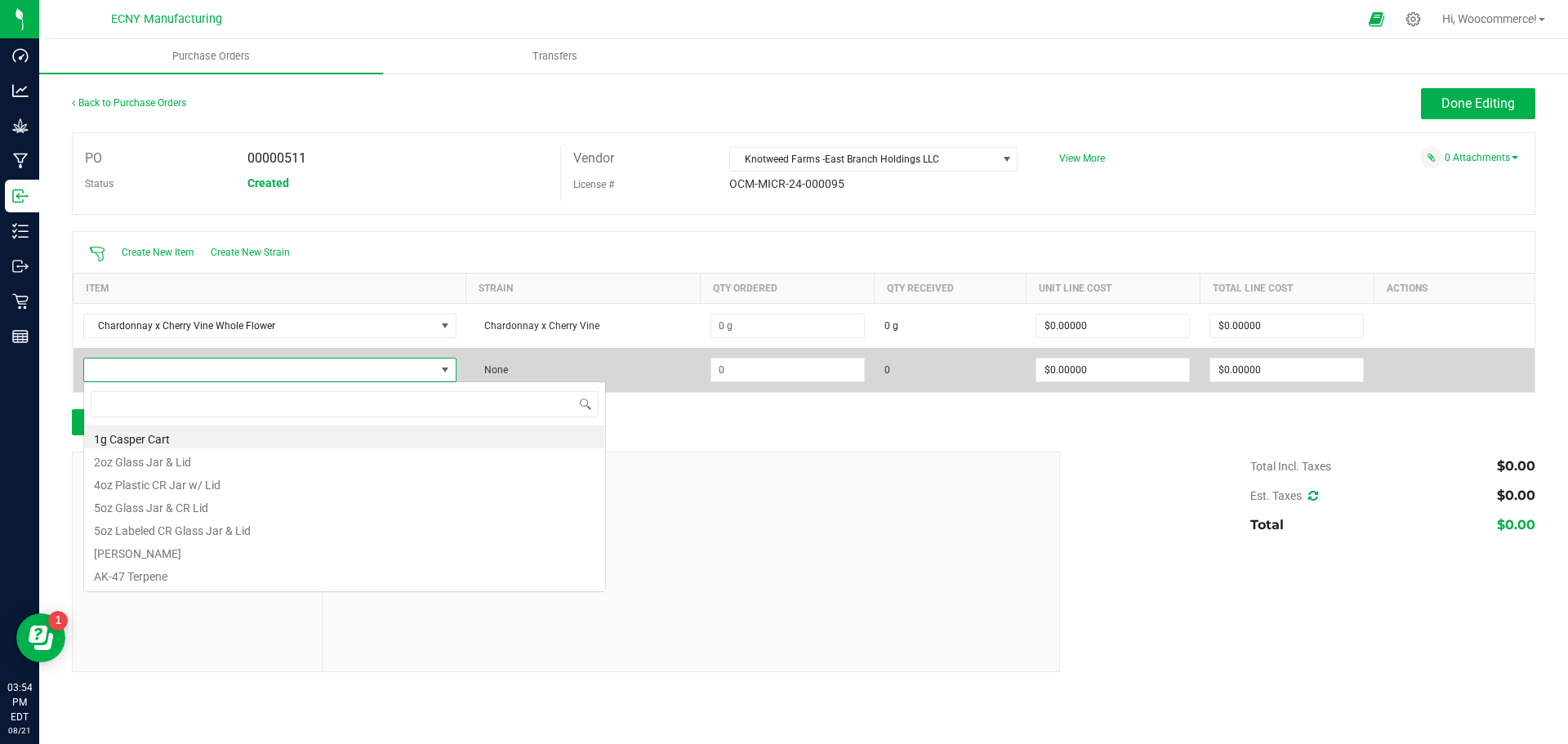
scroll to position [25, 370]
type input "popt"
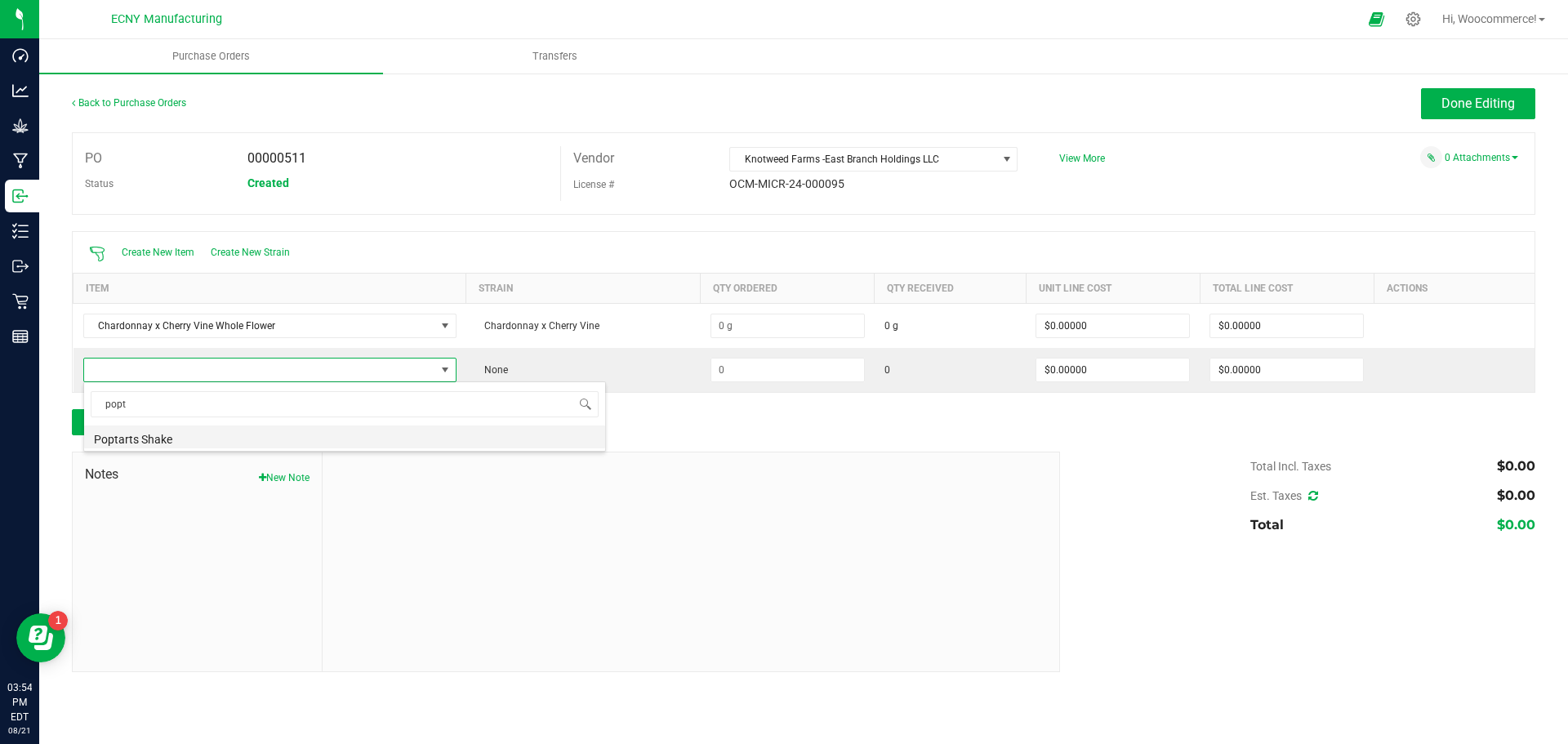
click at [115, 435] on li "Poptarts Shake" at bounding box center [344, 437] width 521 height 23
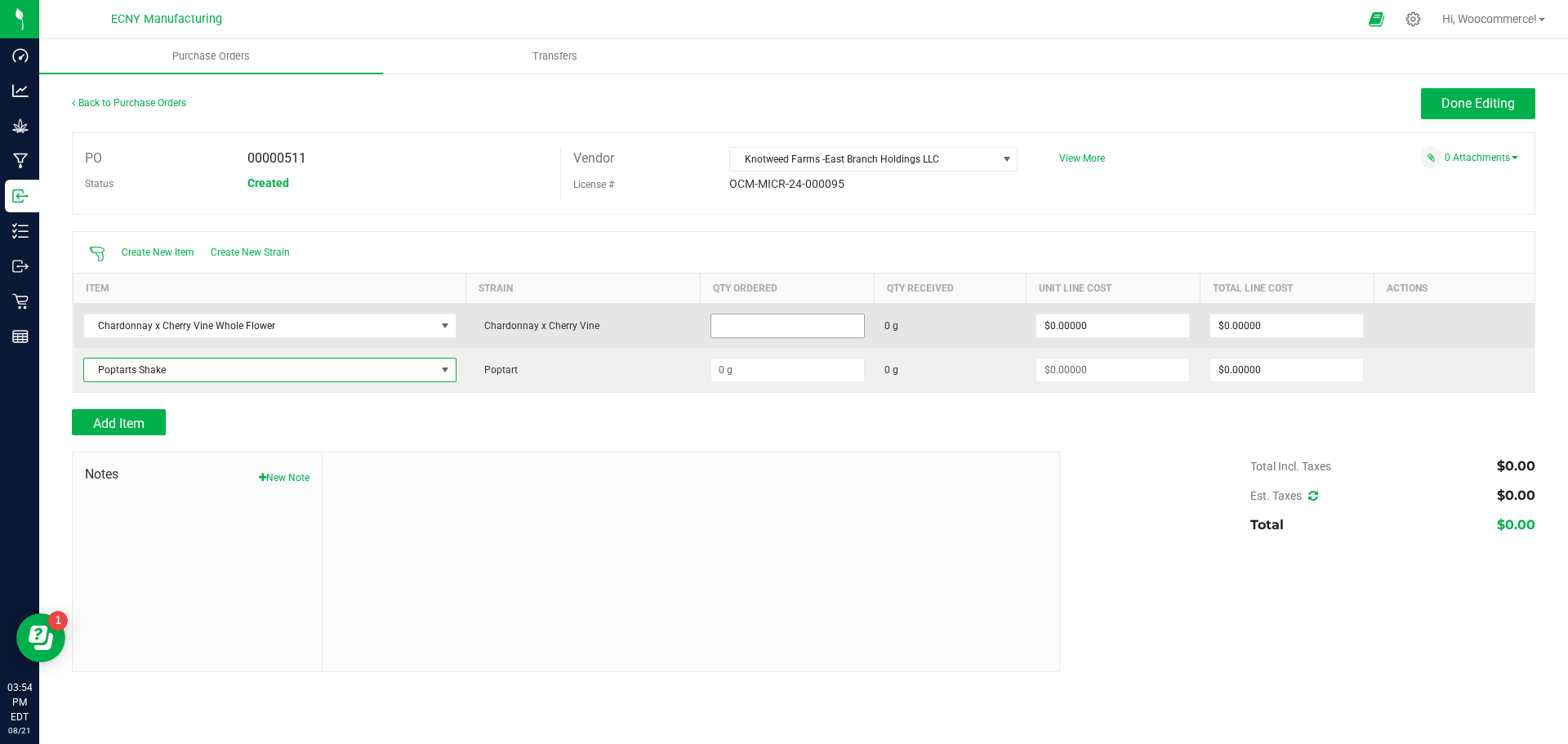
click at [714, 323] on input at bounding box center [788, 325] width 153 height 23
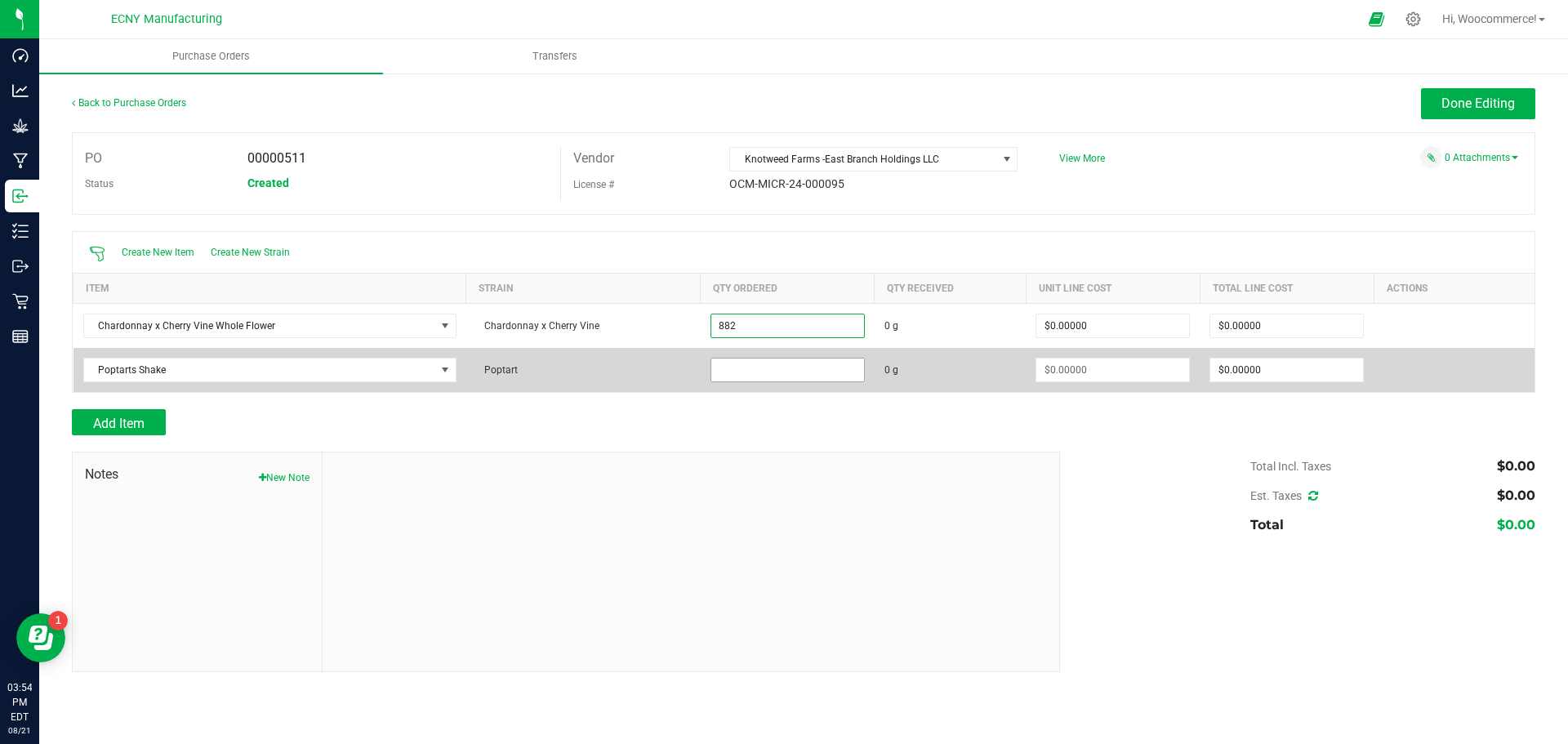
type input "882.0000 g"
click at [713, 375] on input at bounding box center [788, 369] width 153 height 23
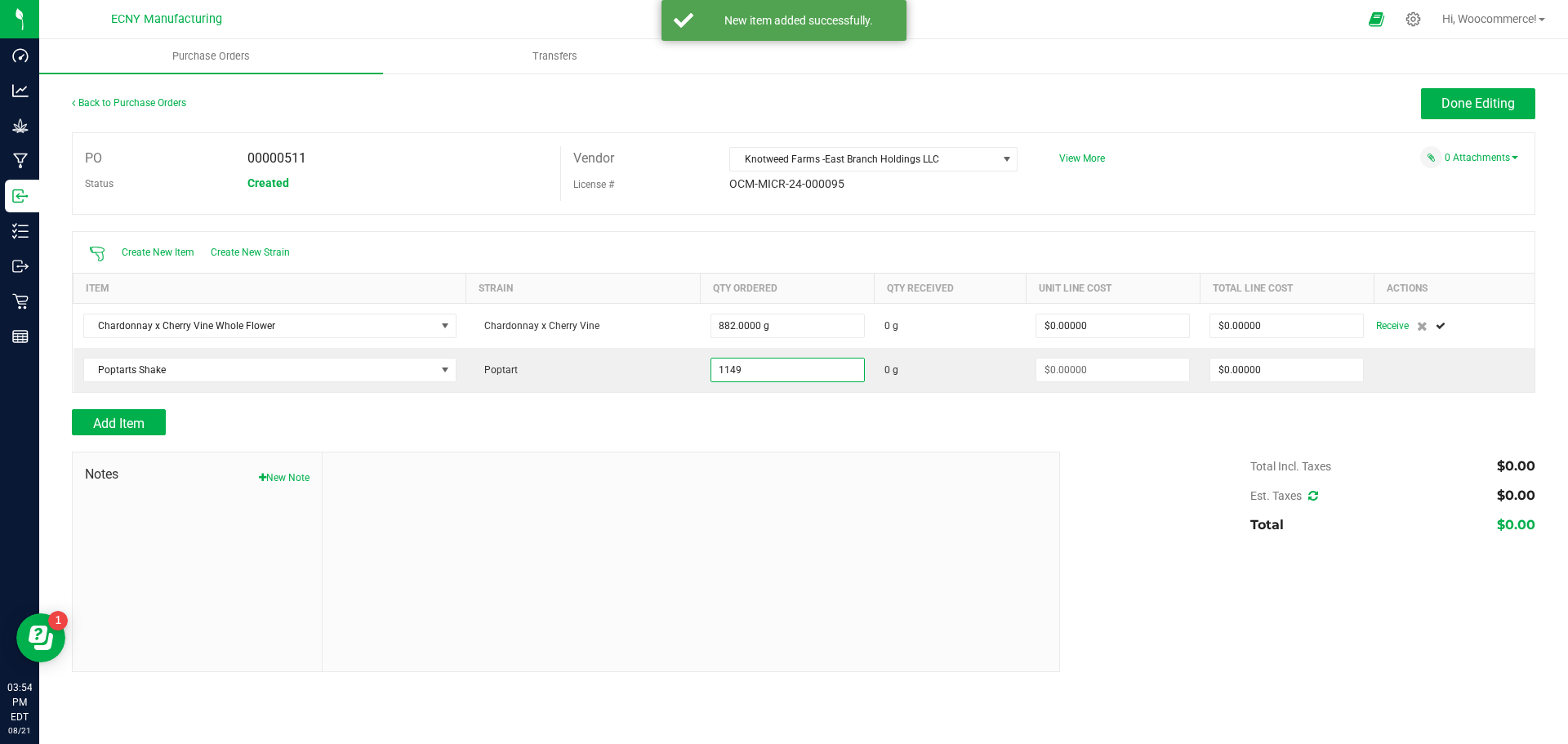
type input "1149.0000 g"
click at [730, 401] on div at bounding box center [804, 401] width 1464 height 16
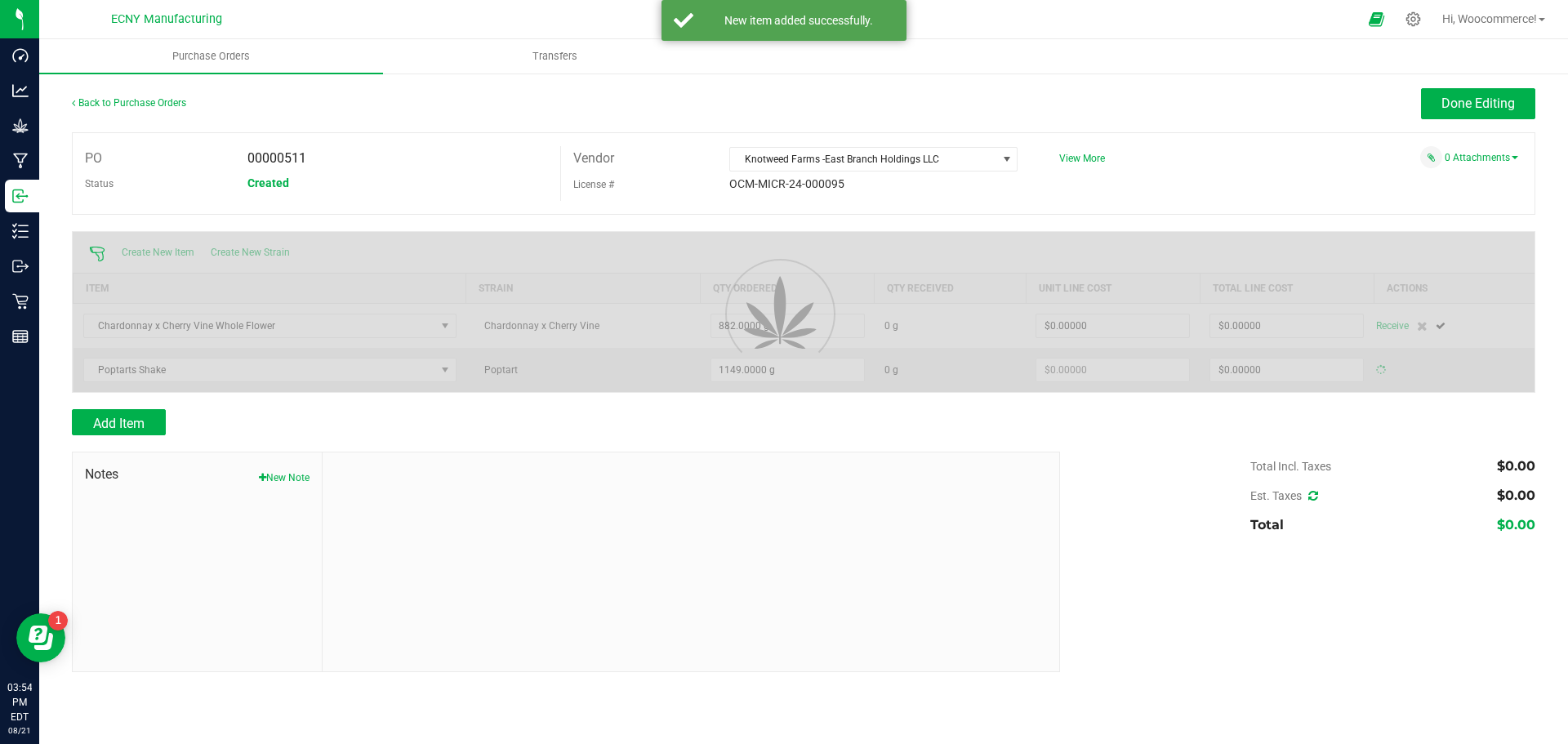
type input "$0.00000"
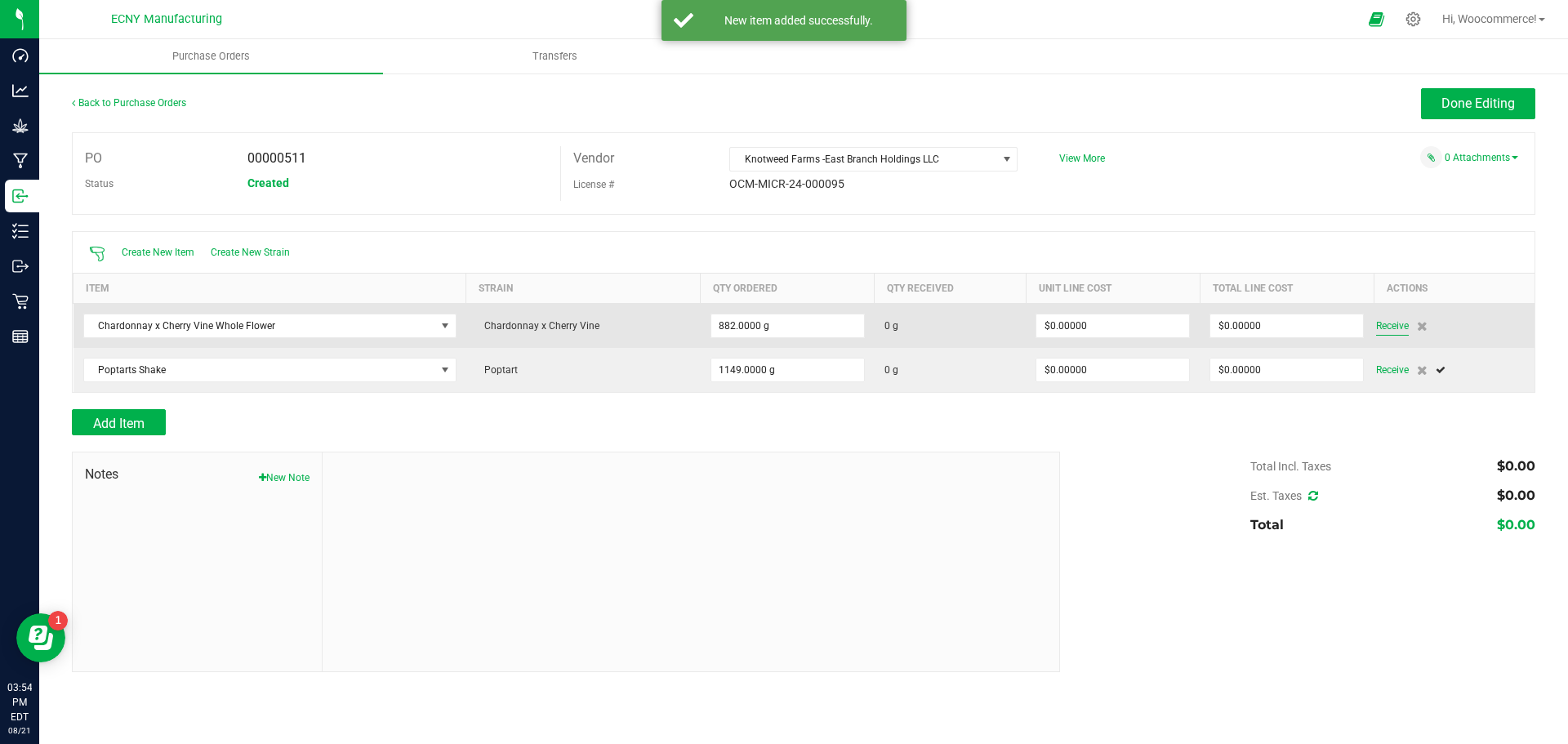
click at [1396, 325] on span "Receive" at bounding box center [1392, 325] width 32 height 20
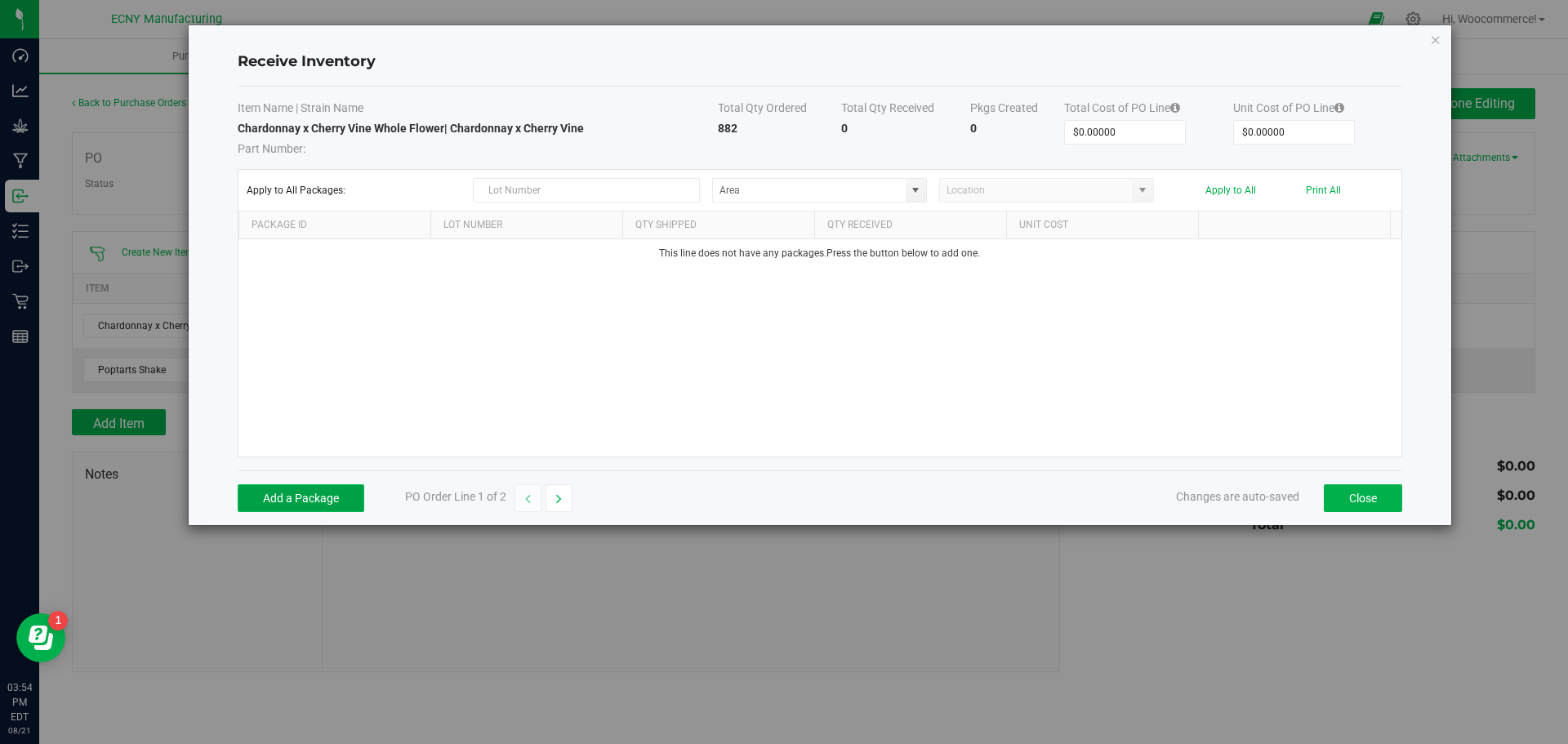
click at [276, 500] on button "Add a Package" at bounding box center [301, 498] width 127 height 28
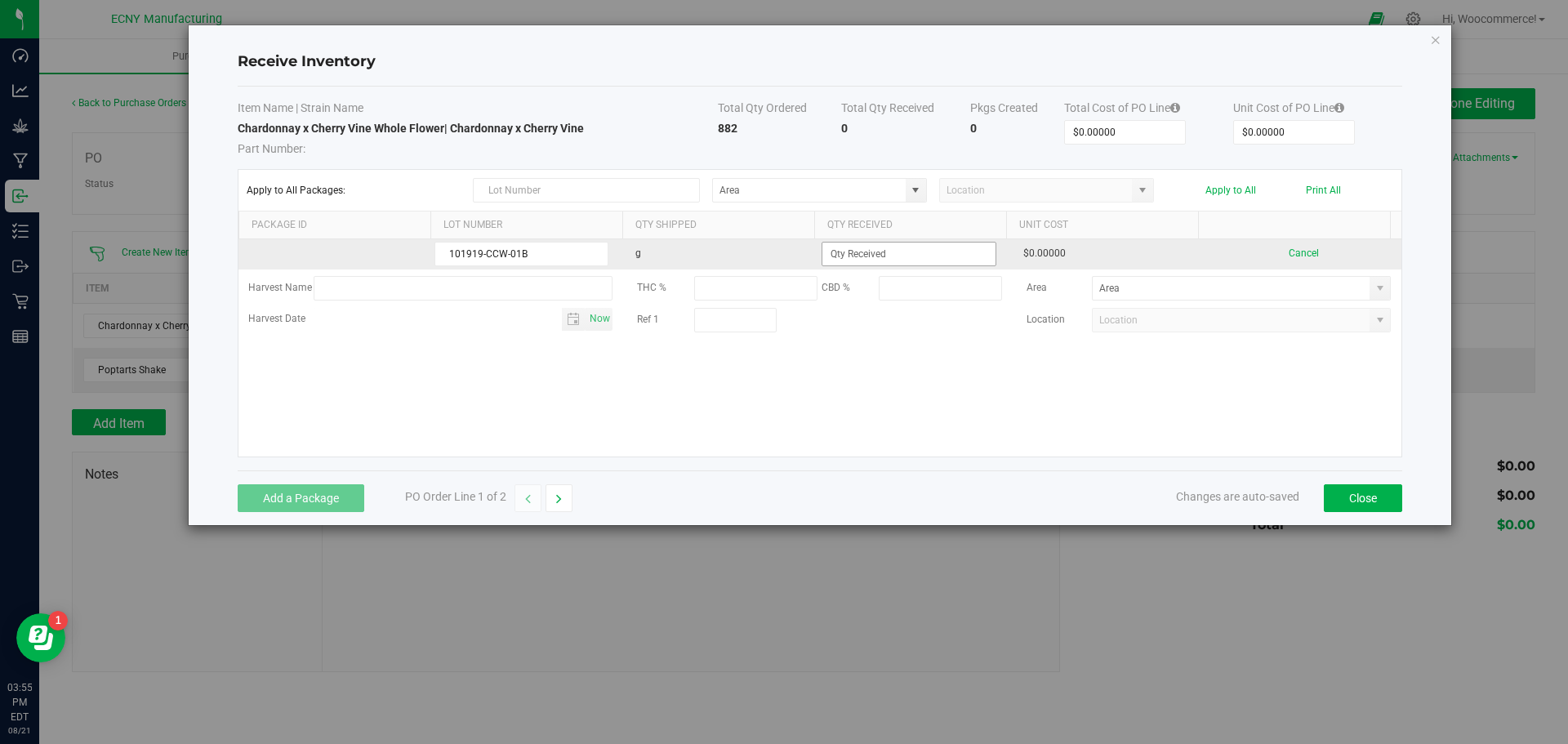
type input "101919-CCW-01B"
click at [892, 251] on input at bounding box center [908, 254] width 172 height 23
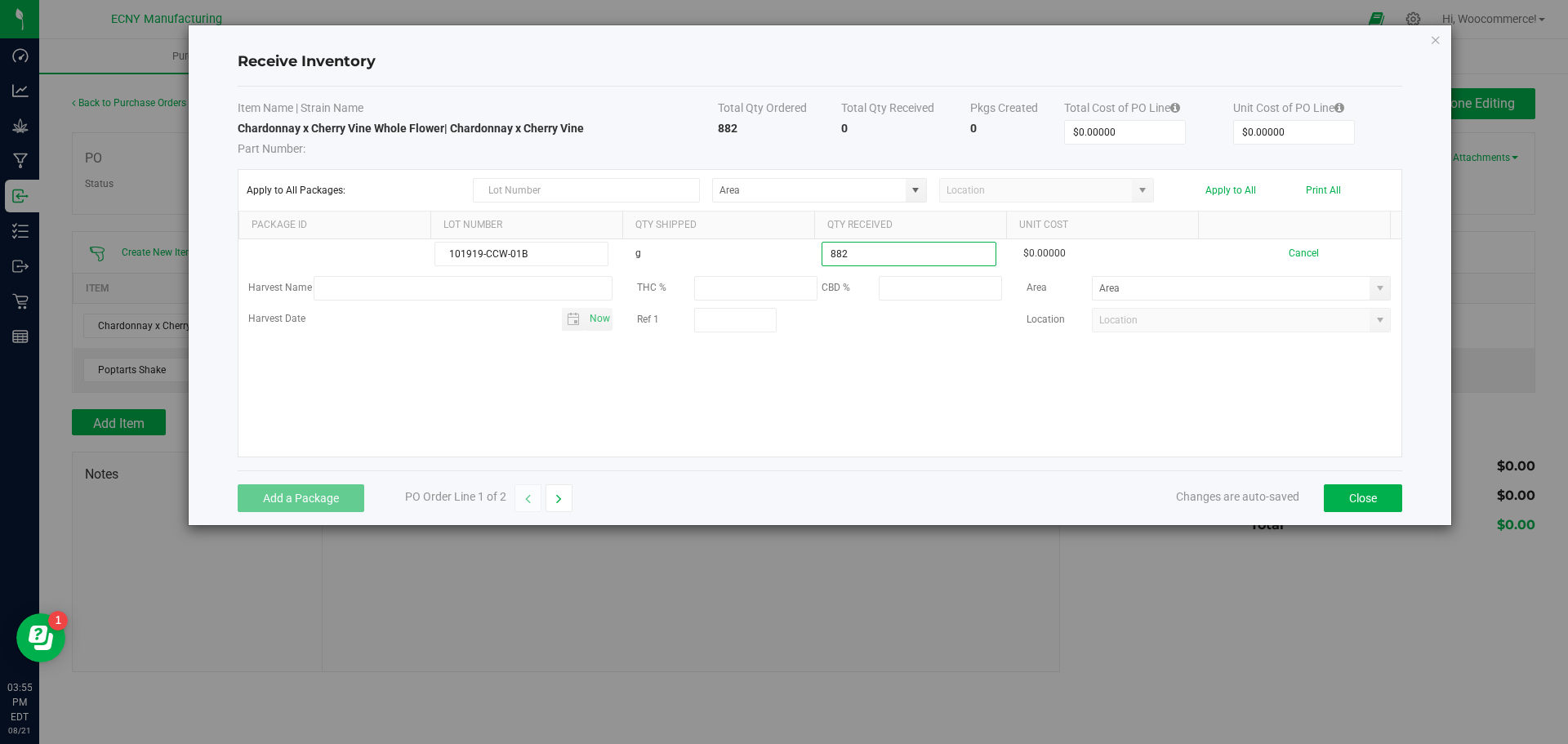
type input "882.0000 g"
click at [815, 376] on kendo-grid-list "101919-CCW-01B g 882.0000 g $0.00000 Cancel Harvest Name THC % CBD % Area Harve…" at bounding box center [820, 348] width 1163 height 217
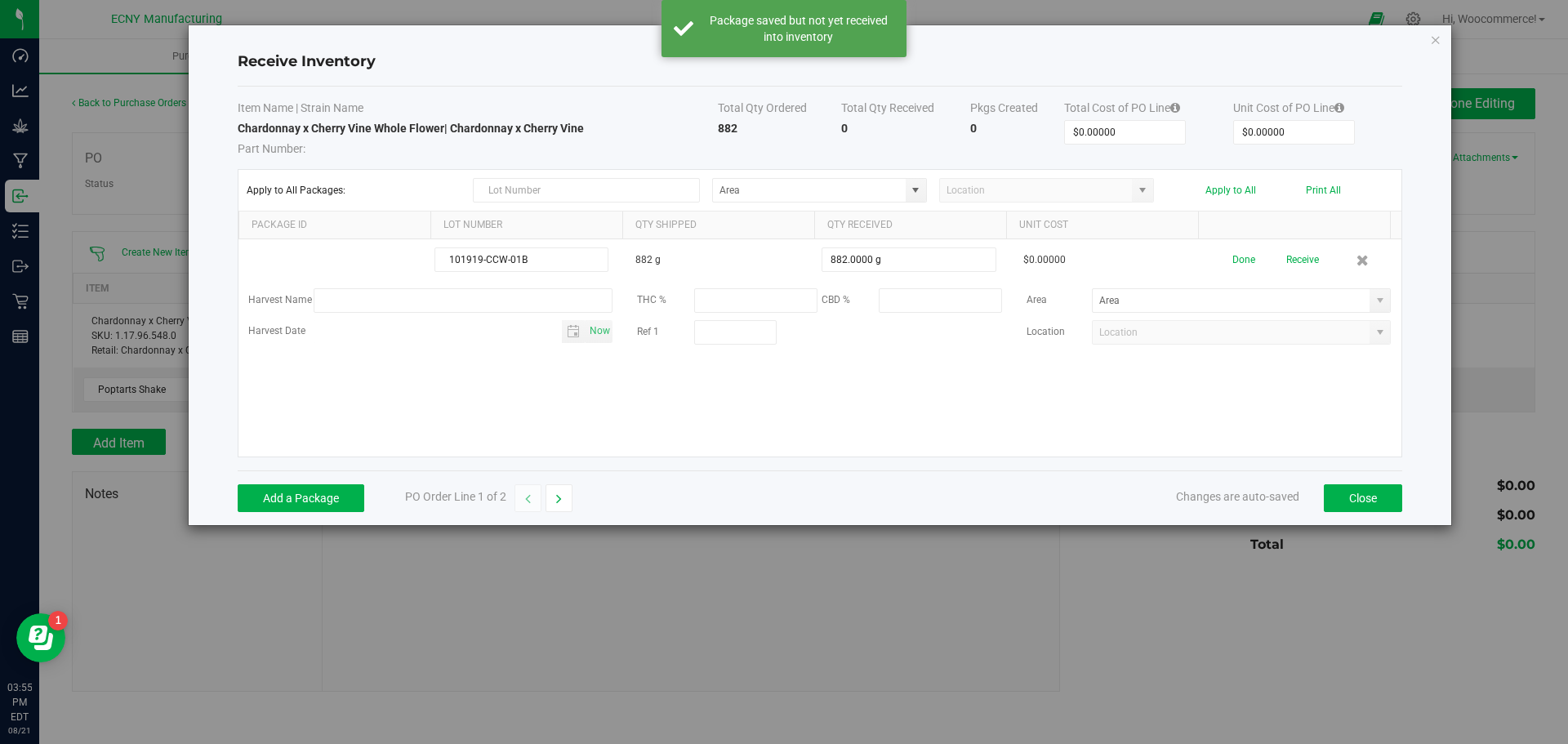
click at [1296, 258] on button "Receive" at bounding box center [1303, 260] width 32 height 29
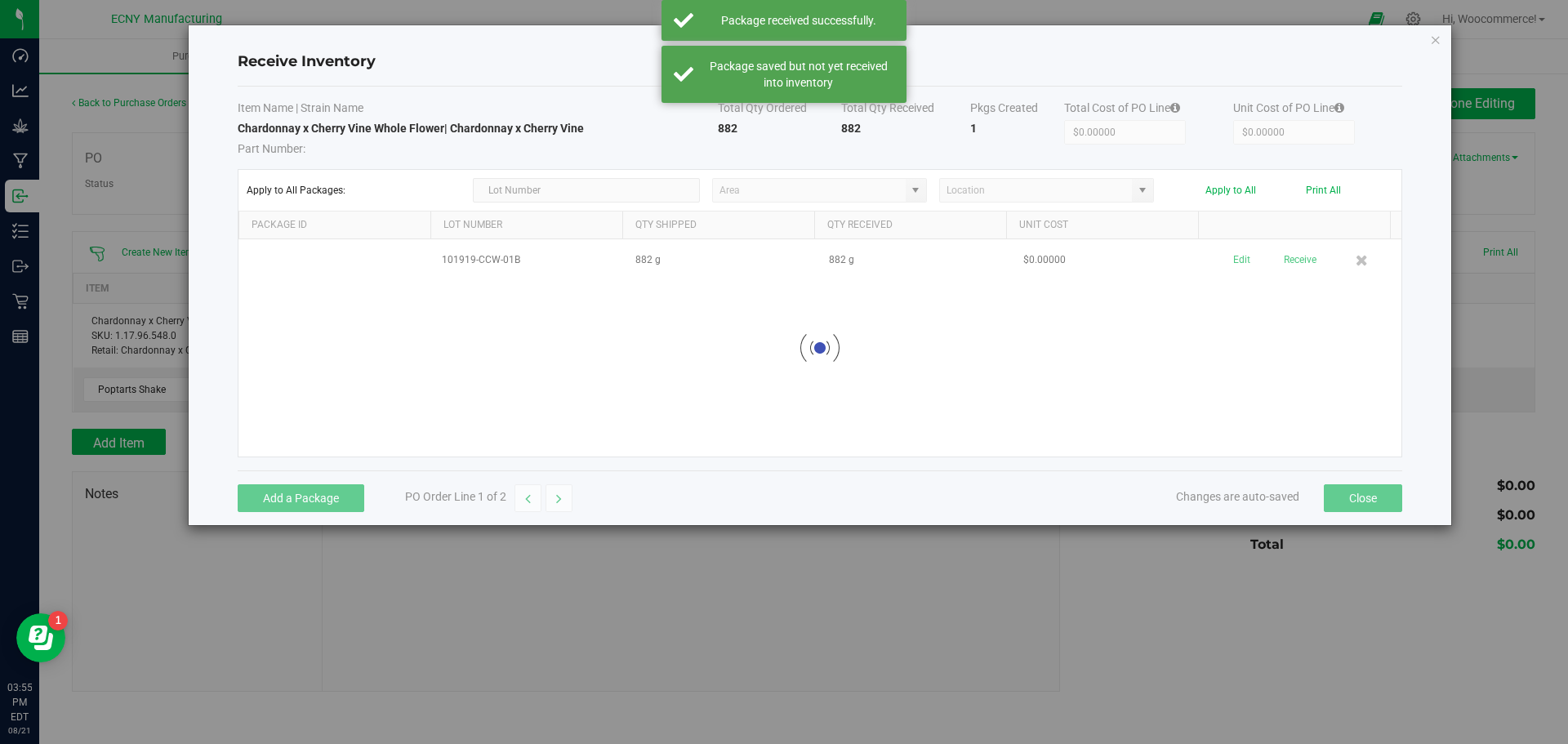
click at [566, 498] on button "button" at bounding box center [559, 498] width 27 height 28
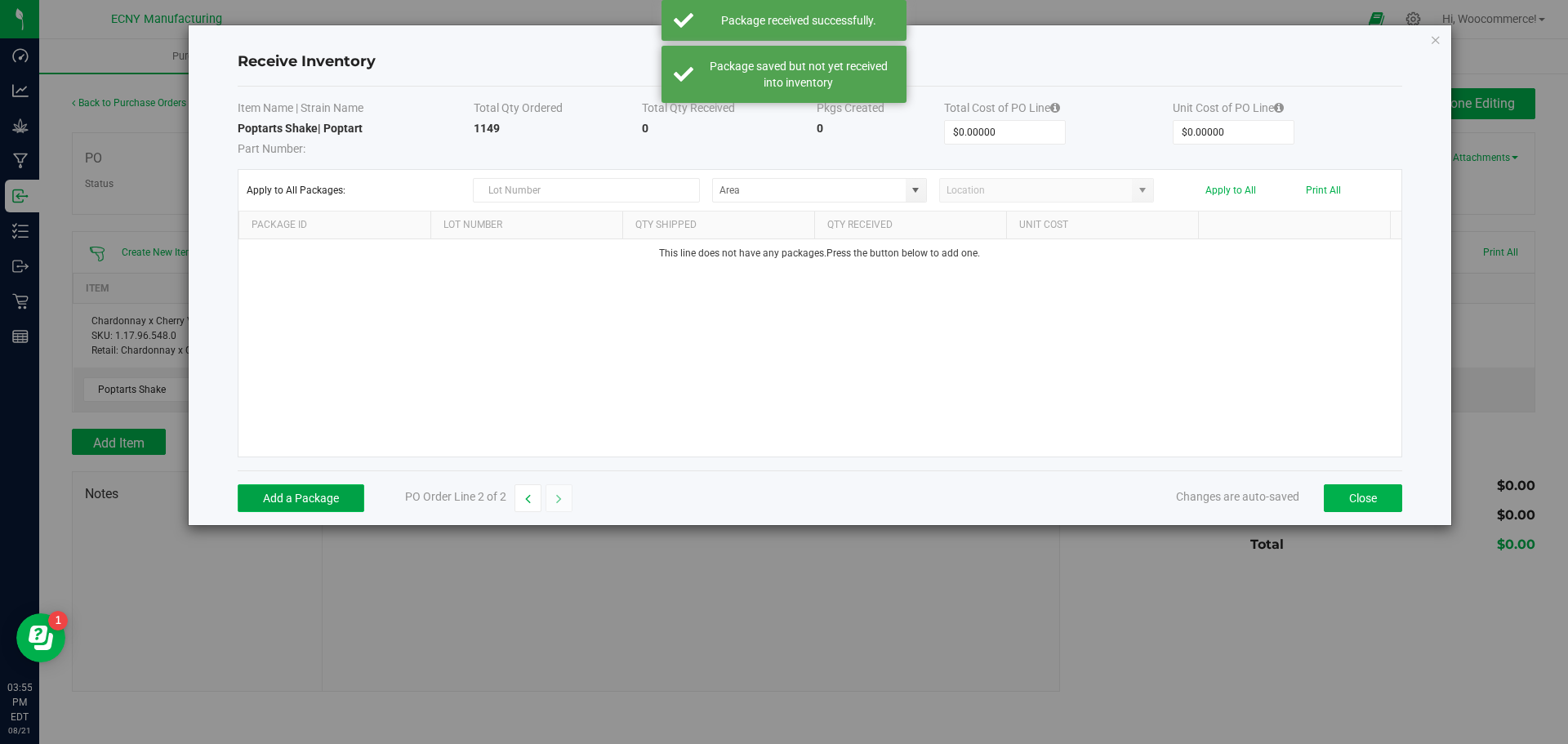
click at [351, 502] on button "Add a Package" at bounding box center [301, 498] width 127 height 28
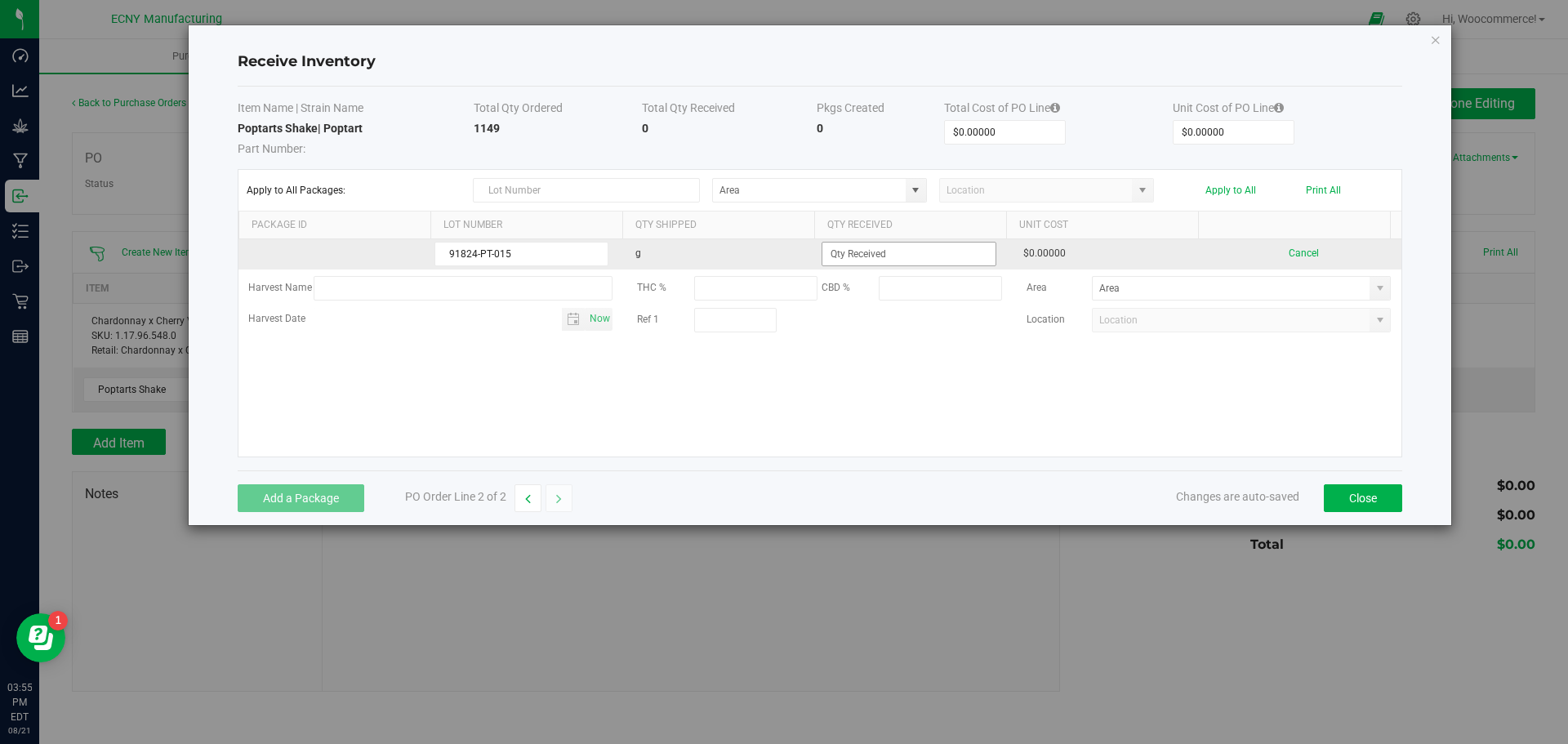
type input "91824-PT-015"
click at [900, 262] on input at bounding box center [908, 254] width 172 height 23
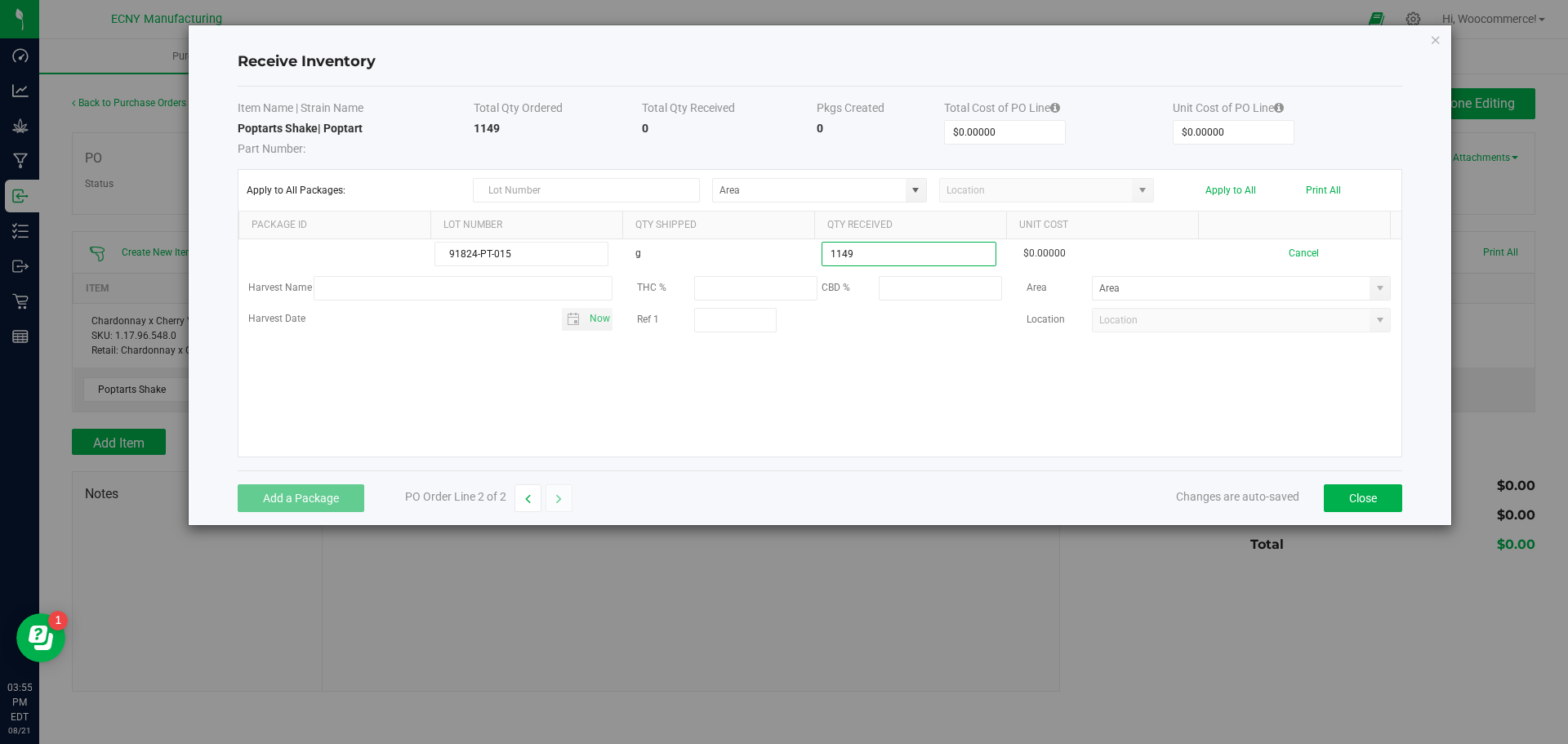
type input "1149.0000 g"
click at [875, 378] on kendo-grid-list "91824-PT-015 g 1149.0000 g $0.00000 Cancel Harvest Name THC % CBD % Area Harves…" at bounding box center [820, 348] width 1163 height 217
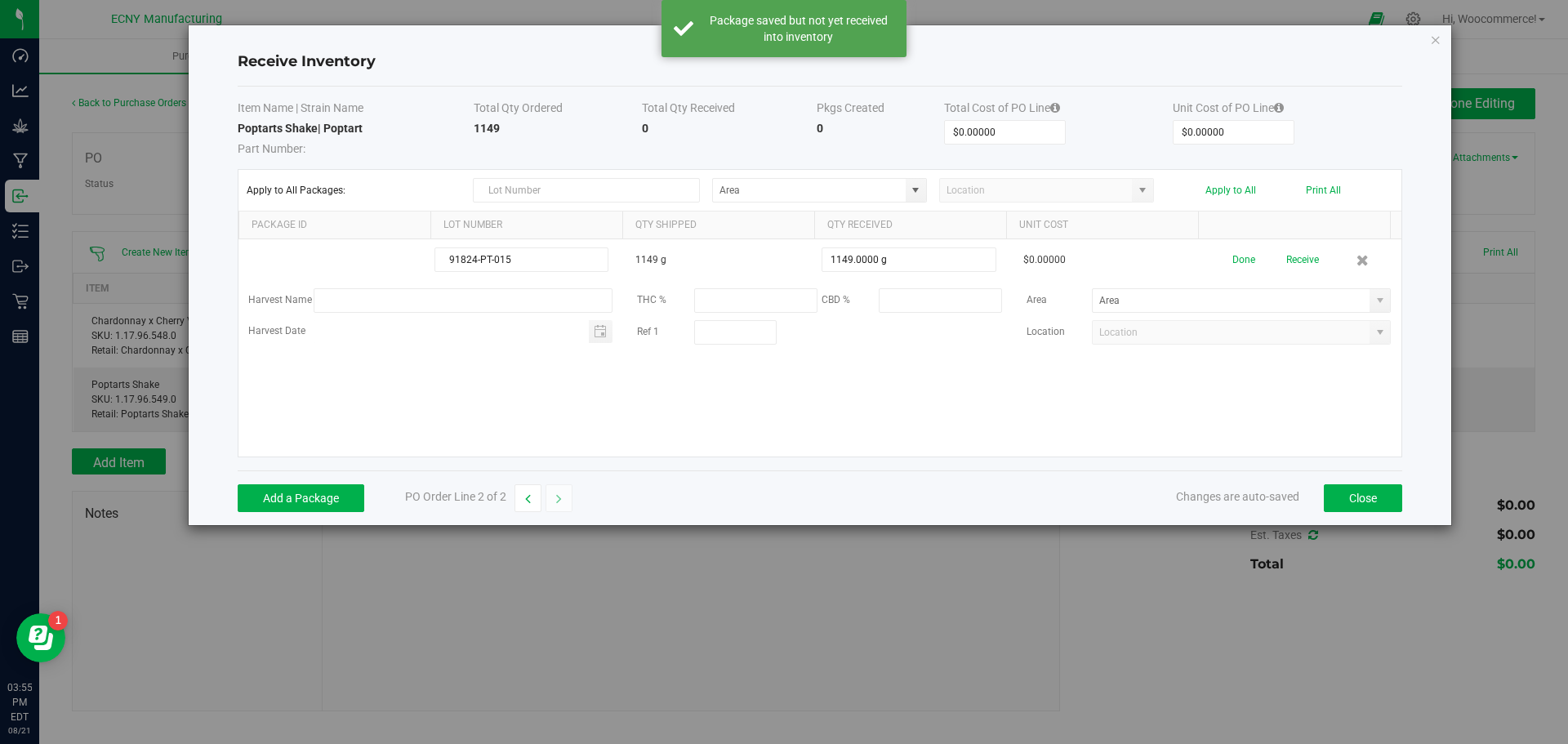
drag, startPoint x: 875, startPoint y: 378, endPoint x: 1295, endPoint y: 258, distance: 436.8
click at [1295, 258] on button "Receive" at bounding box center [1303, 260] width 32 height 29
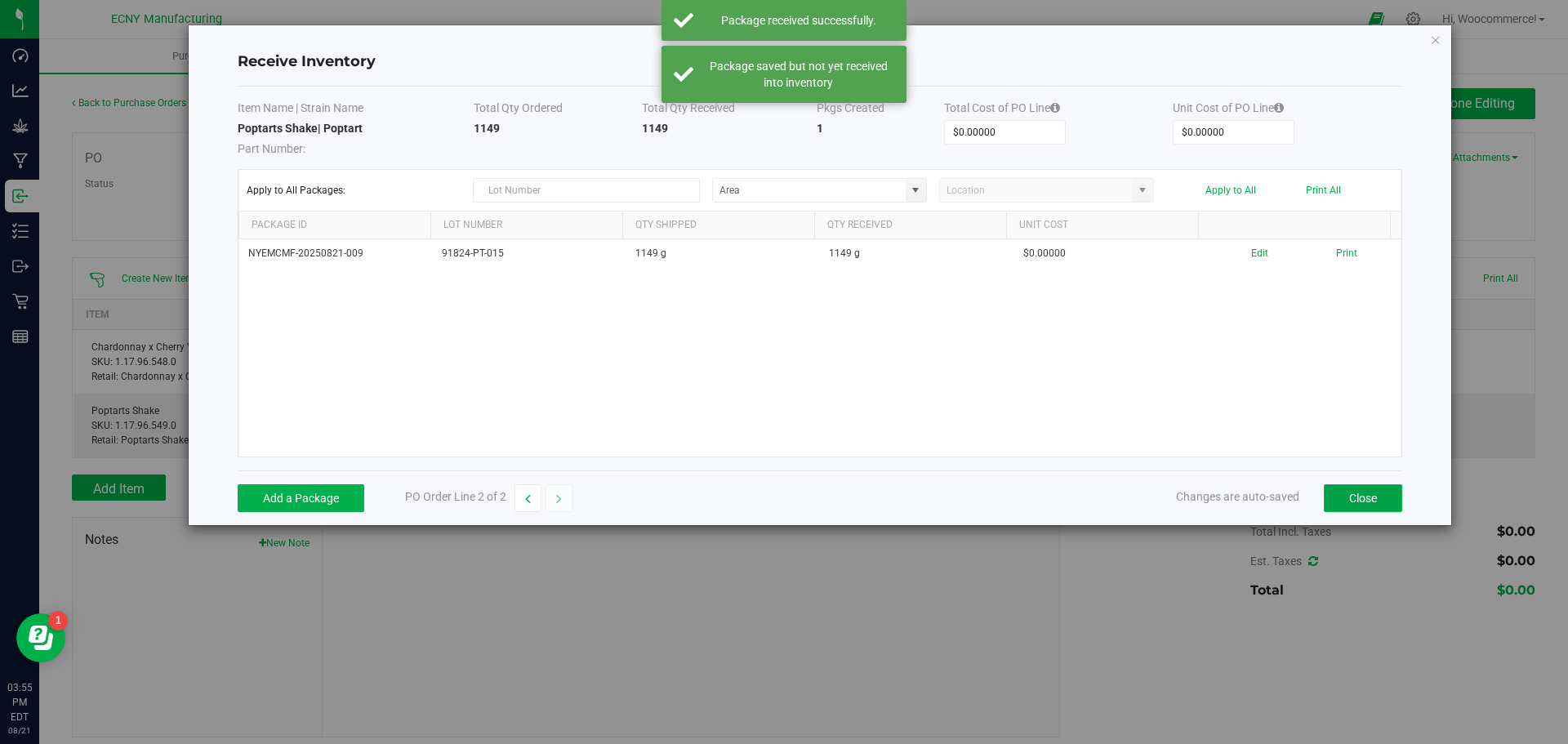
click at [1386, 493] on button "Close" at bounding box center [1363, 498] width 78 height 28
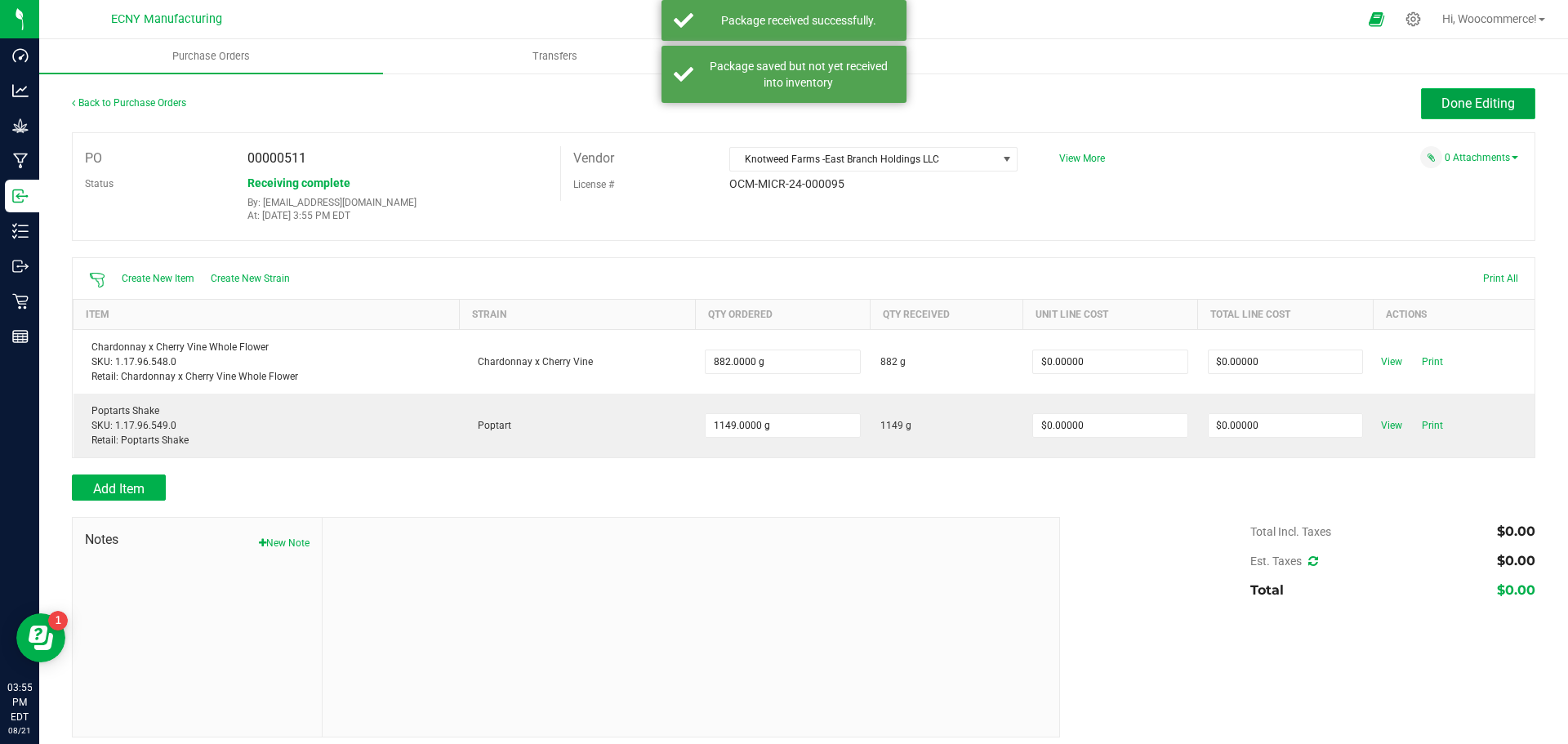
click at [1454, 101] on span "Done Editing" at bounding box center [1478, 104] width 74 height 15
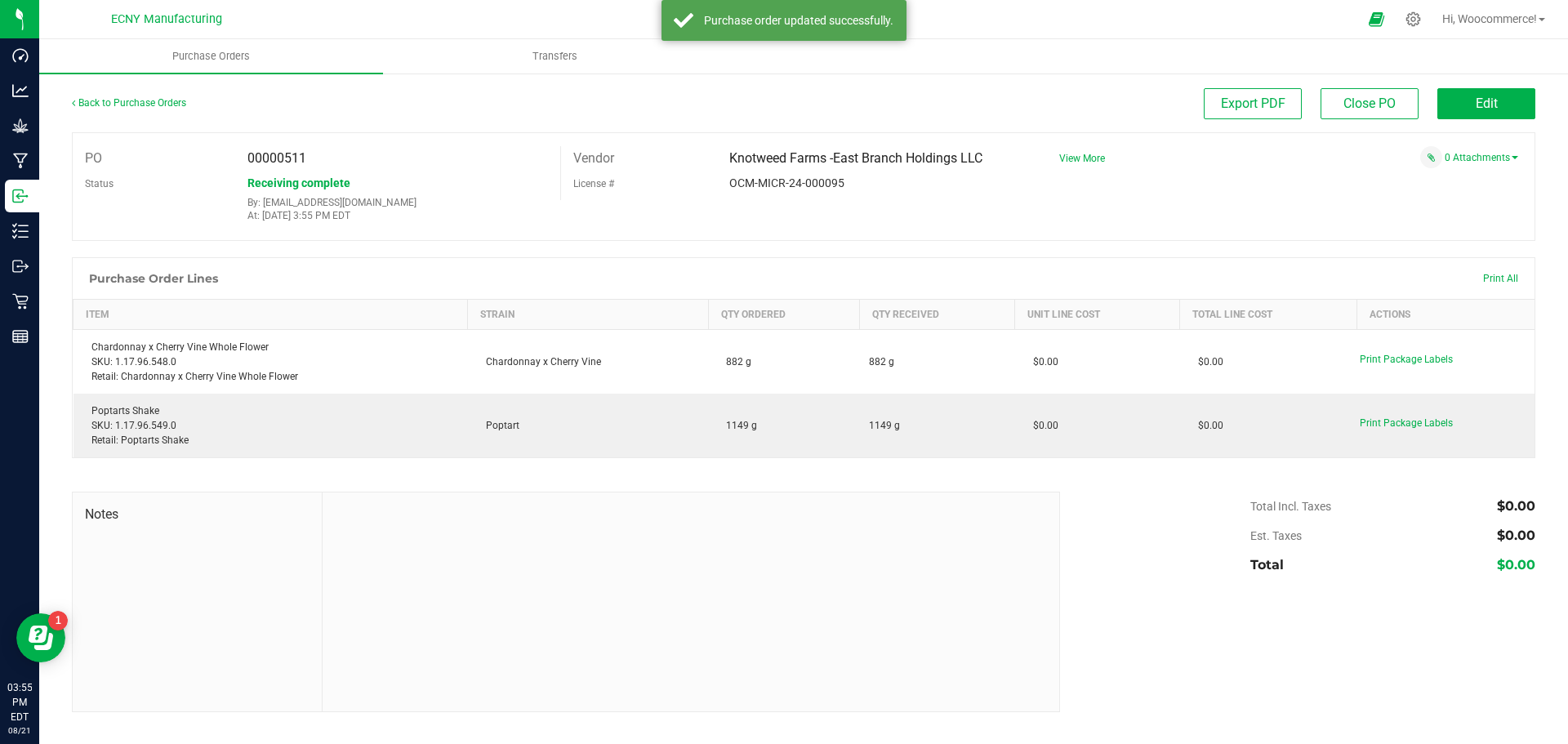
click at [152, 91] on div "Back to Purchase Orders" at bounding box center [255, 103] width 366 height 30
click at [145, 93] on div "Back to Purchase Orders" at bounding box center [255, 103] width 366 height 30
click at [127, 98] on link "Back to Purchase Orders" at bounding box center [129, 102] width 115 height 11
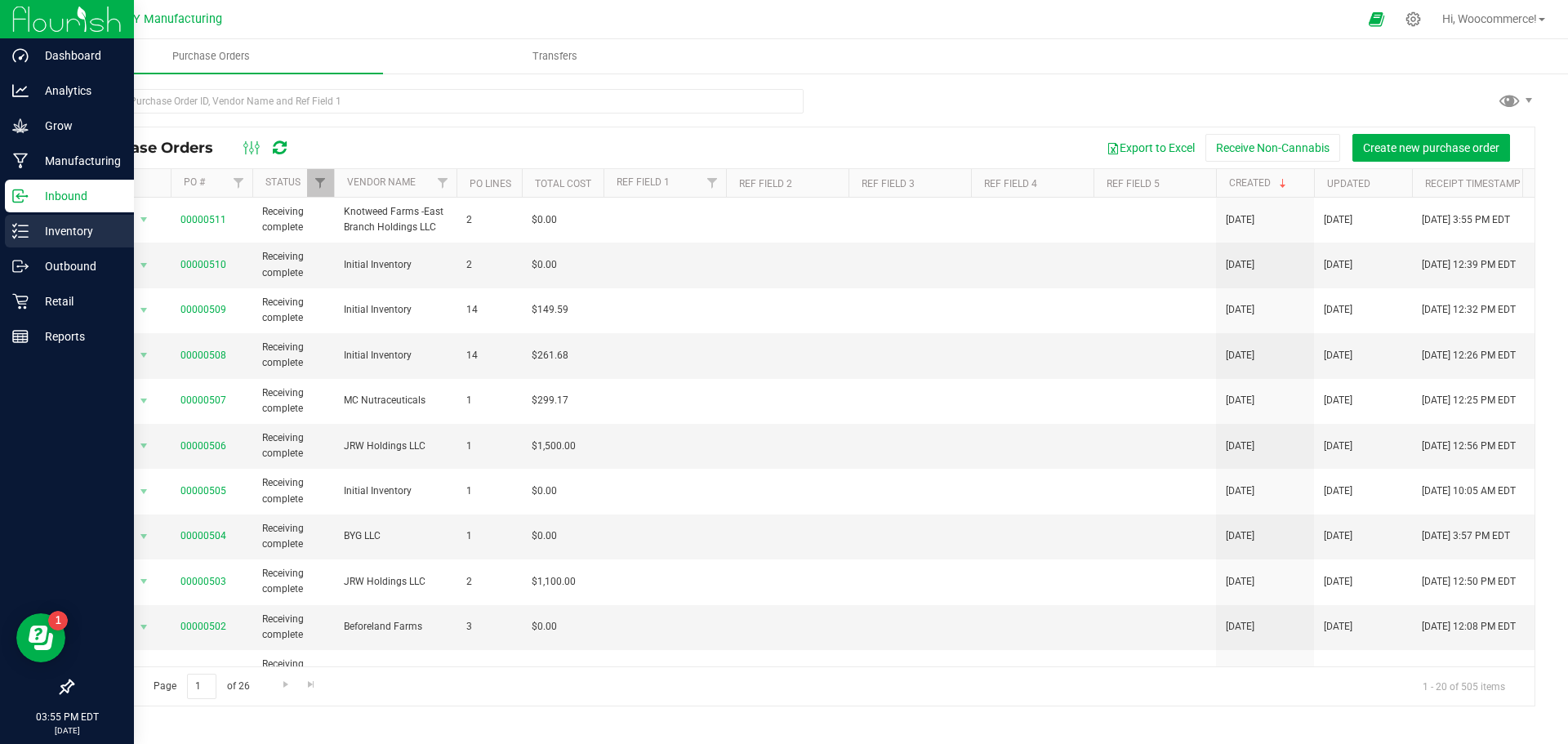
click at [17, 230] on icon at bounding box center [20, 231] width 16 height 16
click at [33, 243] on div "Inventory" at bounding box center [70, 231] width 129 height 32
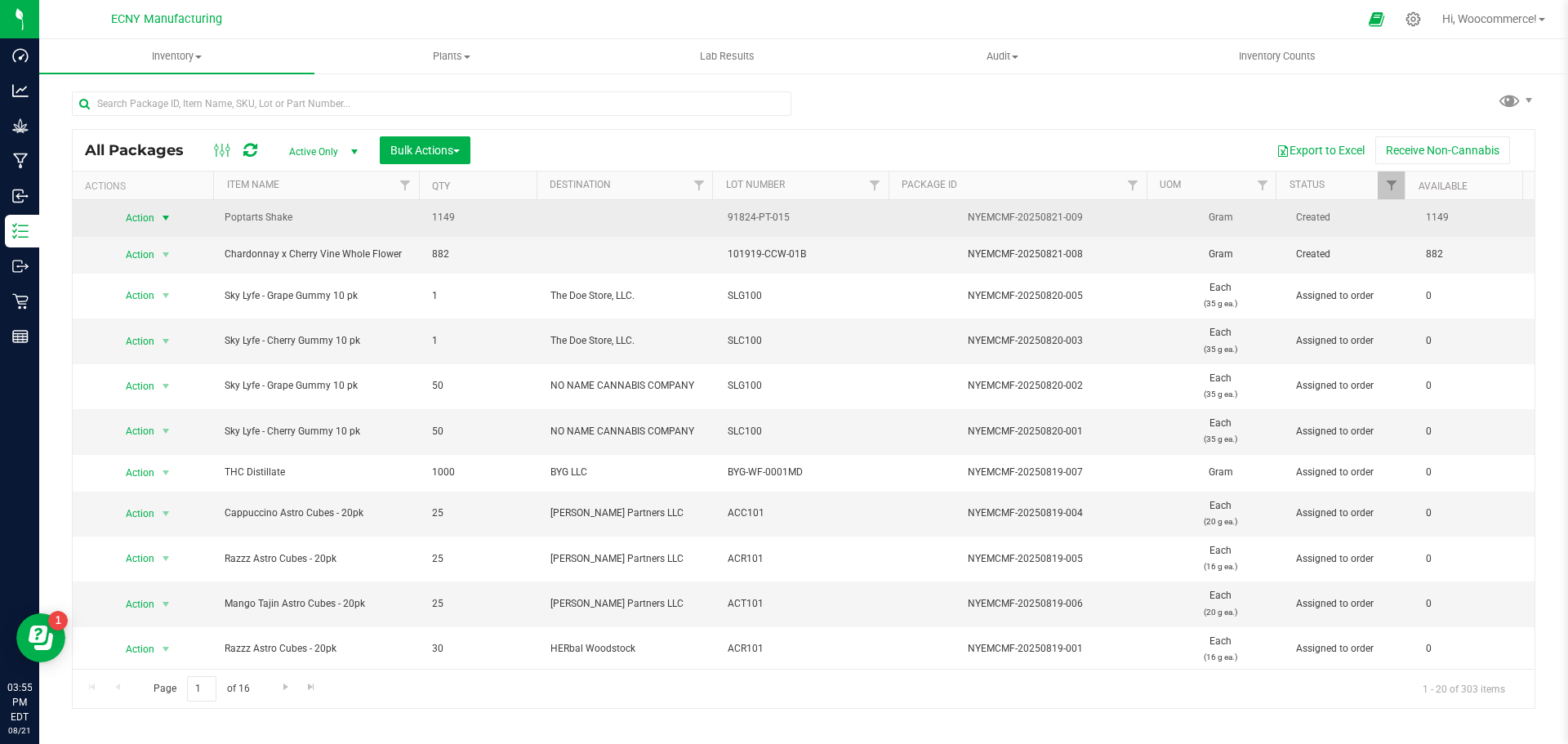
click at [153, 213] on span "Action" at bounding box center [133, 217] width 44 height 23
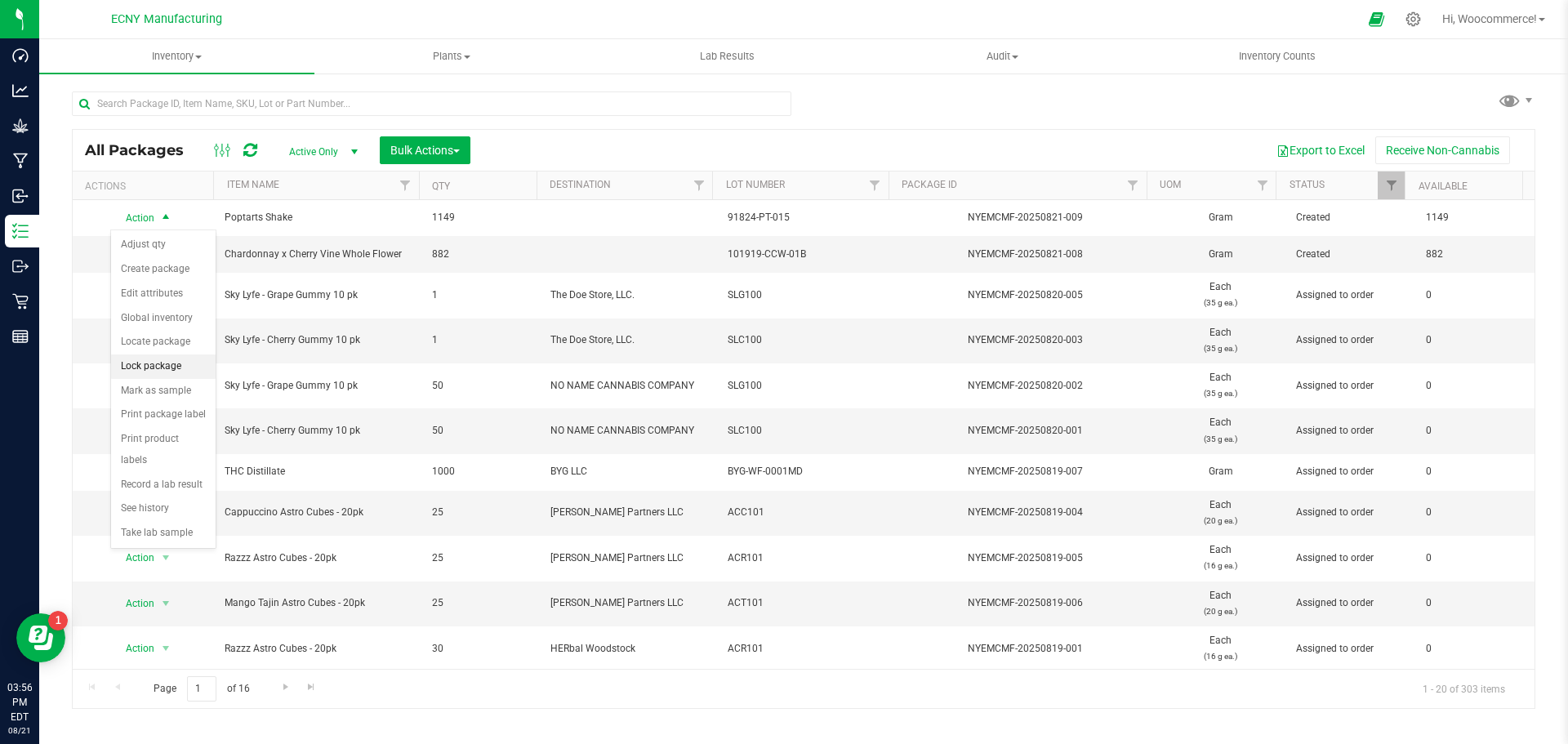
click at [144, 370] on li "Lock package" at bounding box center [163, 366] width 104 height 25
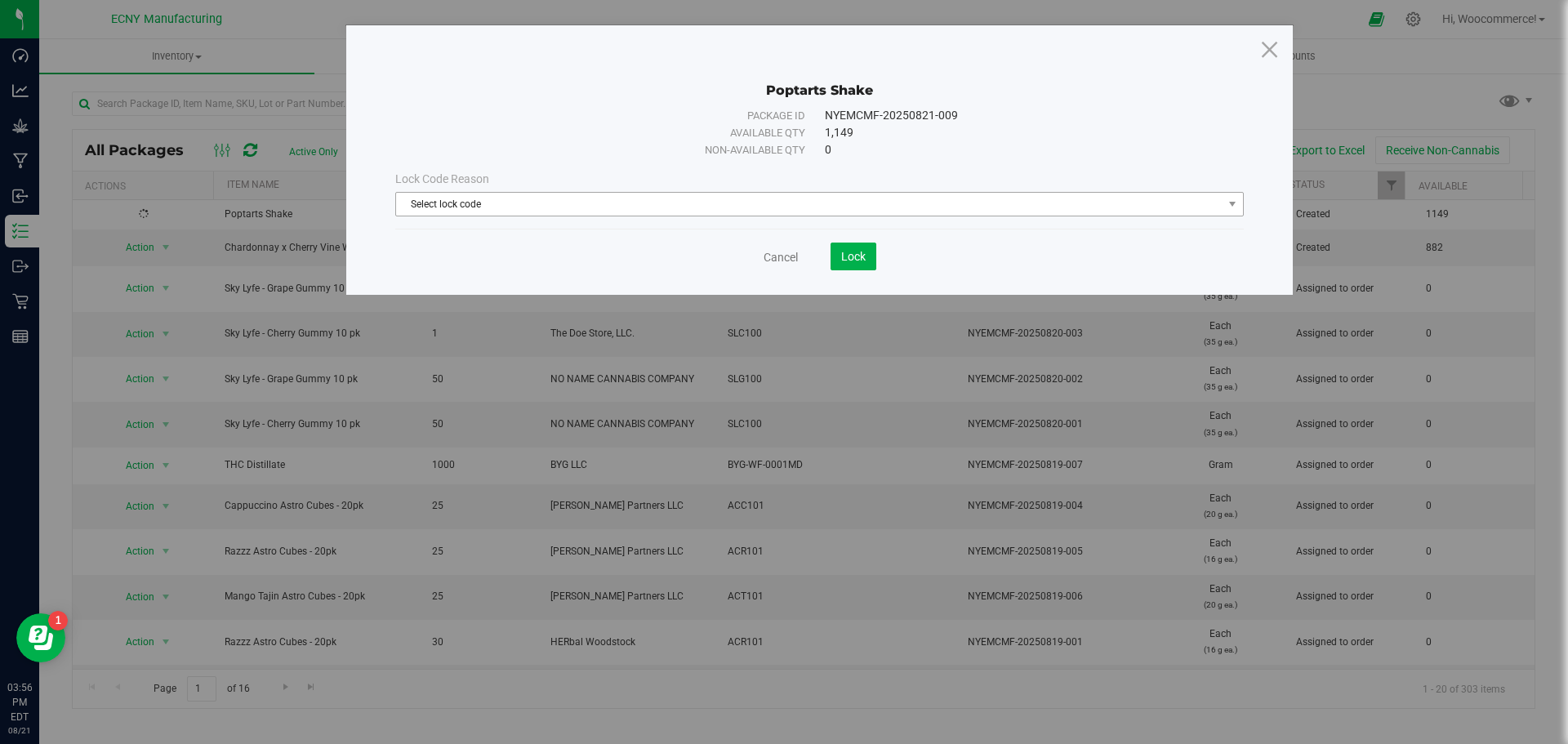
click at [489, 207] on span "Select lock code" at bounding box center [809, 204] width 826 height 23
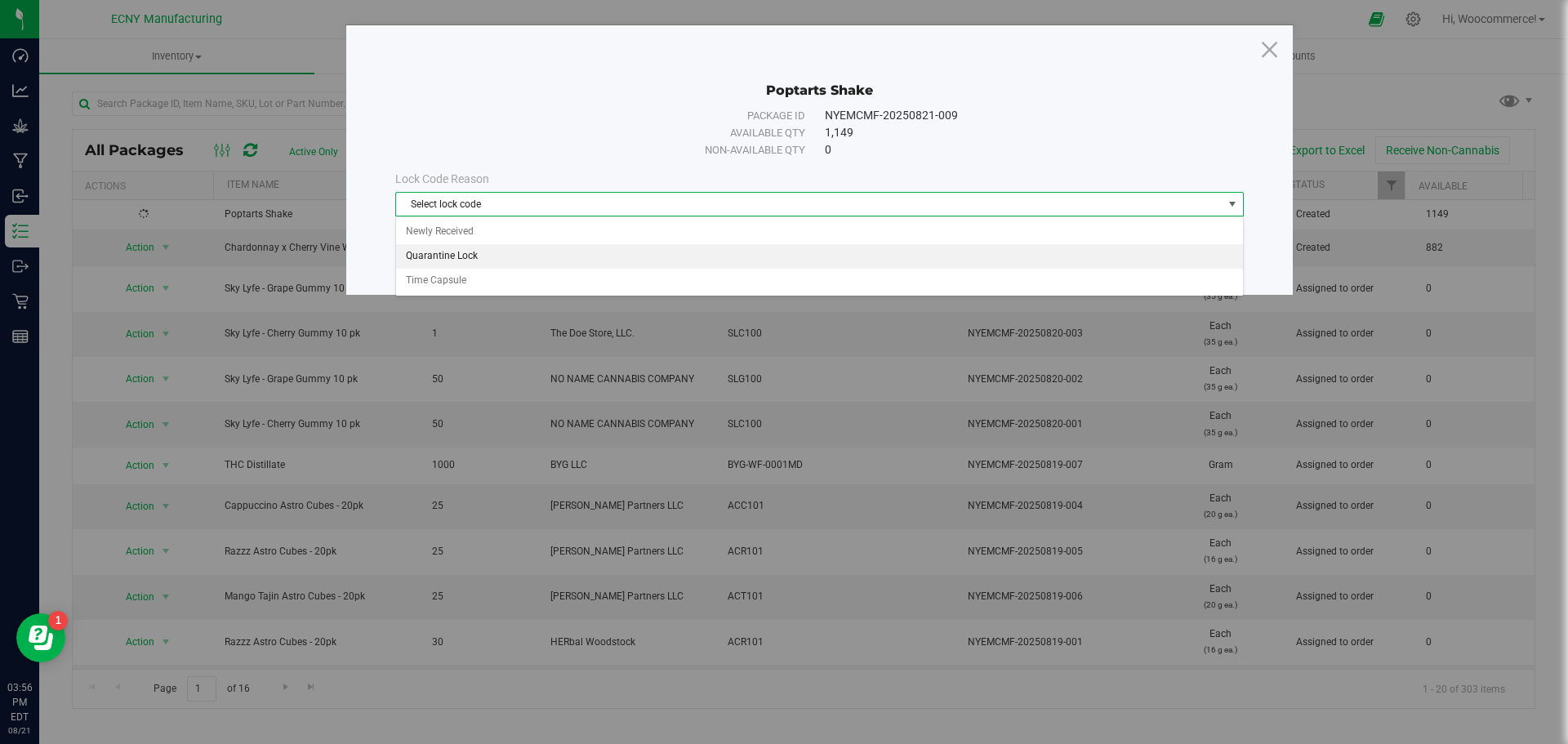
click at [440, 250] on li "Quarantine Lock" at bounding box center [819, 256] width 847 height 25
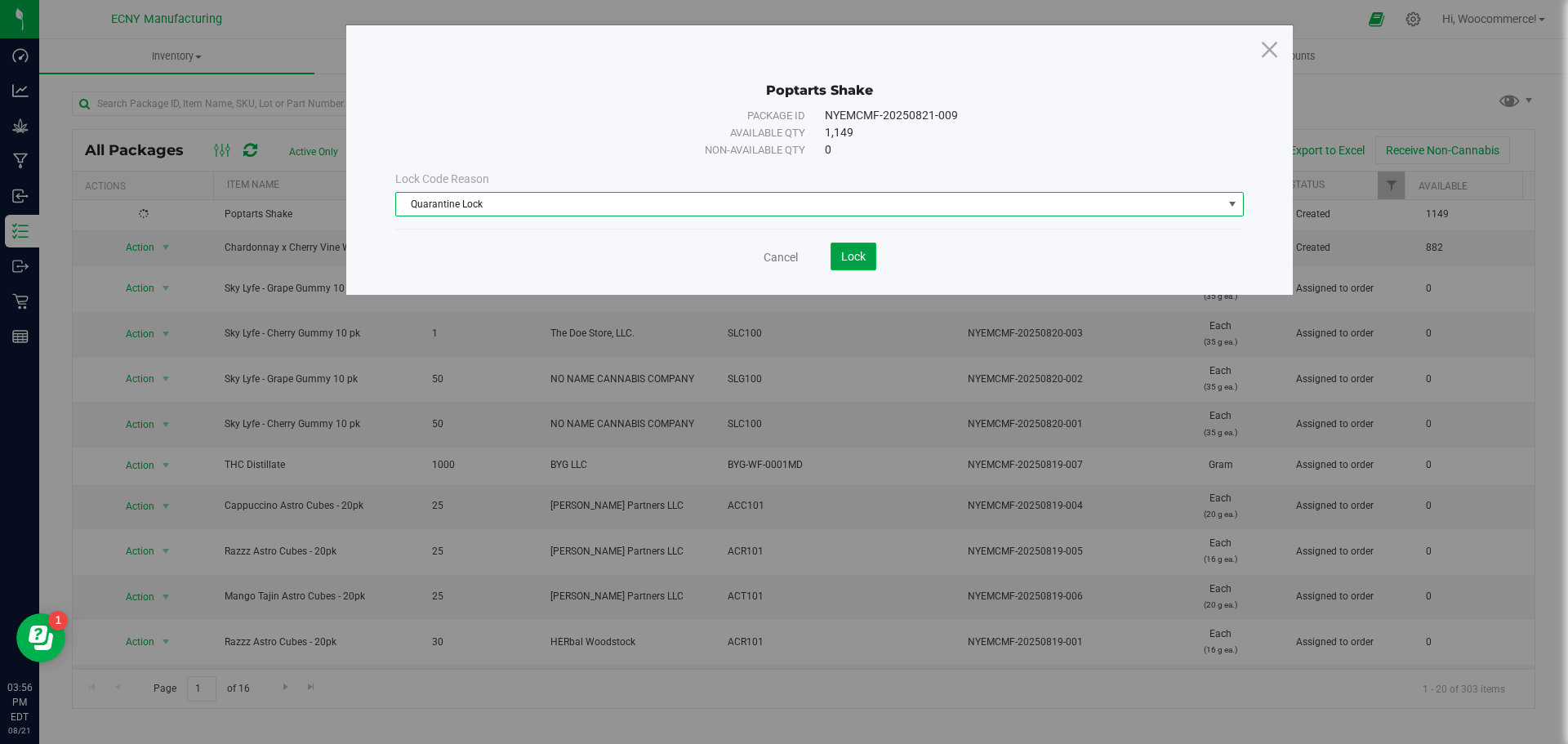
click at [855, 260] on span "Lock" at bounding box center [853, 256] width 25 height 13
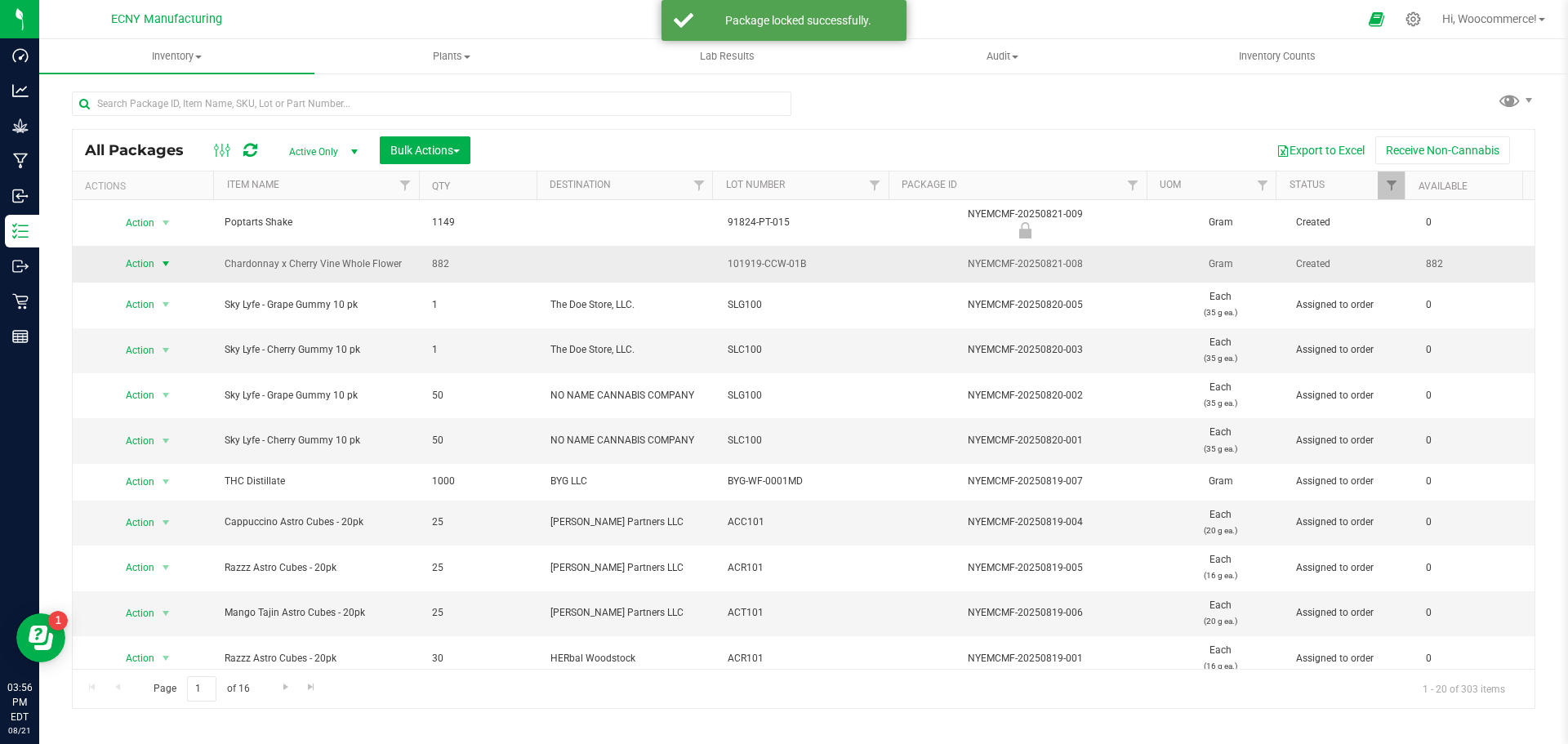
click at [138, 264] on span "Action" at bounding box center [133, 263] width 44 height 23
click at [154, 405] on li "Lock package" at bounding box center [163, 412] width 104 height 25
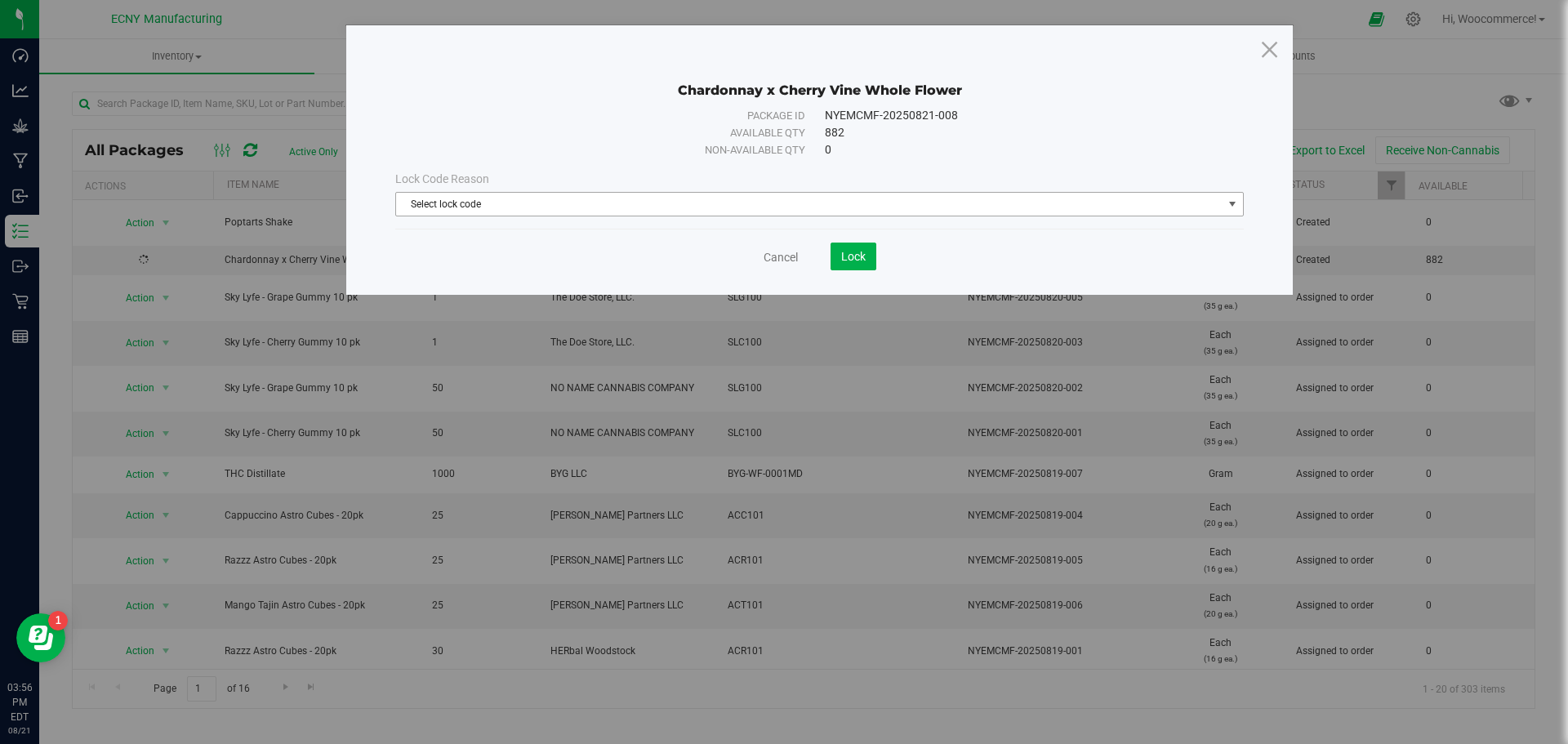
click at [786, 202] on span "Select lock code" at bounding box center [809, 204] width 826 height 23
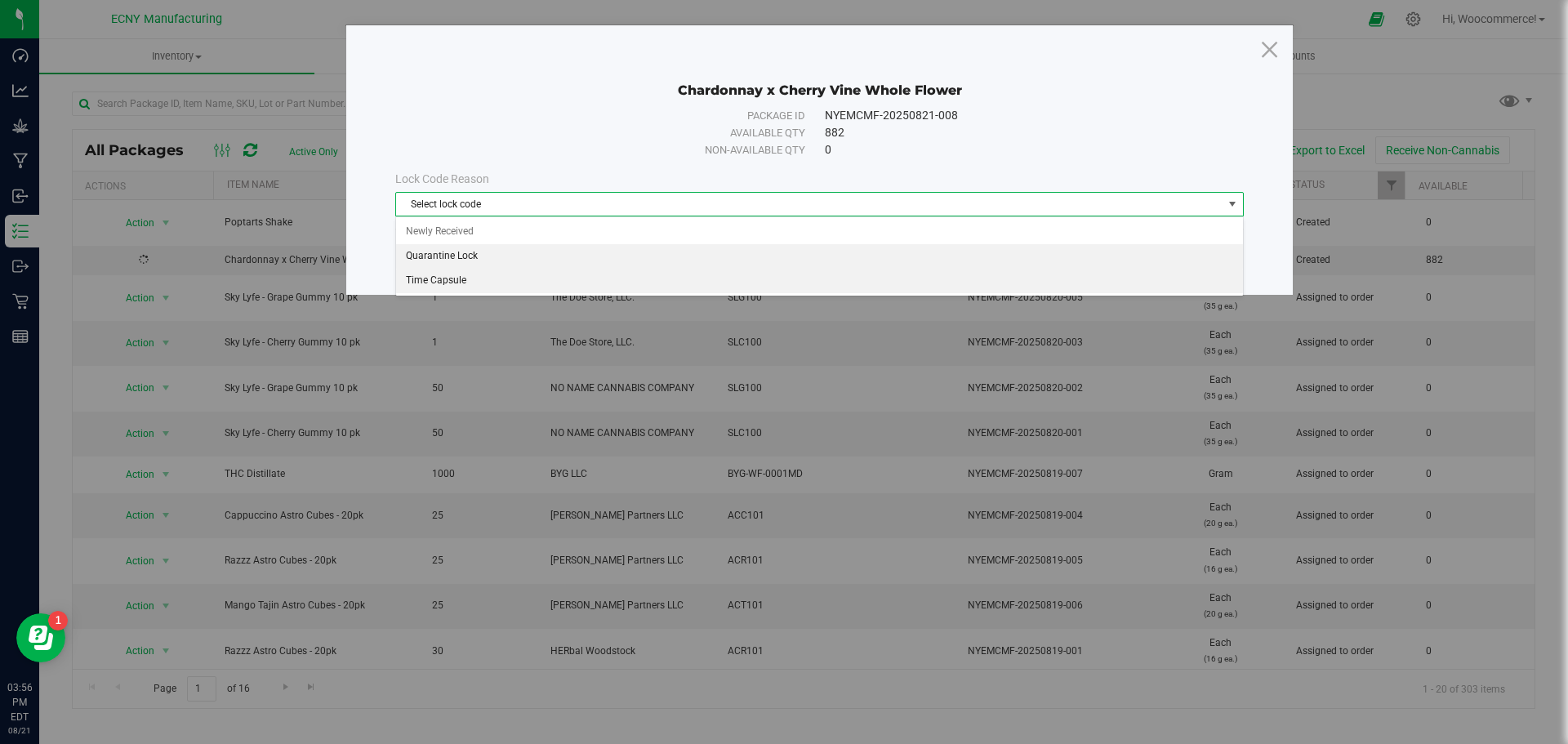
drag, startPoint x: 682, startPoint y: 279, endPoint x: 669, endPoint y: 257, distance: 25.6
click at [669, 257] on ul "Newly Received Quarantine Lock Time Capsule" at bounding box center [819, 256] width 847 height 73
click at [669, 257] on li "Quarantine Lock" at bounding box center [819, 256] width 847 height 25
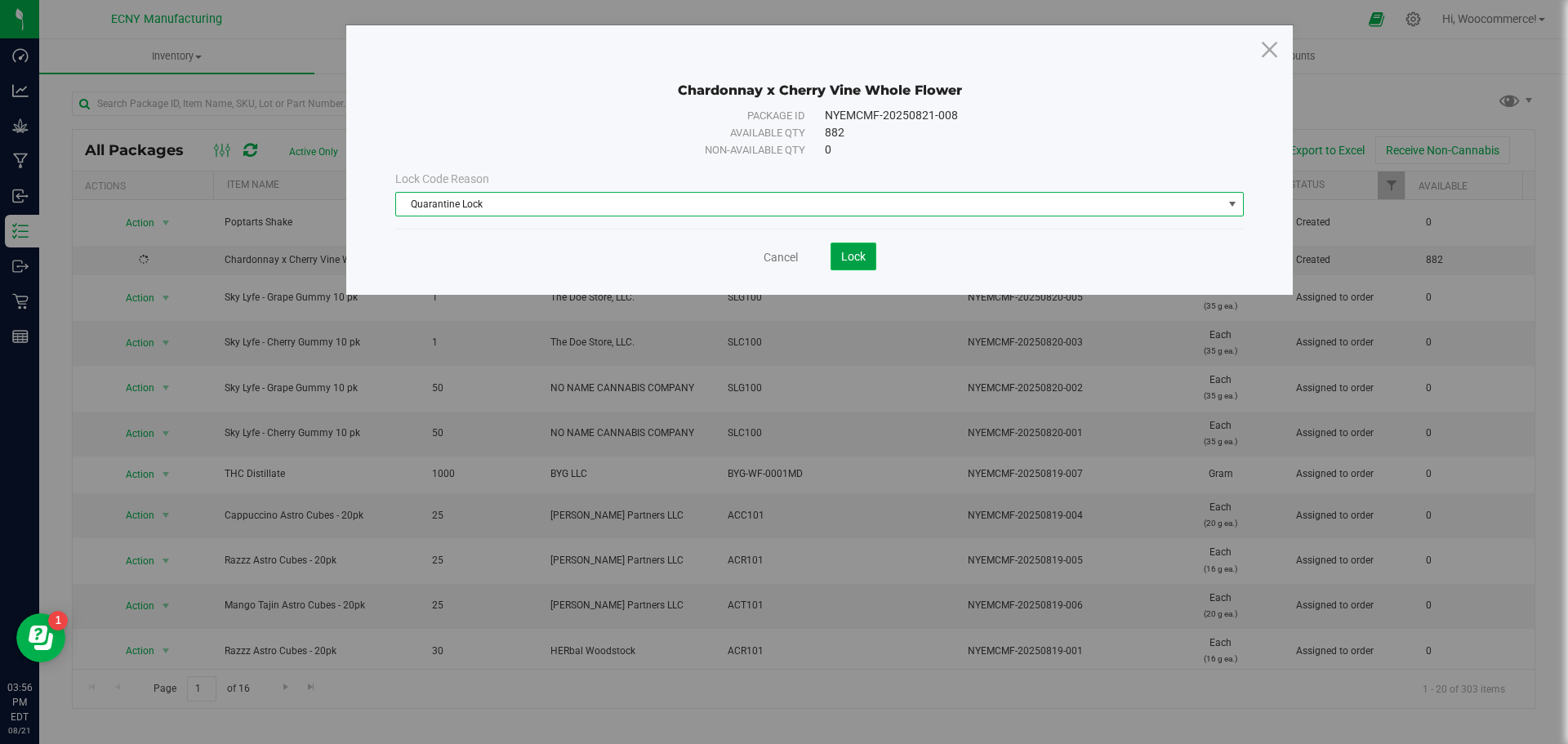
click at [838, 261] on button "Lock" at bounding box center [854, 256] width 46 height 28
